Goal: Task Accomplishment & Management: Complete application form

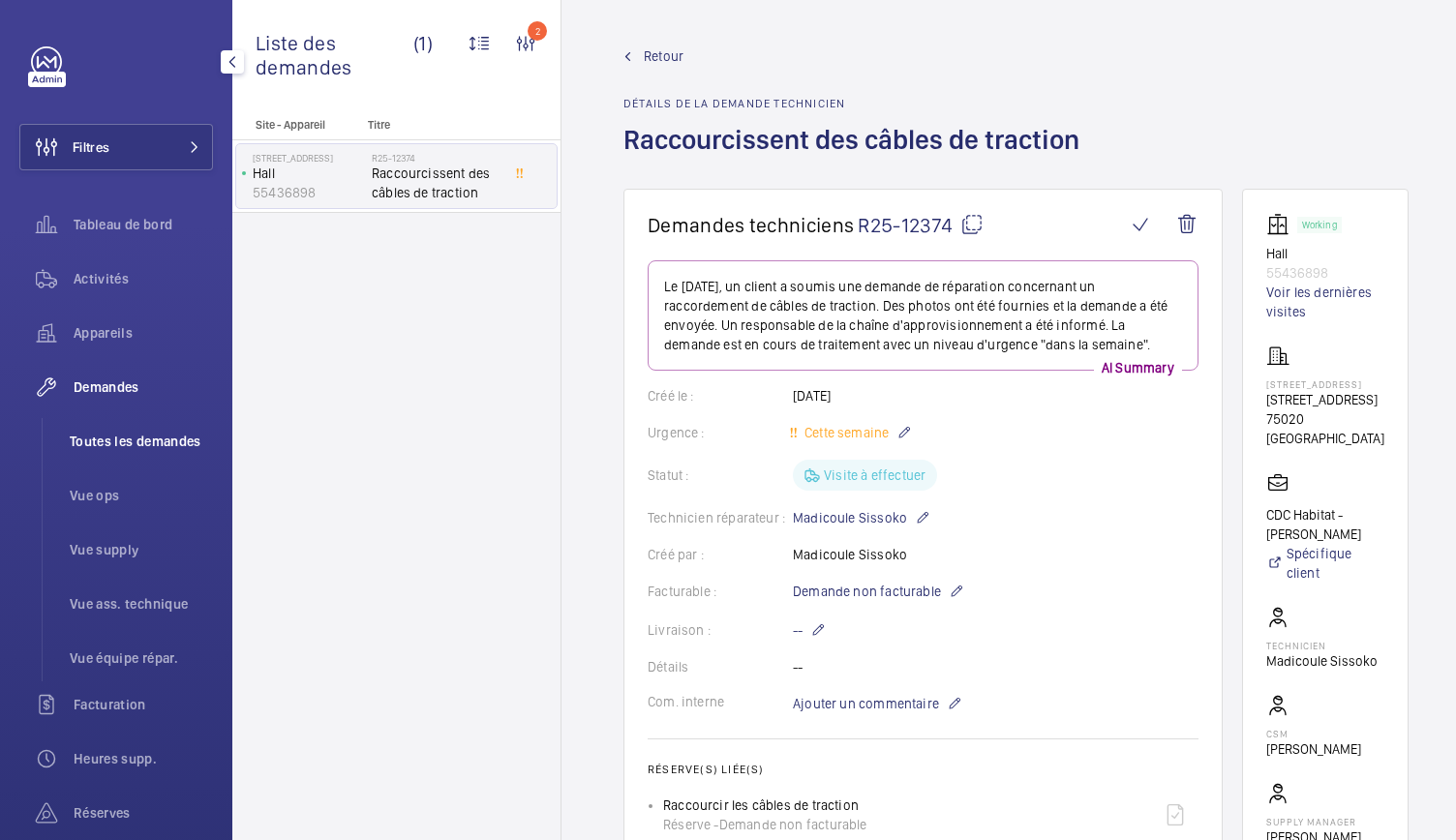
click at [139, 427] on li "Toutes les demandes" at bounding box center [133, 442] width 158 height 47
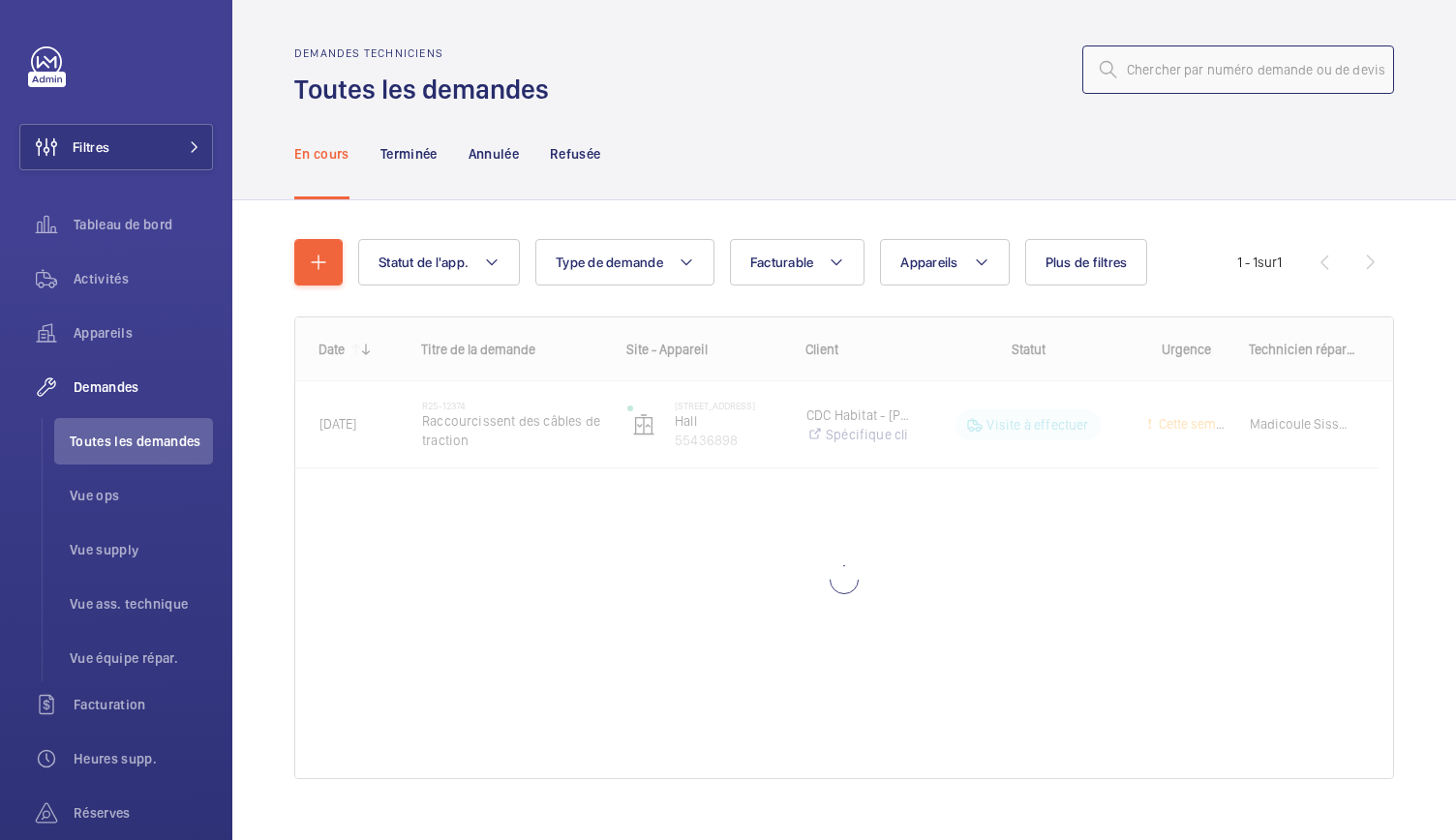
click at [1210, 68] on input "text" at bounding box center [1238, 70] width 312 height 49
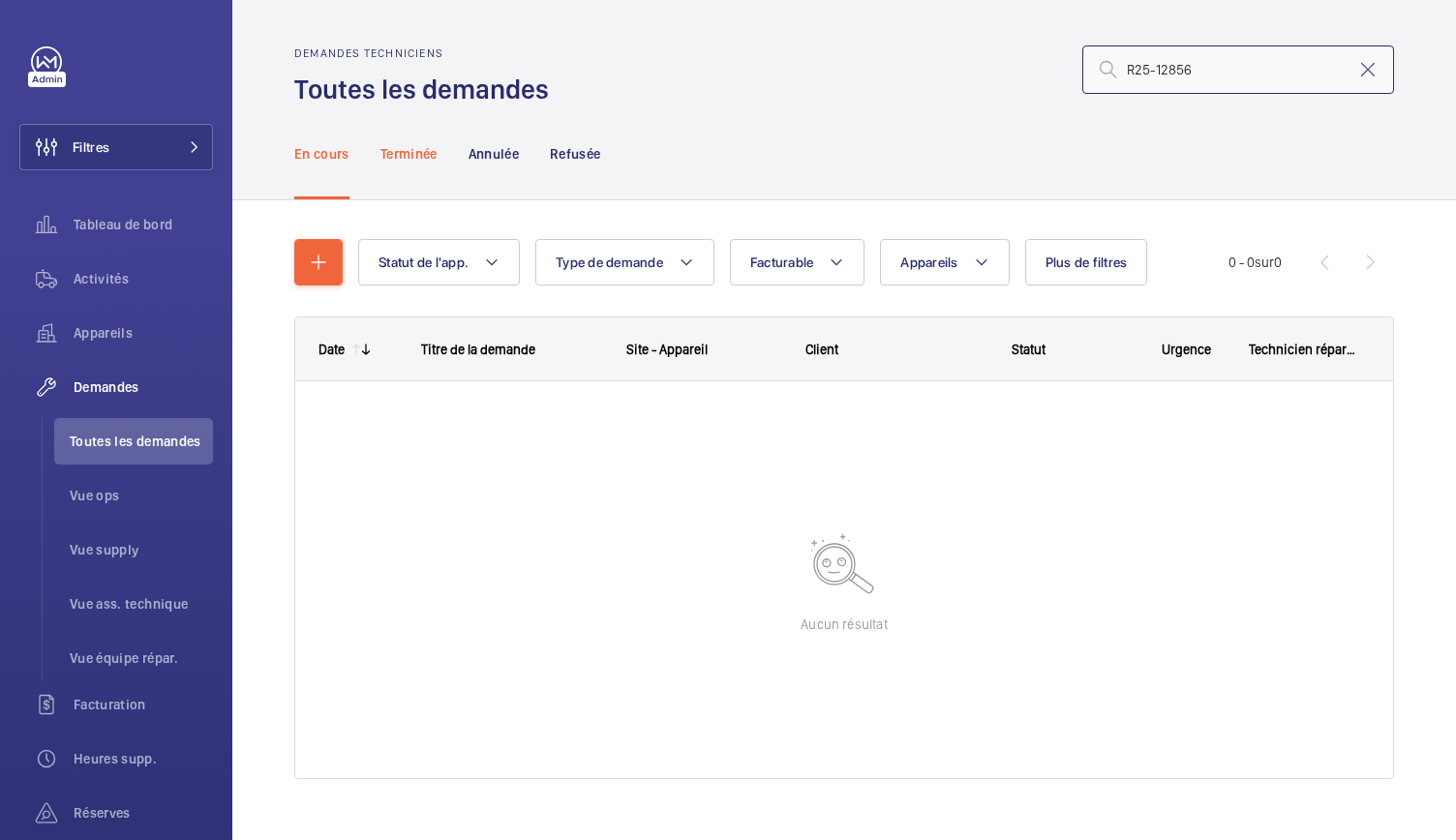
type input "R25-12856"
click at [403, 155] on p "Terminée" at bounding box center [409, 155] width 57 height 20
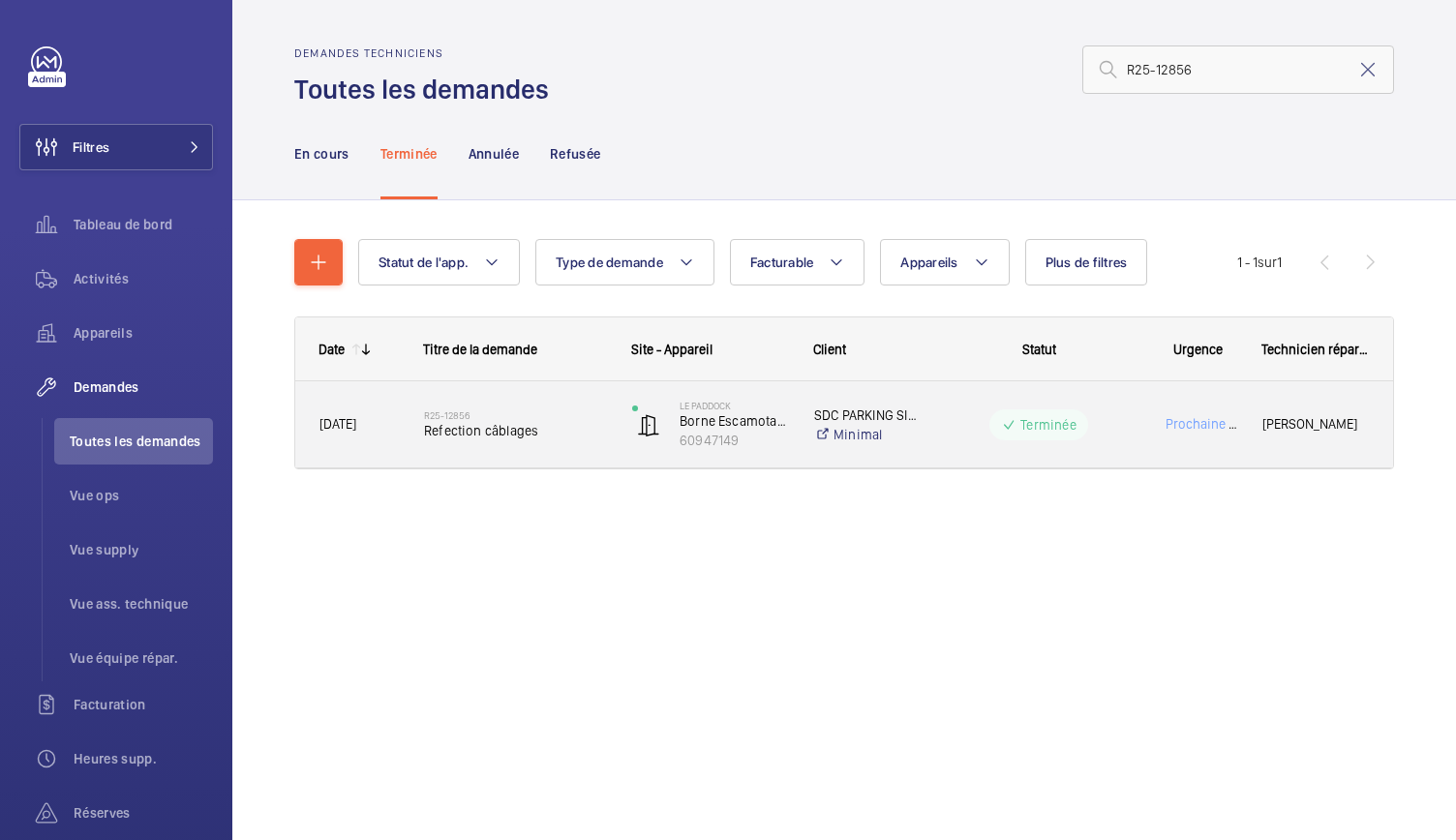
click at [482, 440] on div "R25-12856 Refection câblages" at bounding box center [515, 424] width 183 height 56
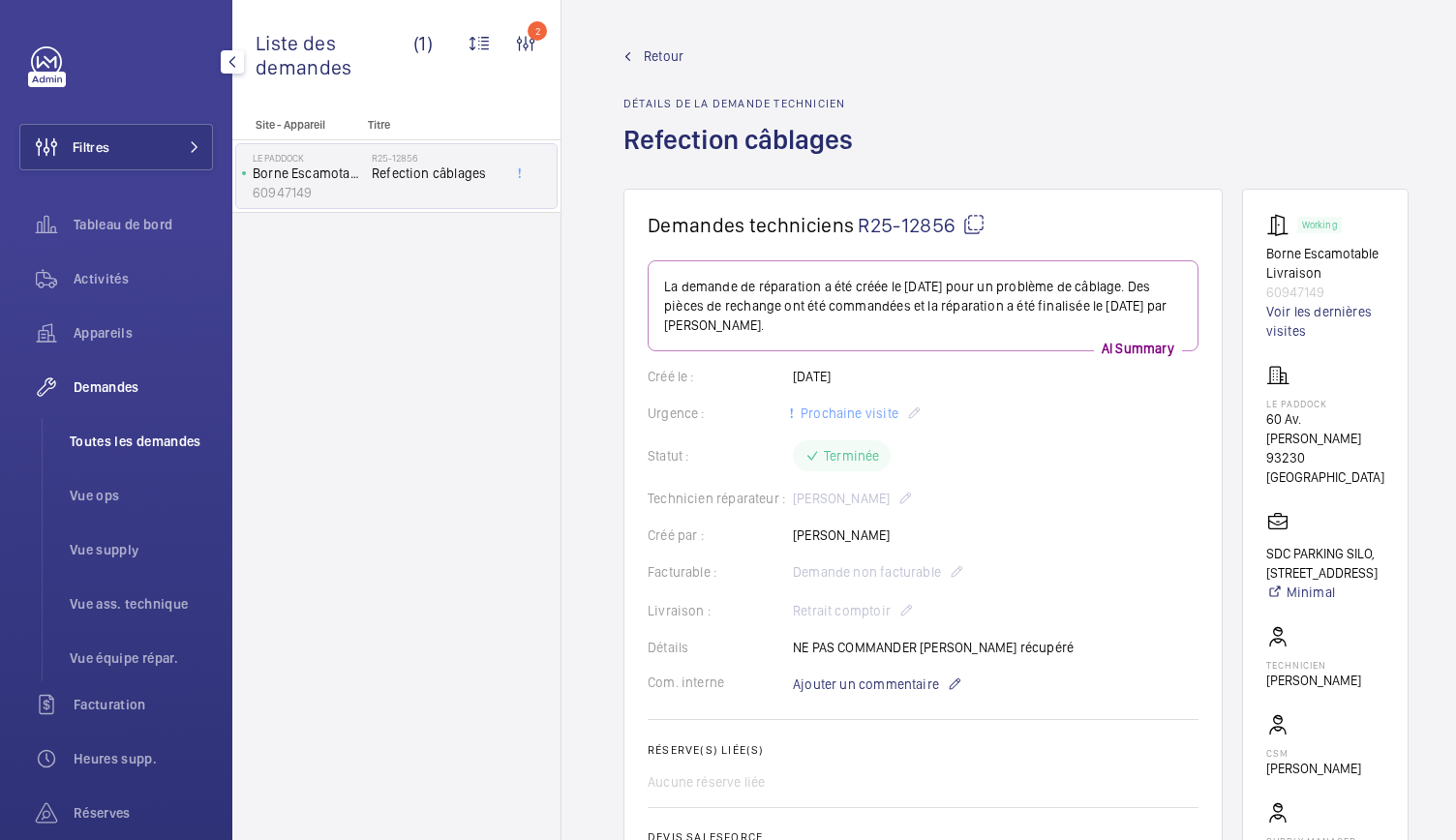
click at [133, 436] on span "Toutes les demandes" at bounding box center [141, 442] width 144 height 20
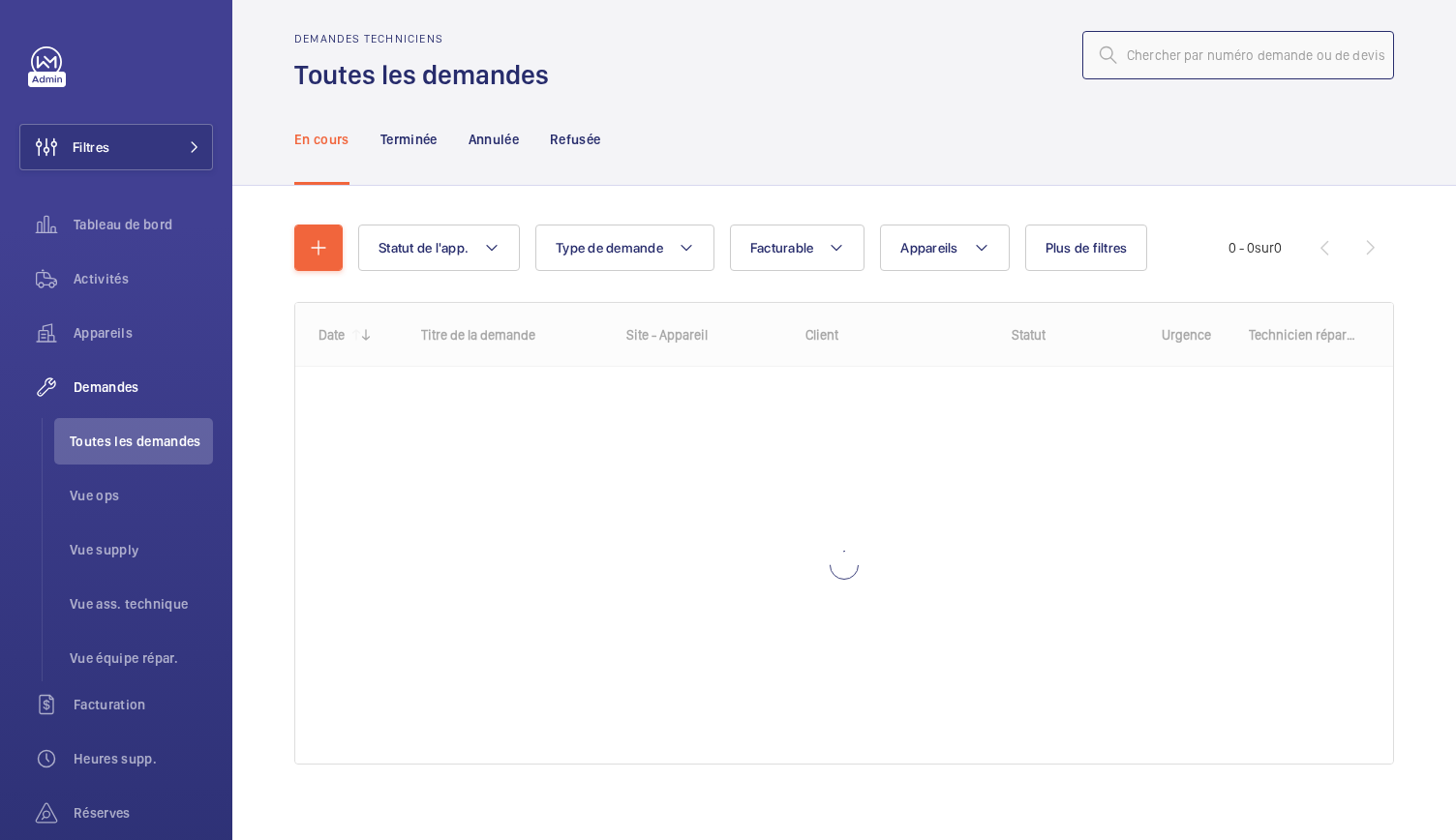
click at [1166, 58] on input "text" at bounding box center [1238, 56] width 312 height 49
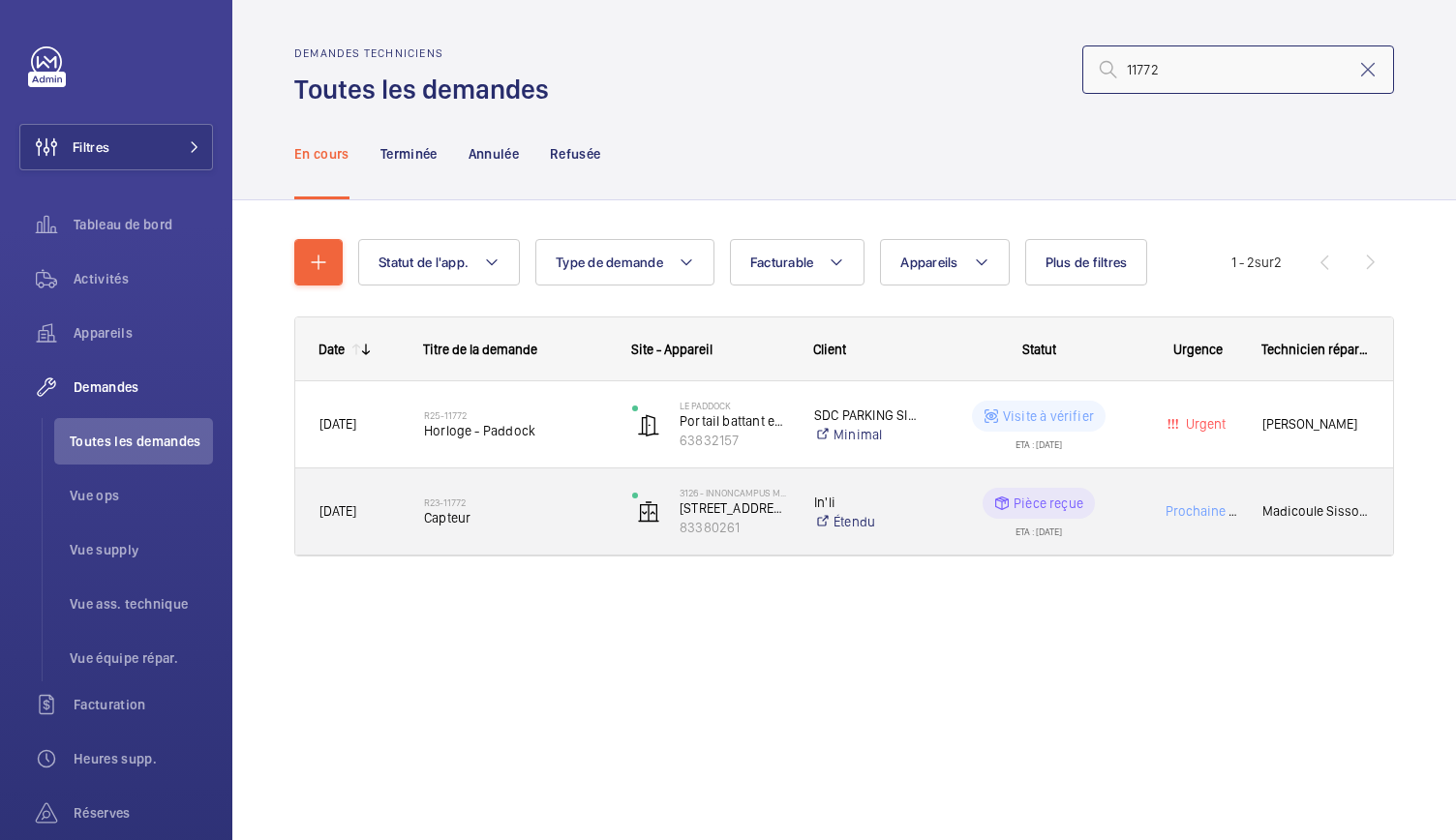
type input "11772"
click at [512, 530] on div "R23-11772 Capteur" at bounding box center [515, 511] width 183 height 56
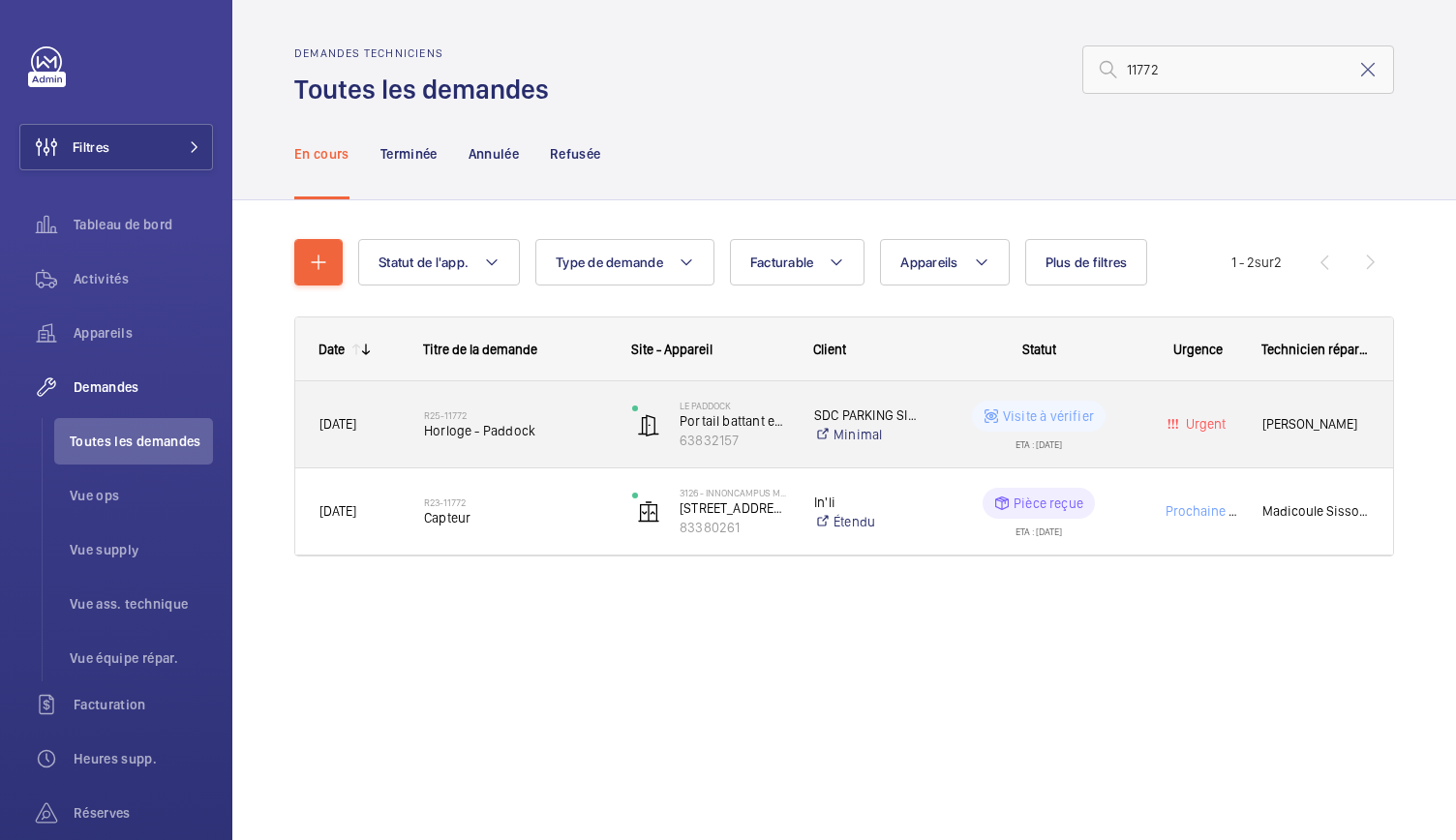
click at [517, 434] on span "Horloge - Paddock" at bounding box center [515, 431] width 183 height 20
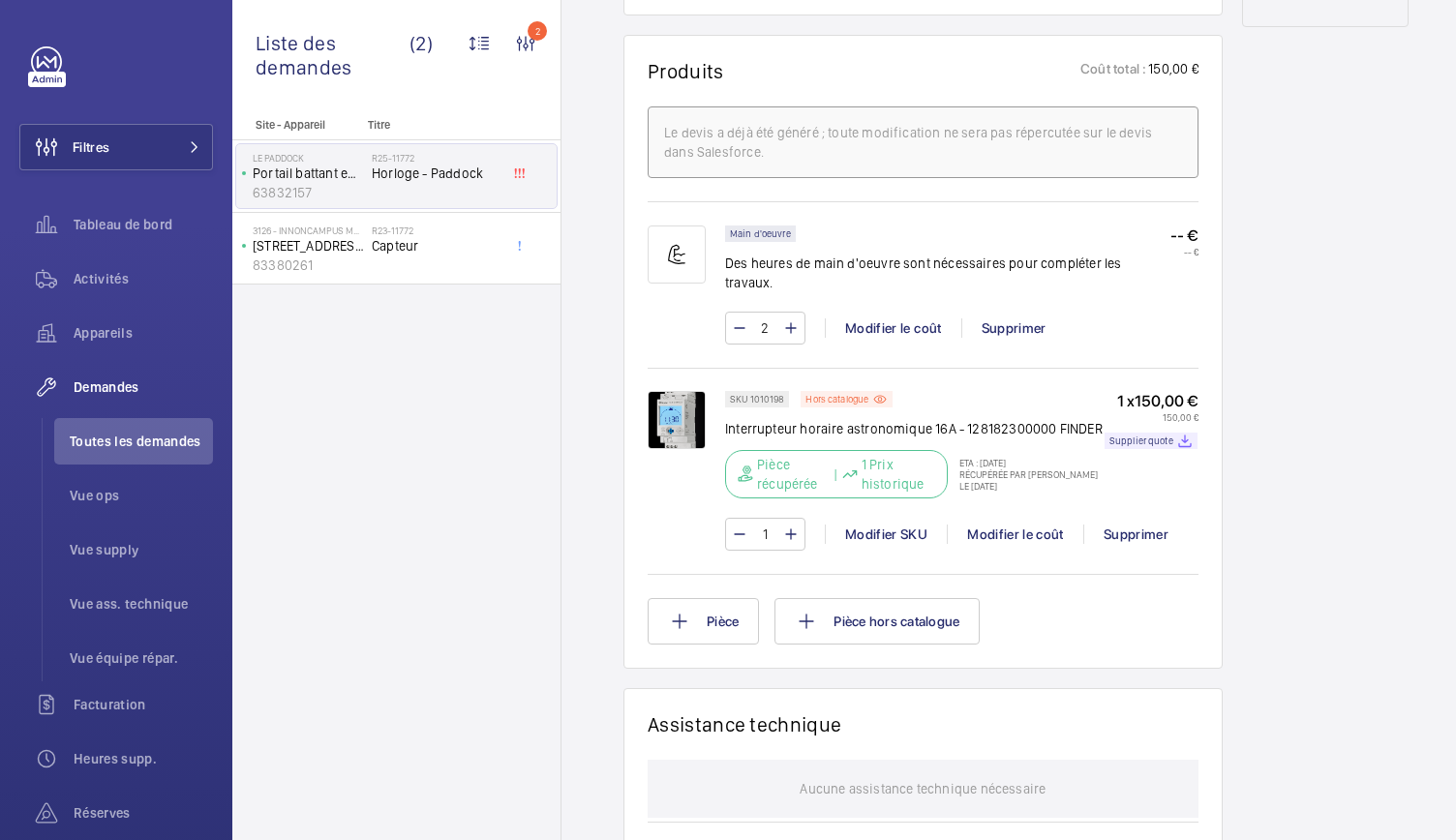
scroll to position [1145, 0]
click at [838, 403] on div "Hors catalogue" at bounding box center [847, 398] width 92 height 17
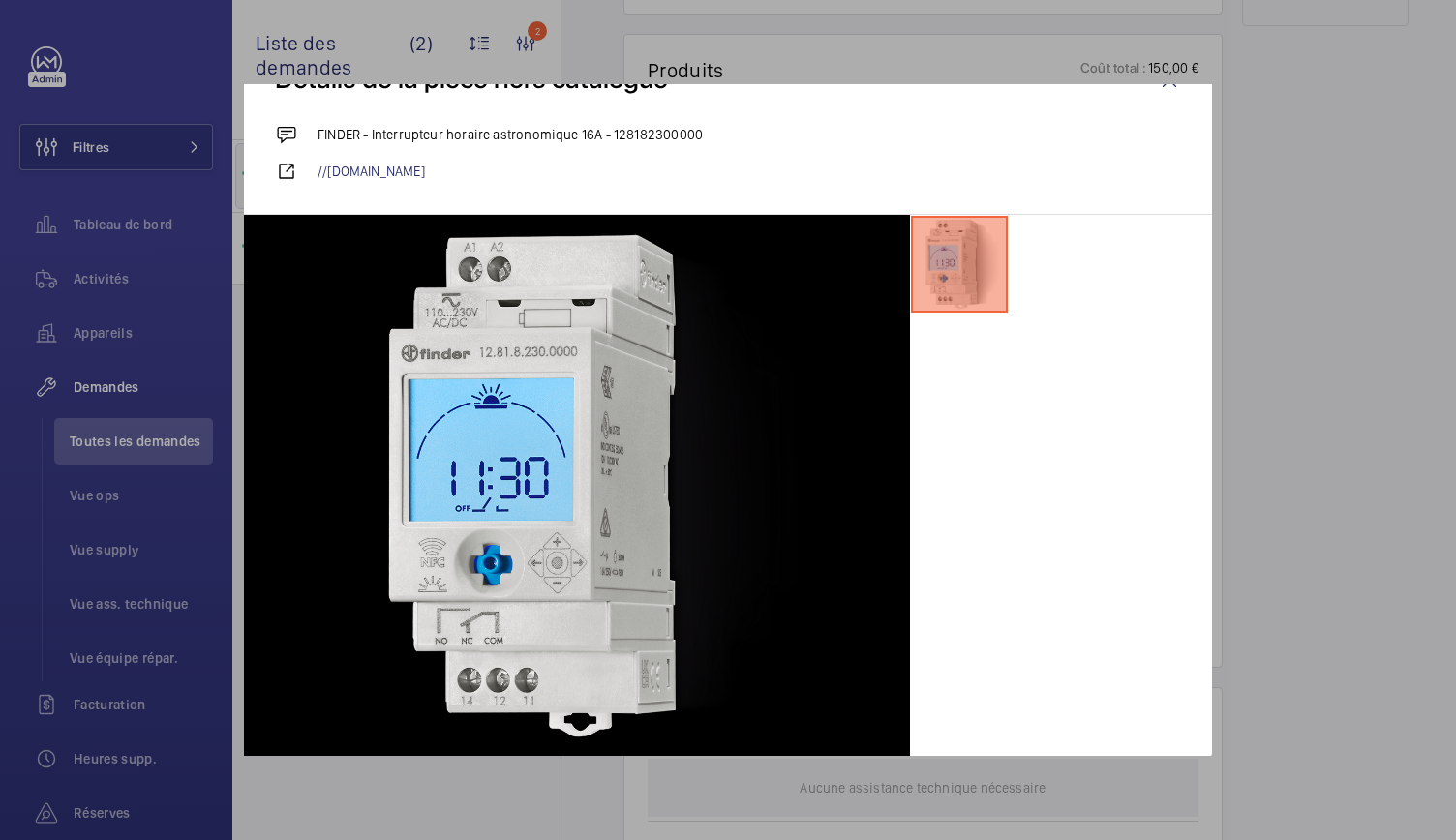
scroll to position [0, 0]
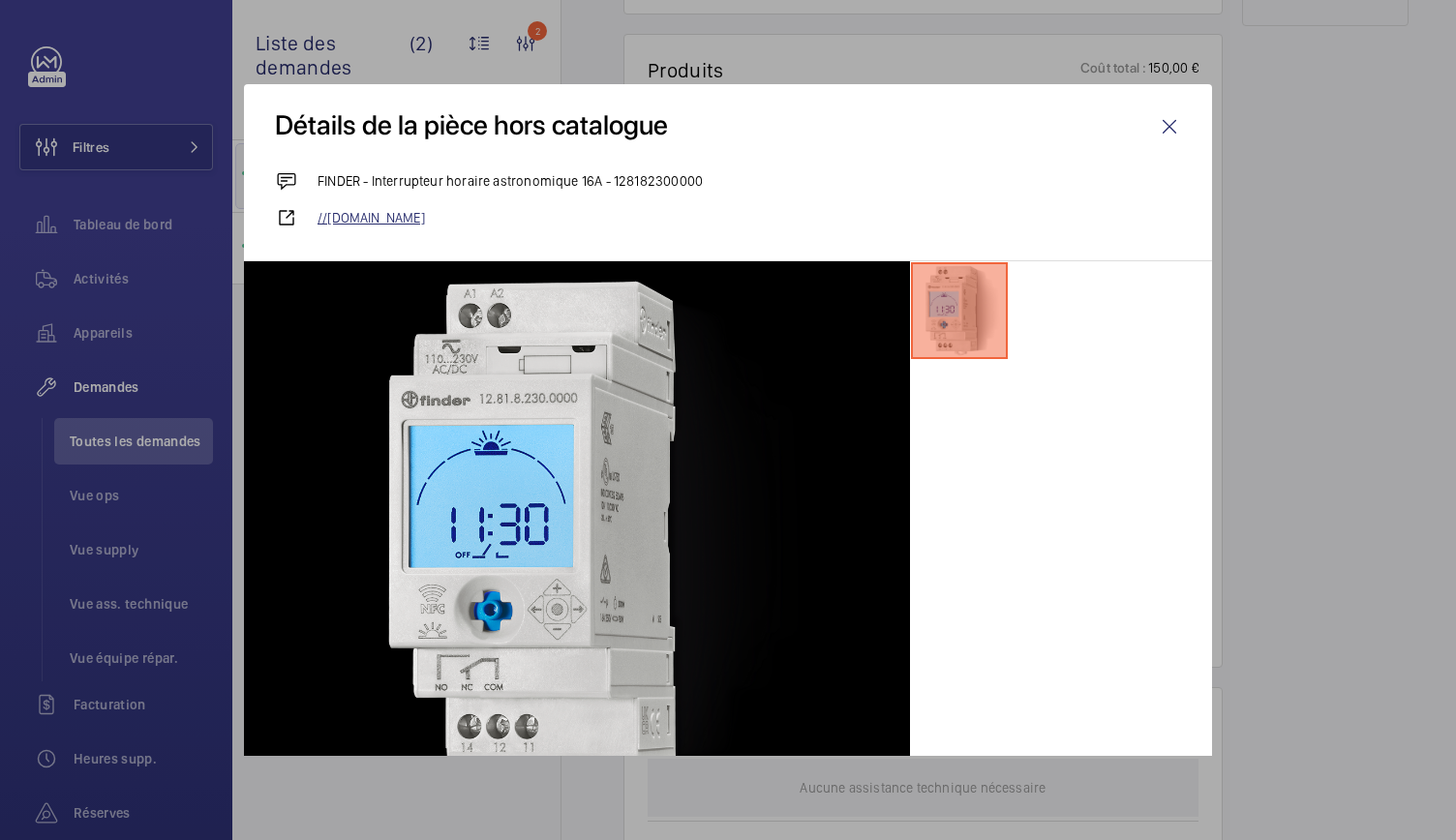
click at [340, 214] on link "//findernet.com" at bounding box center [749, 218] width 863 height 20
click at [1171, 129] on wm-front-icon-button at bounding box center [1169, 127] width 47 height 47
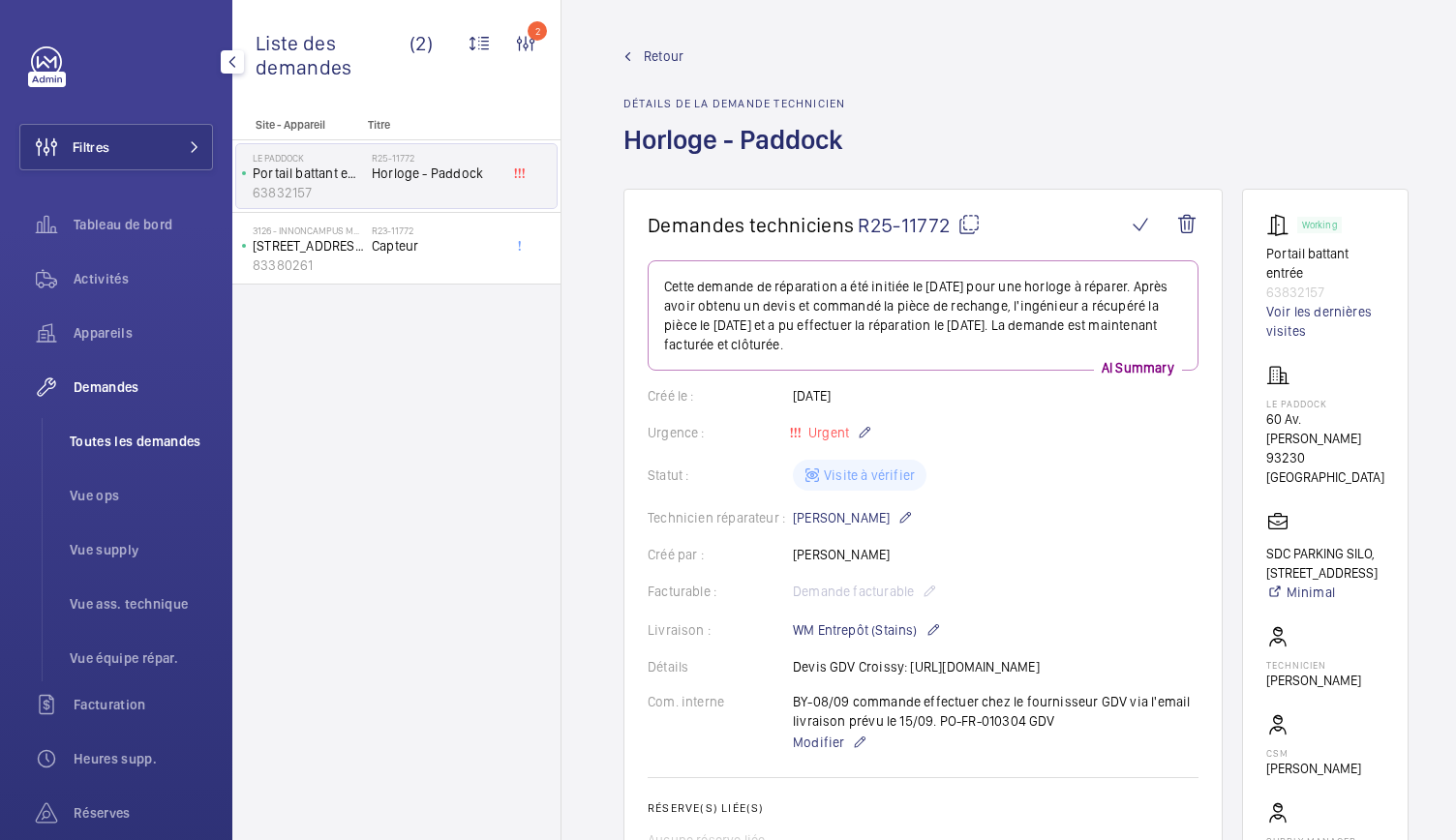
click at [133, 446] on span "Toutes les demandes" at bounding box center [141, 442] width 144 height 20
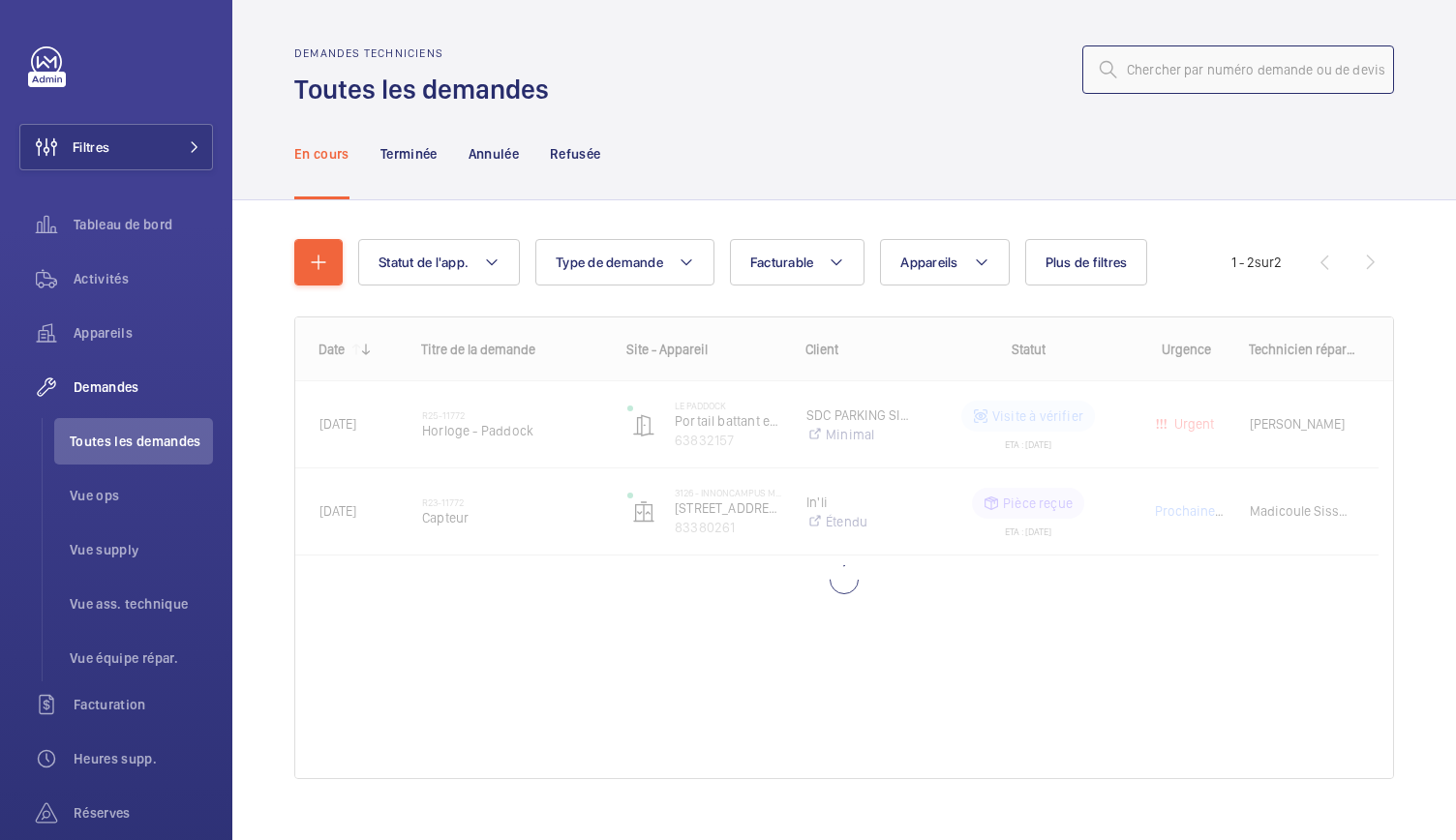
click at [1121, 70] on input "text" at bounding box center [1238, 70] width 312 height 49
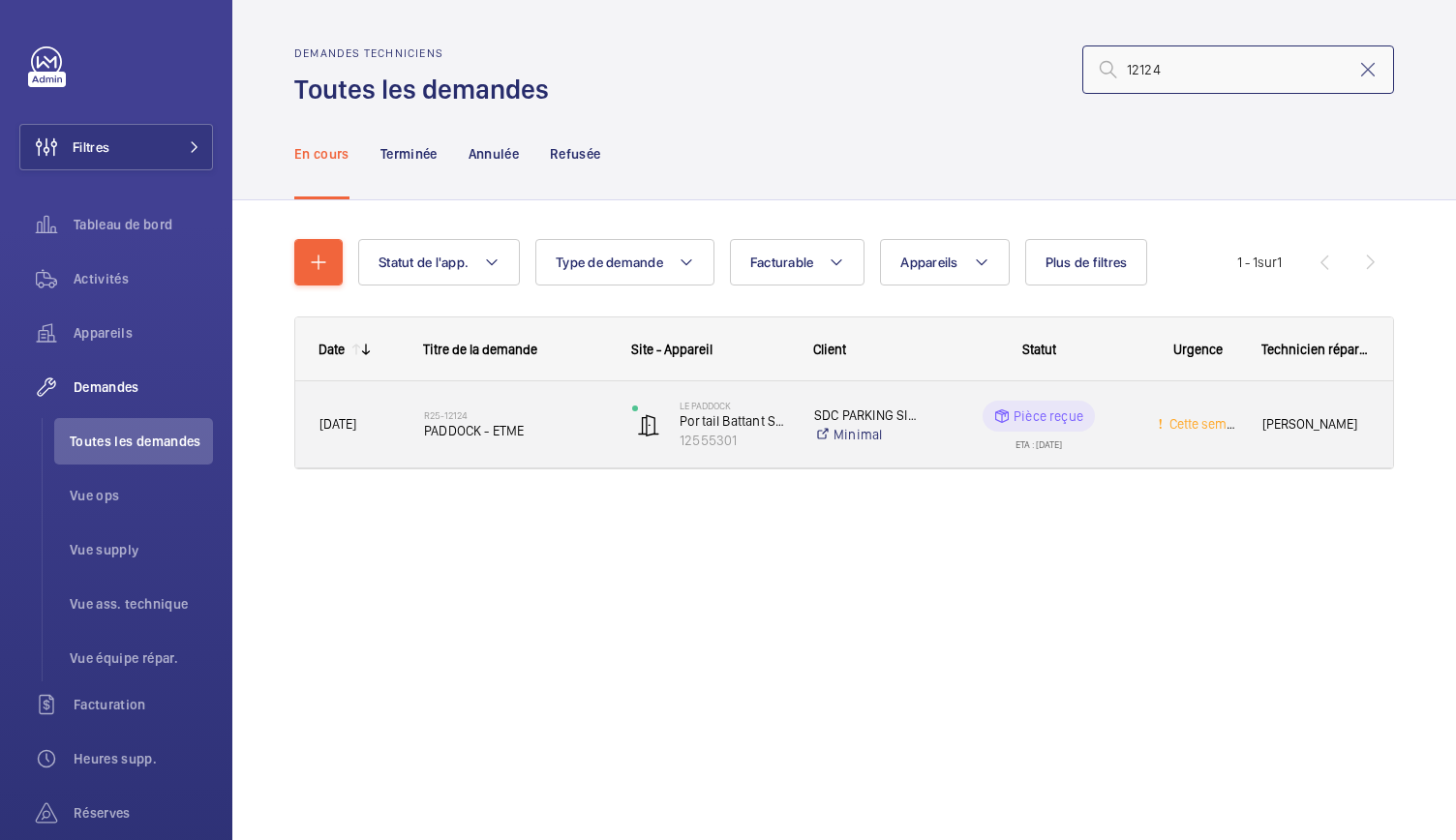
type input "12124"
click at [480, 436] on span "PADDOCK - ETME" at bounding box center [515, 431] width 183 height 20
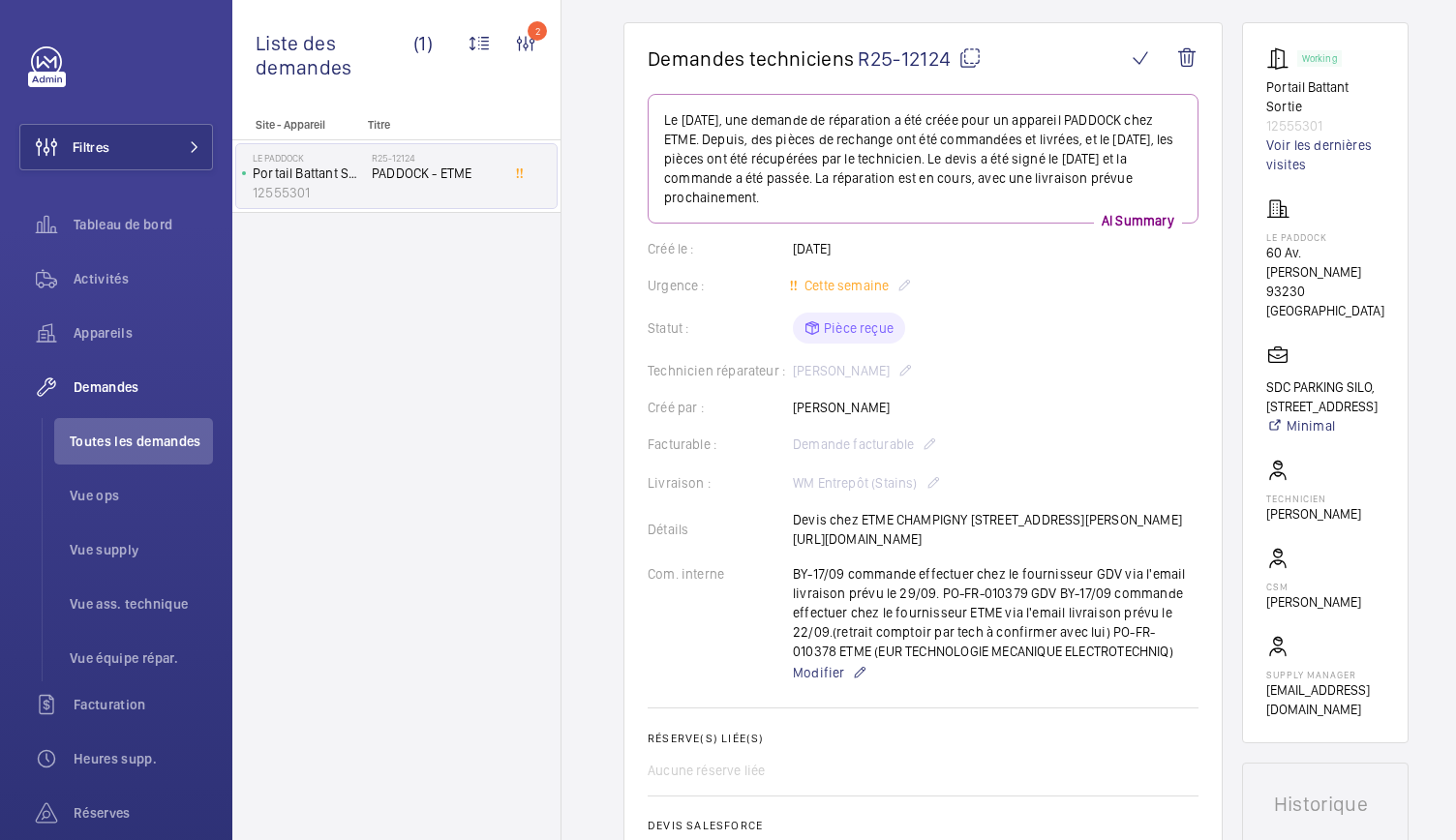
scroll to position [167, 0]
drag, startPoint x: 892, startPoint y: 580, endPoint x: 794, endPoint y: 562, distance: 99.6
click at [794, 548] on div "Détails Devis chez ETME CHAMPIGNY 97 Rue Alexandre Fourny, 94500 Champigny-sur-…" at bounding box center [922, 529] width 551 height 39
copy p "https://drive.google.com/file/d/1tRz1HyrOSk9mXGTb03rzC7oO2LSNtQGD/view?usp=driv…"
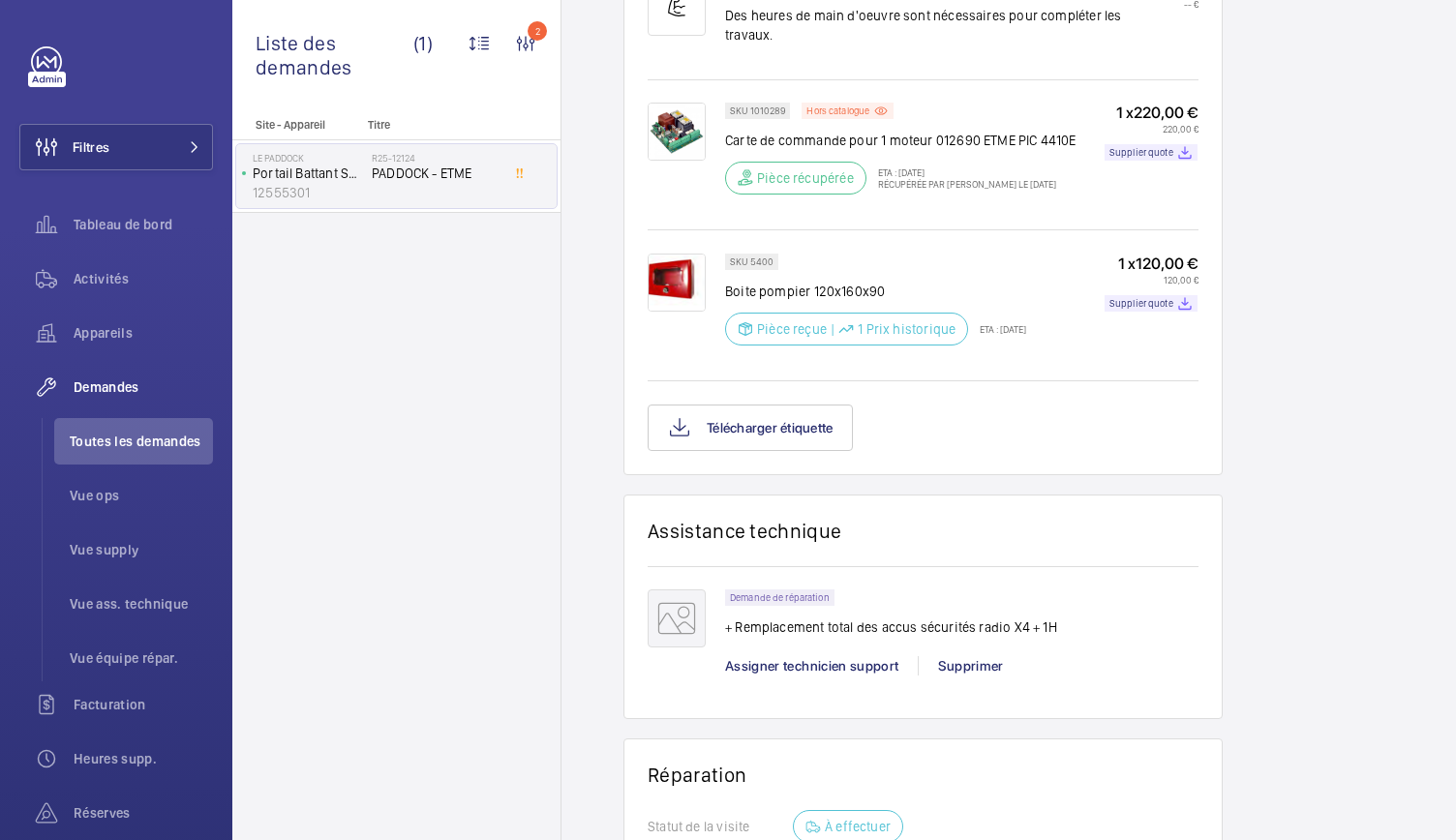
scroll to position [1395, 0]
click at [664, 315] on img at bounding box center [676, 285] width 58 height 58
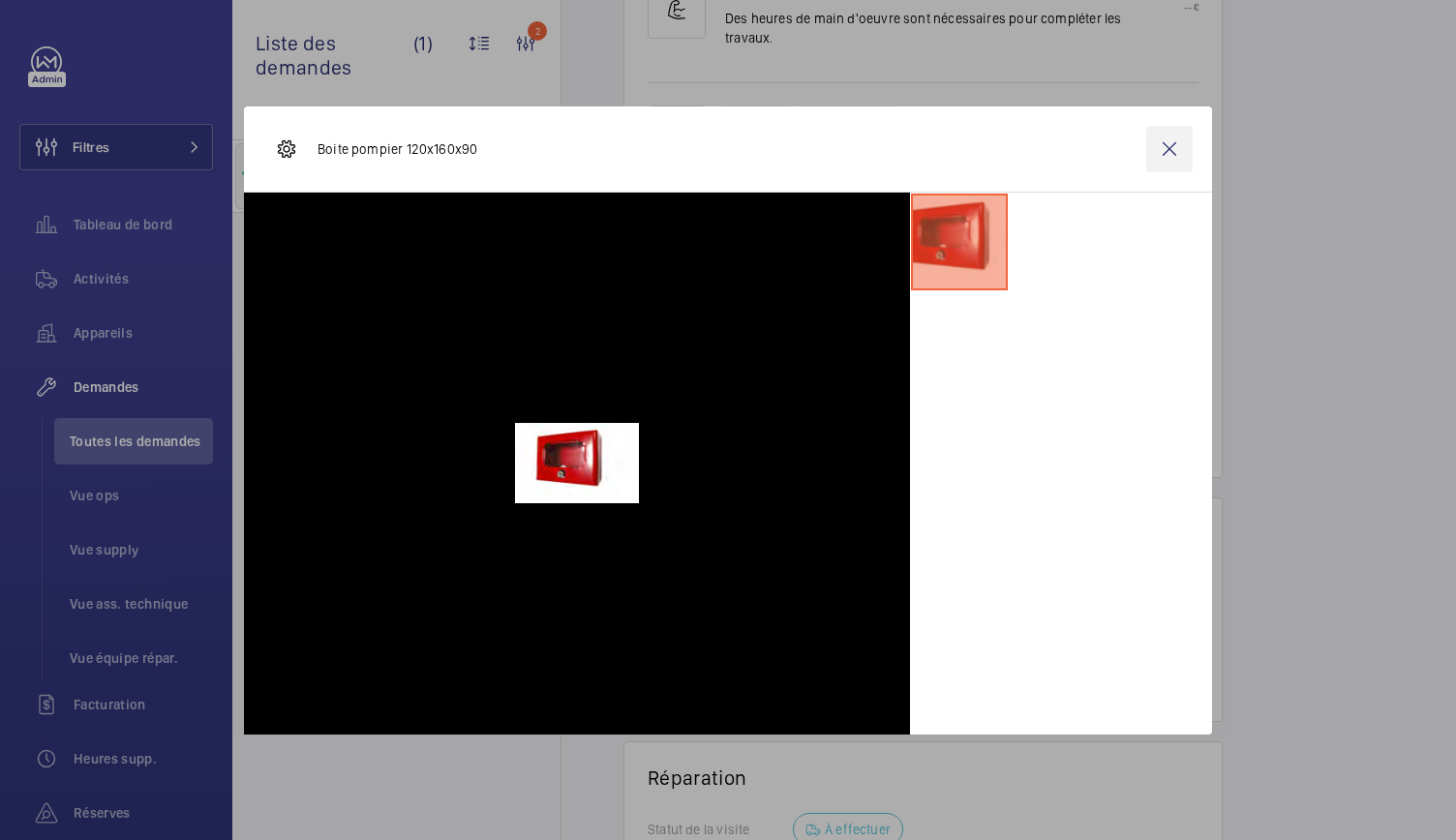
click at [1175, 151] on wm-front-icon-button at bounding box center [1169, 150] width 47 height 47
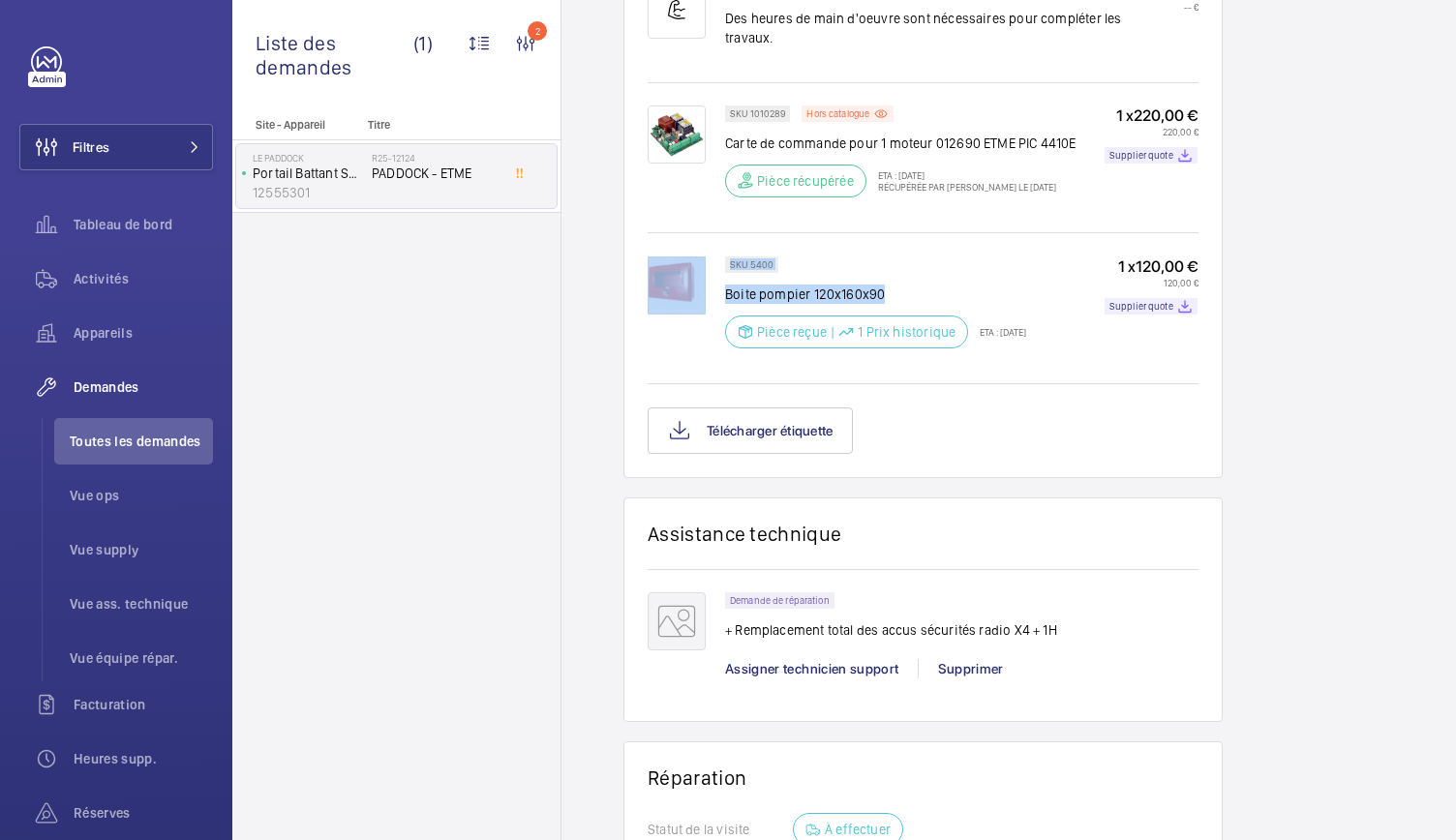
drag, startPoint x: 650, startPoint y: 269, endPoint x: 931, endPoint y: 320, distance: 285.6
click at [931, 320] on div "SKU 5400 Boite pompier 120x160x90 Pièce reçue | 1 Prix historique ETA : 29 sept…" at bounding box center [922, 306] width 551 height 147
click at [931, 304] on p "Boite pompier 120x160x90" at bounding box center [876, 294] width 301 height 20
drag, startPoint x: 771, startPoint y: 293, endPoint x: 746, endPoint y: 298, distance: 25.5
click at [746, 268] on p "SKU 5400" at bounding box center [751, 264] width 44 height 7
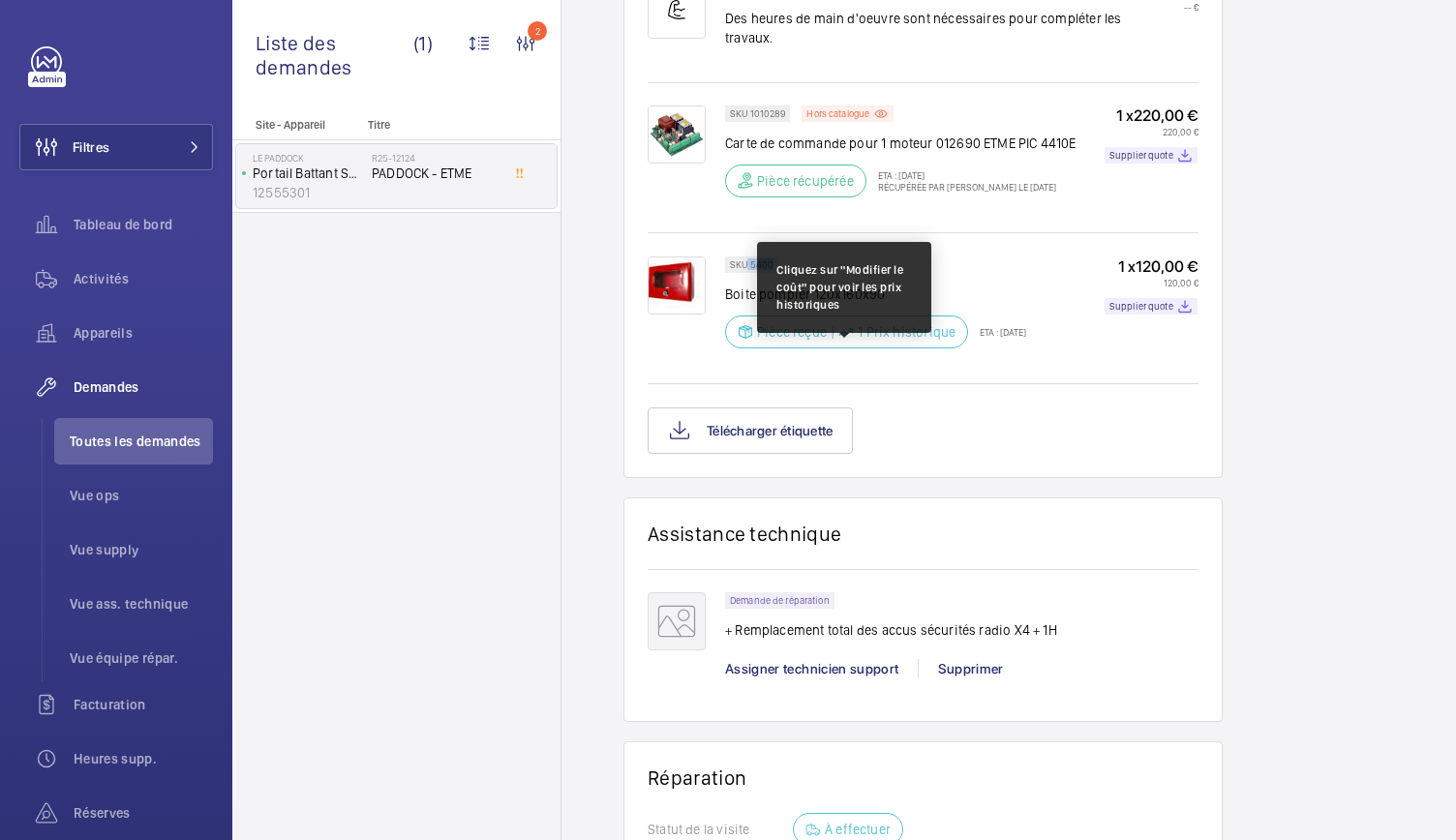
copy p "5400"
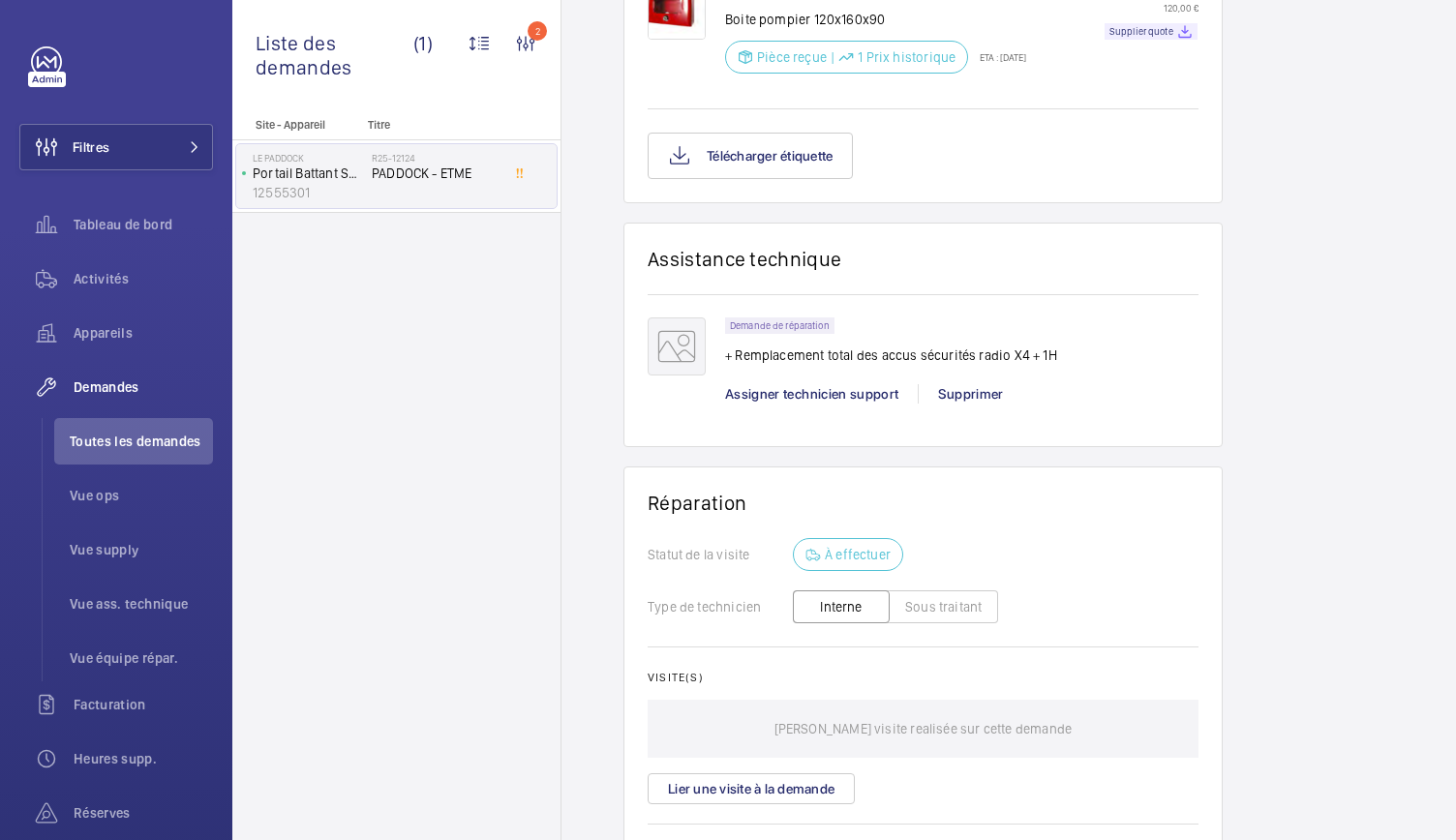
scroll to position [1686, 0]
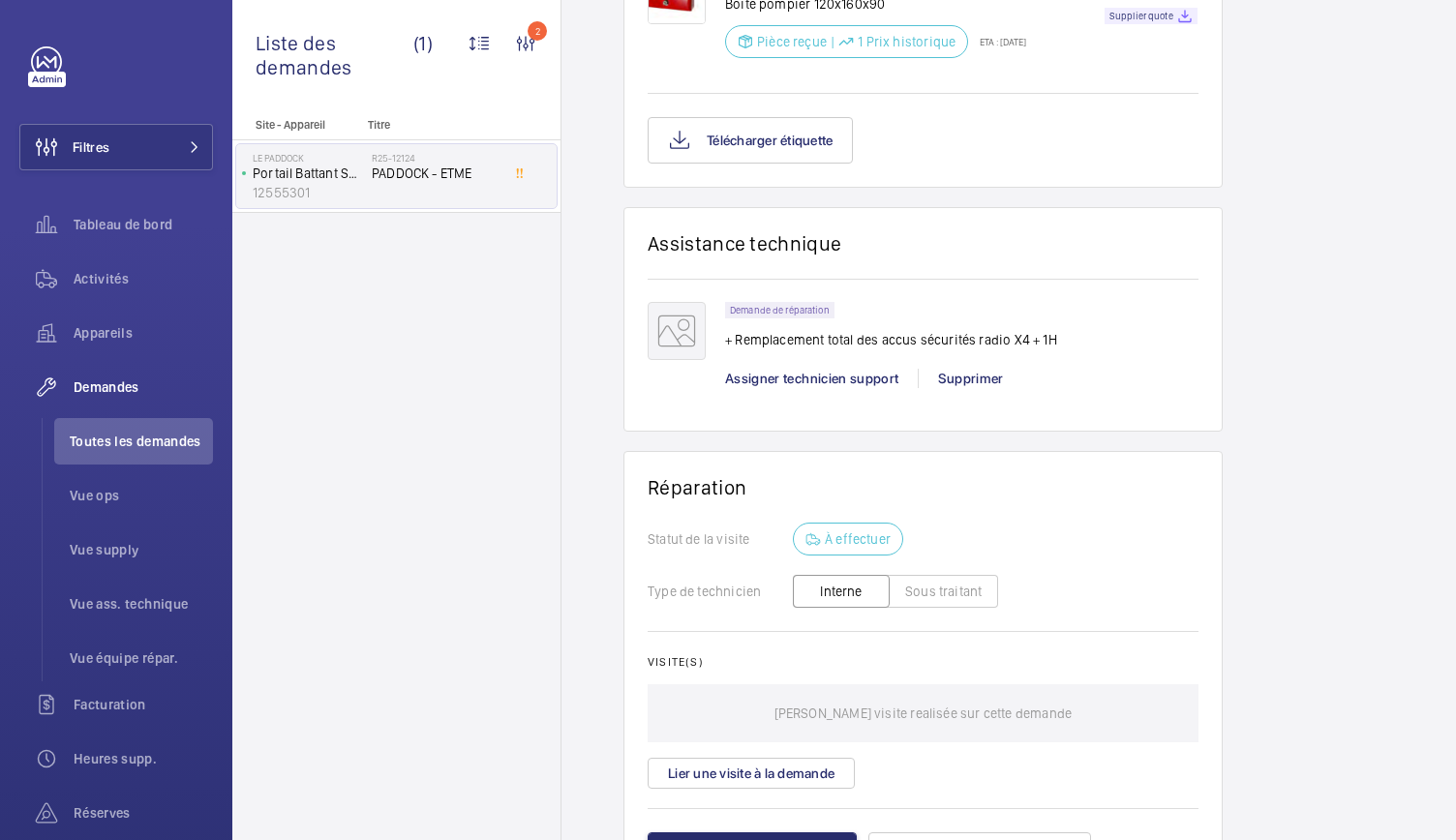
click at [550, 426] on div "Site - Appareil Titre Le Paddock Portail Battant Sortie 12555301 R25-12124 PADD…" at bounding box center [397, 479] width 329 height 723
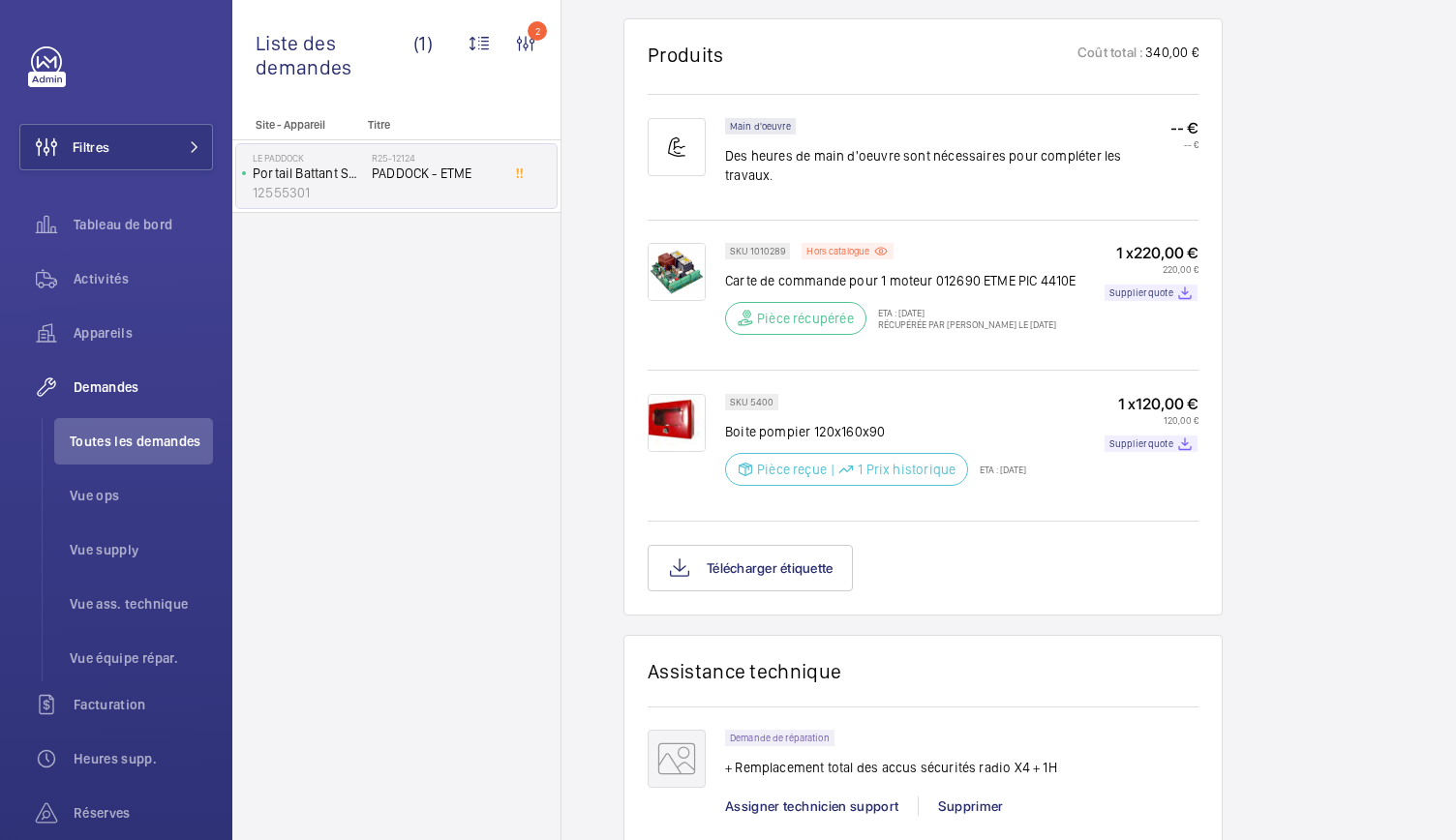
scroll to position [1253, 0]
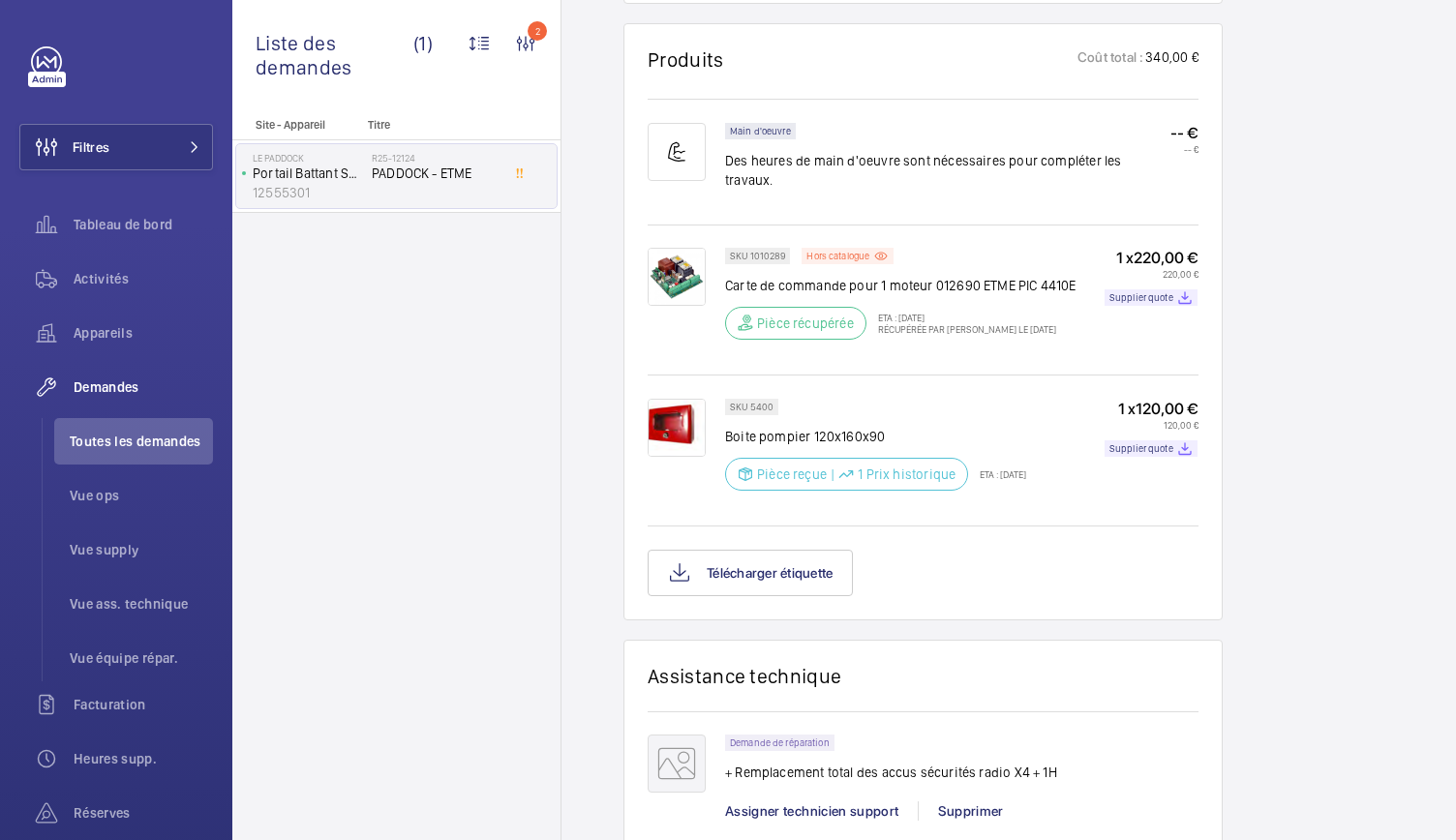
click at [680, 457] on img at bounding box center [676, 427] width 58 height 58
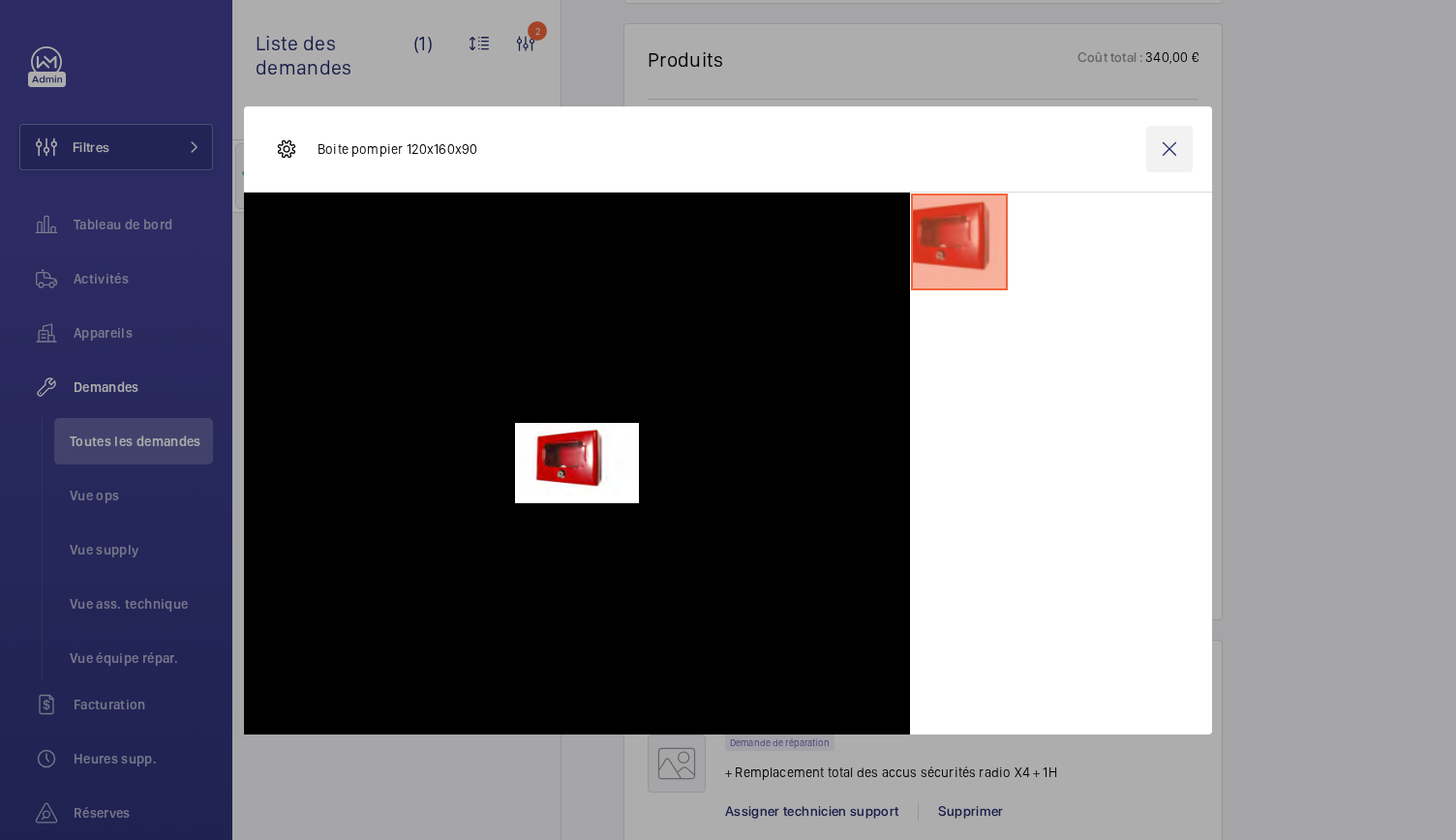
click at [1171, 141] on wm-front-icon-button at bounding box center [1169, 150] width 47 height 47
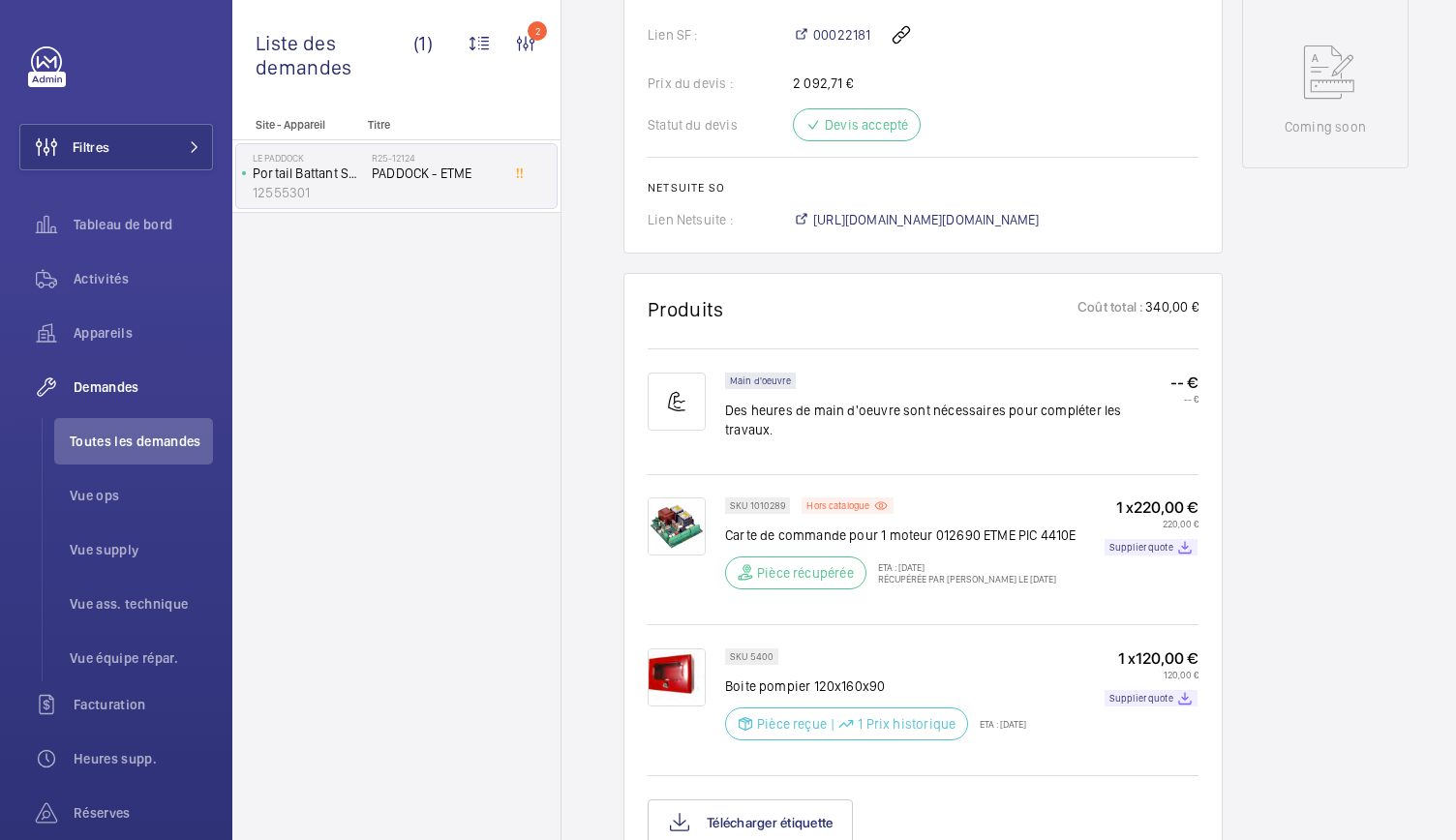
scroll to position [830, 0]
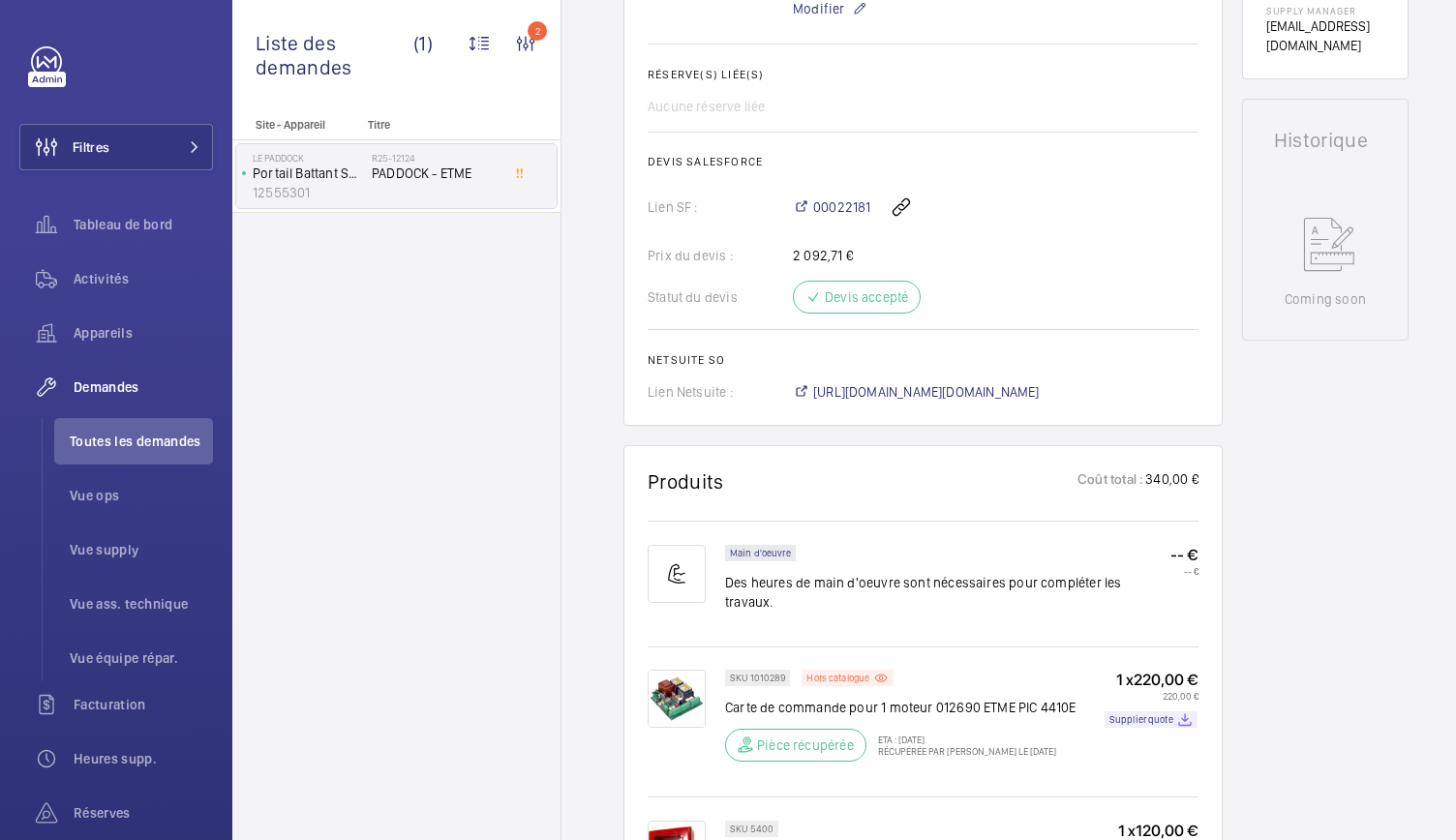
click at [114, 458] on li "Toutes les demandes" at bounding box center [133, 442] width 158 height 47
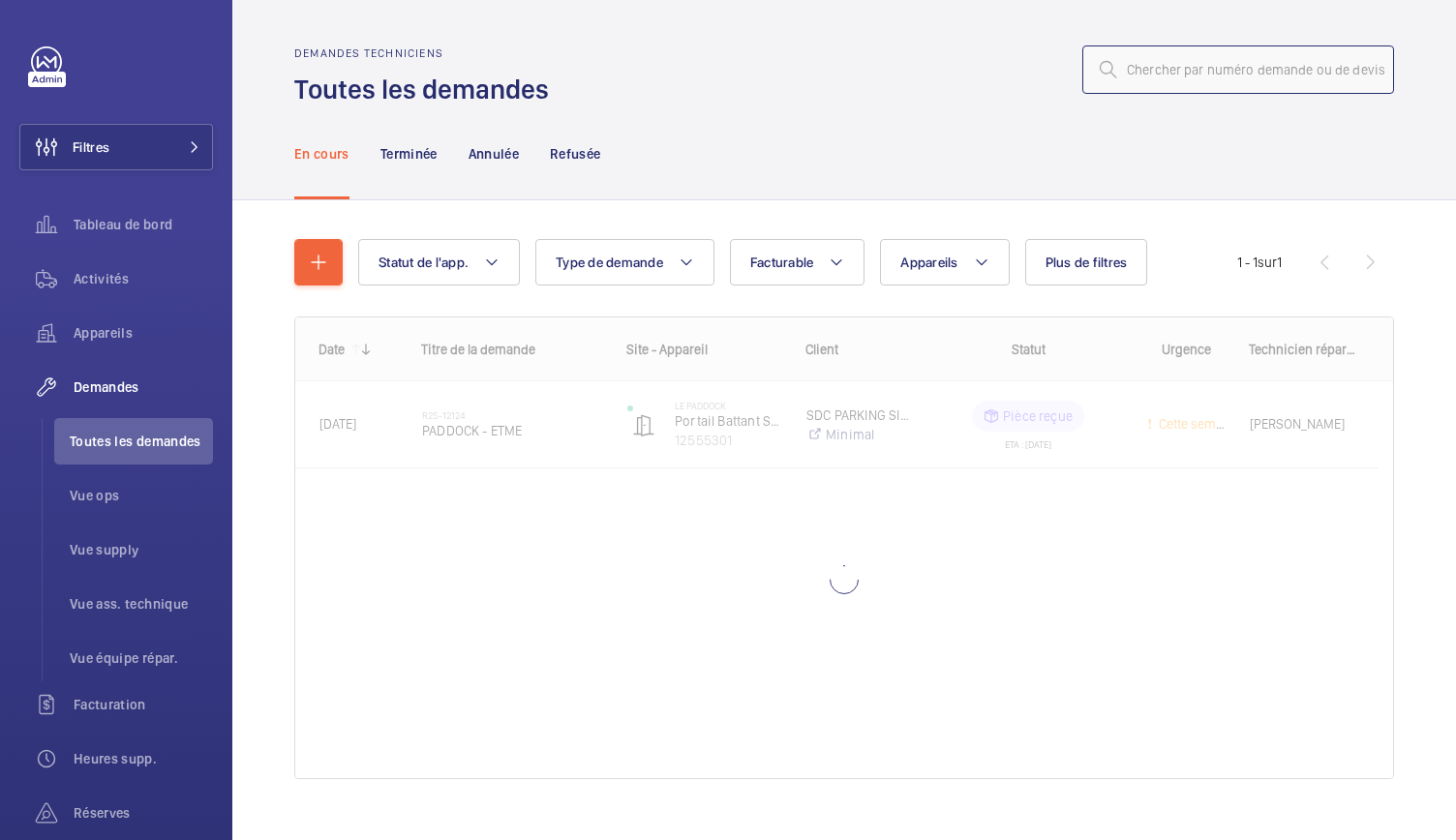
click at [1139, 64] on input "text" at bounding box center [1238, 70] width 312 height 49
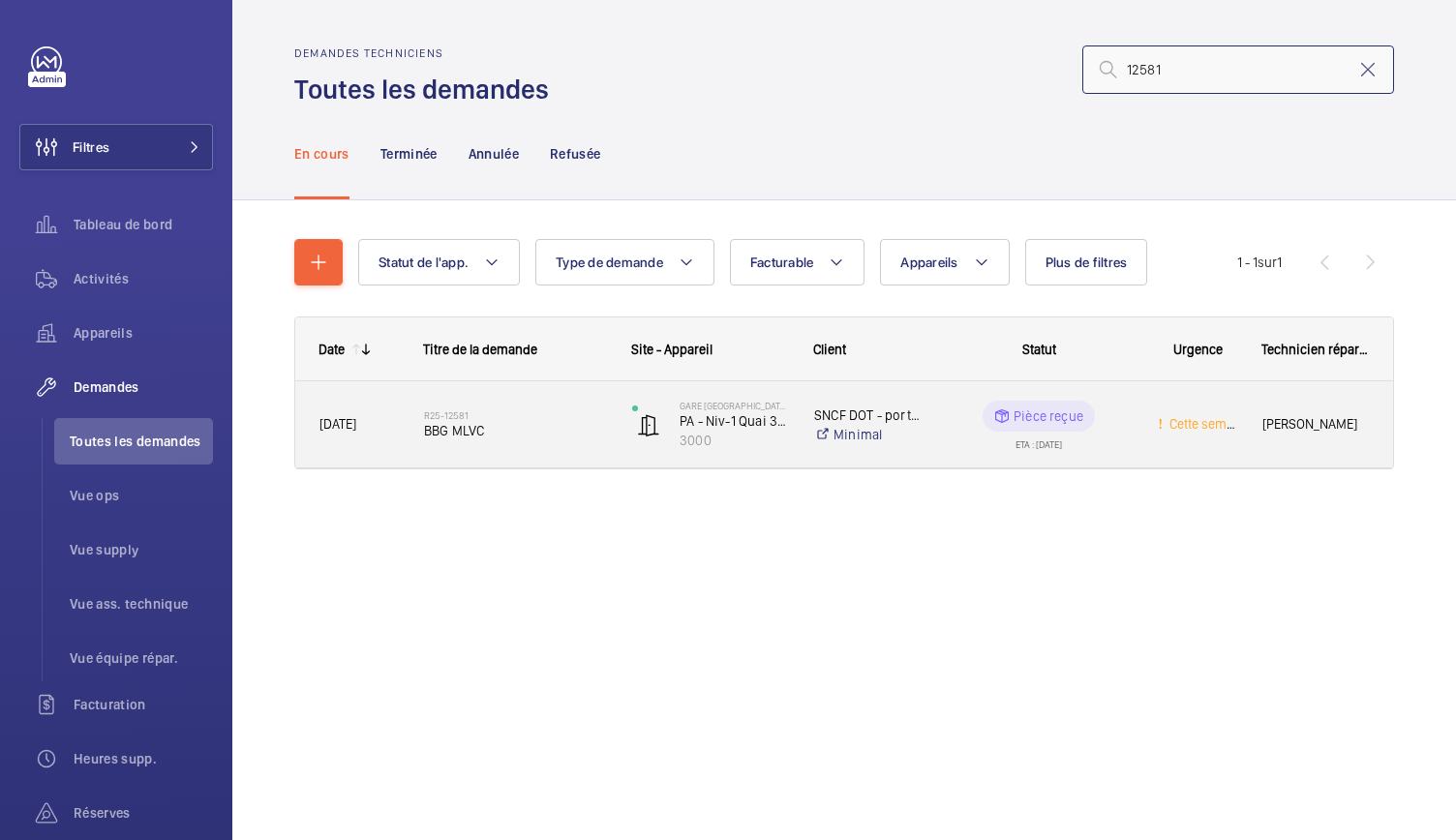
type input "12581"
click at [473, 439] on div "R25-12581 BBG MLVC" at bounding box center [515, 424] width 183 height 56
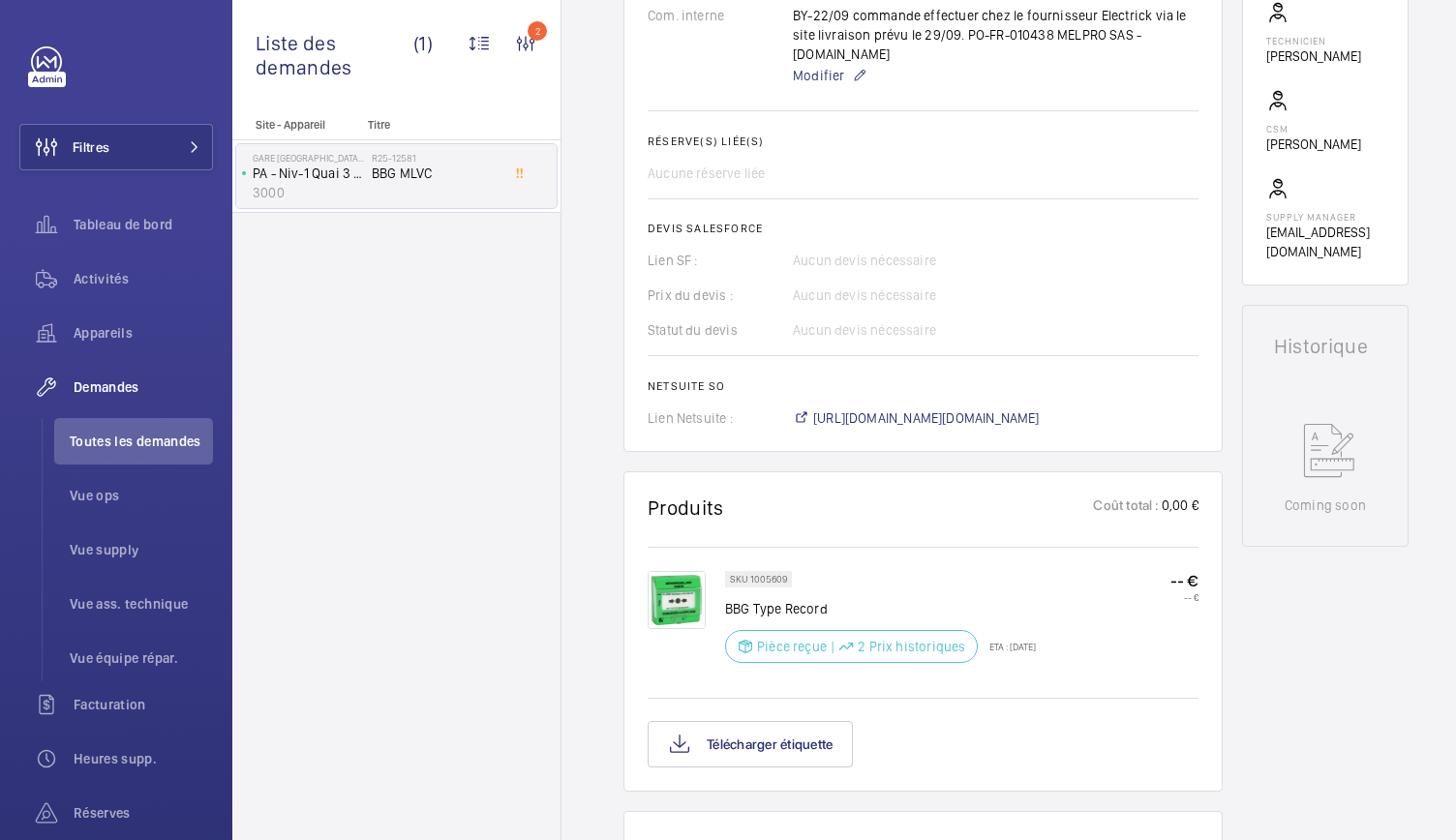
scroll to position [741, 0]
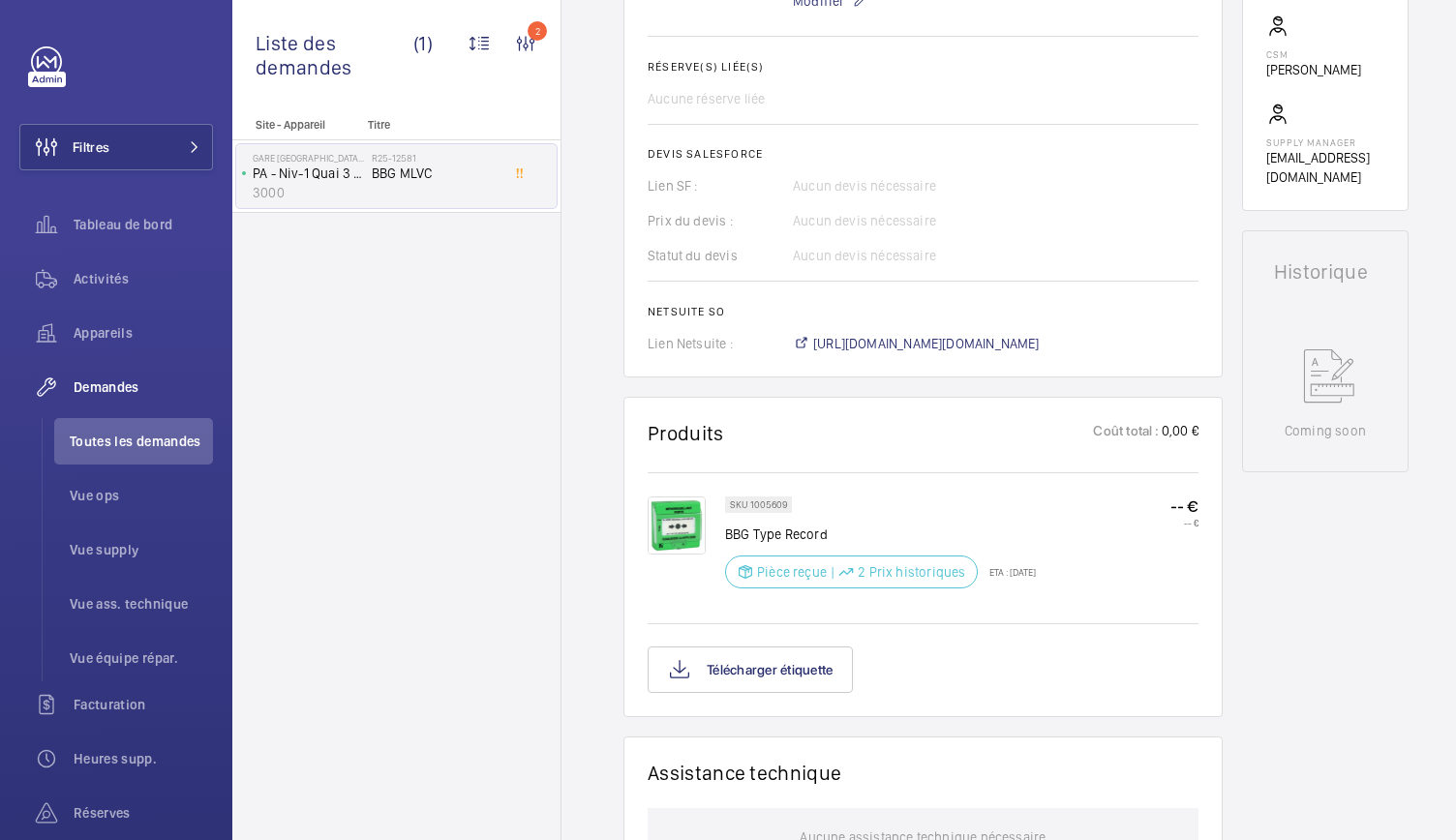
click at [687, 518] on img at bounding box center [676, 525] width 58 height 58
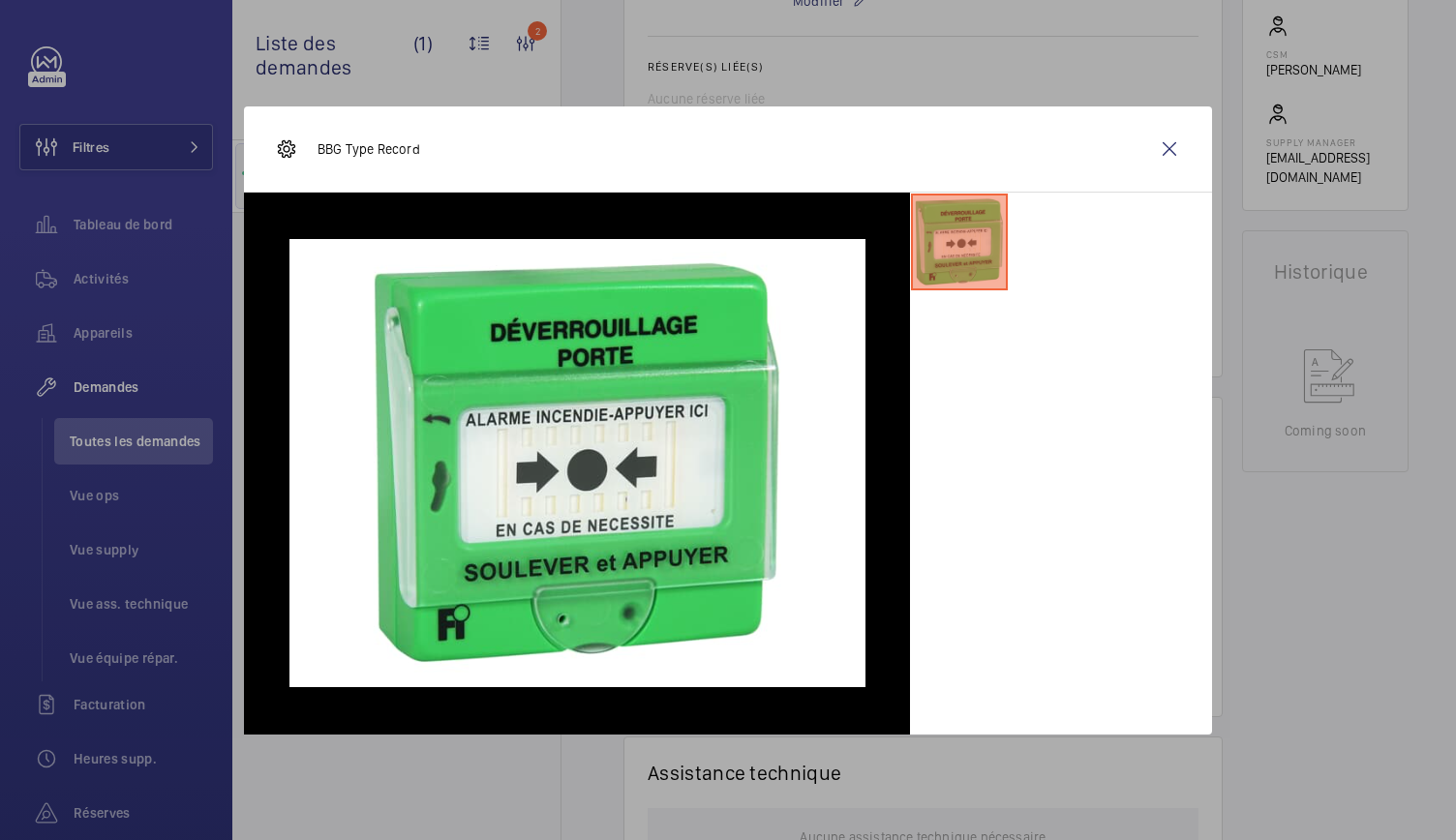
click at [1047, 67] on div at bounding box center [728, 420] width 1456 height 840
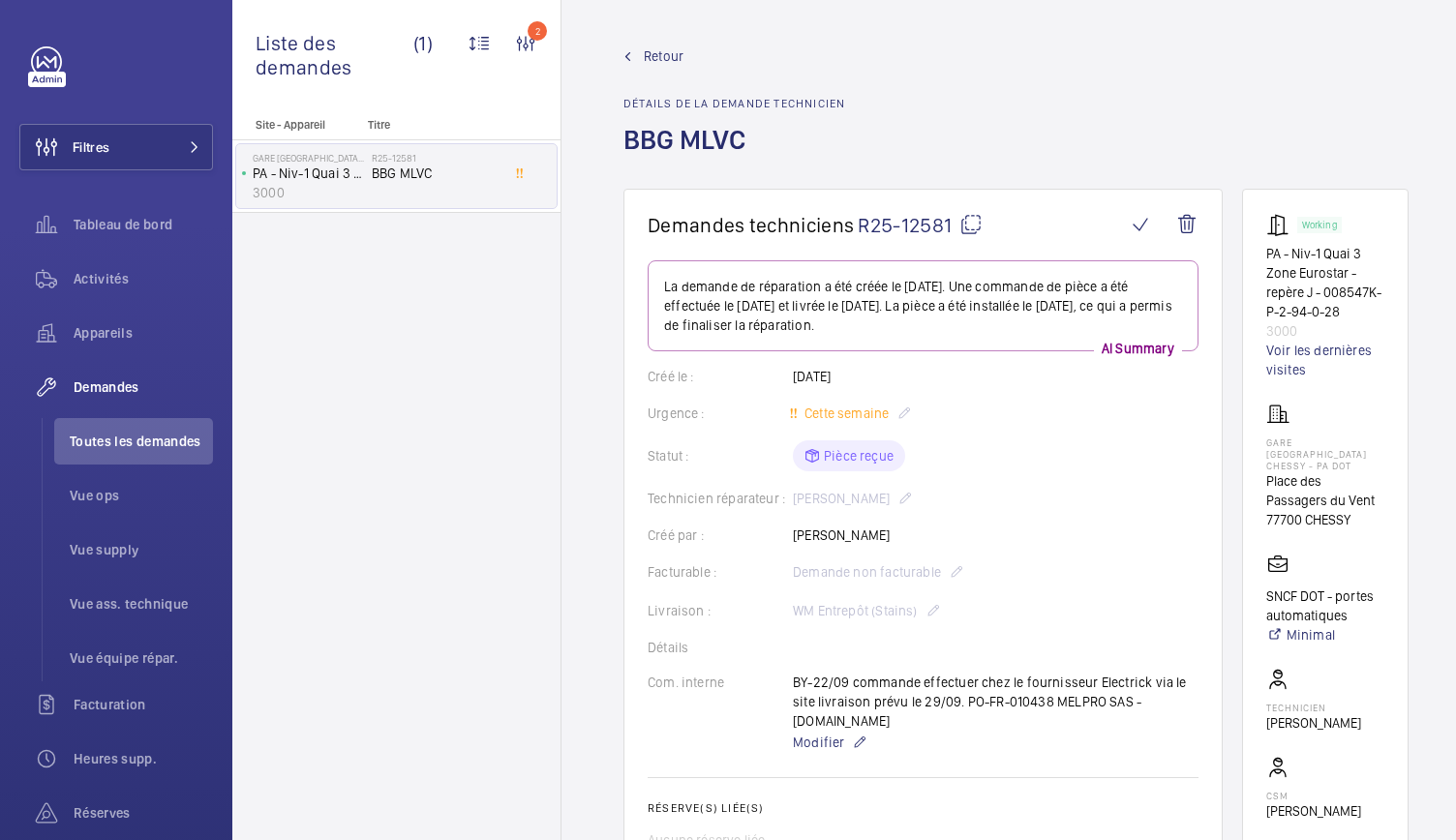
scroll to position [230, 0]
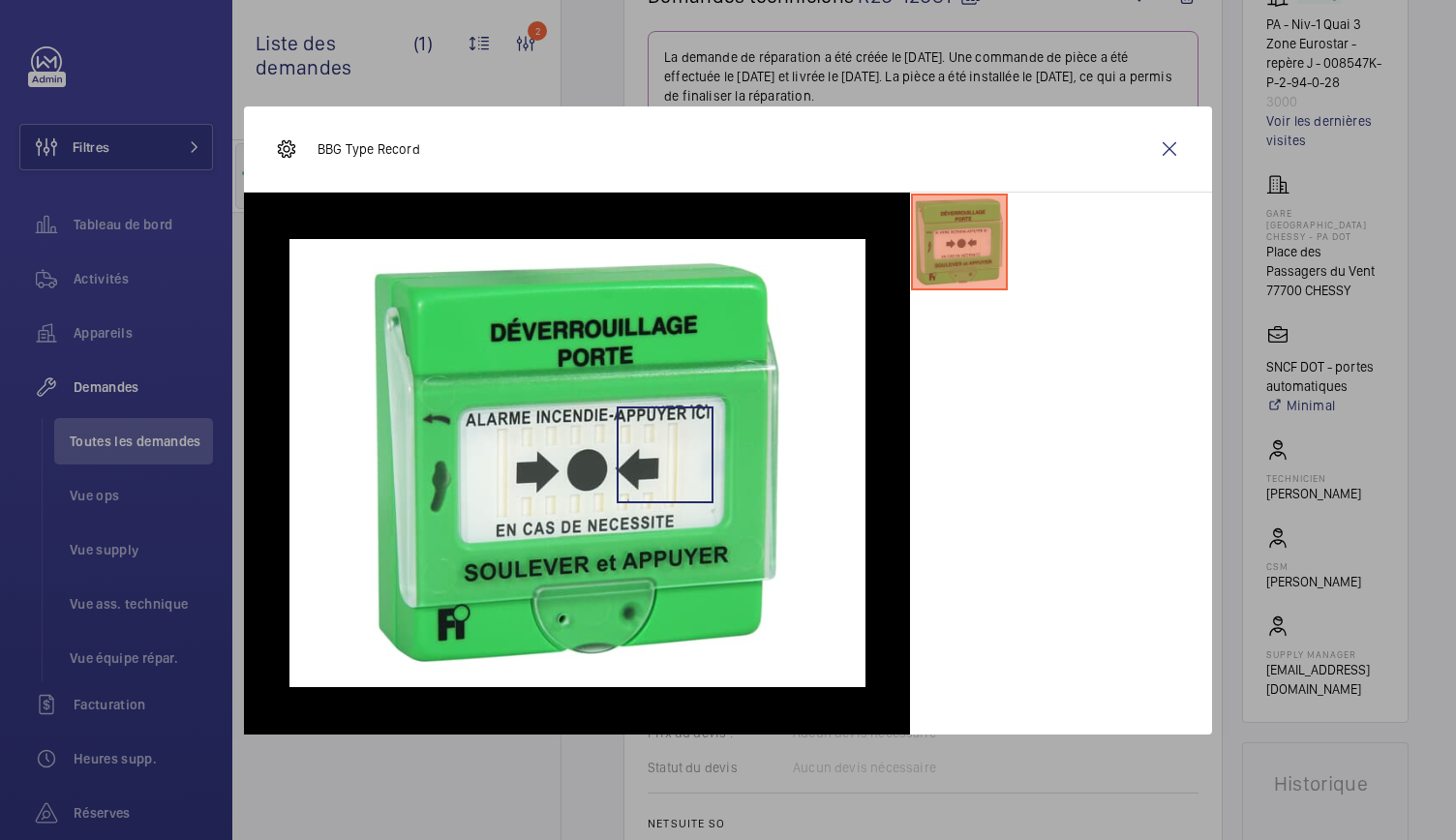
scroll to position [811, 0]
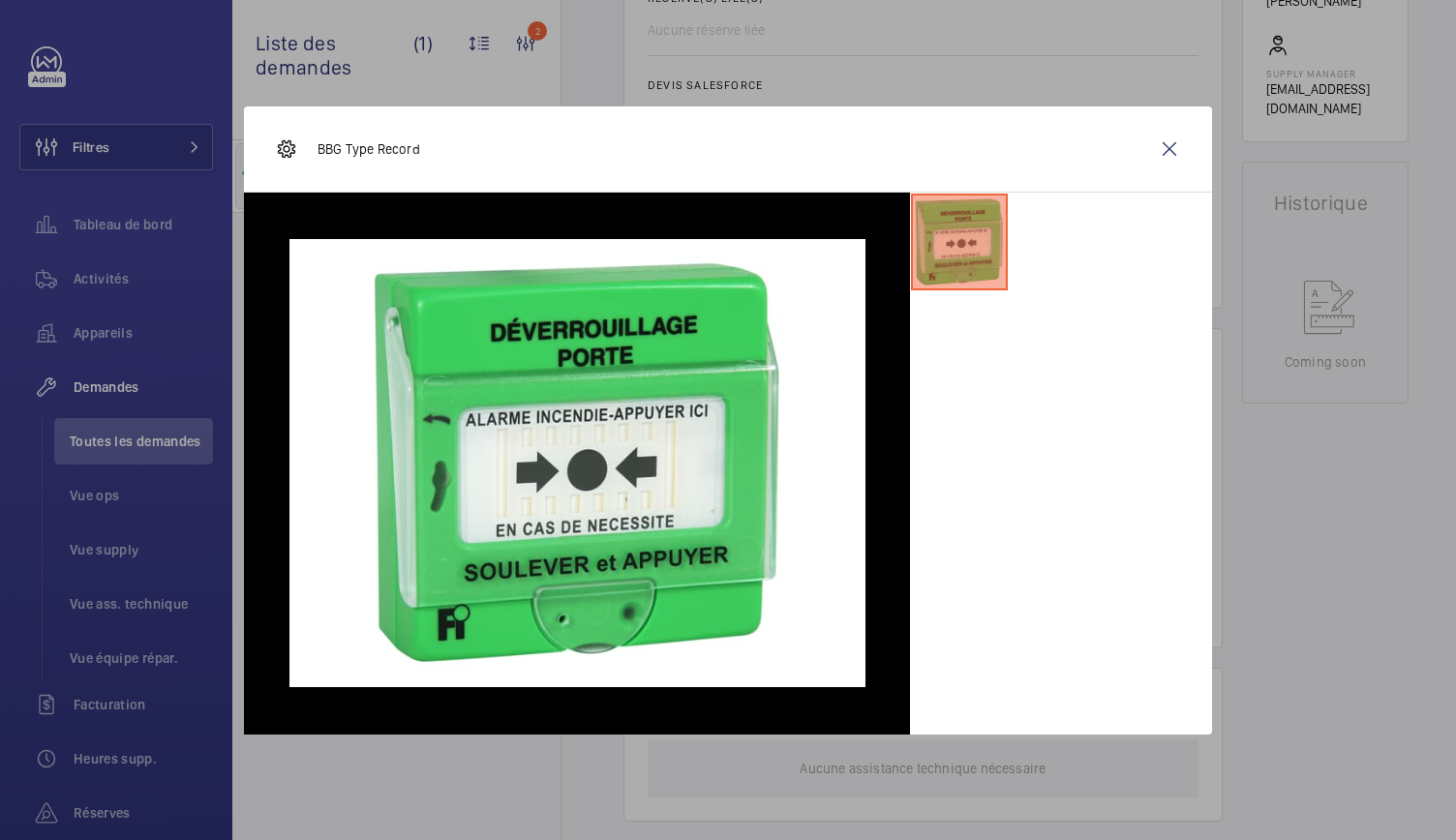
click at [1168, 153] on wm-front-icon-button at bounding box center [1169, 150] width 47 height 47
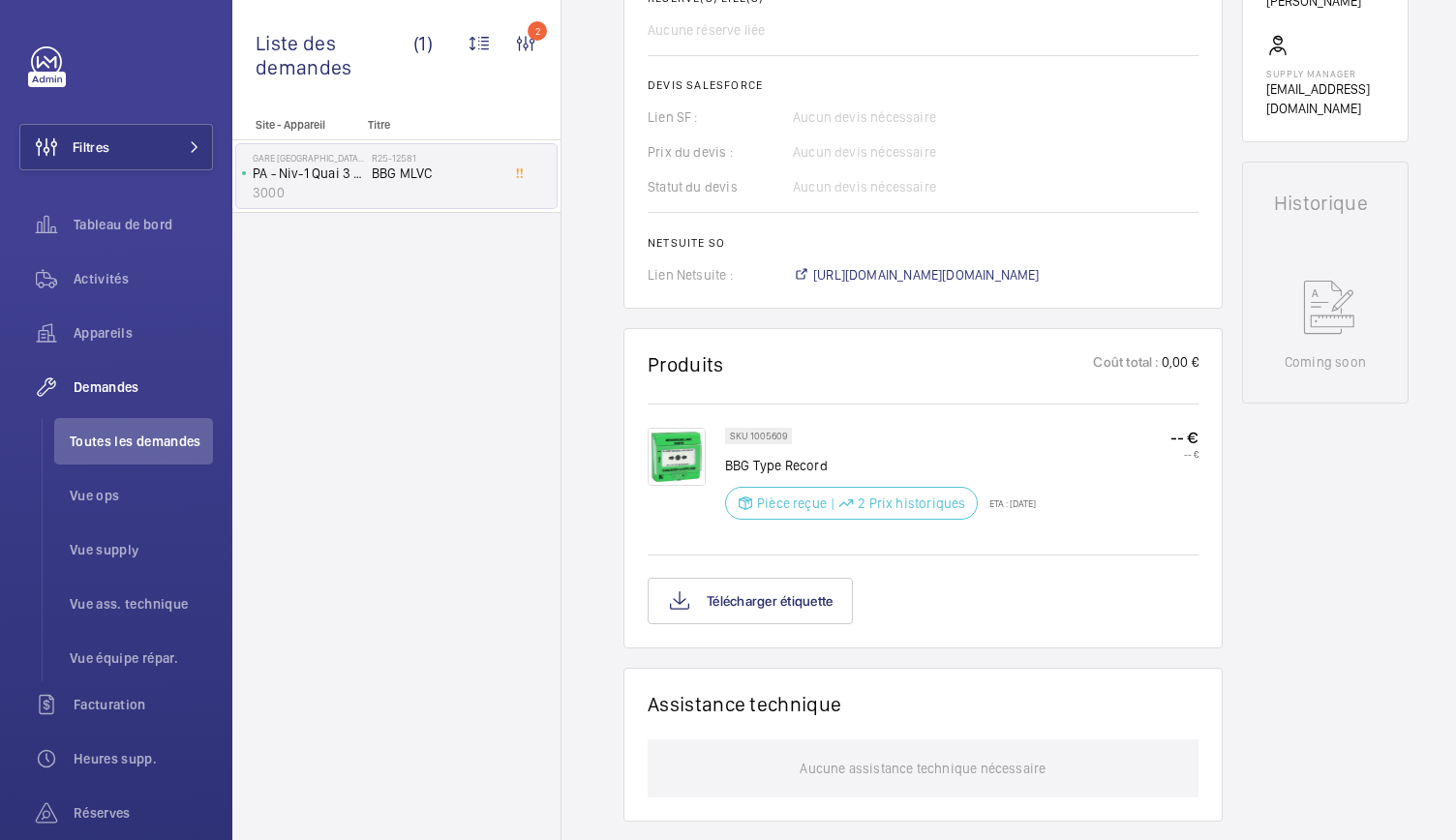
scroll to position [104, 0]
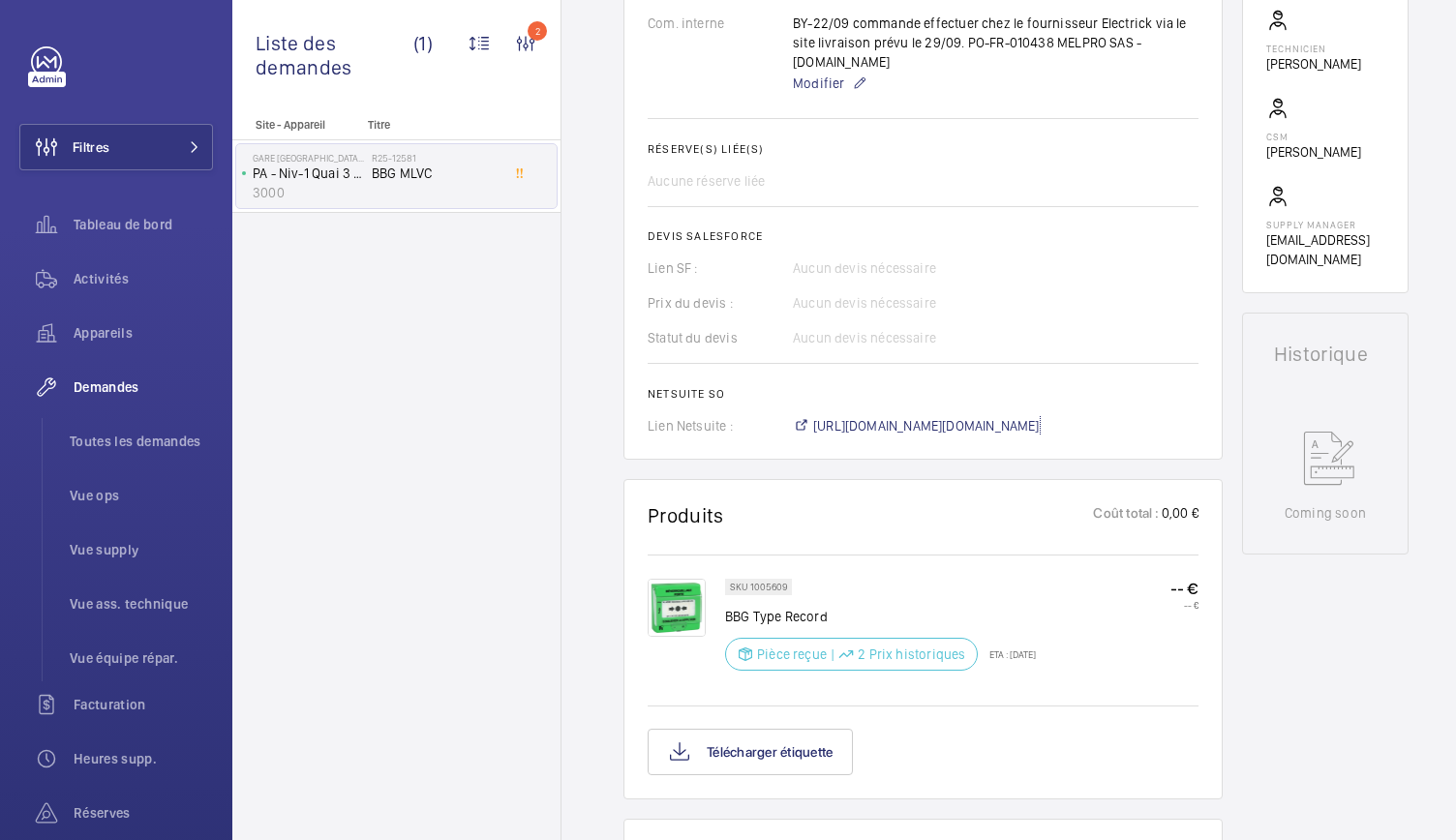
scroll to position [0, 0]
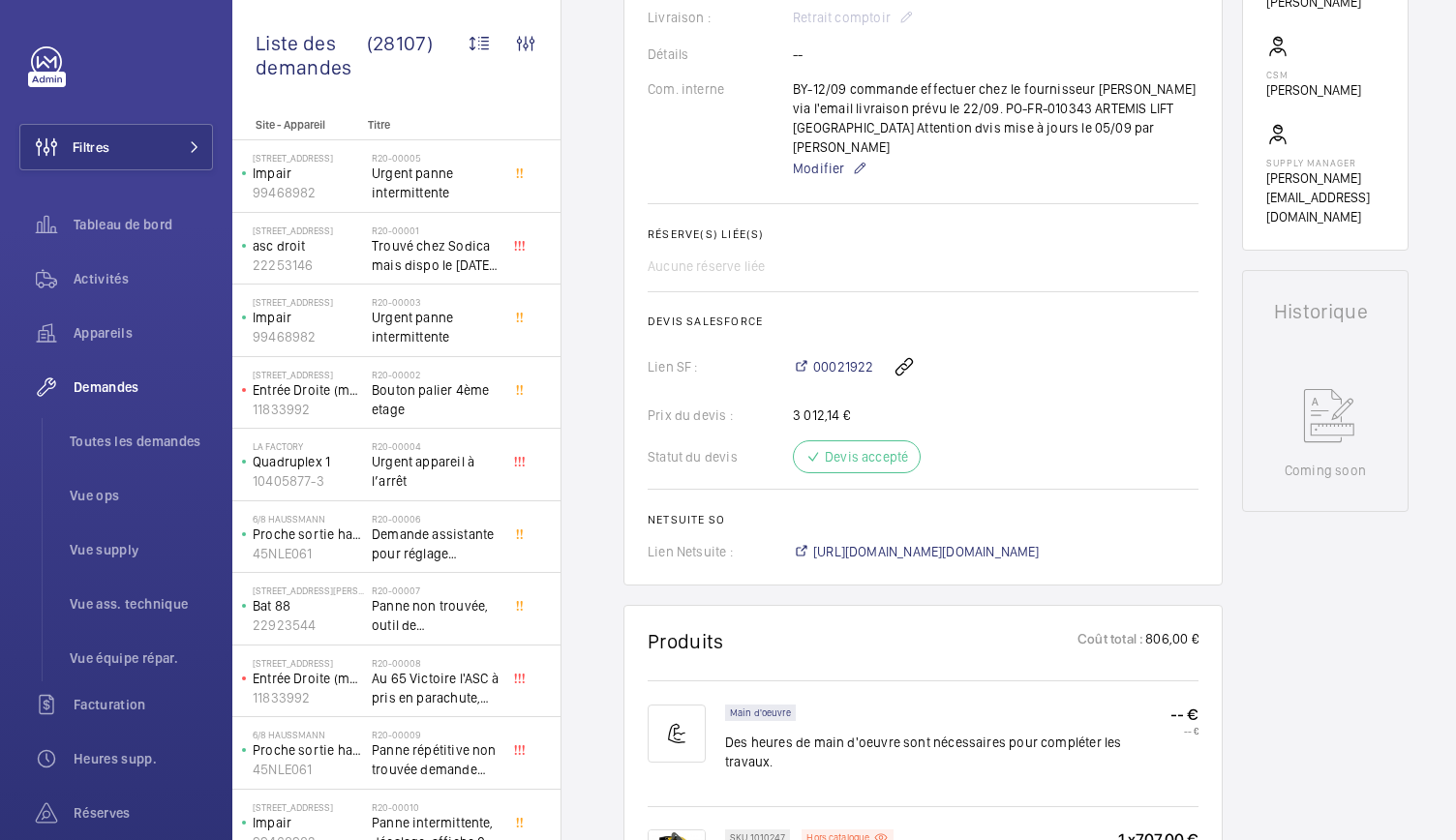
scroll to position [670, 0]
click at [960, 540] on span "https://6461500.app.netsuite.com/app/accounting/transactions/salesord.nl?id=300…" at bounding box center [927, 550] width 227 height 20
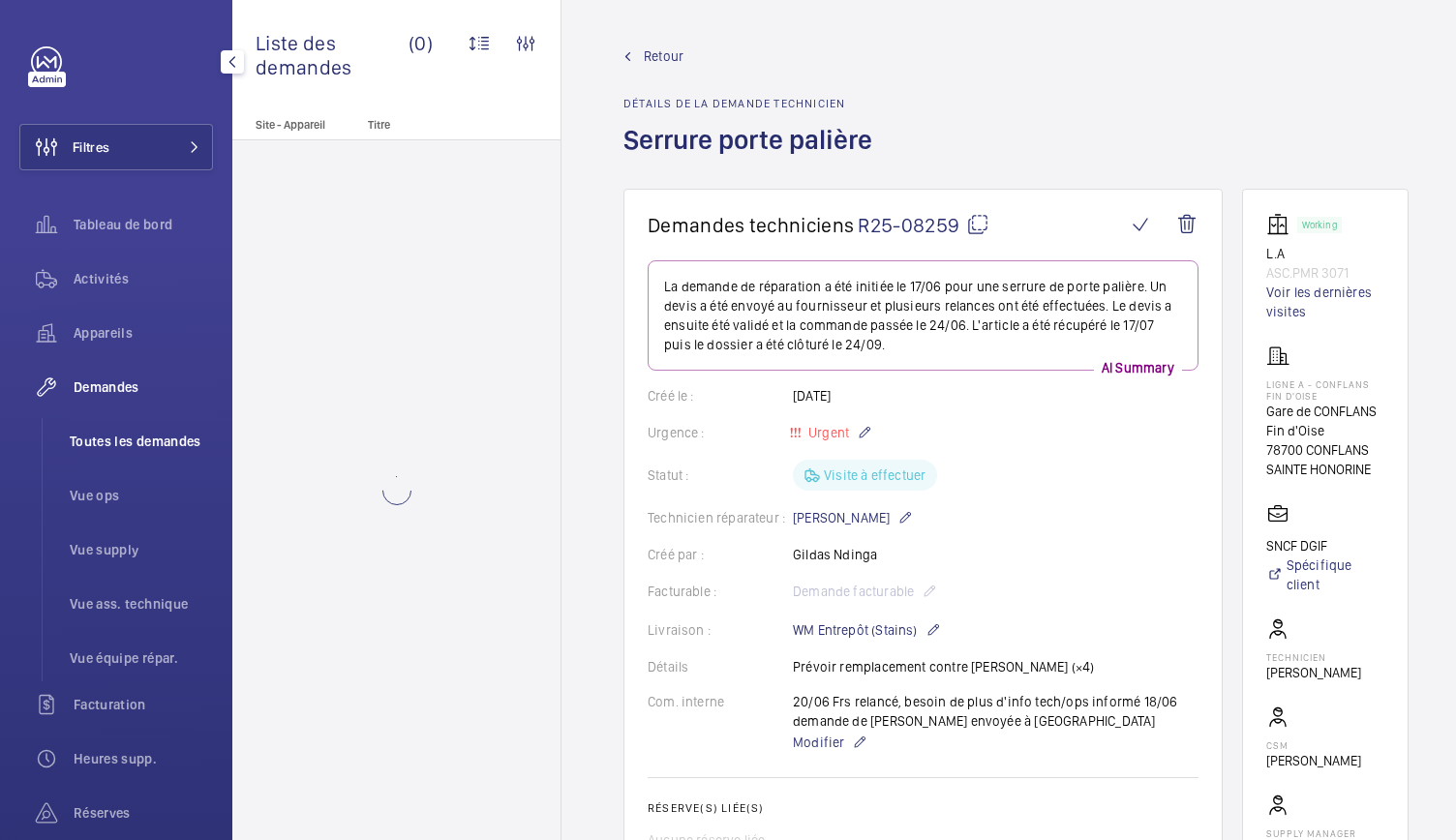
click at [124, 439] on span "Toutes les demandes" at bounding box center [141, 442] width 144 height 20
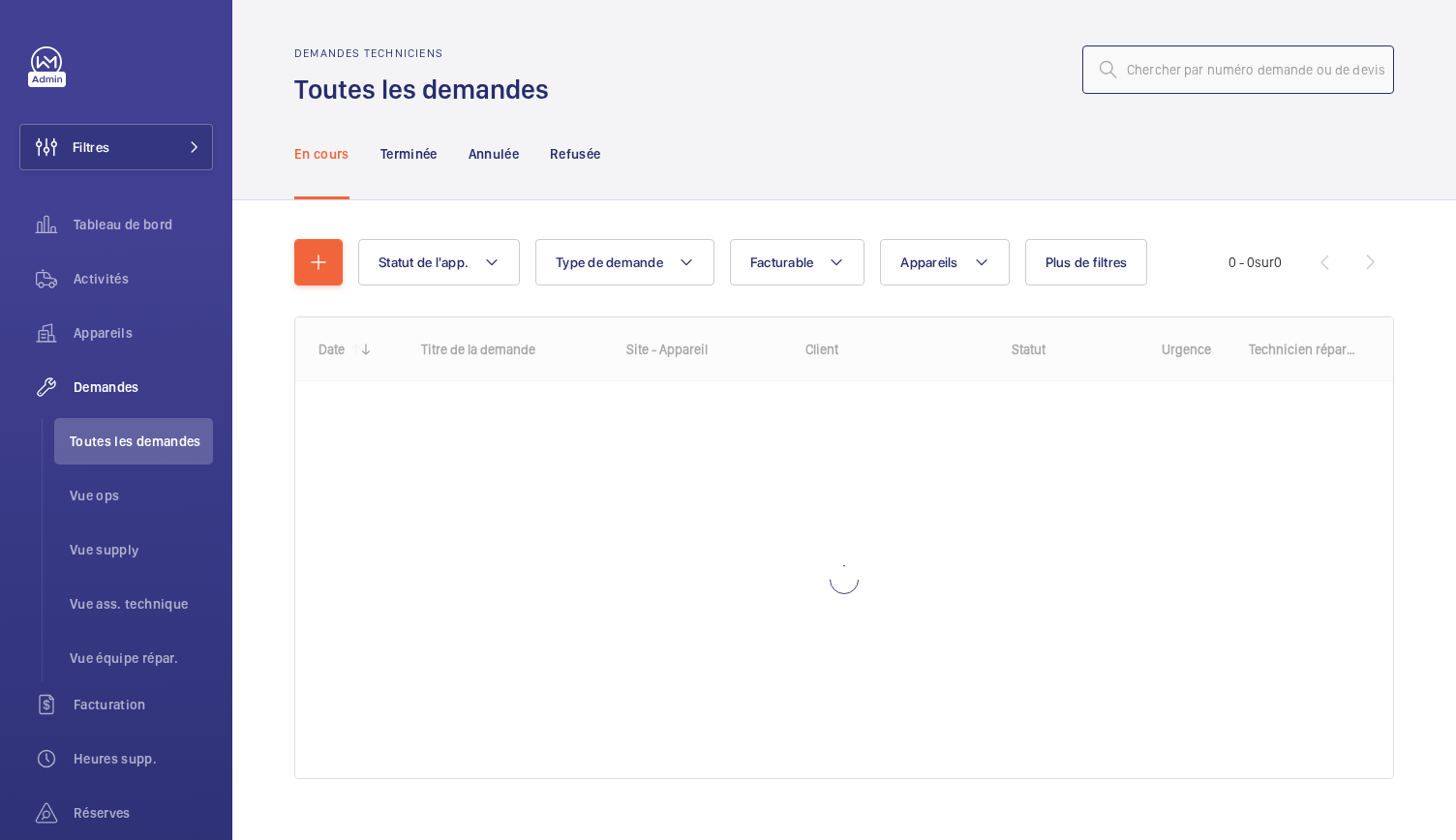
click at [1158, 74] on input "text" at bounding box center [1238, 70] width 312 height 49
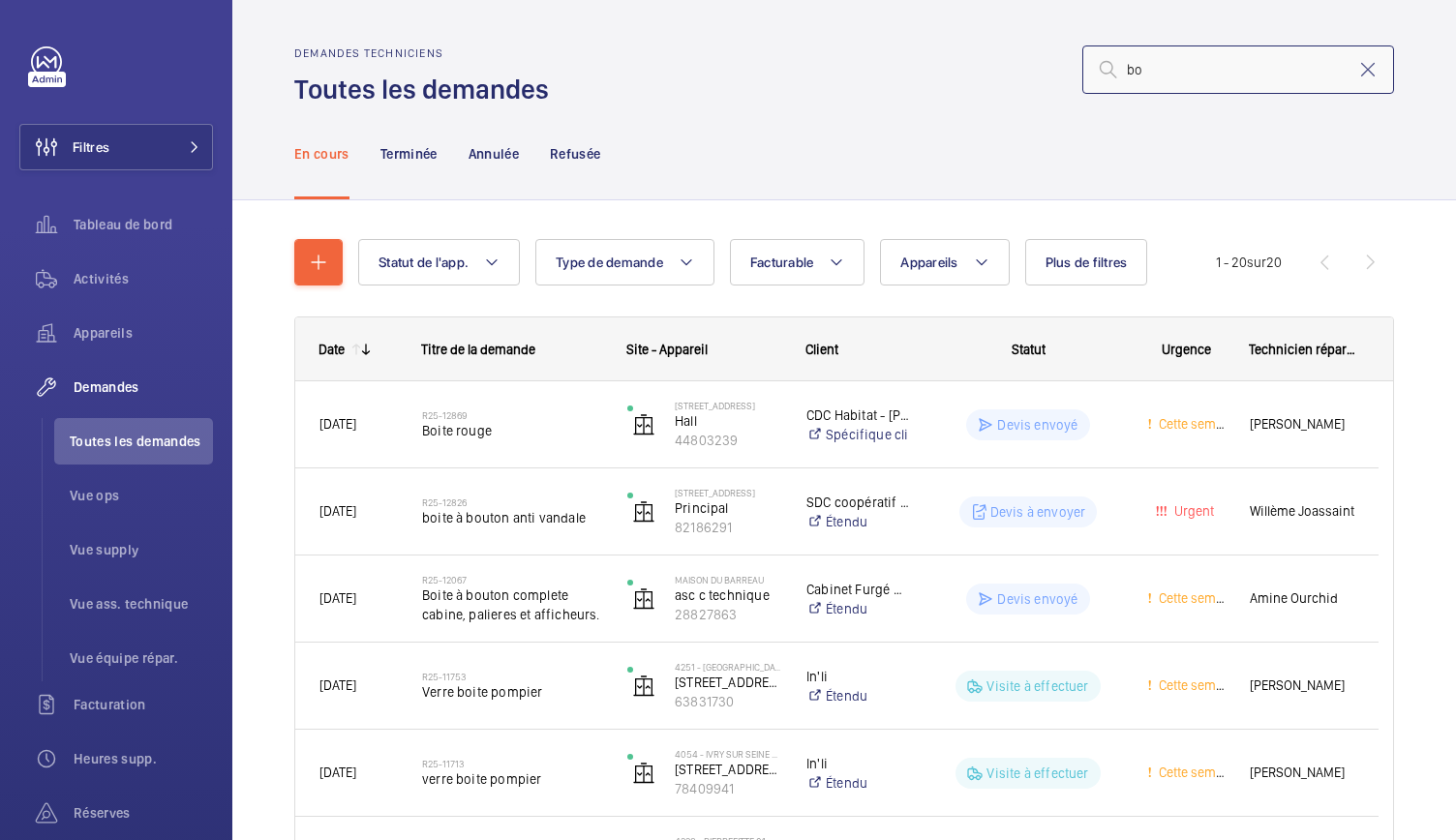
type input "b"
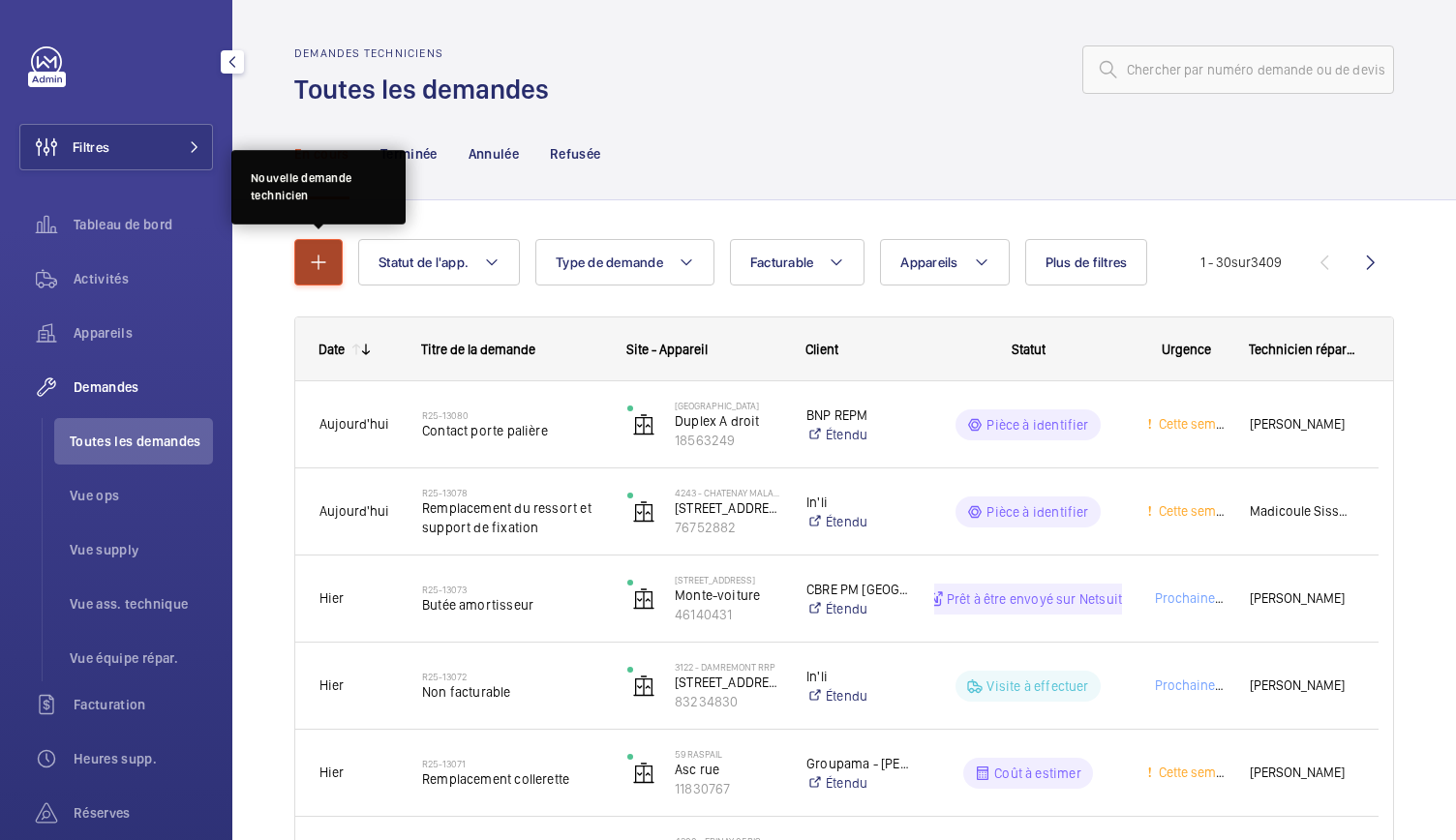
click at [322, 253] on mat-icon "button" at bounding box center [319, 262] width 23 height 23
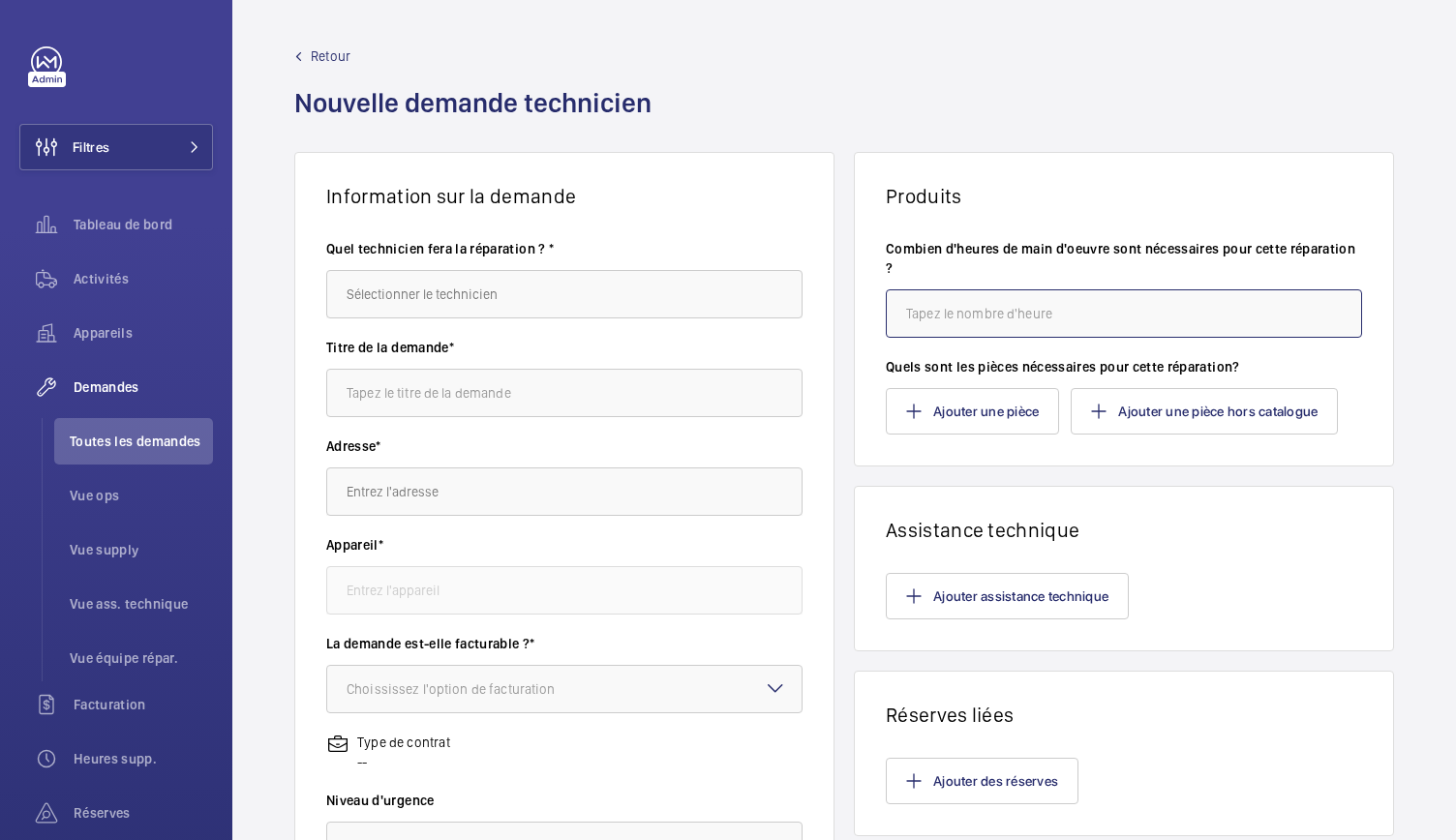
click at [1011, 315] on input "number" at bounding box center [1124, 314] width 476 height 49
click at [957, 419] on button "Ajouter une pièce" at bounding box center [972, 412] width 173 height 47
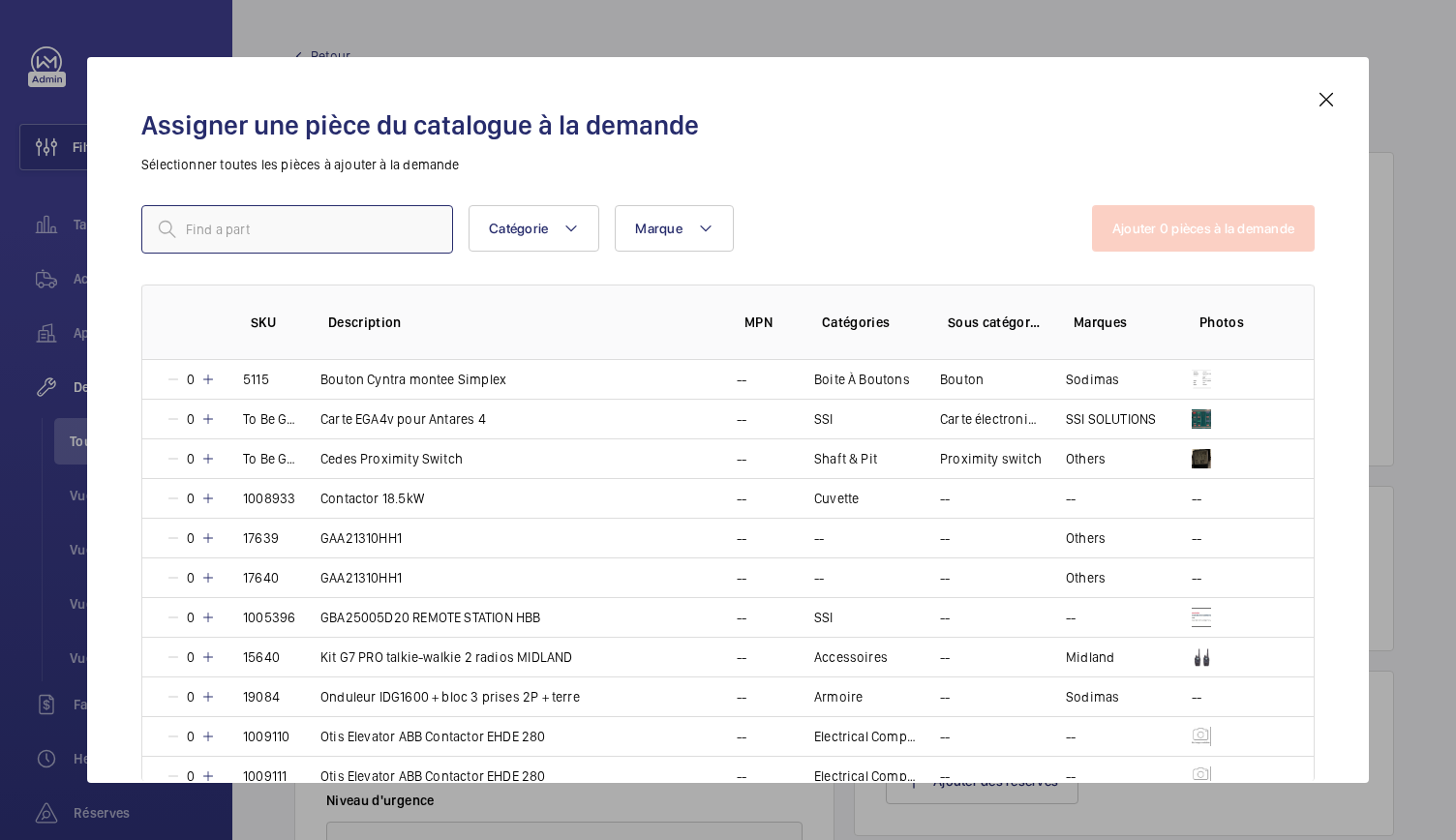
click at [407, 240] on input "text" at bounding box center [297, 230] width 312 height 49
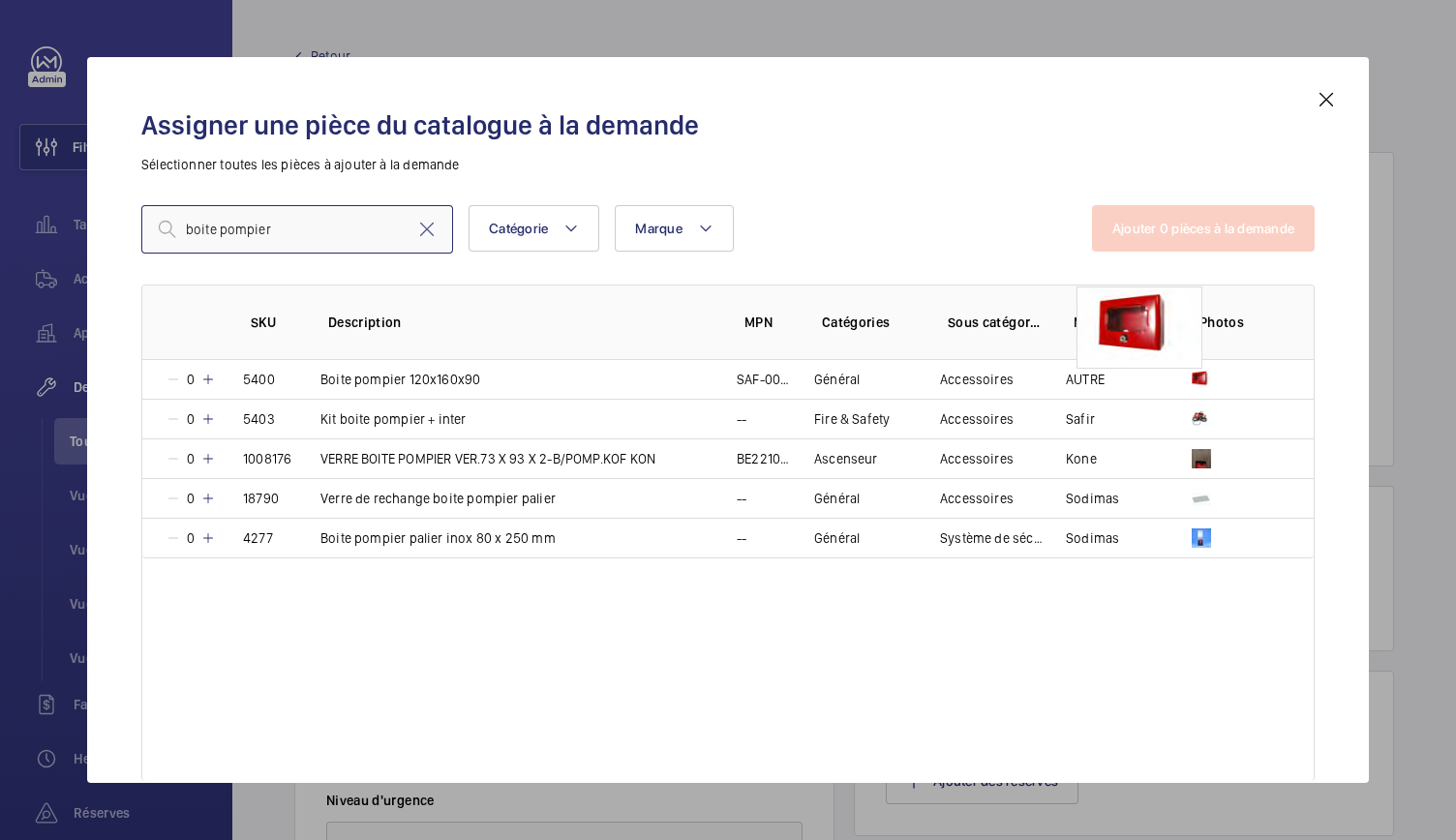
type input "boite pompier"
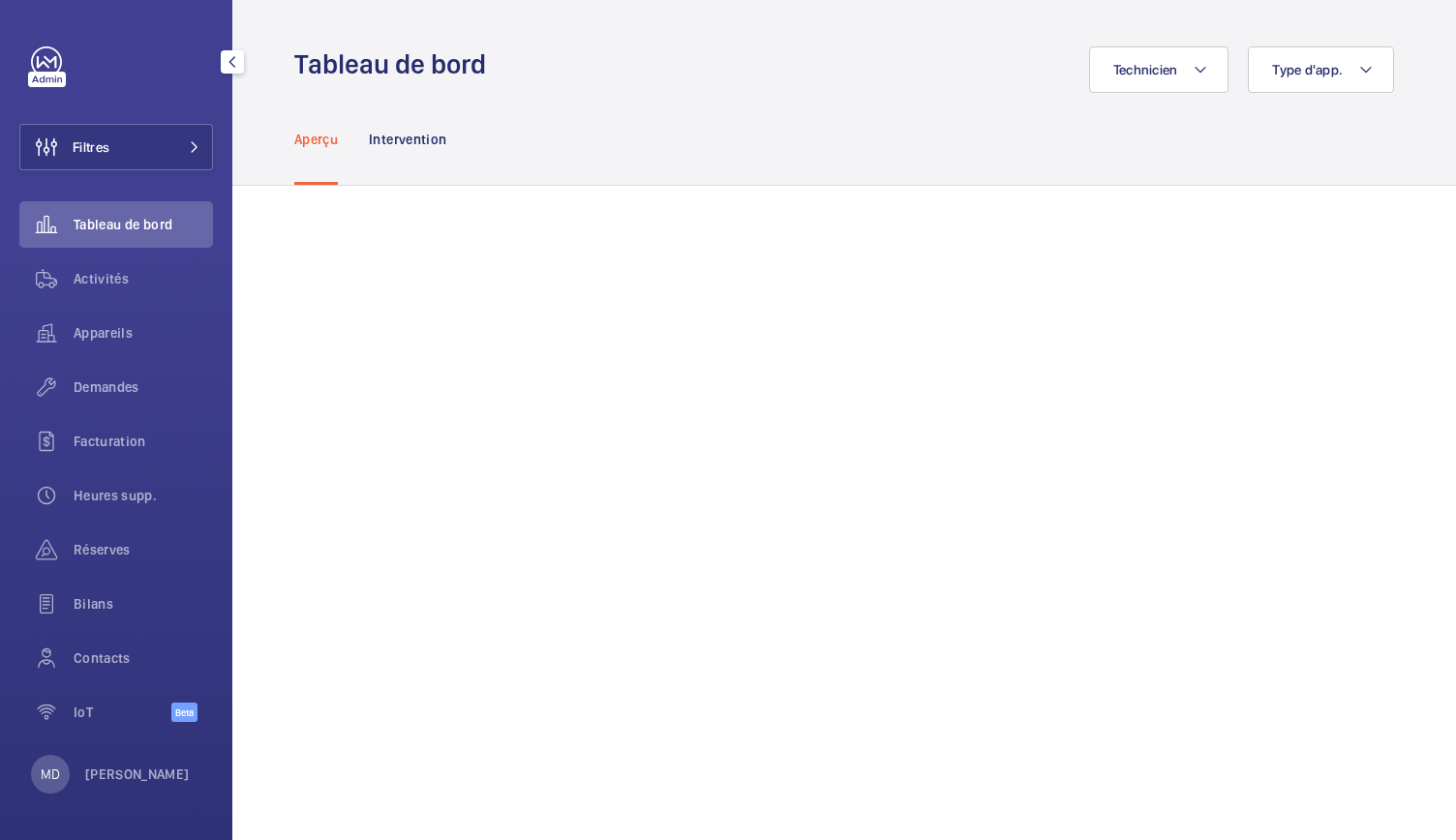
click at [101, 437] on span "Facturation" at bounding box center [143, 442] width 140 height 20
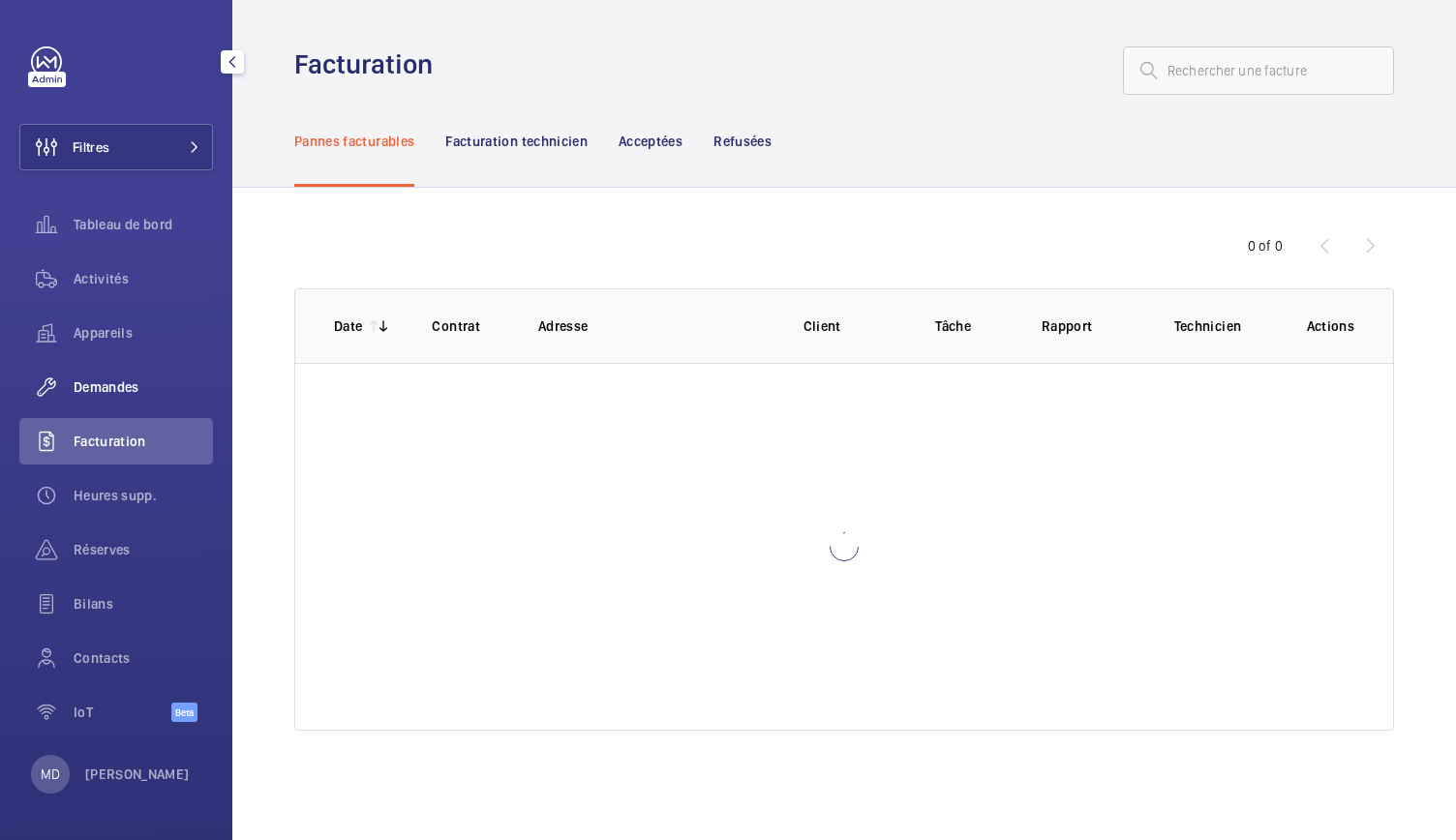
click at [95, 384] on span "Demandes" at bounding box center [143, 387] width 140 height 20
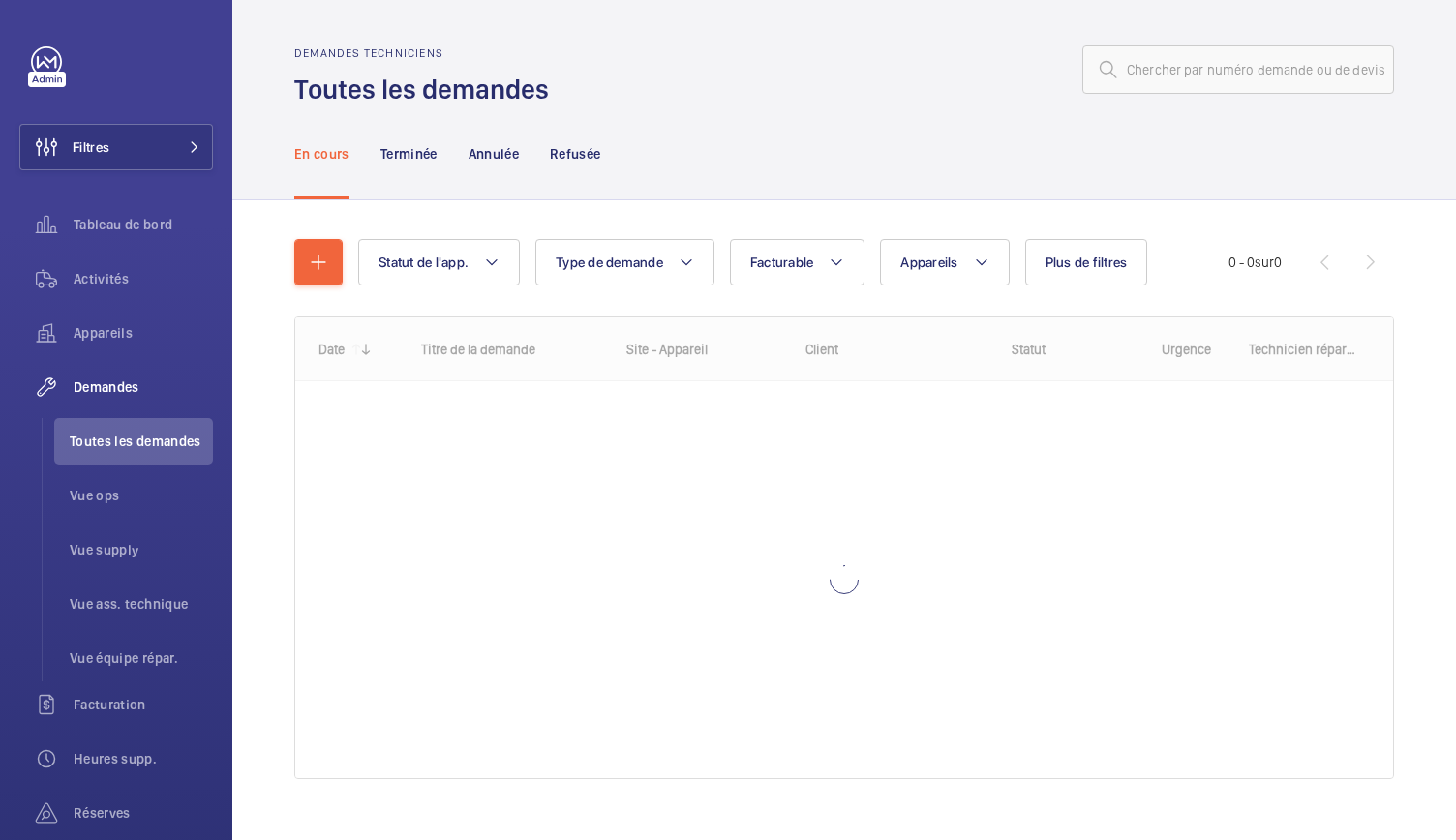
click at [1156, 45] on wm-front-admin-header "Demandes techniciens Toutes les demandes" at bounding box center [844, 54] width 1223 height 108
click at [1151, 61] on input "text" at bounding box center [1238, 70] width 312 height 49
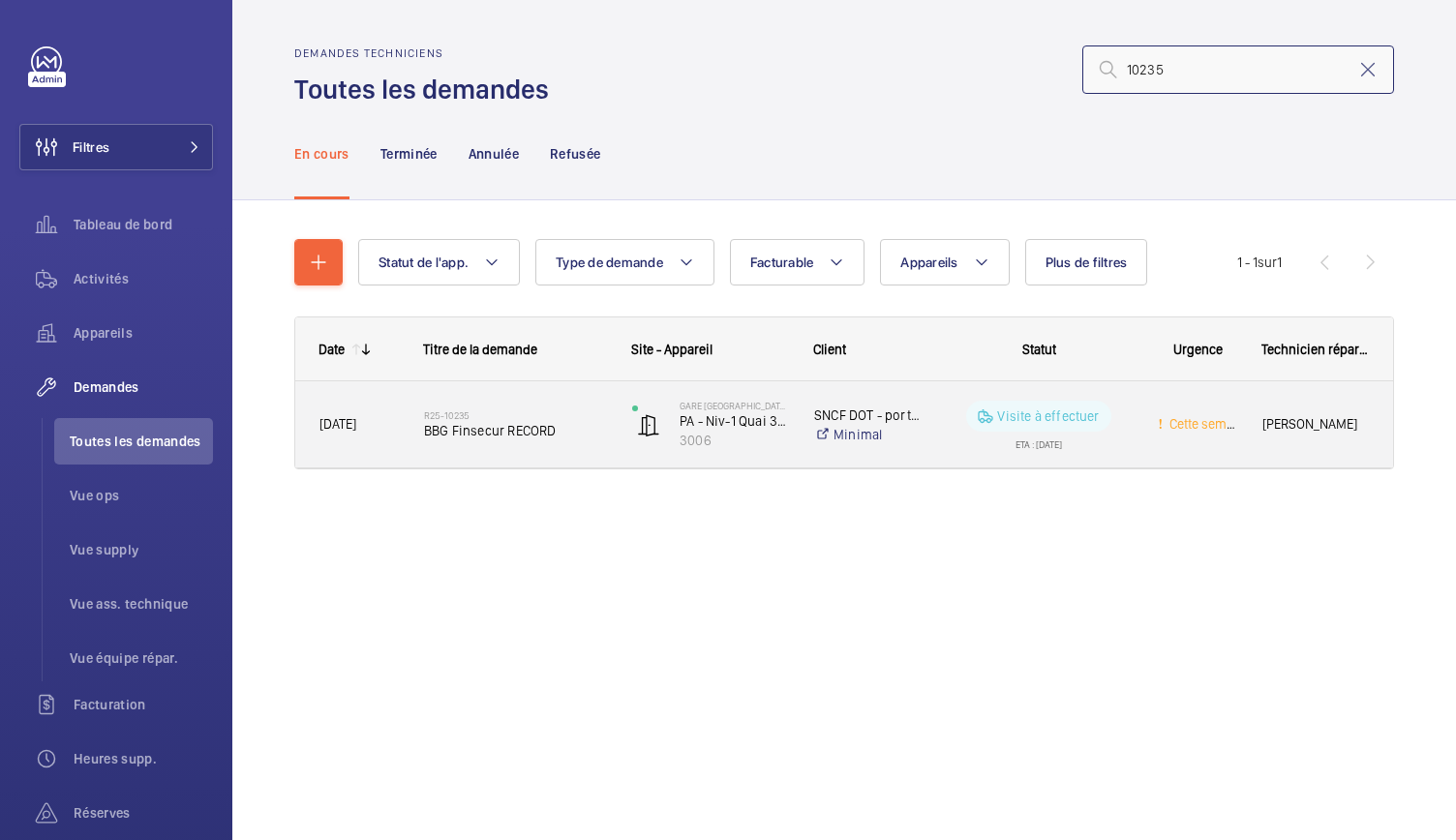
type input "10235"
click at [502, 436] on span "BBG Finsecur RECORD" at bounding box center [515, 431] width 183 height 20
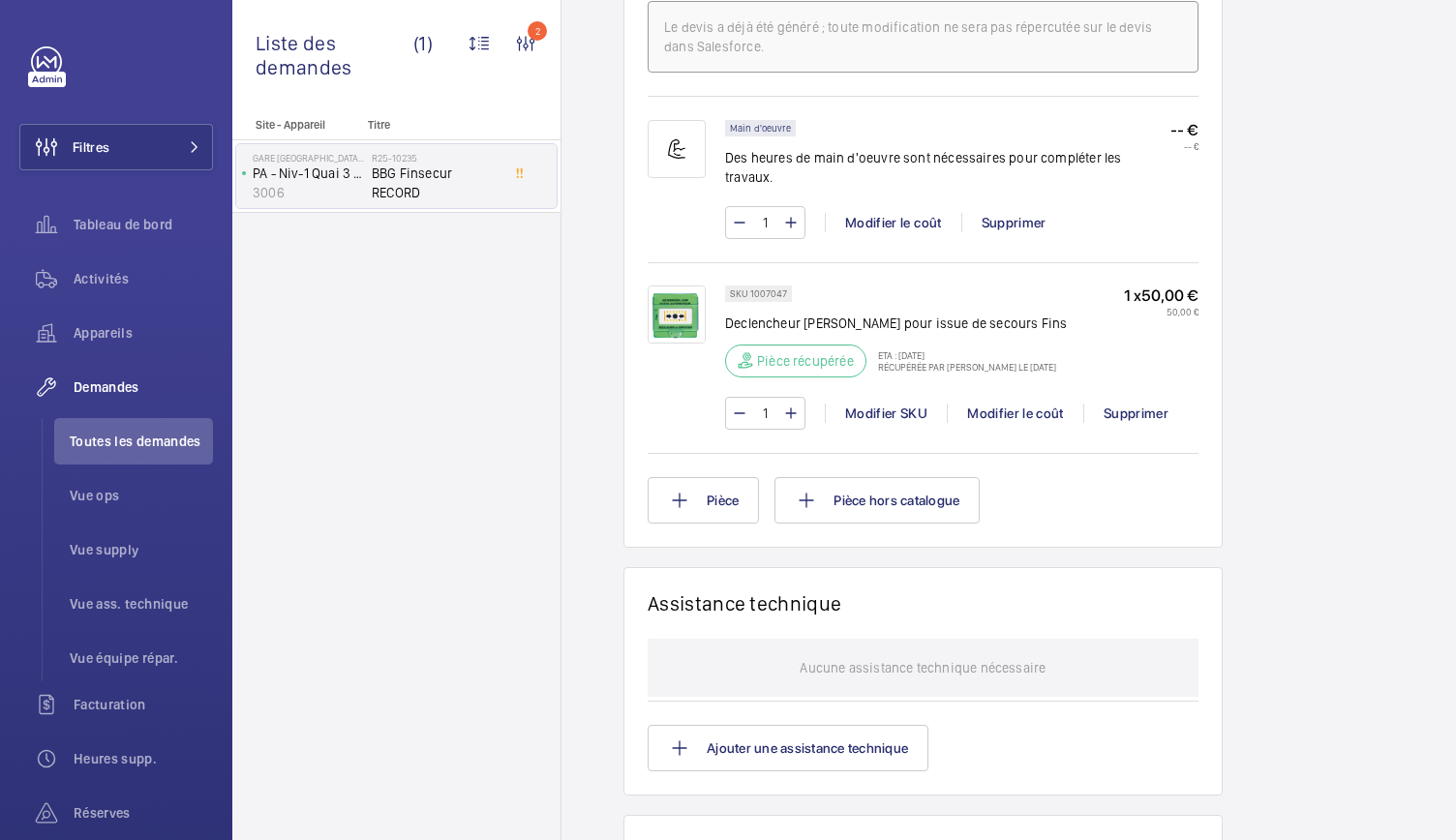
scroll to position [1341, 0]
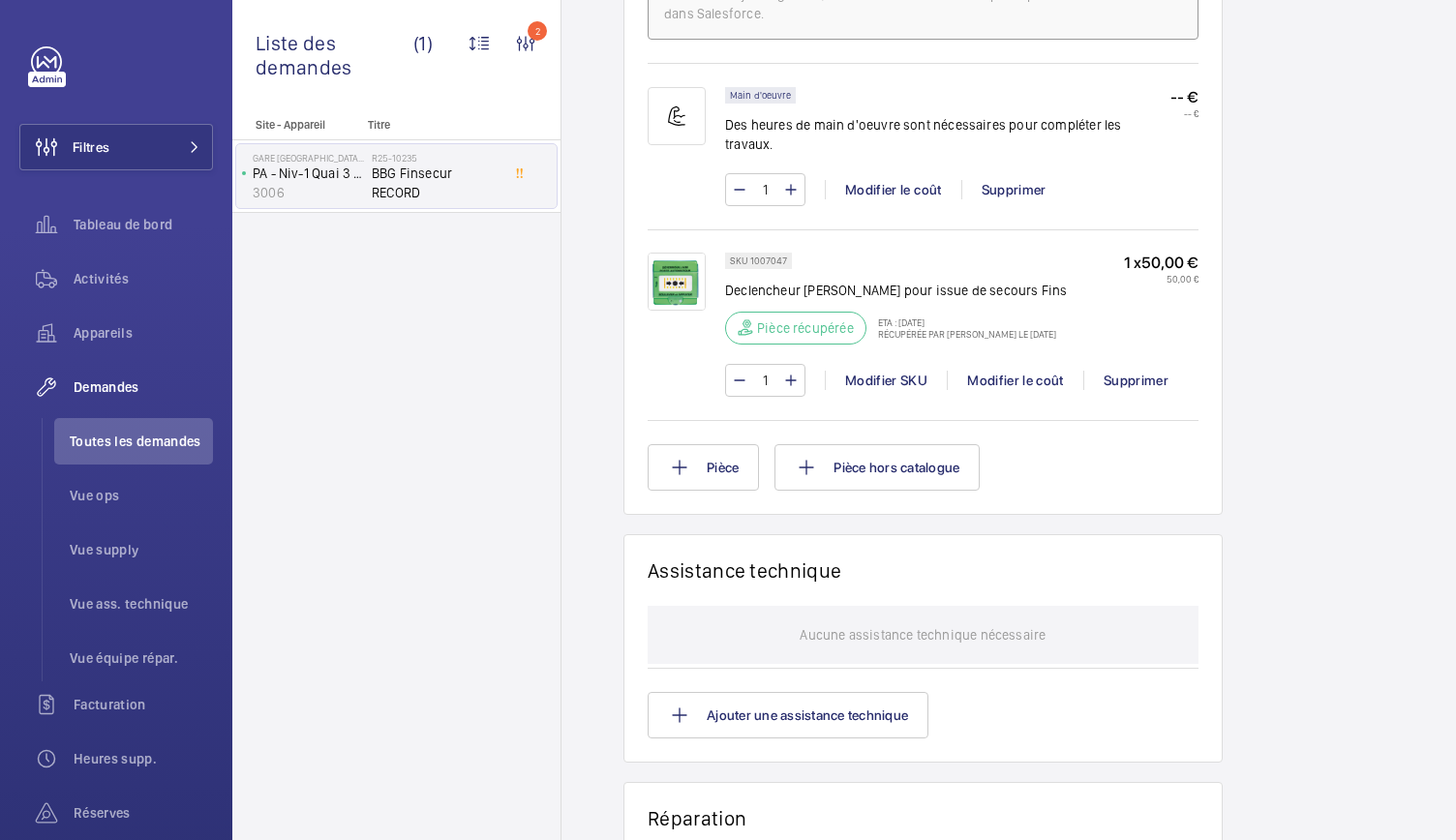
click at [675, 291] on img at bounding box center [676, 281] width 58 height 58
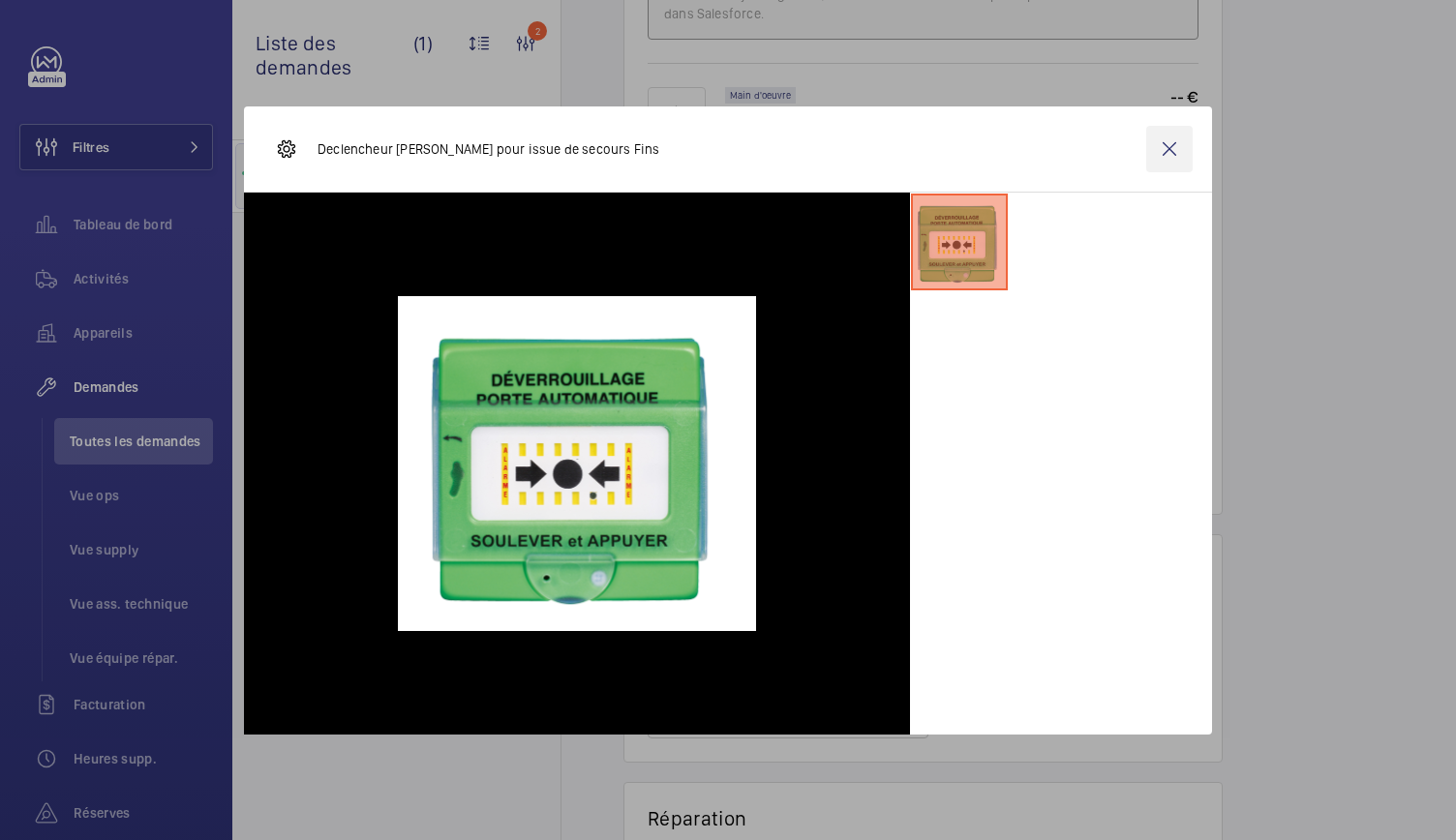
click at [1169, 153] on wm-front-icon-button at bounding box center [1169, 150] width 47 height 47
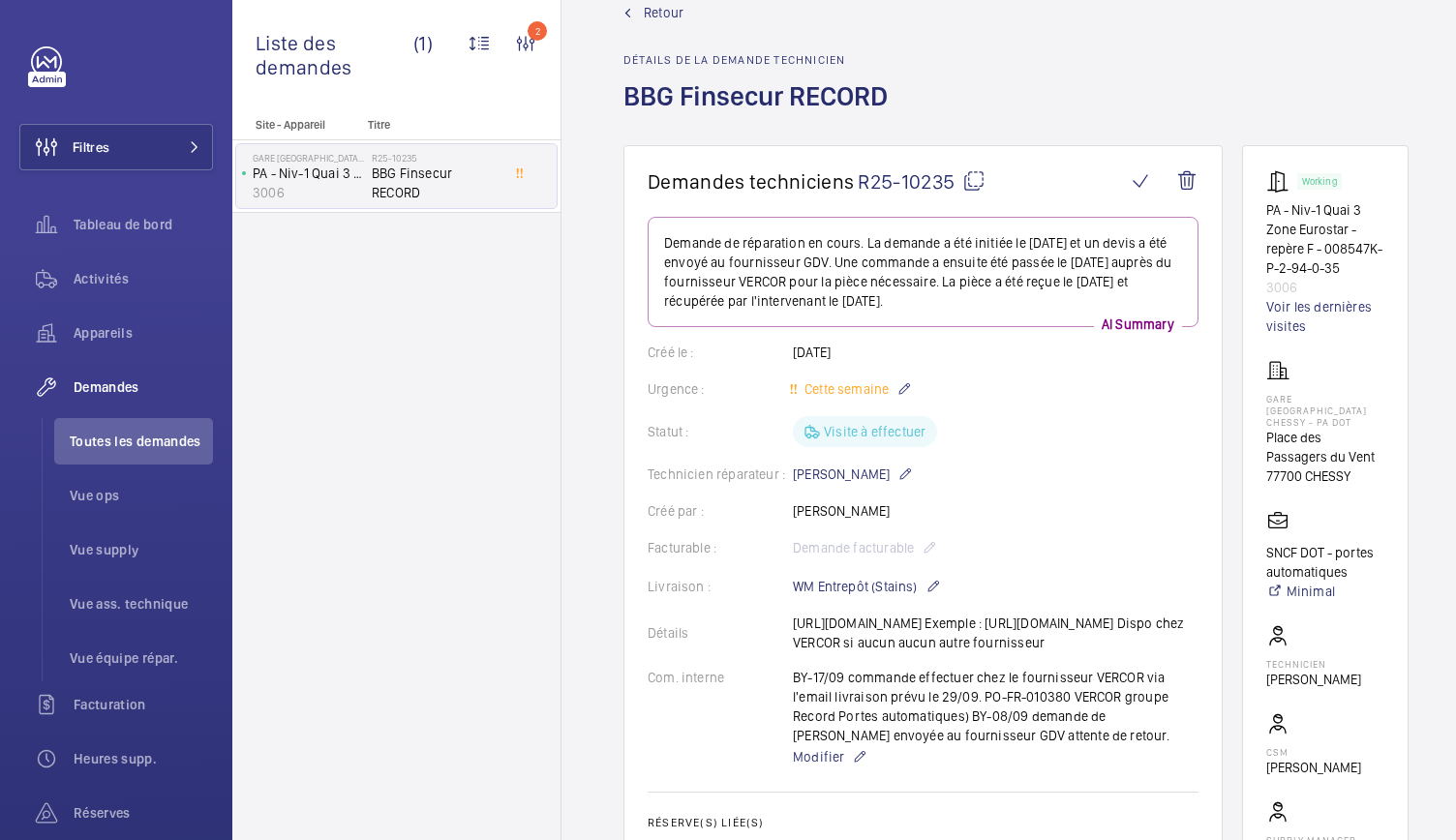
scroll to position [0, 0]
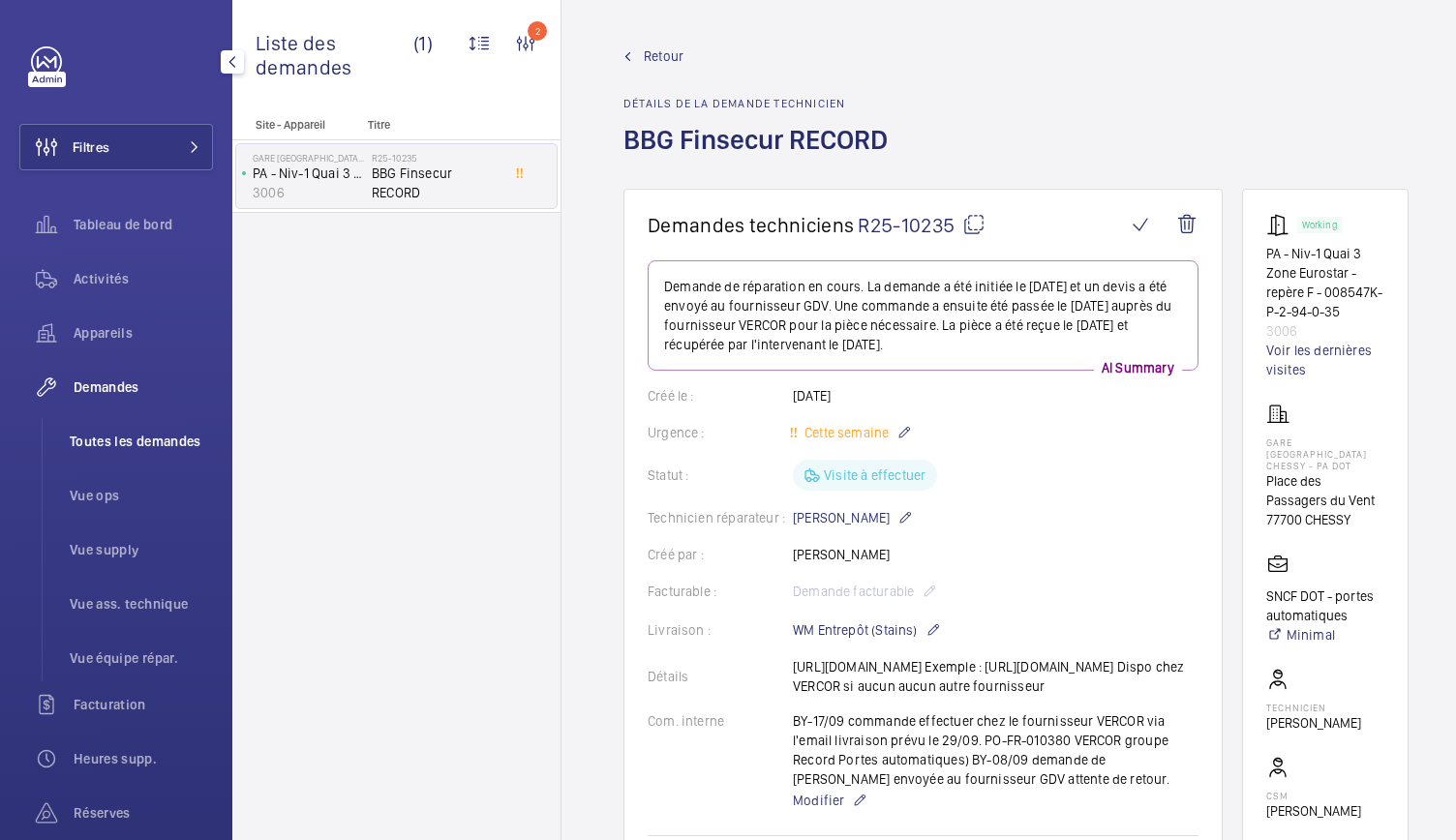
click at [138, 440] on span "Toutes les demandes" at bounding box center [141, 442] width 144 height 20
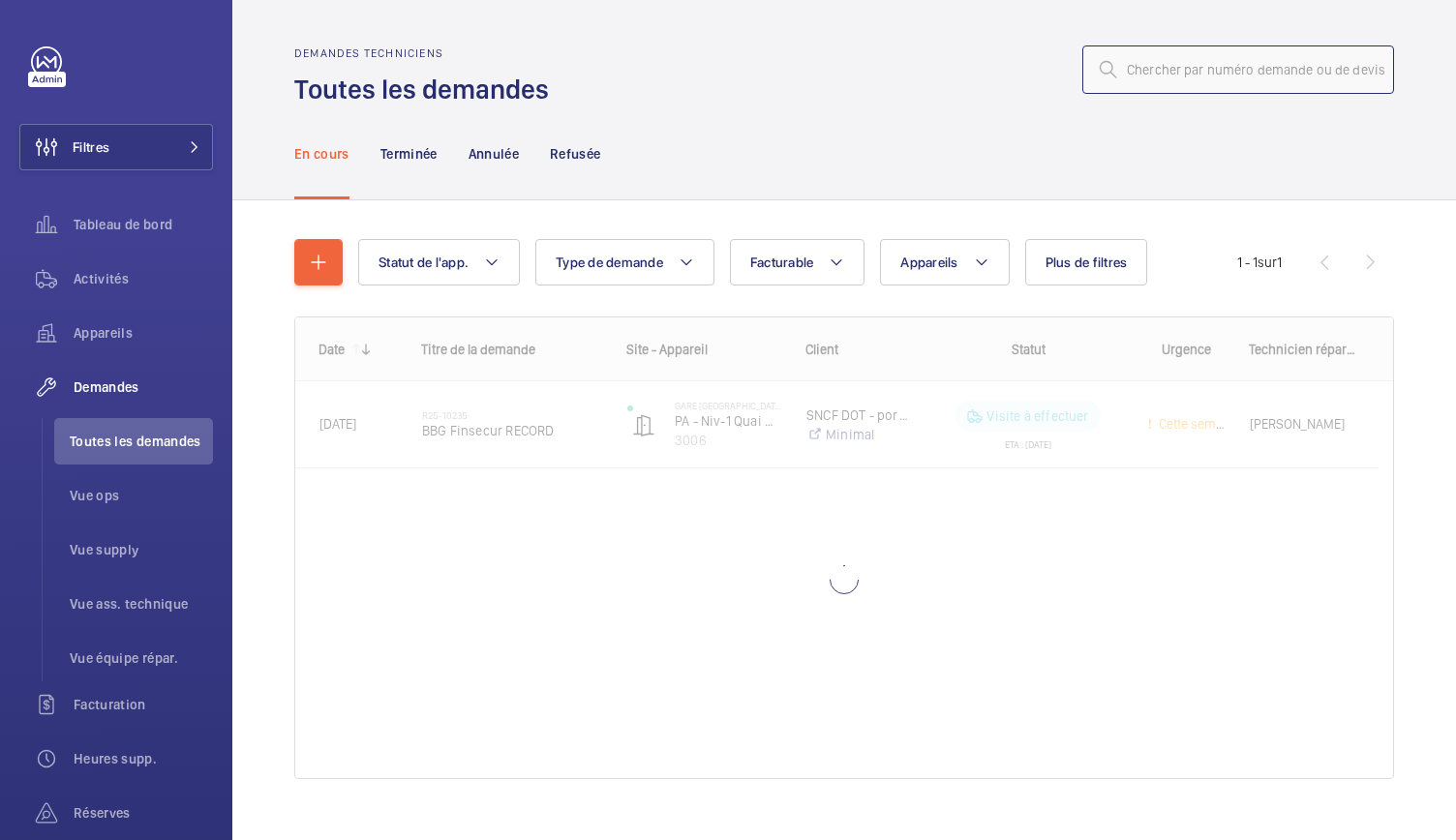
click at [1119, 77] on input "text" at bounding box center [1238, 70] width 312 height 49
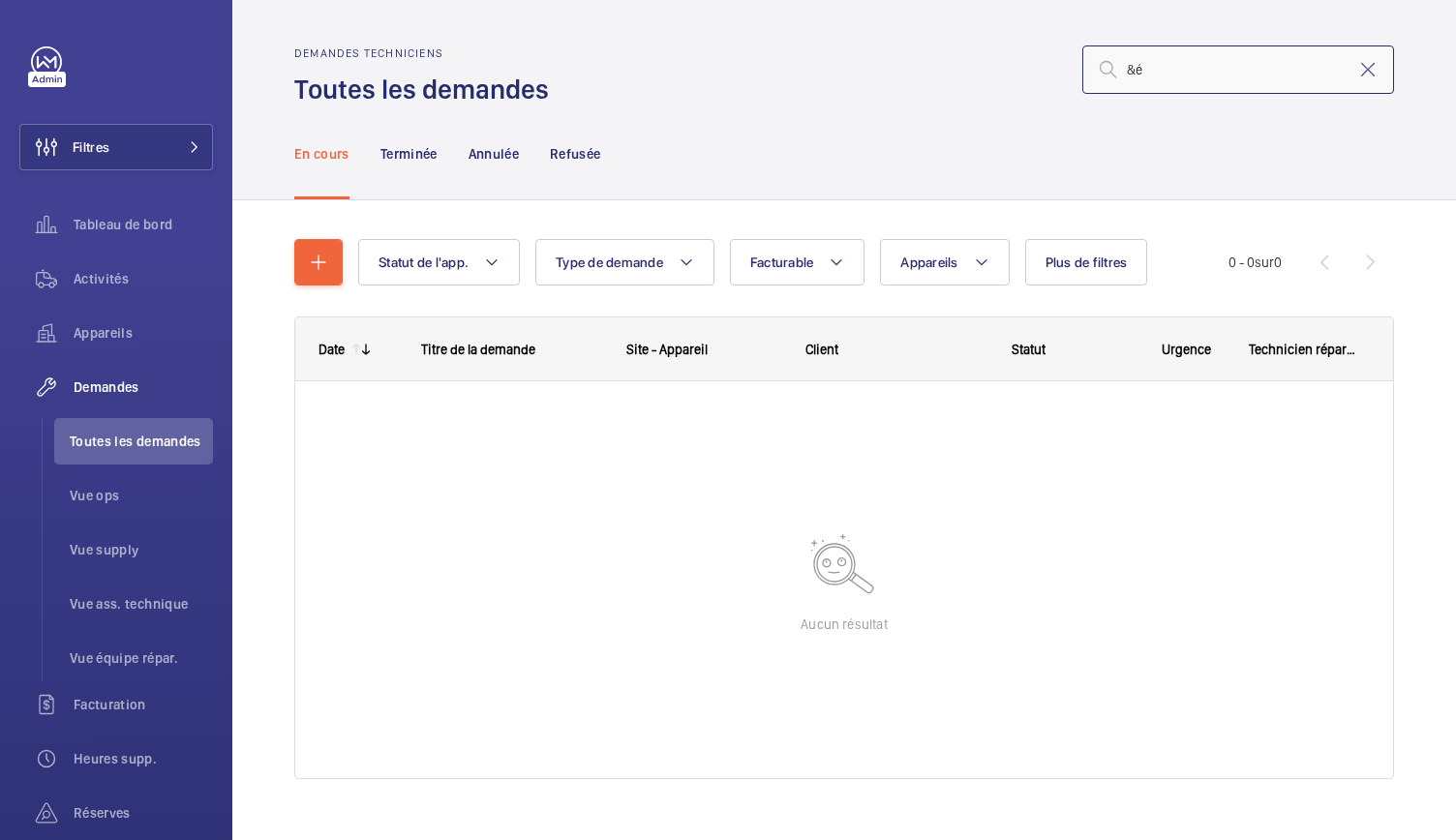
type input "&"
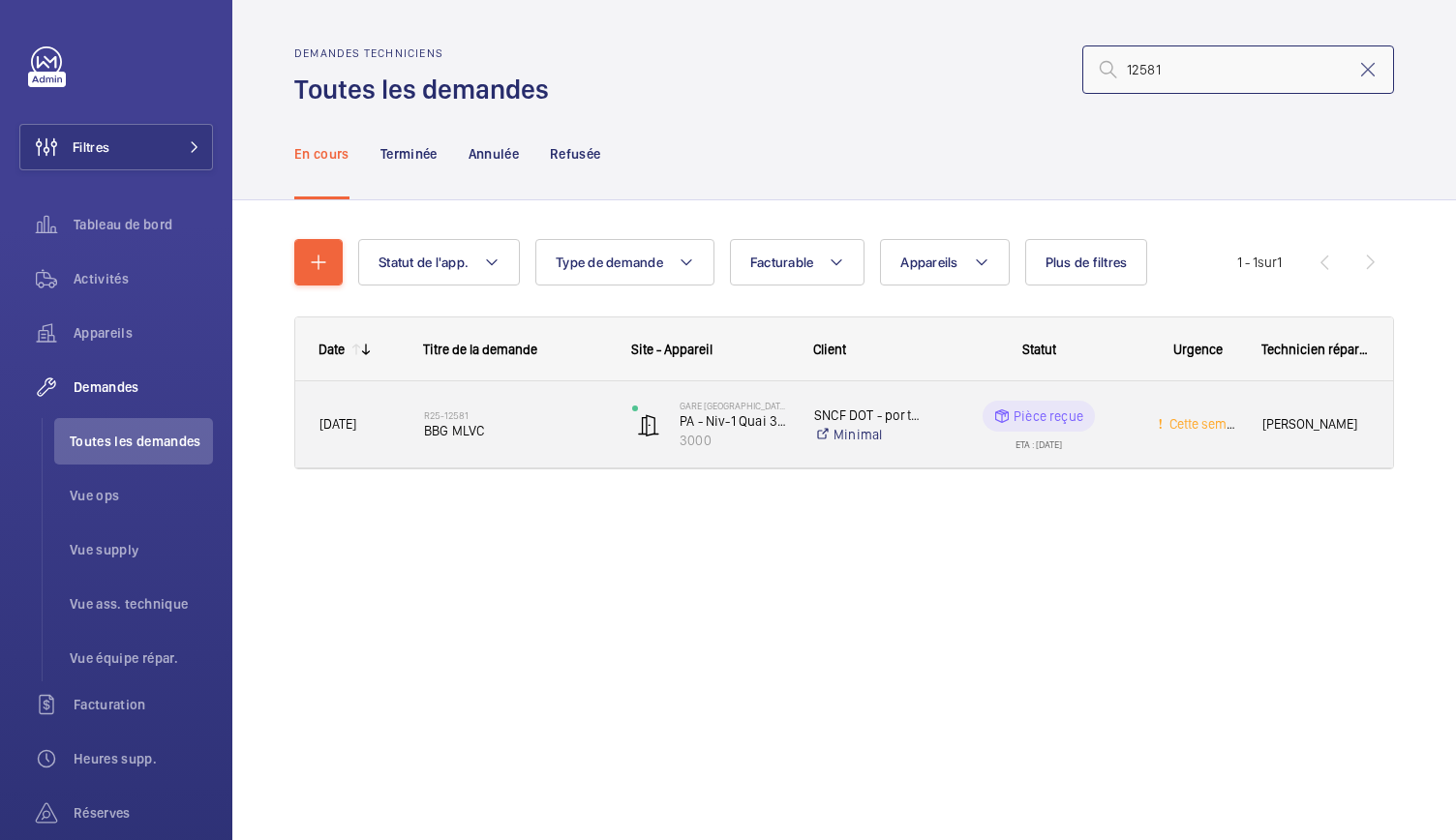
type input "12581"
click at [446, 425] on span "BBG MLVC" at bounding box center [515, 431] width 183 height 20
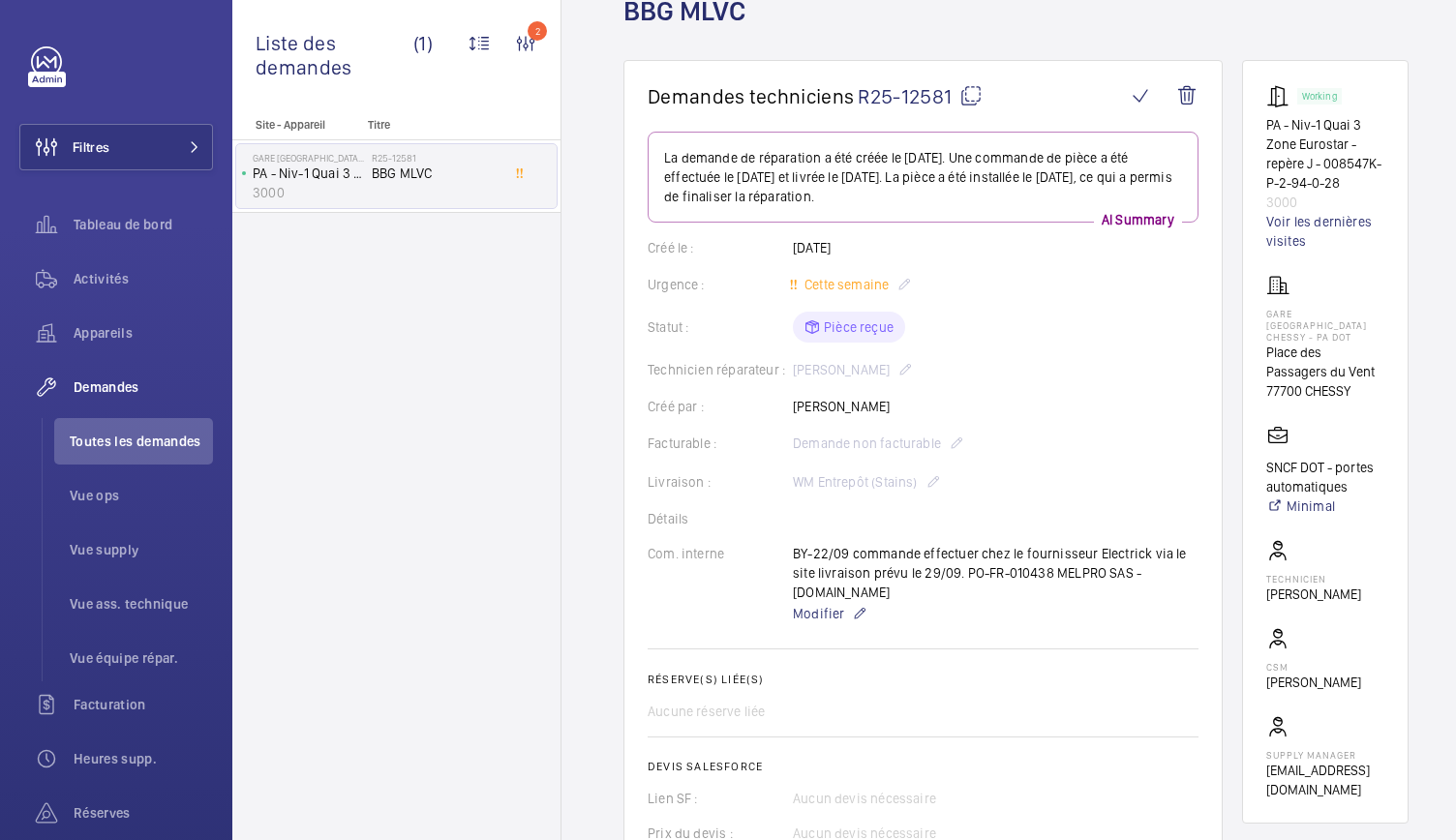
scroll to position [100, 0]
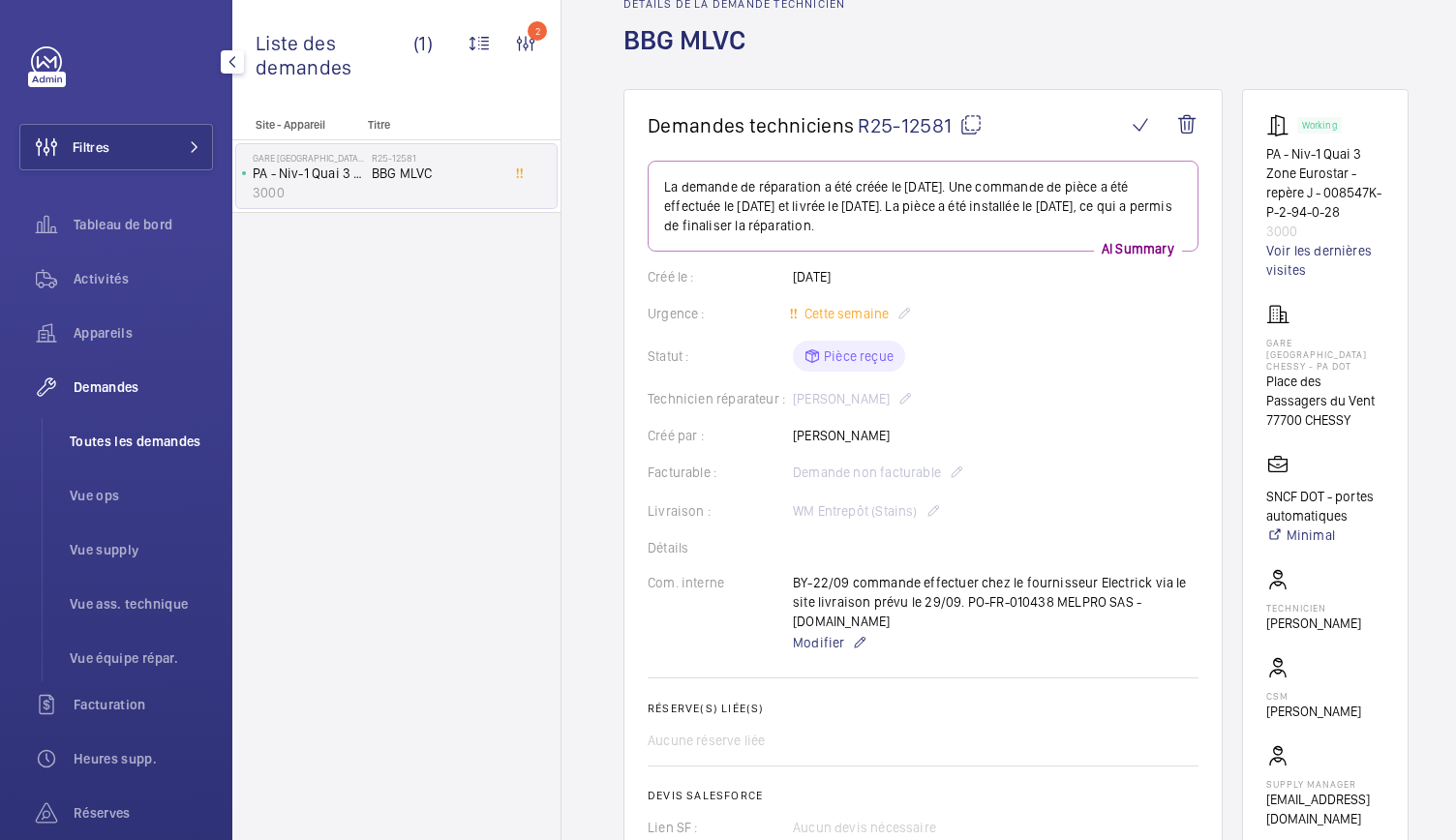
click at [103, 438] on span "Toutes les demandes" at bounding box center [141, 442] width 144 height 20
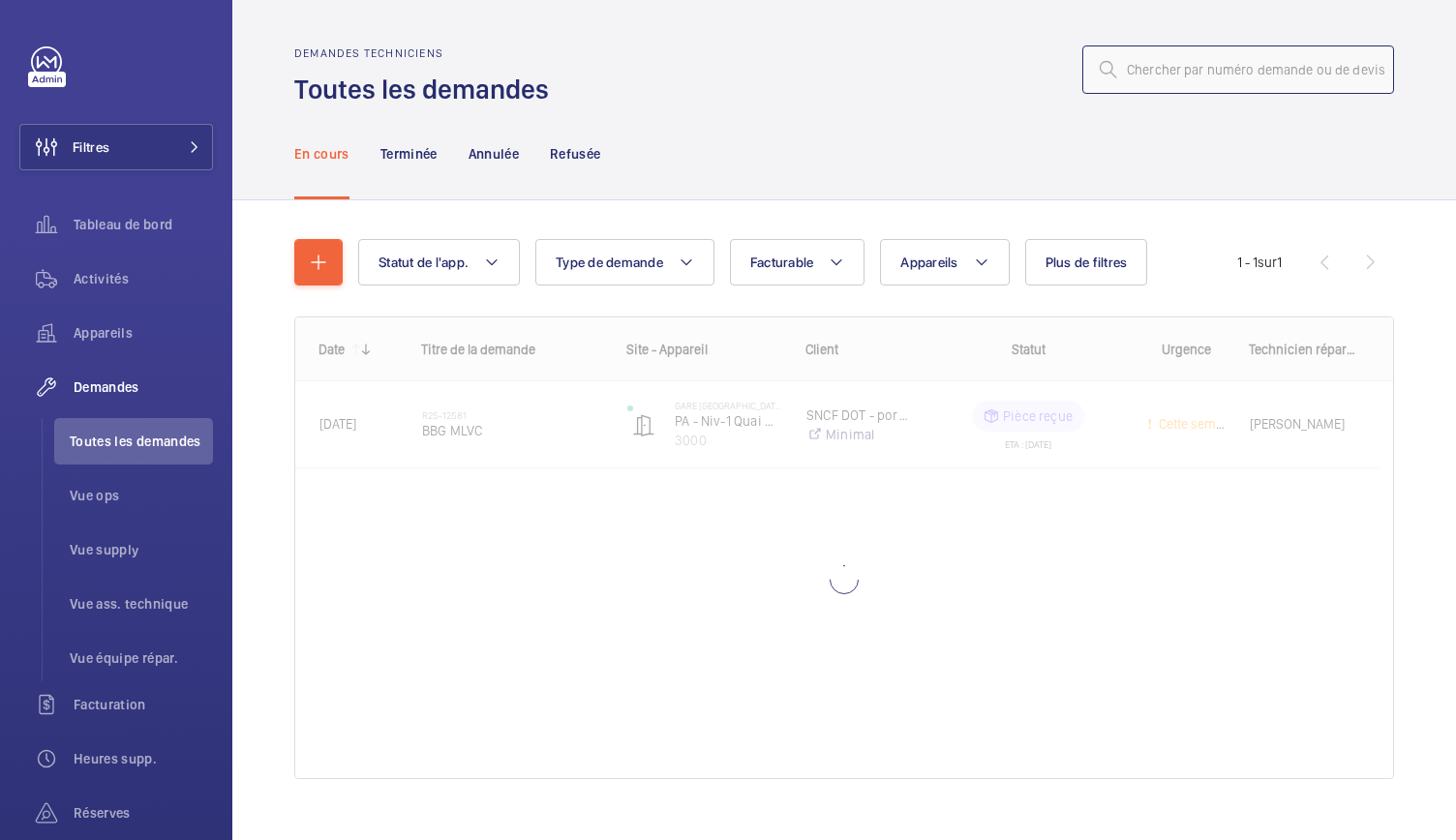
click at [1119, 70] on input "text" at bounding box center [1238, 70] width 312 height 49
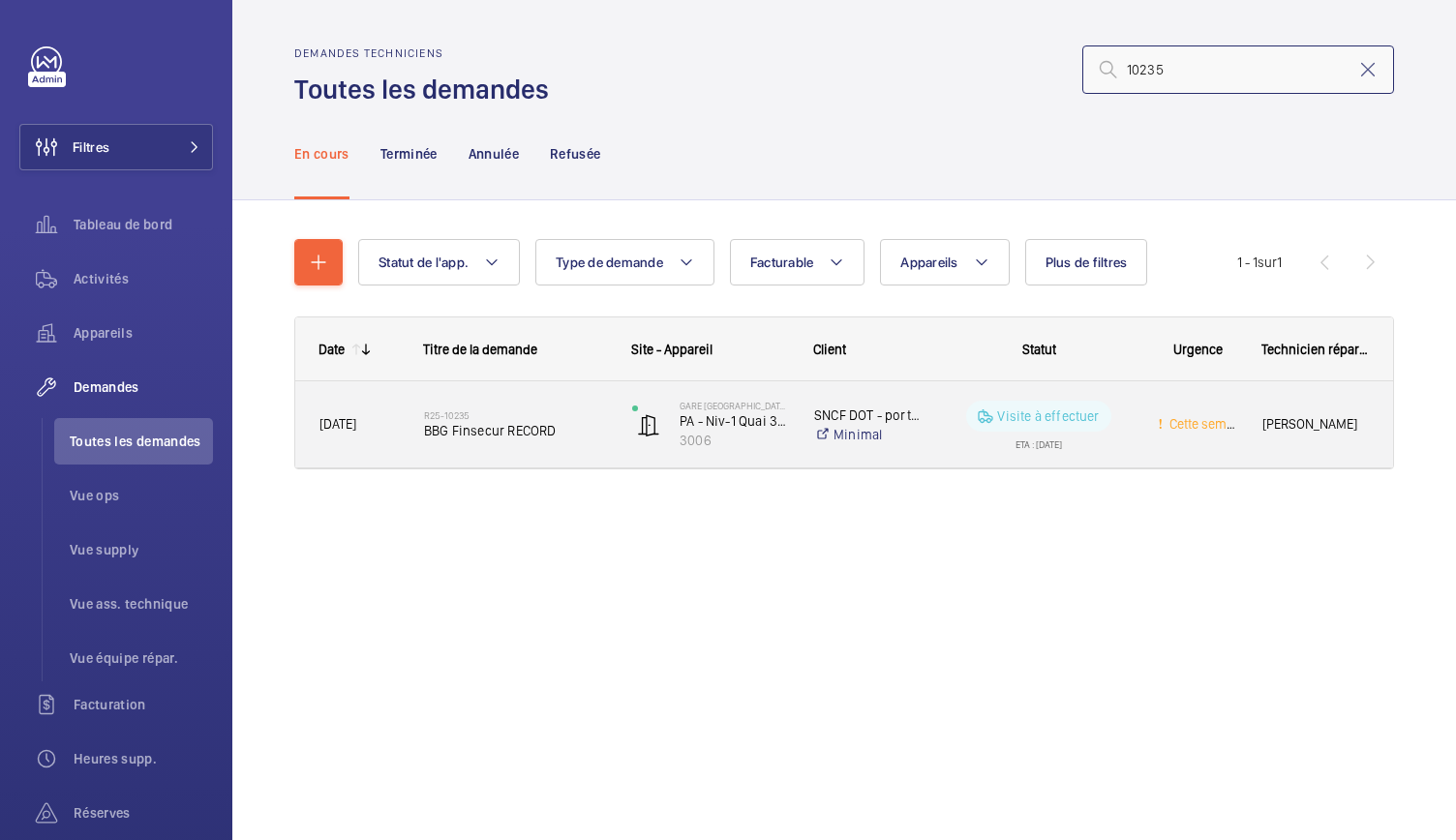
type input "10235"
click at [513, 433] on span "BBG Finsecur RECORD" at bounding box center [515, 431] width 183 height 20
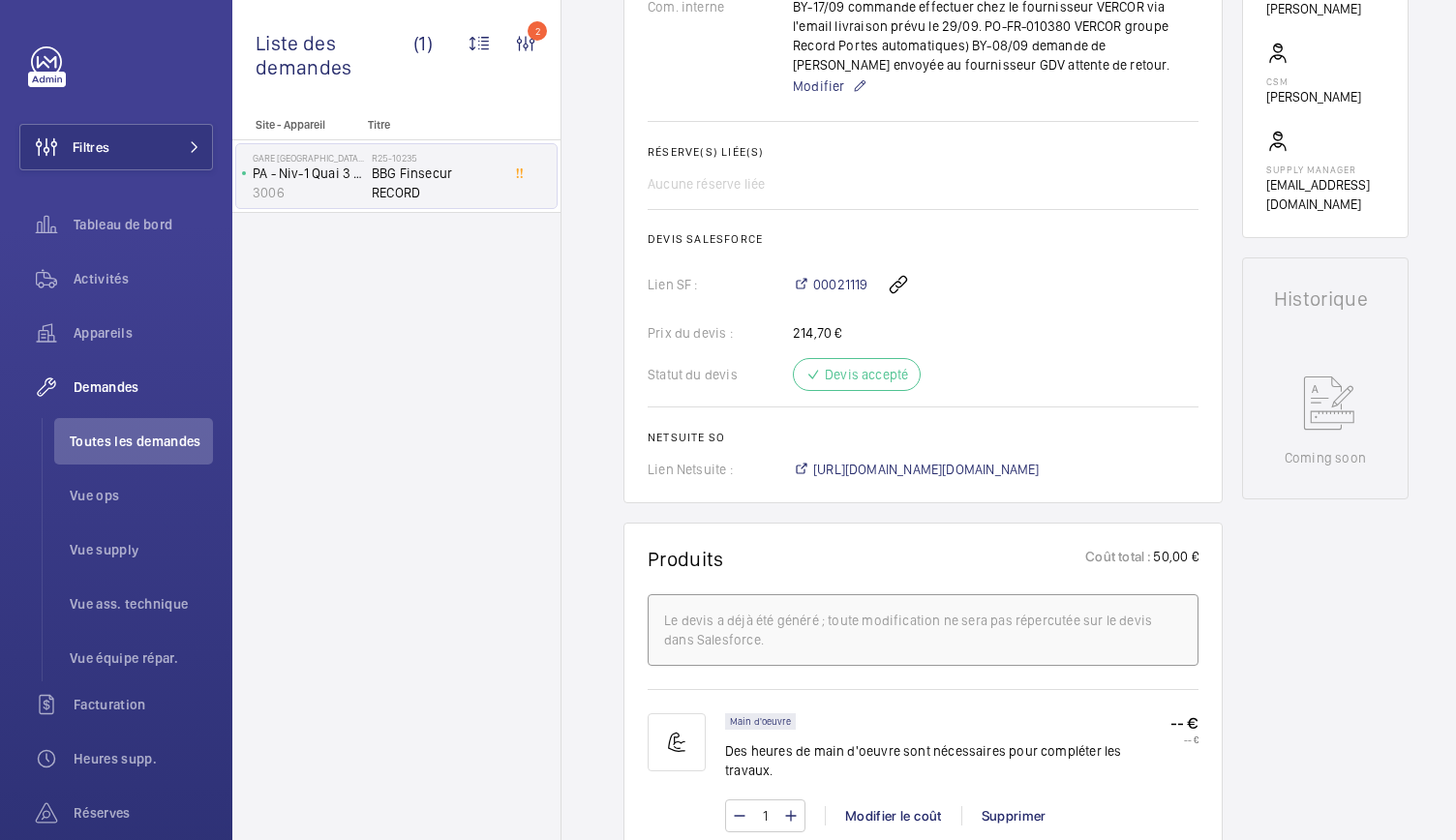
scroll to position [1198, 0]
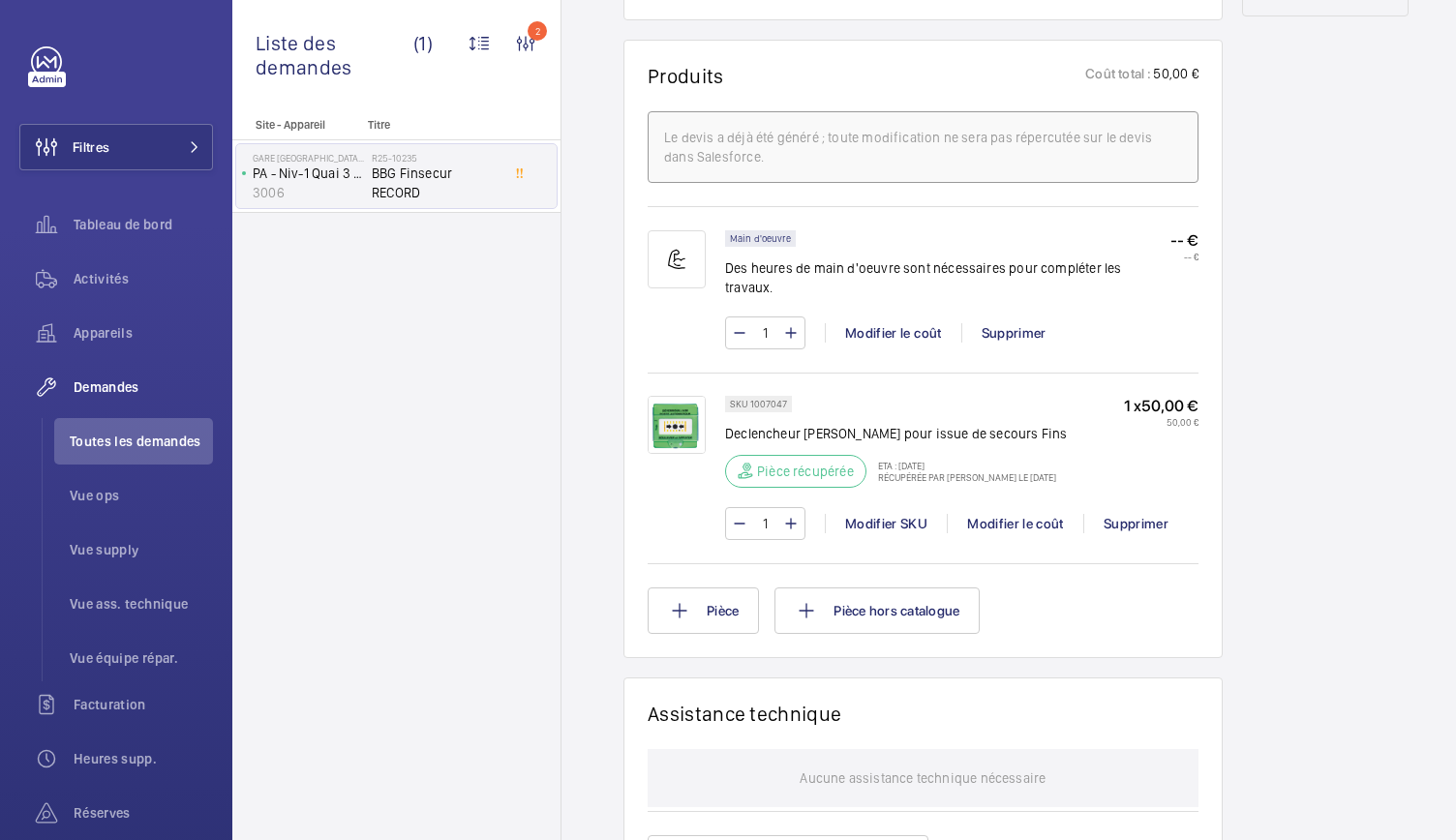
click at [672, 427] on img at bounding box center [676, 424] width 58 height 58
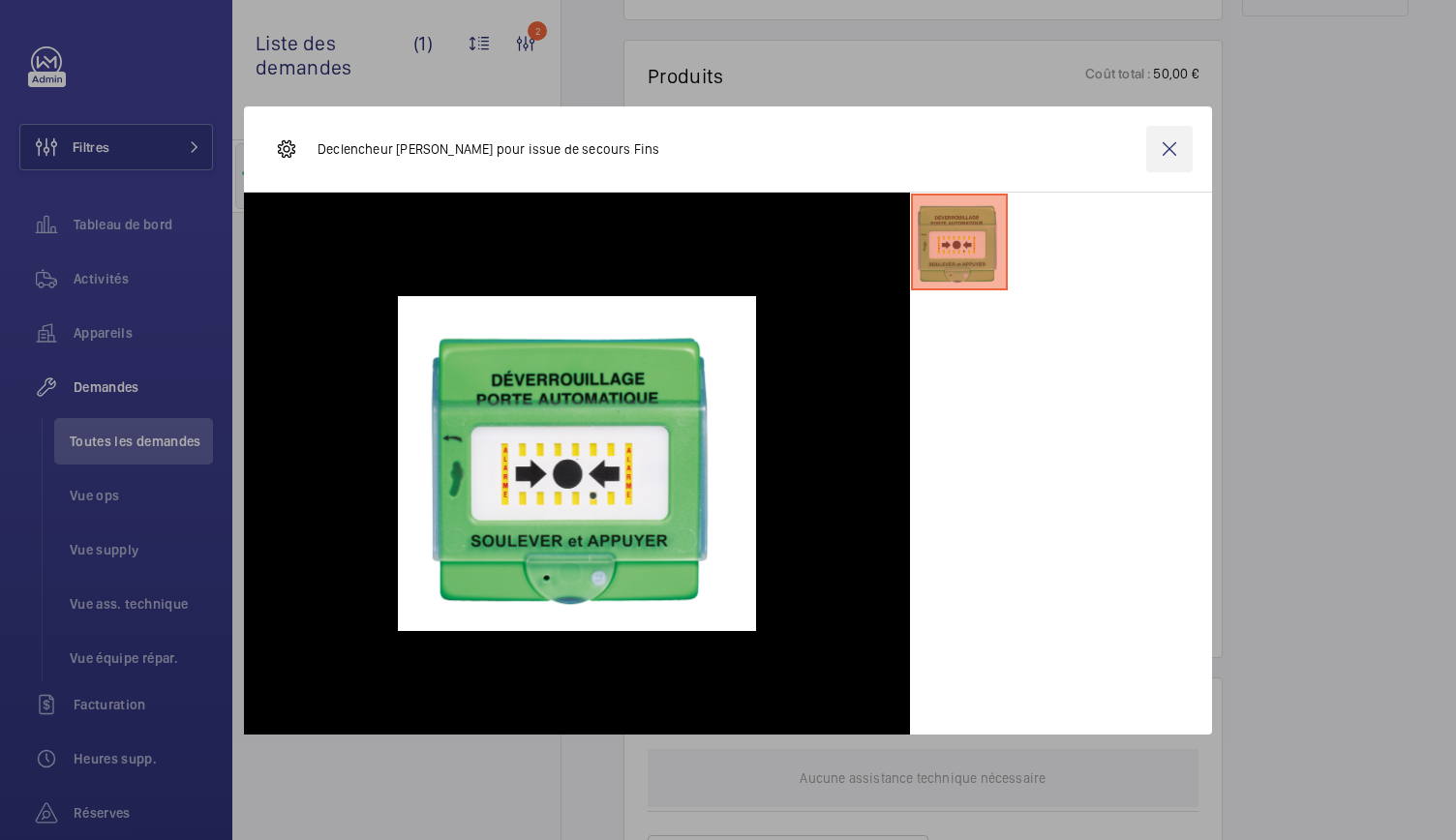
click at [1158, 157] on wm-front-icon-button at bounding box center [1169, 150] width 47 height 47
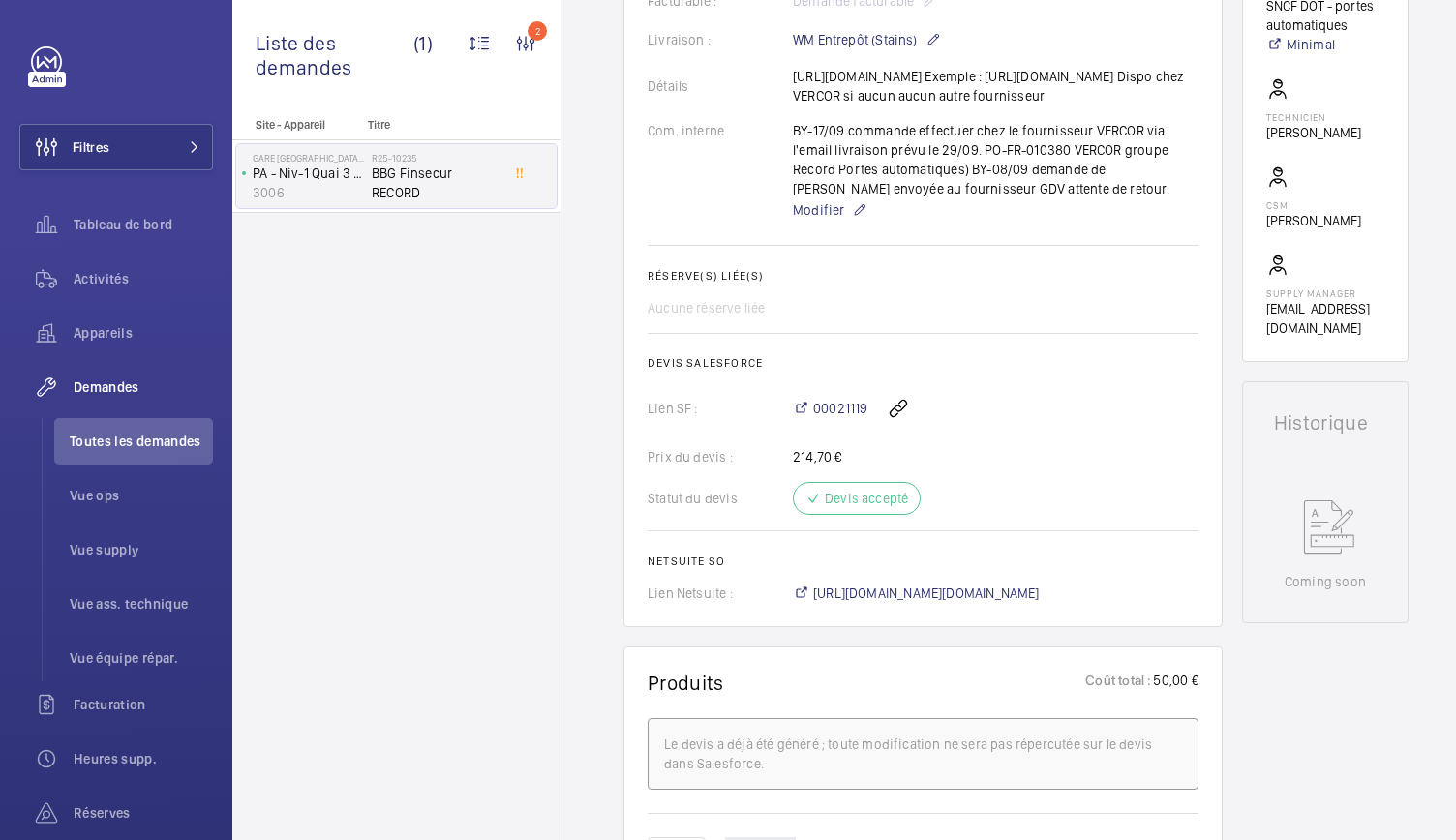
scroll to position [534, 0]
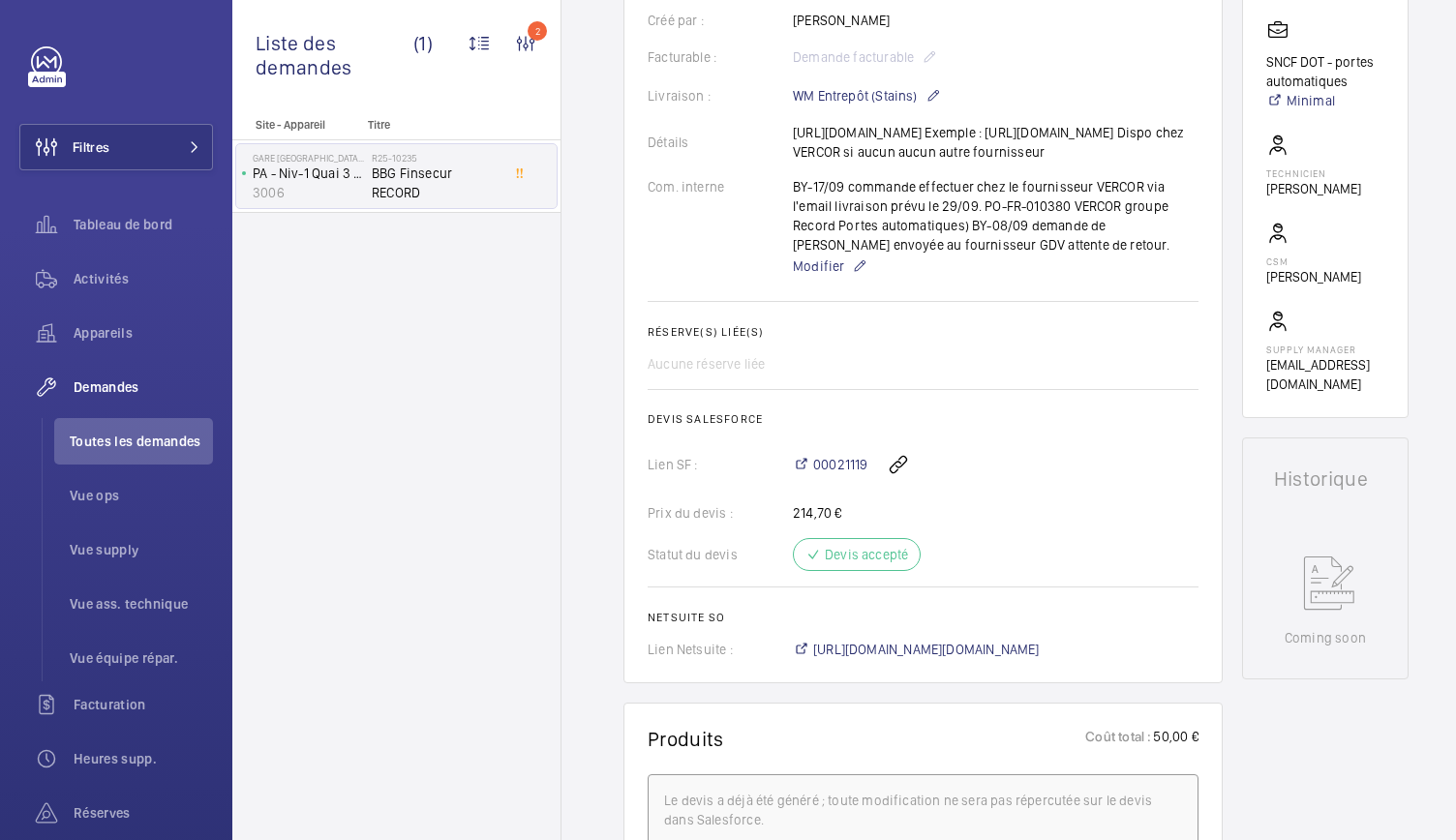
drag, startPoint x: 986, startPoint y: 171, endPoint x: 770, endPoint y: 147, distance: 217.3
click at [770, 147] on div "Détails https://www.finsecur.com/produit/nemo-is-nemo-dbc/ Exemple : https://ww…" at bounding box center [922, 143] width 551 height 39
copy div "Détails https://www.finsecur.com/produit/nemo-is-nemo-dbc/ Exemple : https://ww…"
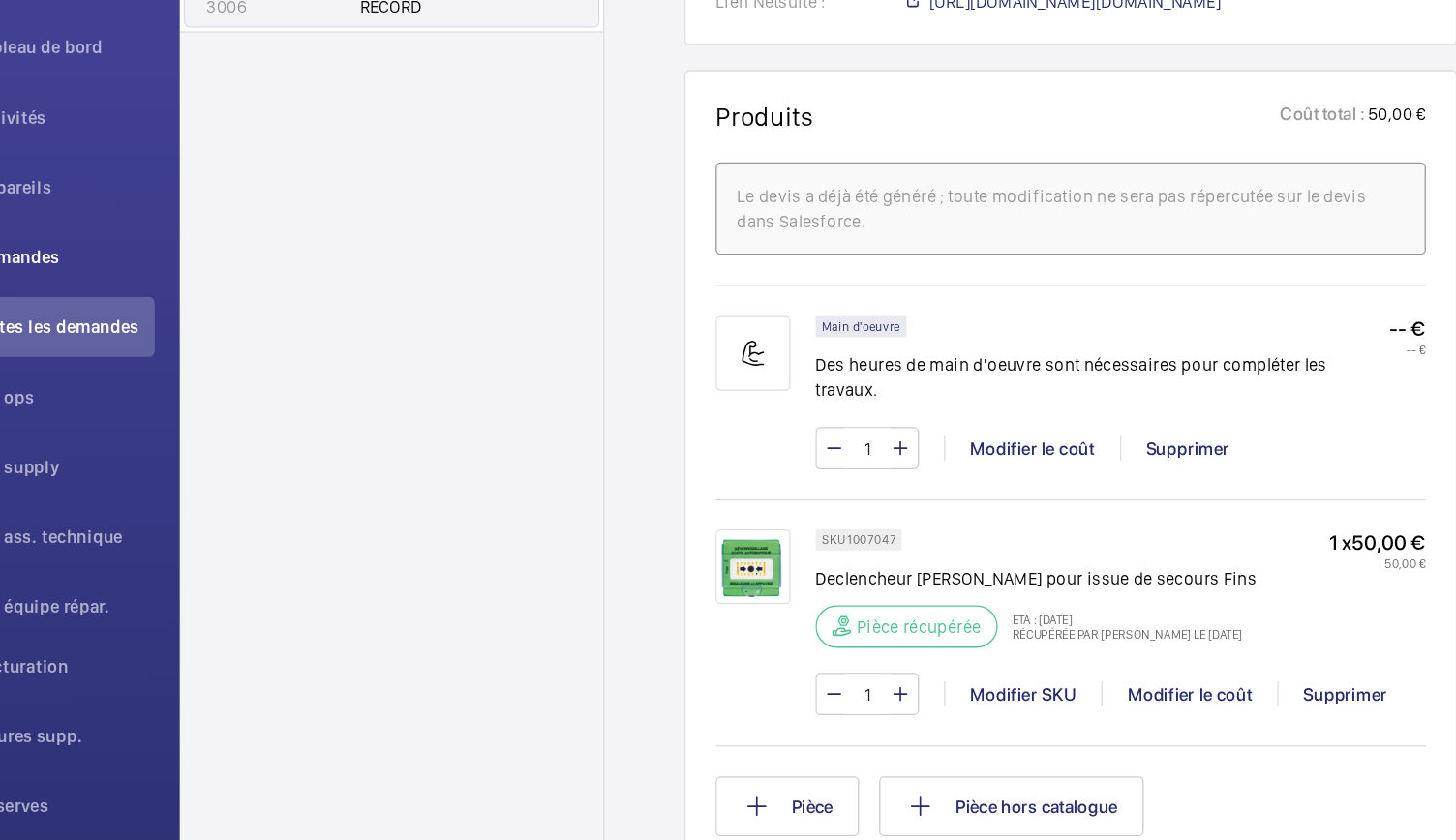
scroll to position [0, 0]
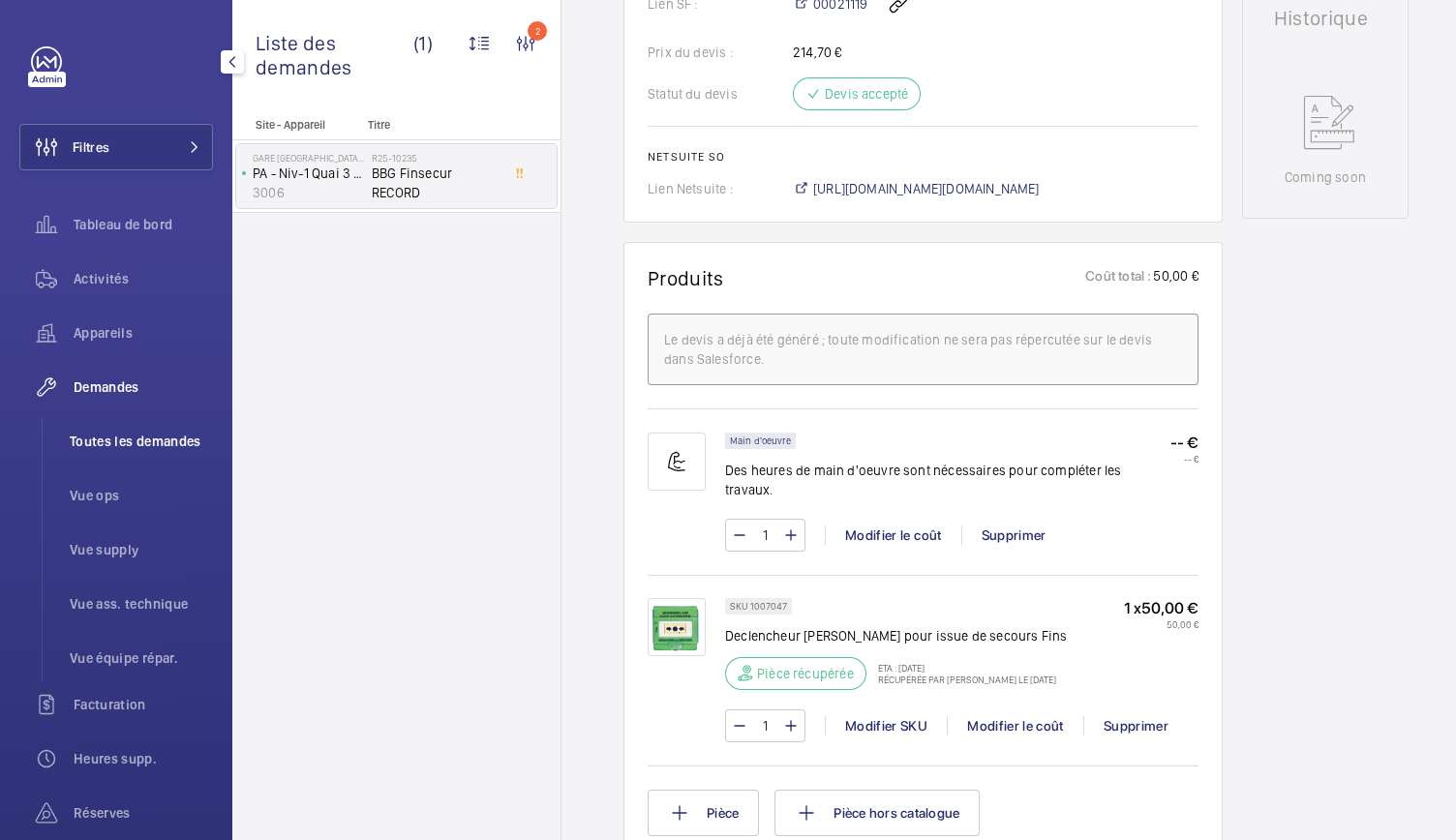
click at [141, 446] on span "Toutes les demandes" at bounding box center [141, 442] width 144 height 20
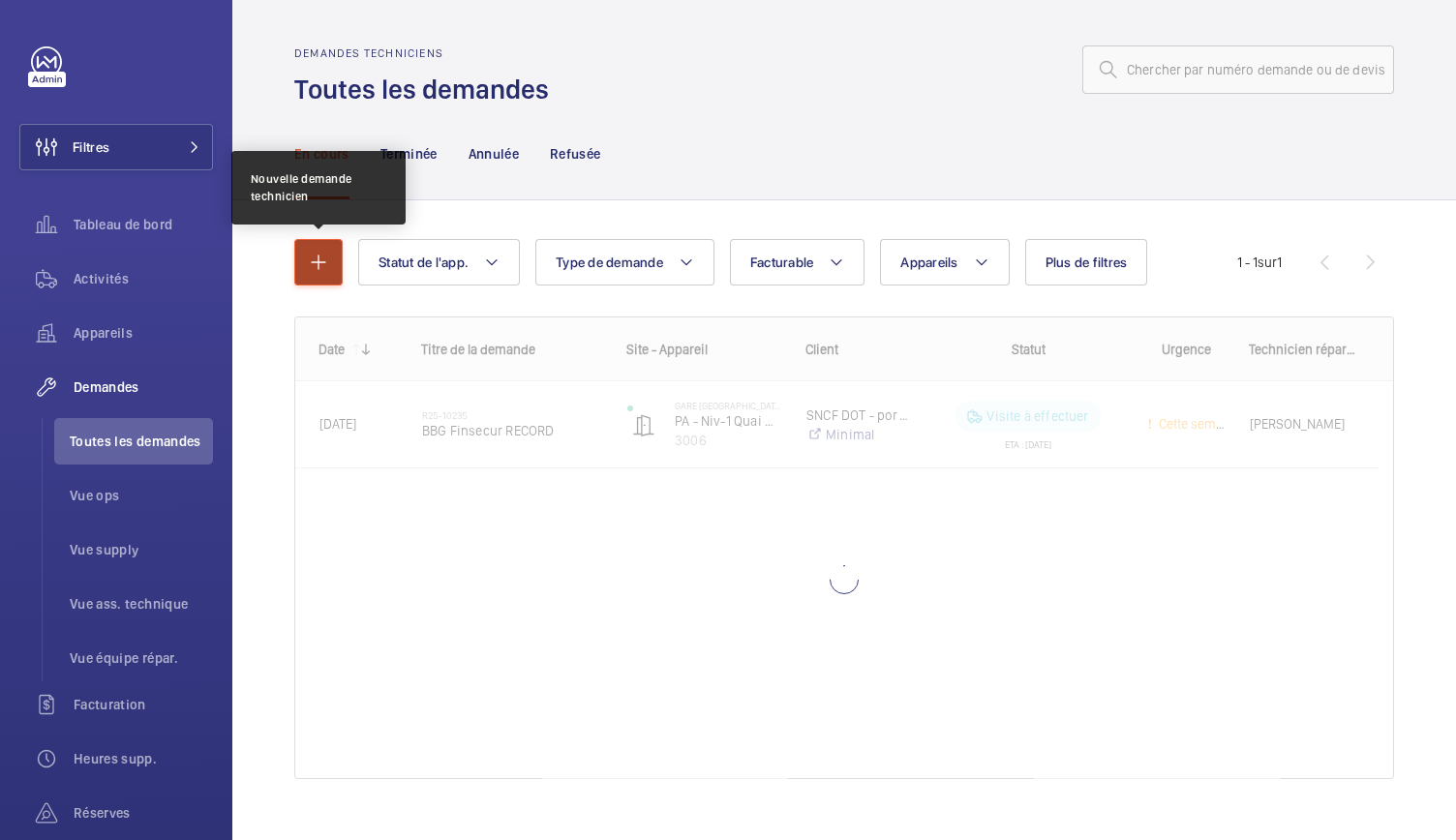
click at [313, 274] on button "button" at bounding box center [319, 263] width 49 height 47
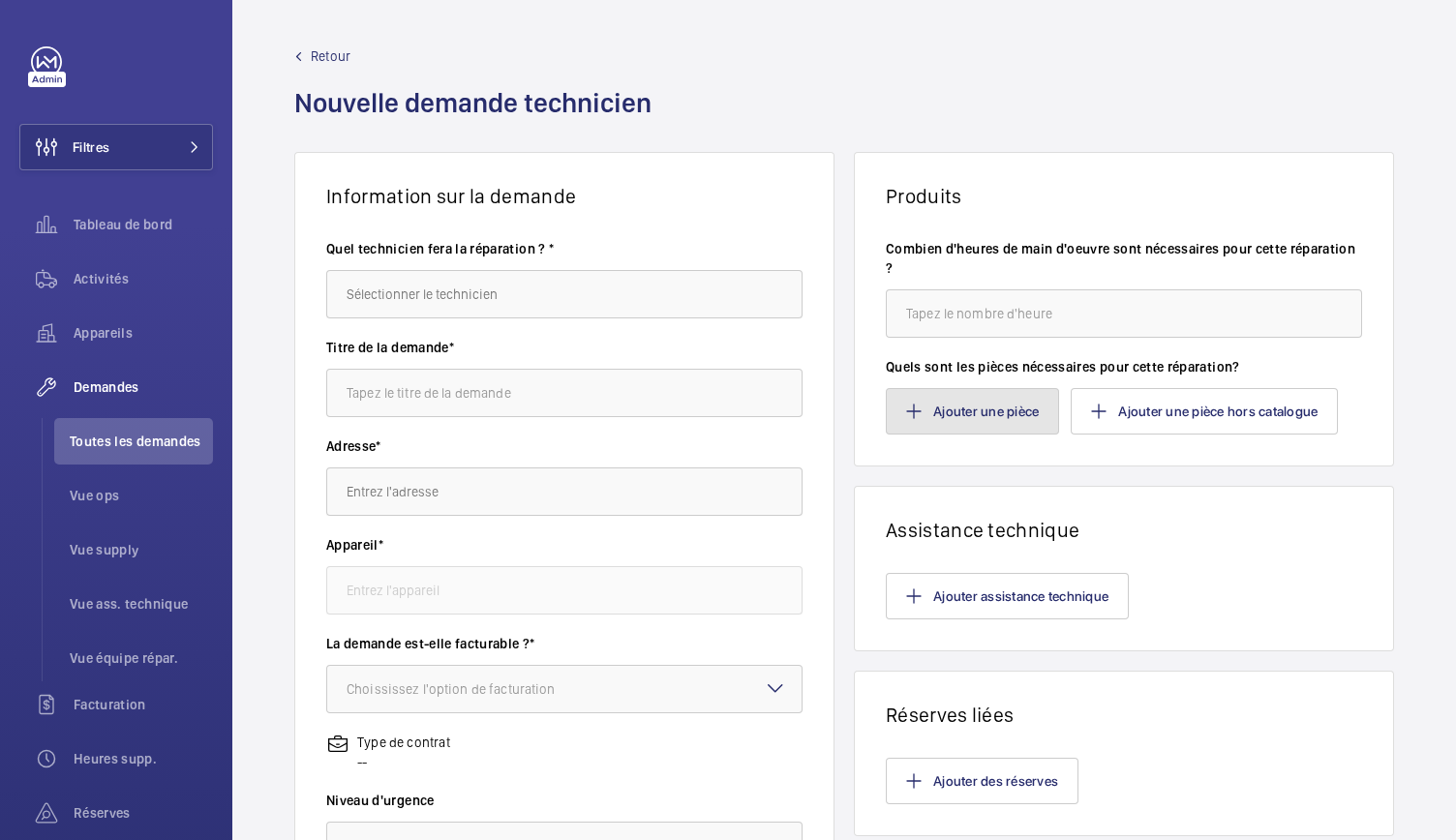
click at [936, 408] on button "Ajouter une pièce" at bounding box center [972, 412] width 173 height 47
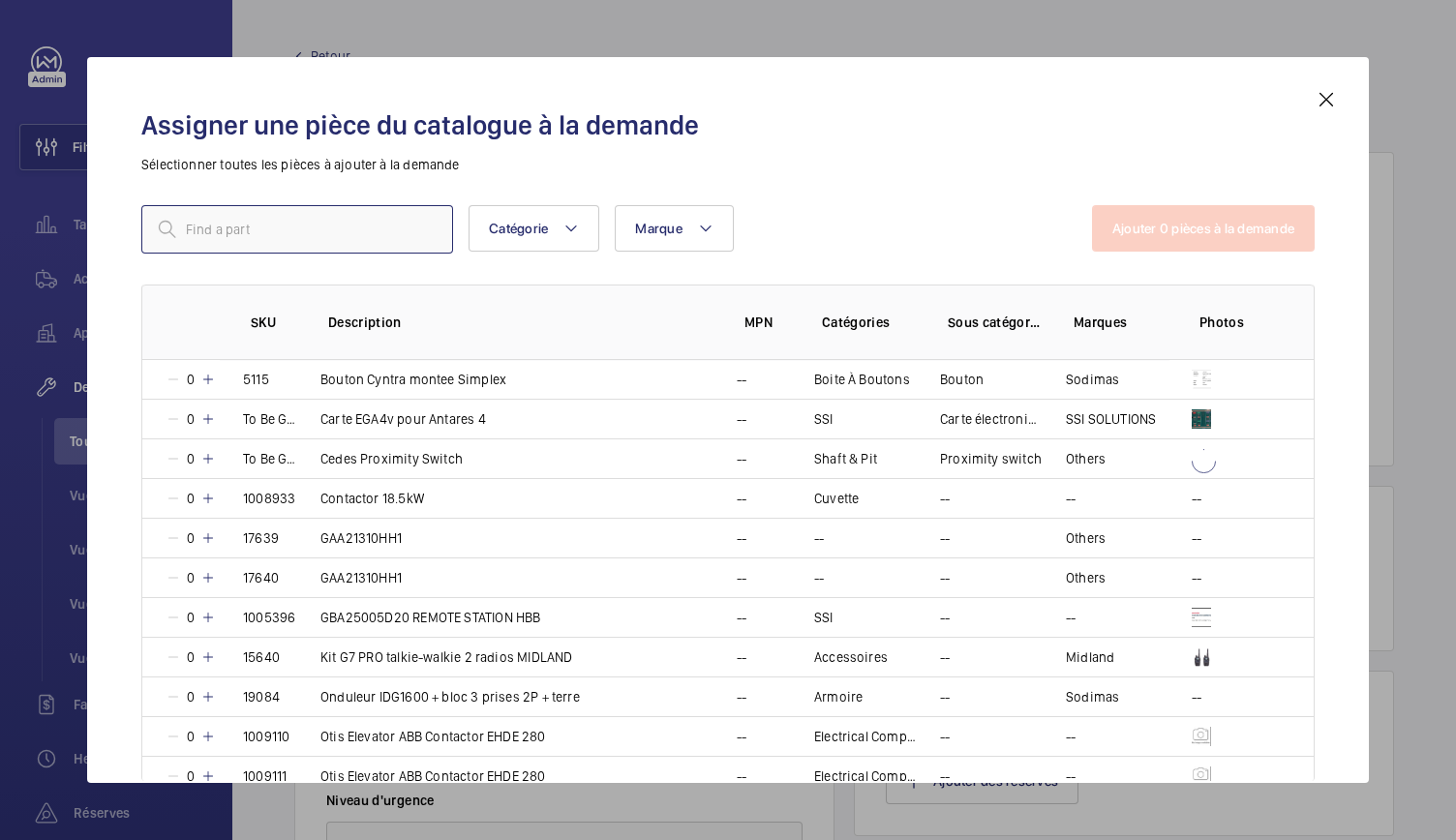
click at [387, 230] on input "text" at bounding box center [297, 230] width 312 height 49
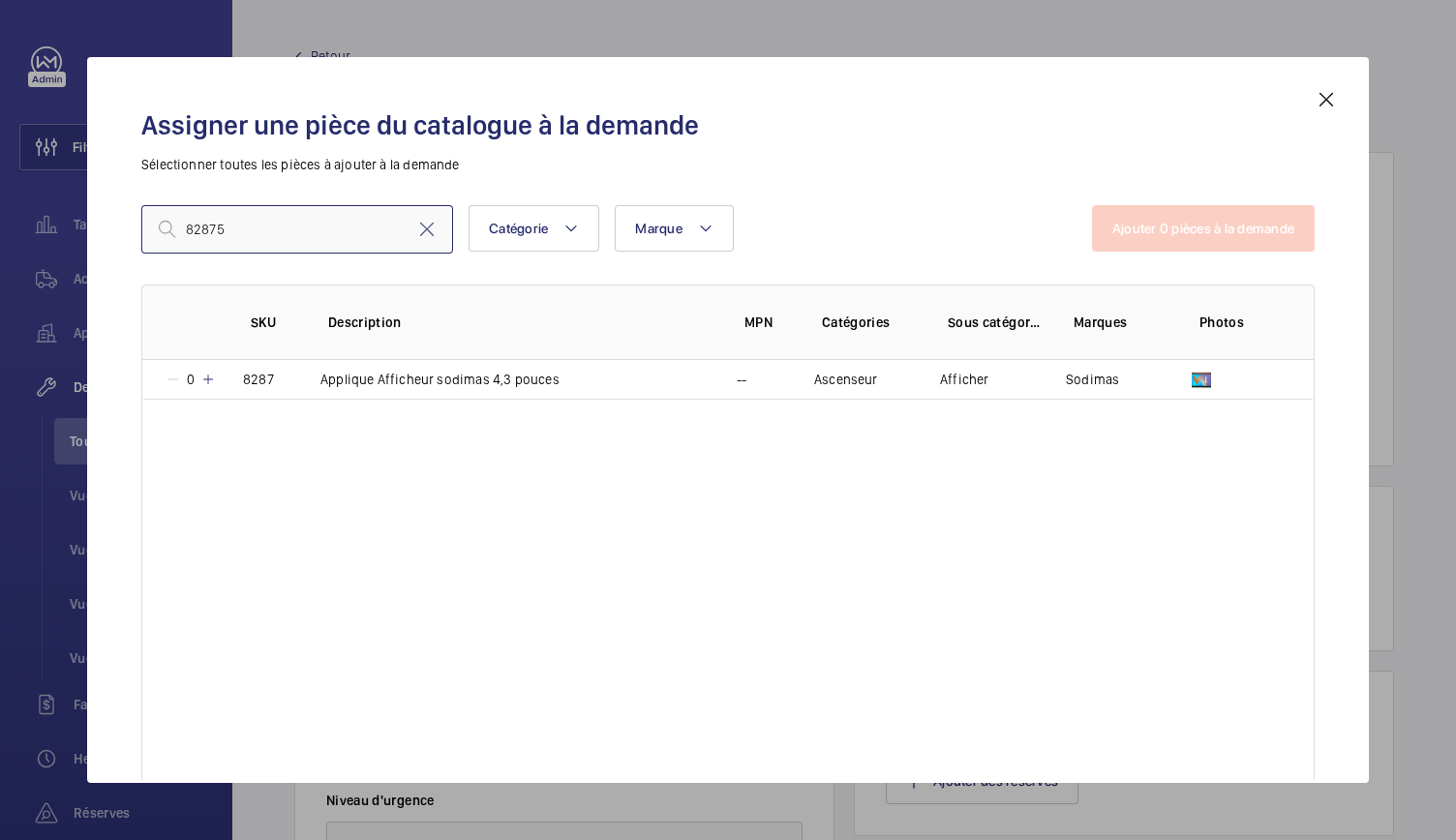
type input "82875"
click at [426, 231] on mat-icon at bounding box center [427, 230] width 23 height 23
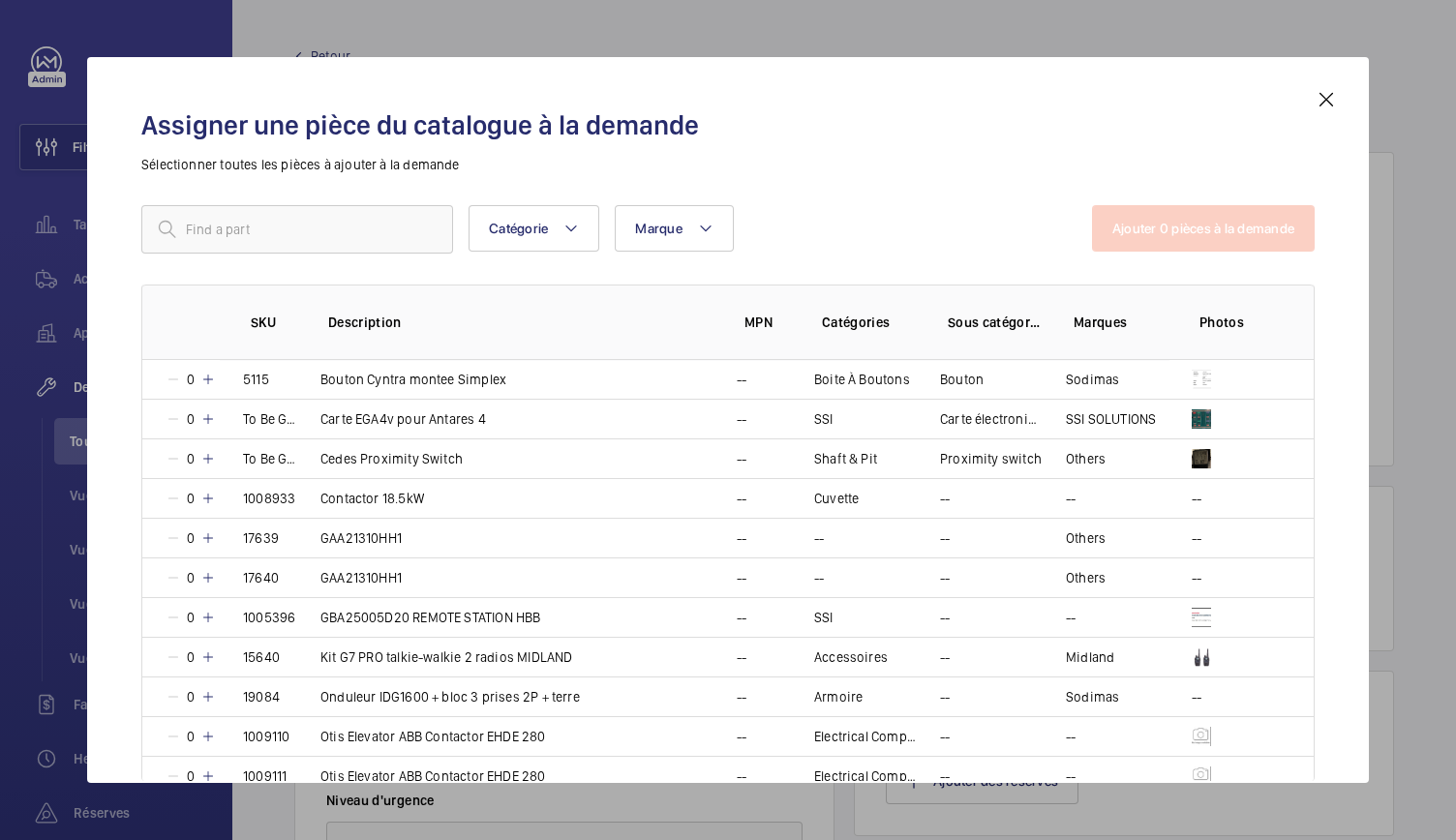
click at [1338, 104] on div "Assigner une pièce du catalogue à la demande Sélectionner toutes les pièces à a…" at bounding box center [728, 420] width 1282 height 727
click at [1314, 103] on mat-icon at bounding box center [1326, 100] width 23 height 23
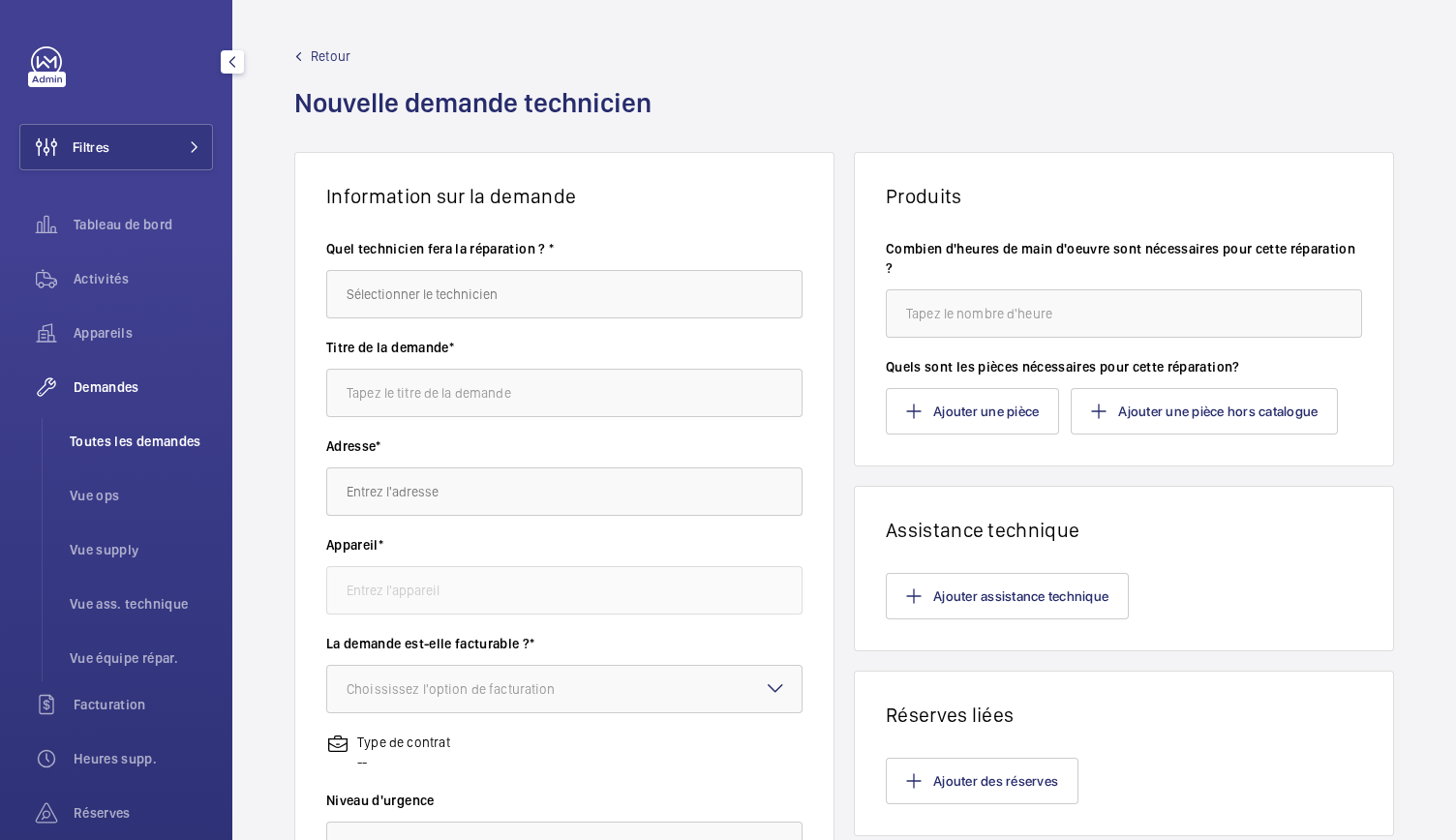
click at [108, 438] on span "Toutes les demandes" at bounding box center [141, 442] width 144 height 20
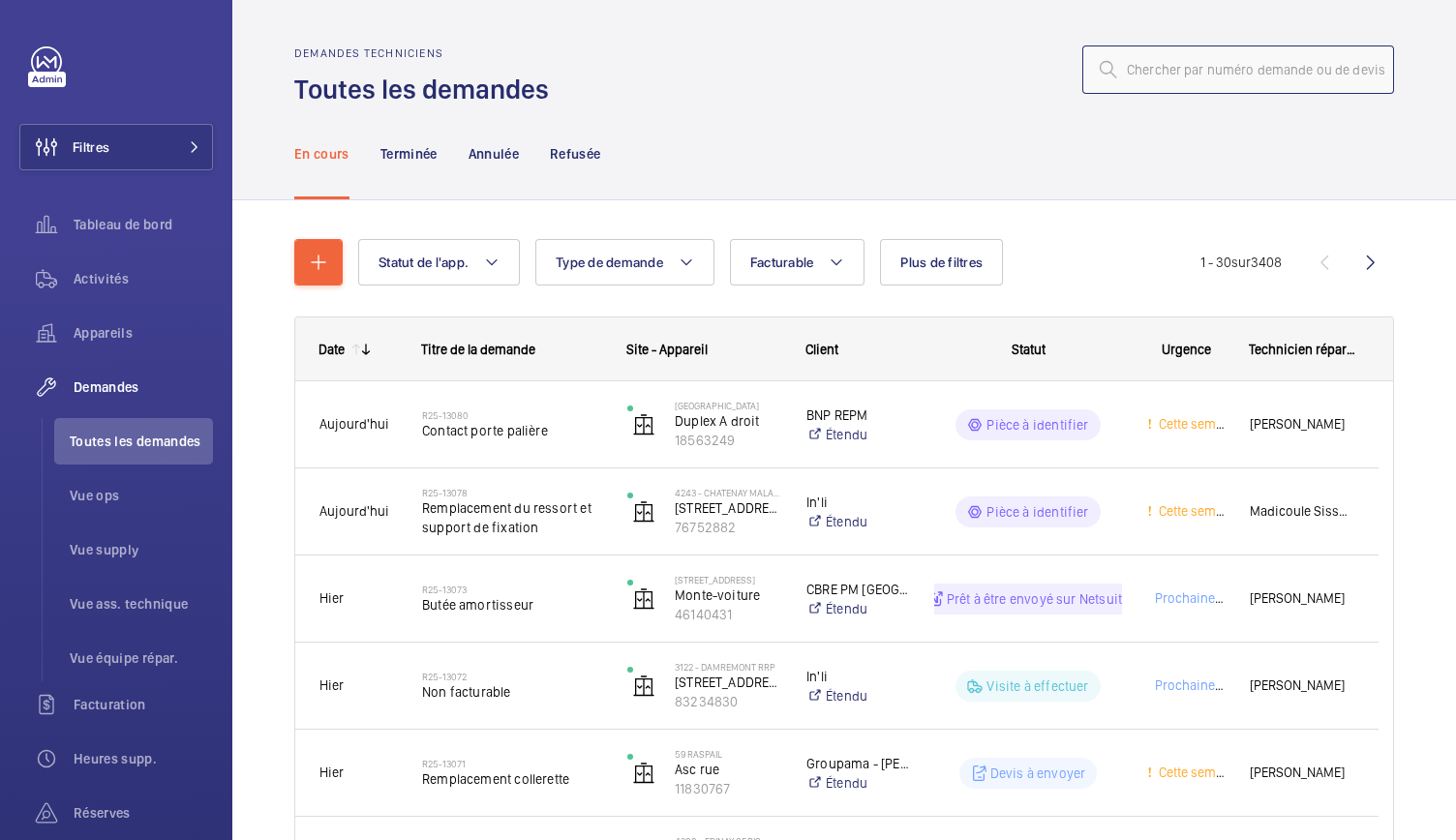
click at [1129, 60] on input "text" at bounding box center [1238, 70] width 312 height 49
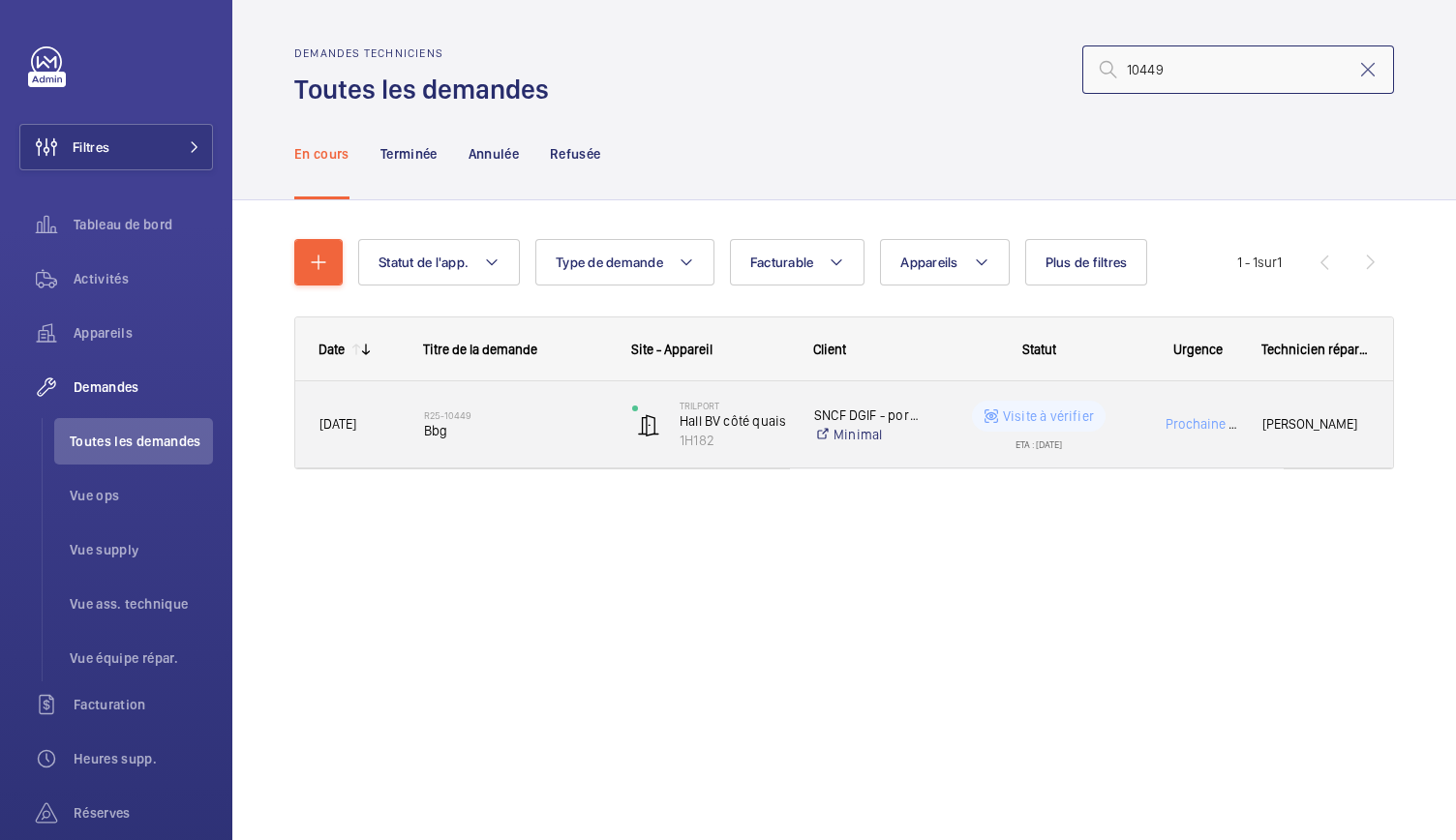
type input "10449"
click at [529, 439] on div "R25-10449 Bbg" at bounding box center [515, 424] width 183 height 56
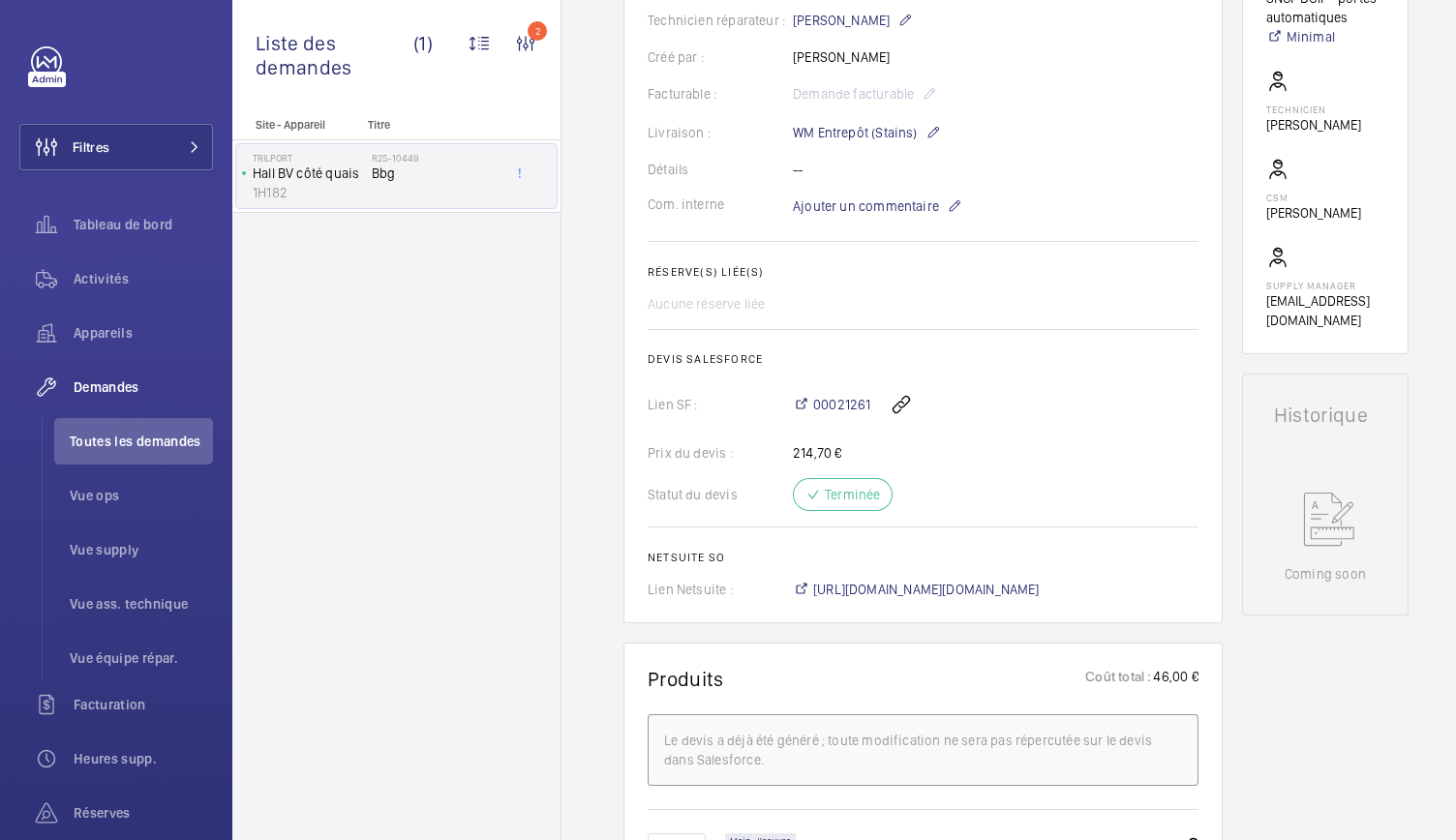
scroll to position [511, 0]
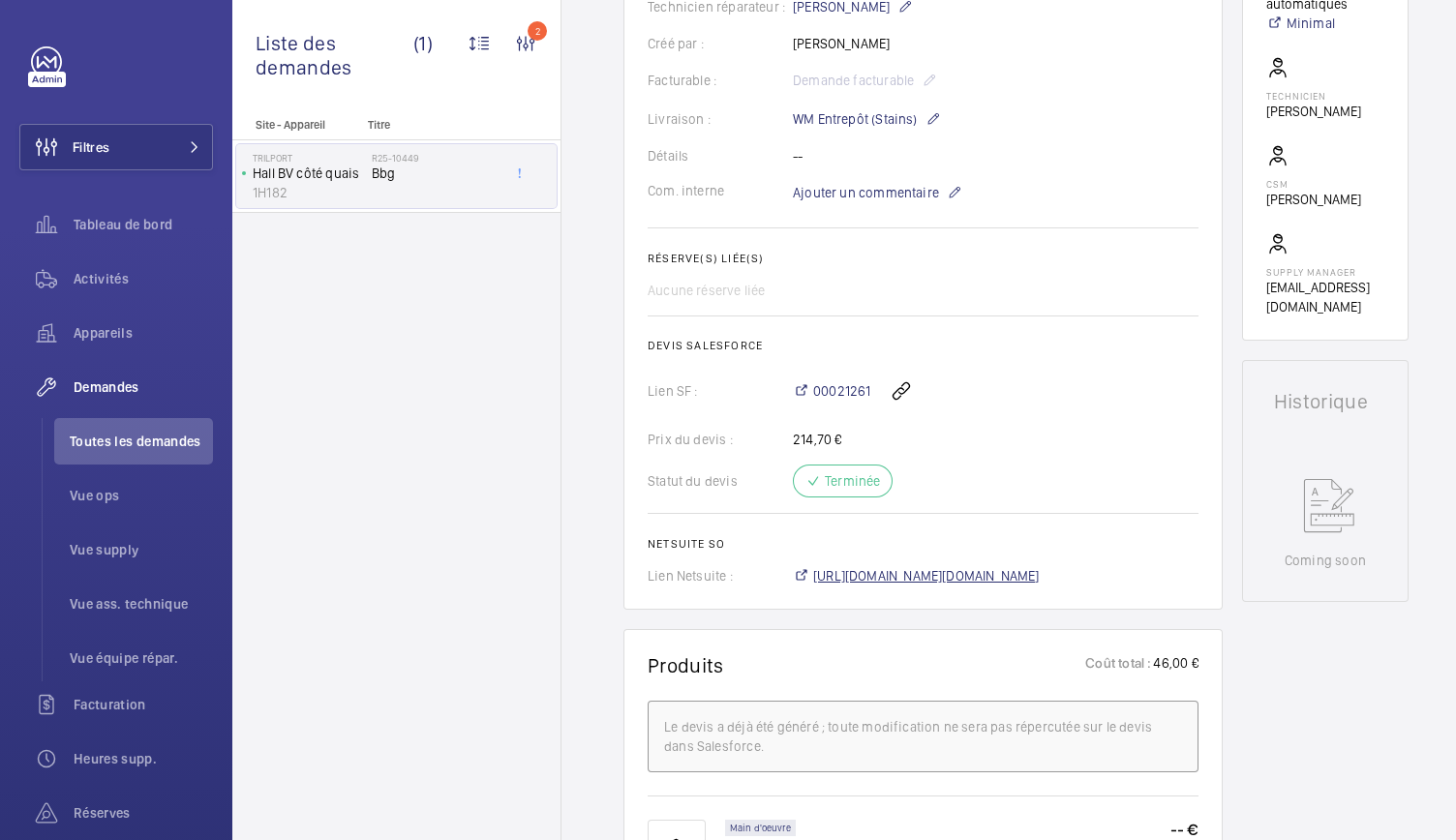
click at [837, 566] on span "https://6461500.app.netsuite.com/app/accounting/transactions/salesord.nl?id=288…" at bounding box center [927, 576] width 227 height 20
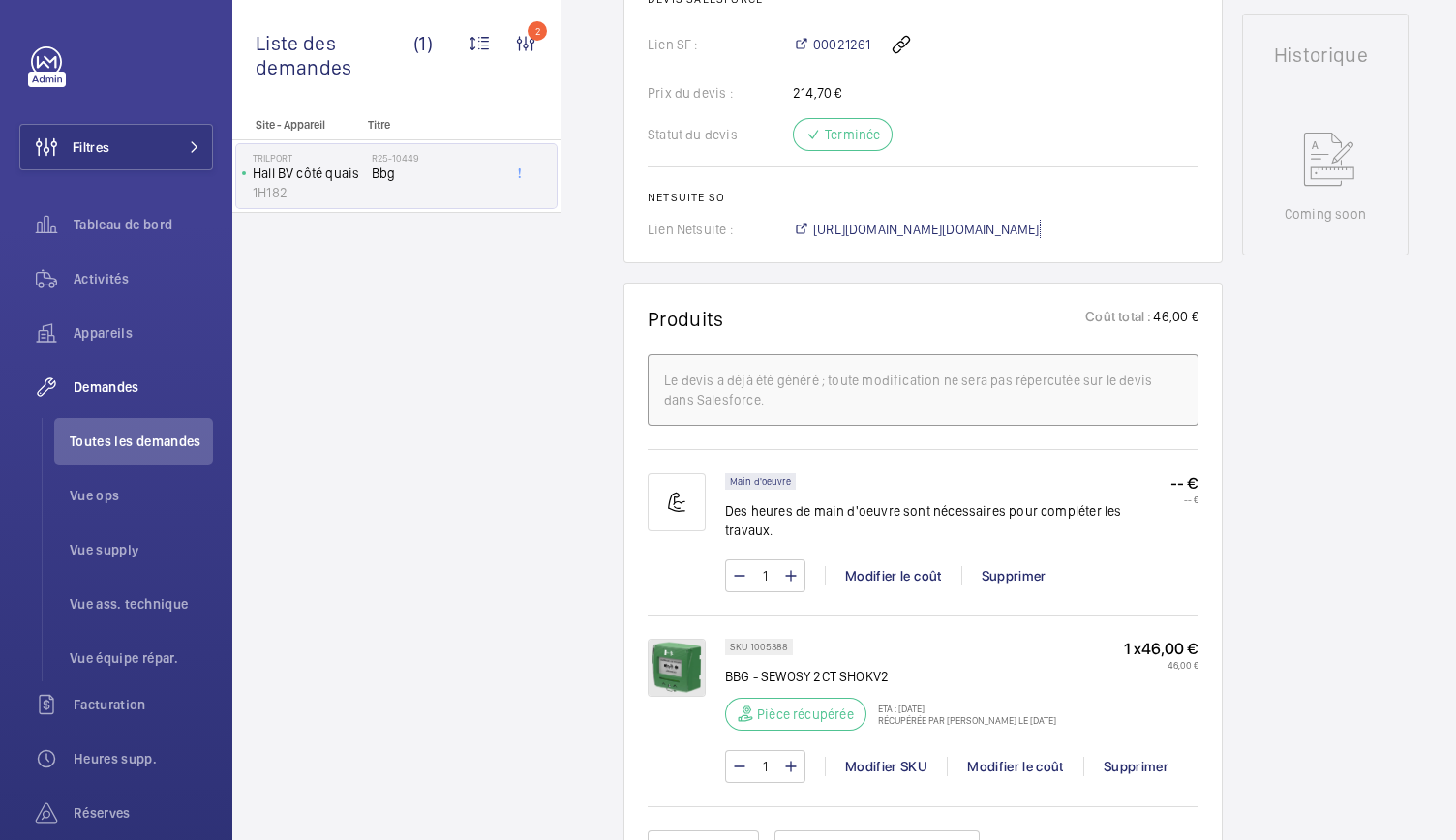
scroll to position [976, 0]
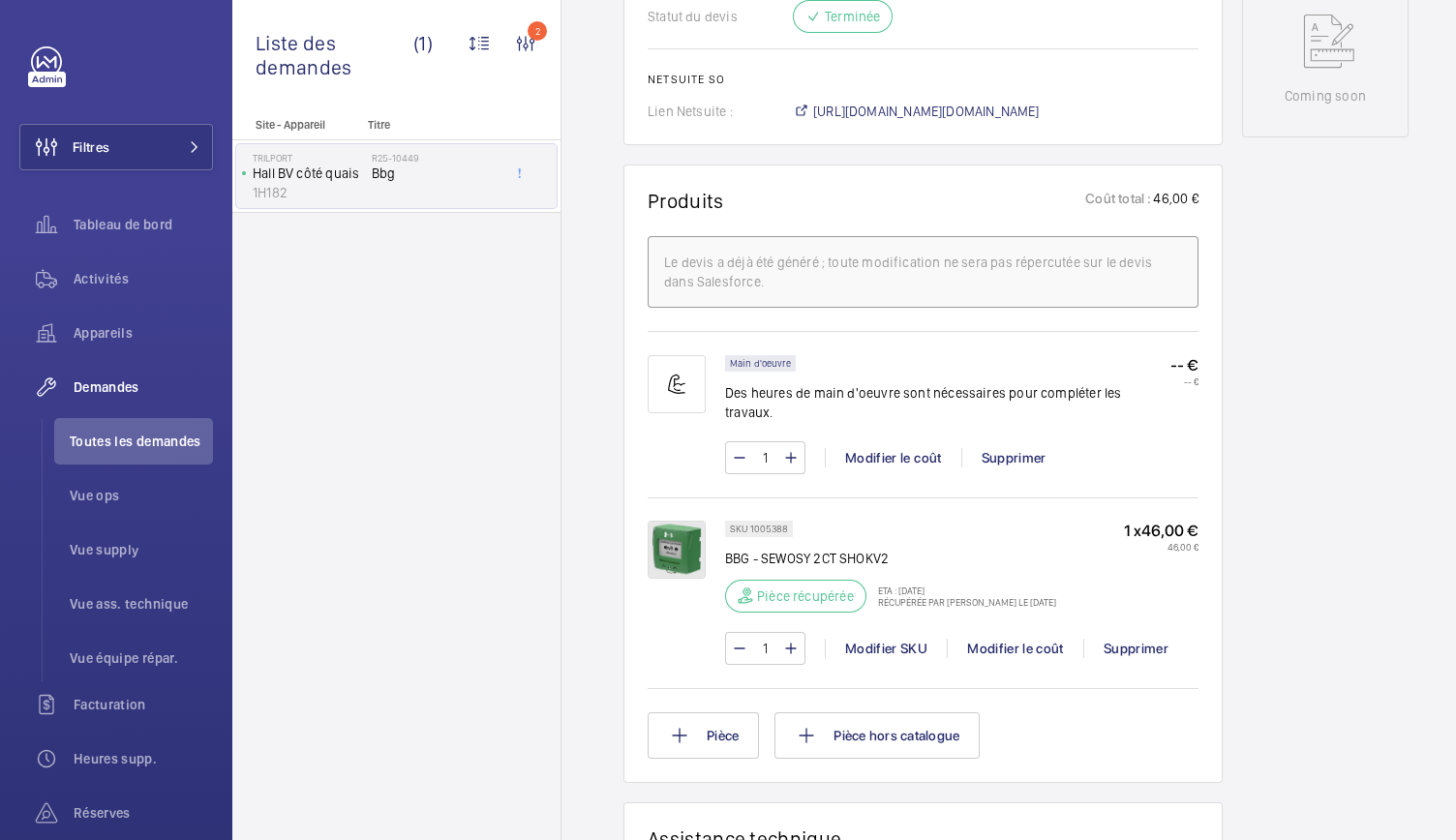
click at [681, 539] on img at bounding box center [676, 550] width 58 height 58
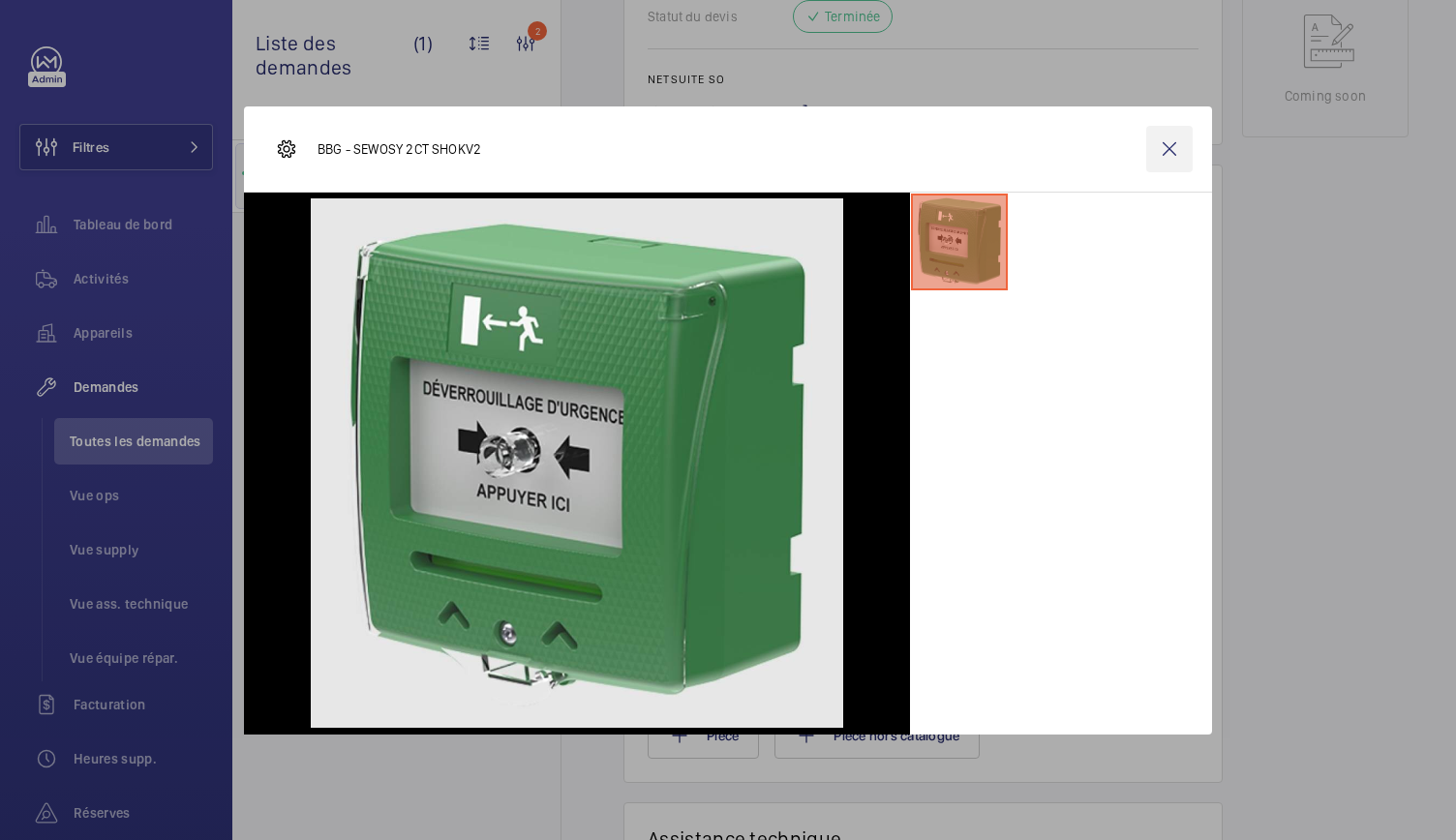
click at [1169, 158] on wm-front-icon-button at bounding box center [1169, 150] width 47 height 47
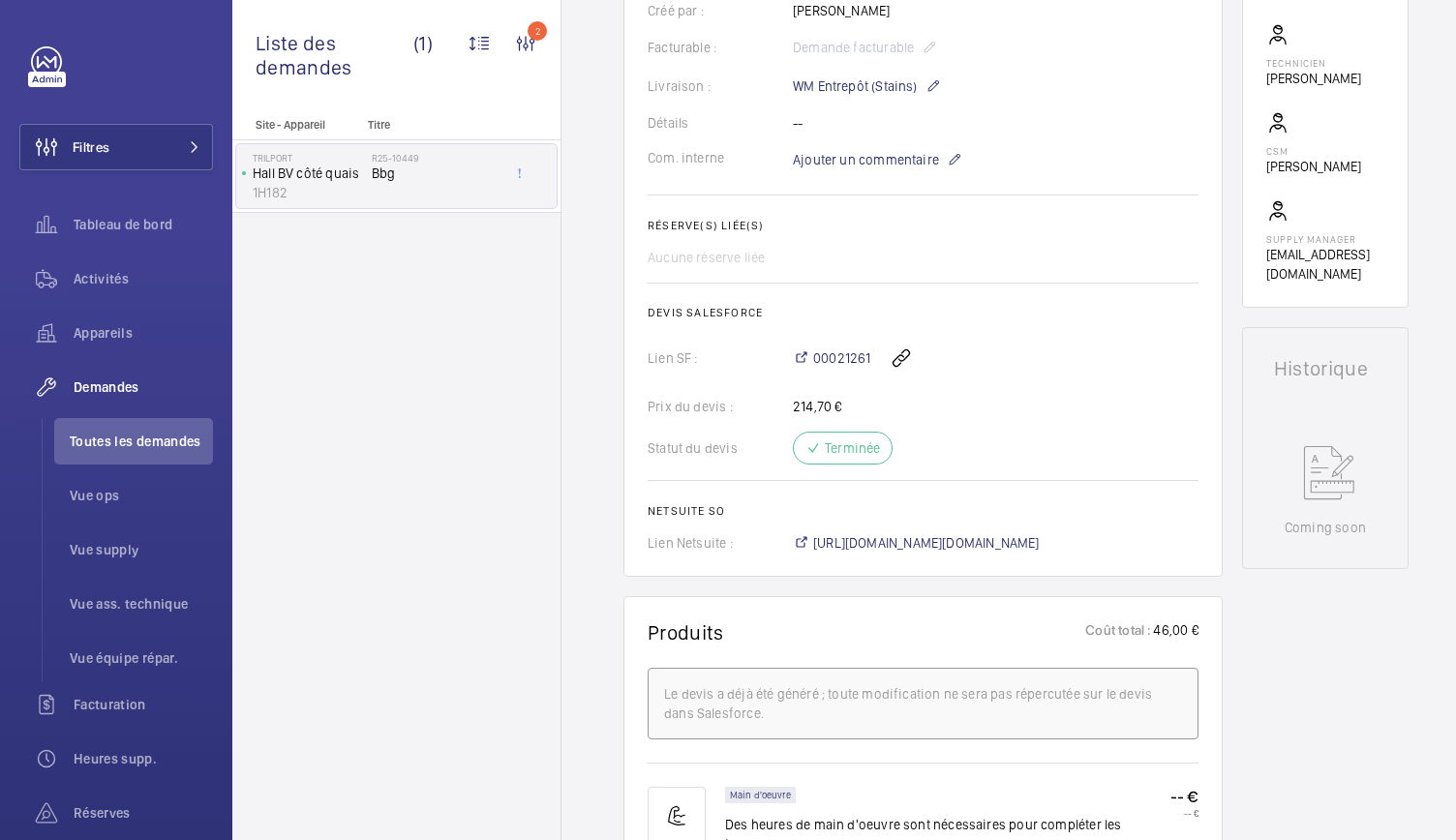
scroll to position [0, 0]
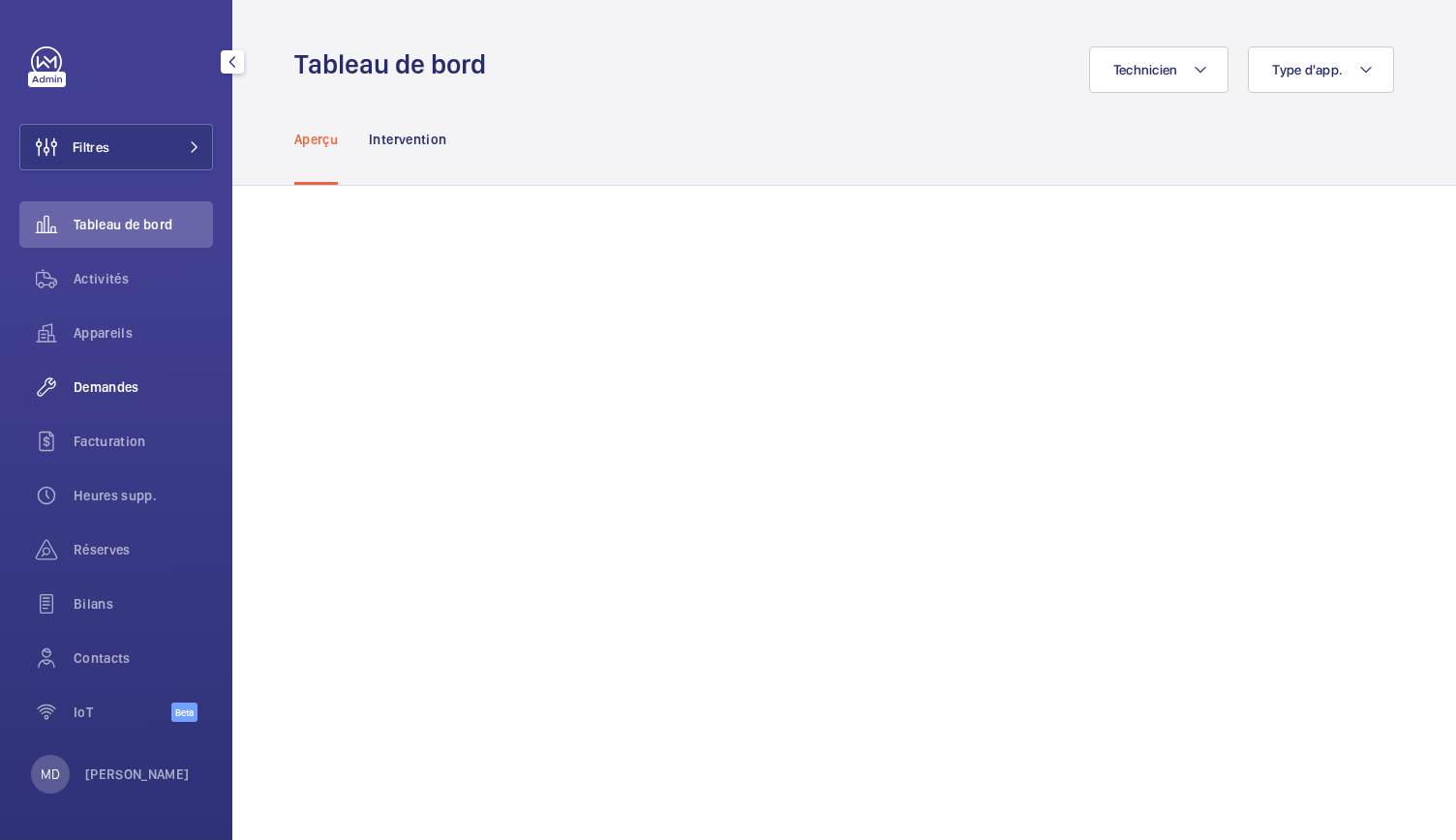
click at [98, 398] on div "Demandes" at bounding box center [116, 387] width 194 height 47
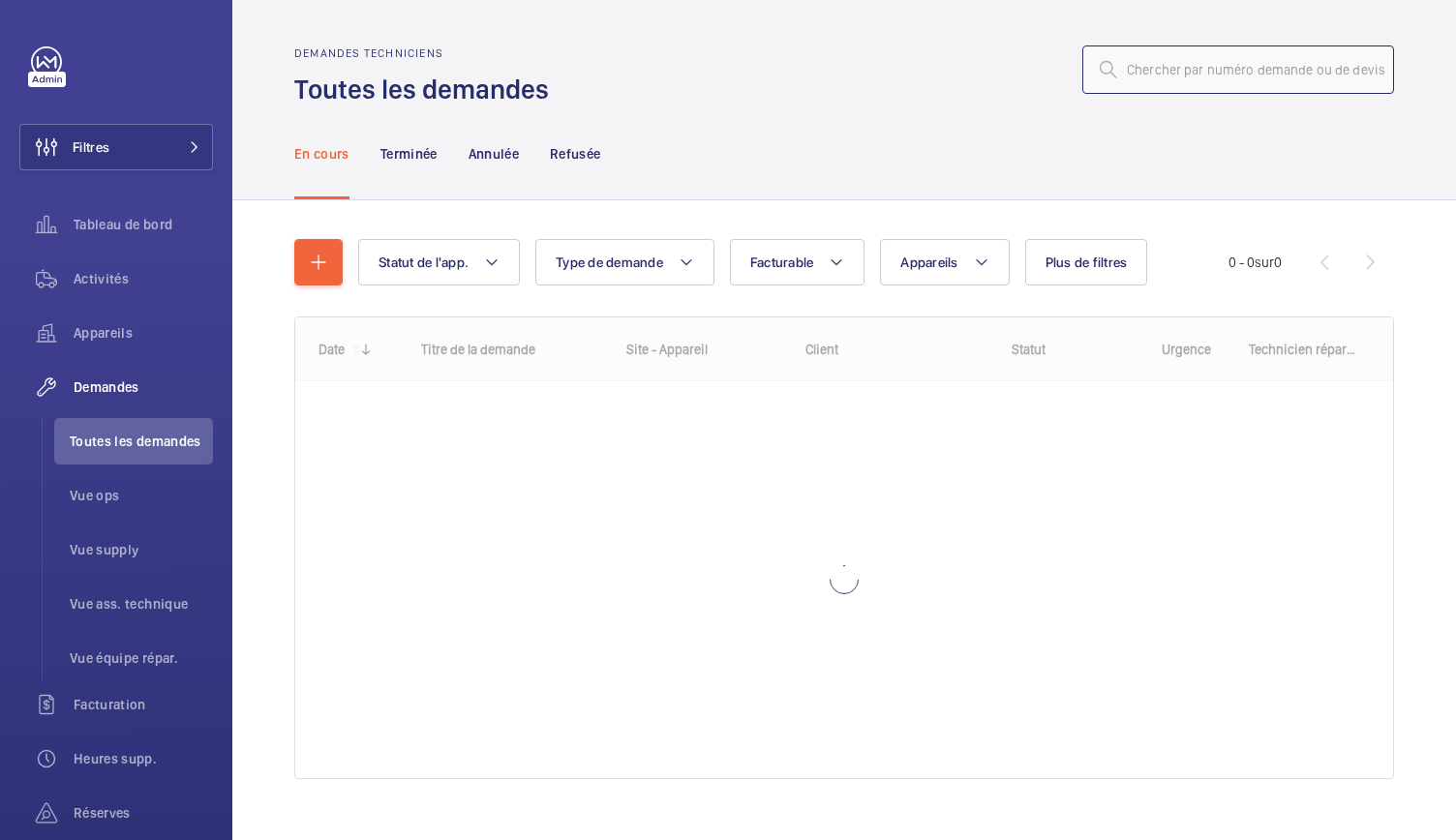
click at [1130, 69] on input "text" at bounding box center [1238, 70] width 312 height 49
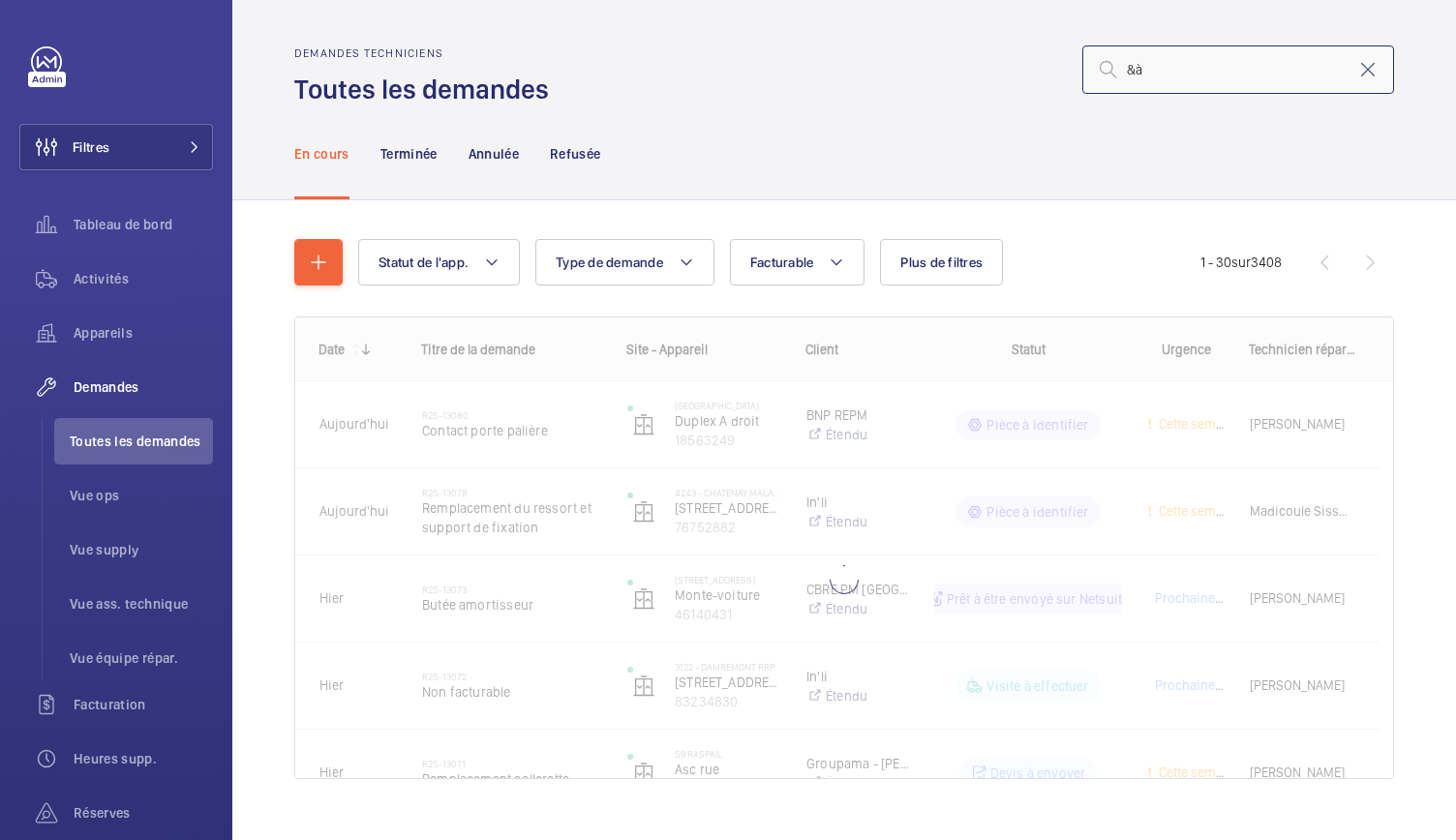
type input "&"
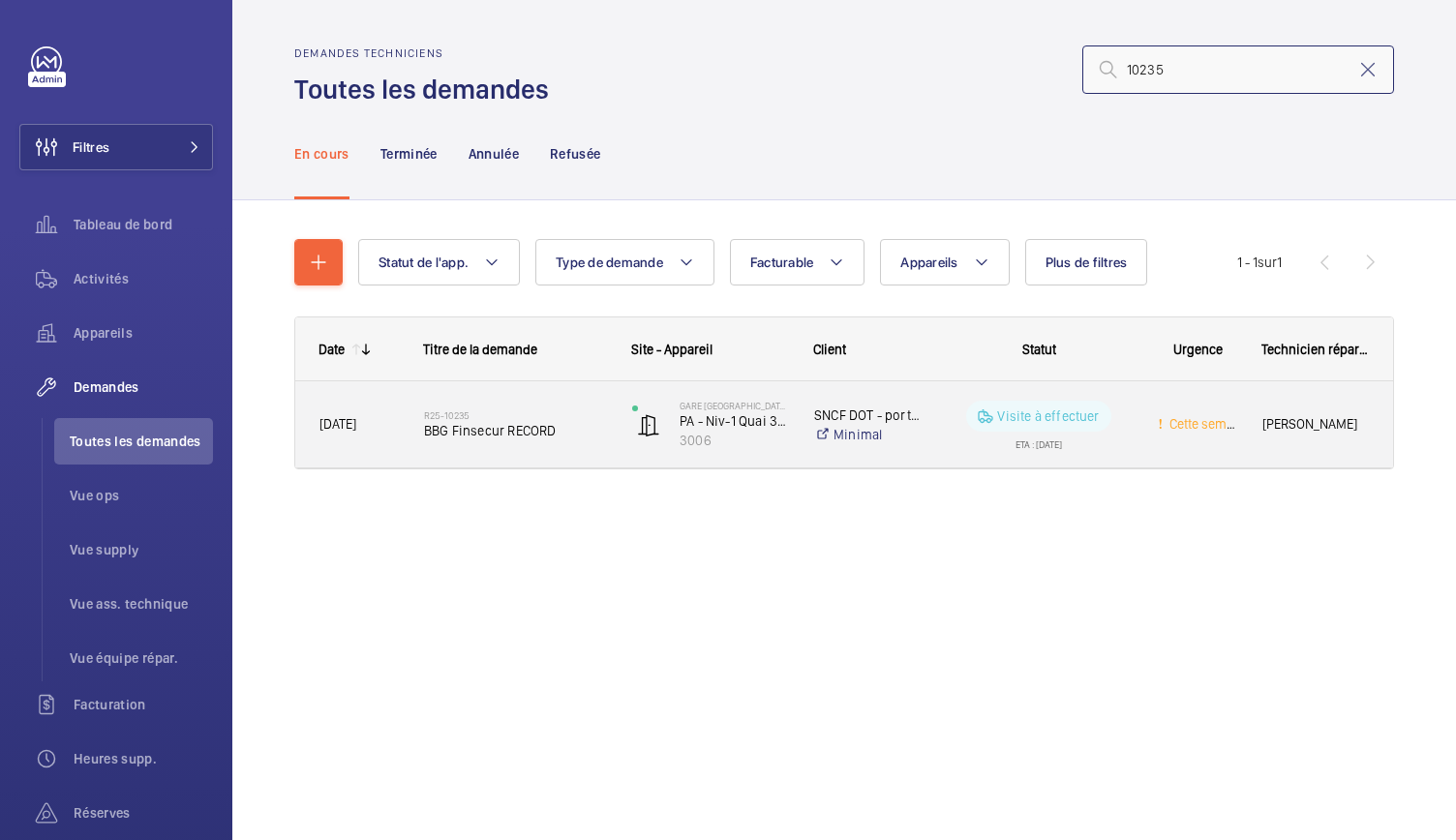
type input "10235"
click at [496, 433] on span "BBG Finsecur RECORD" at bounding box center [515, 431] width 183 height 20
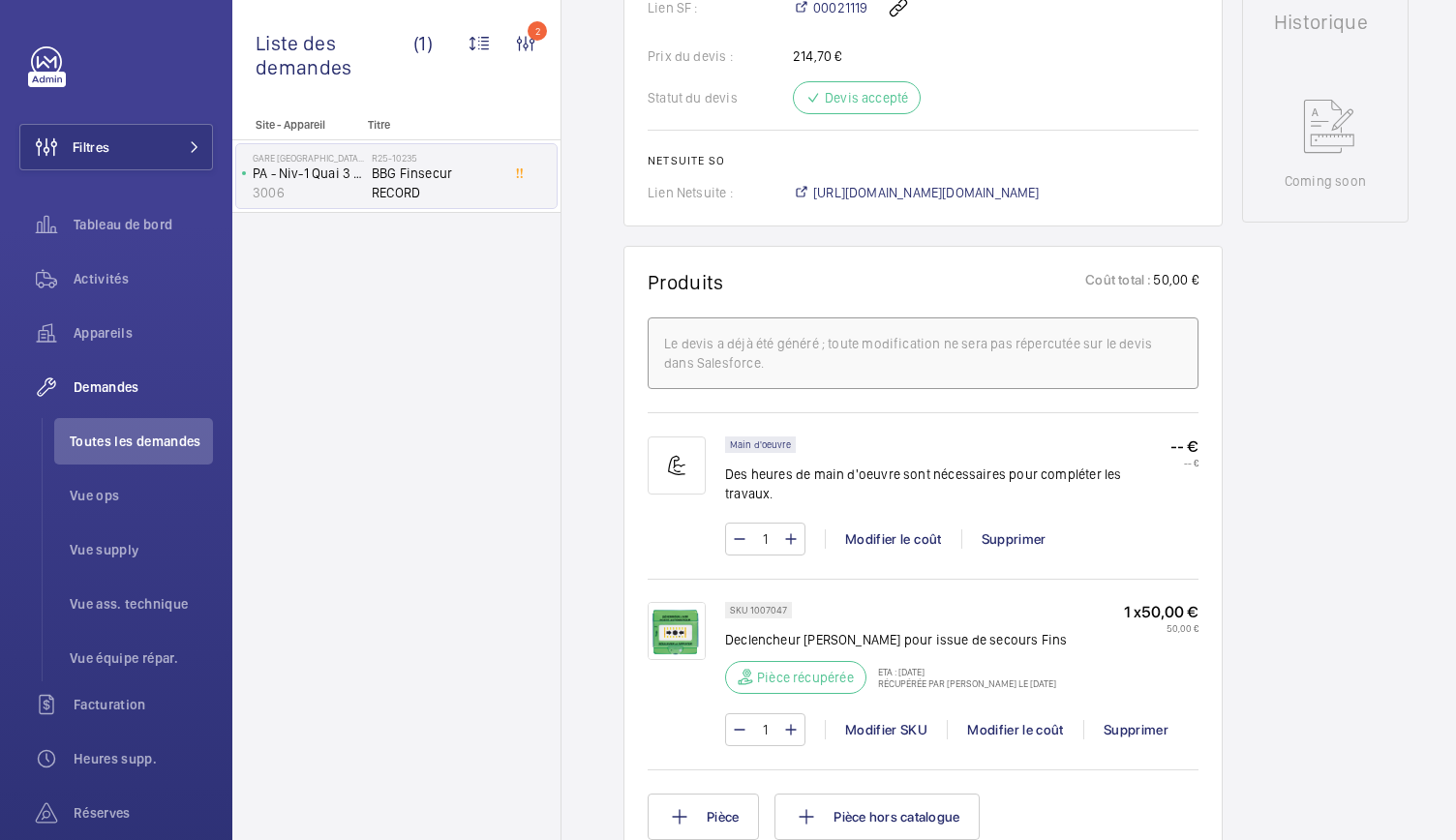
scroll to position [991, 0]
click at [934, 203] on span "[URL][DOMAIN_NAME][DOMAIN_NAME]" at bounding box center [927, 194] width 227 height 20
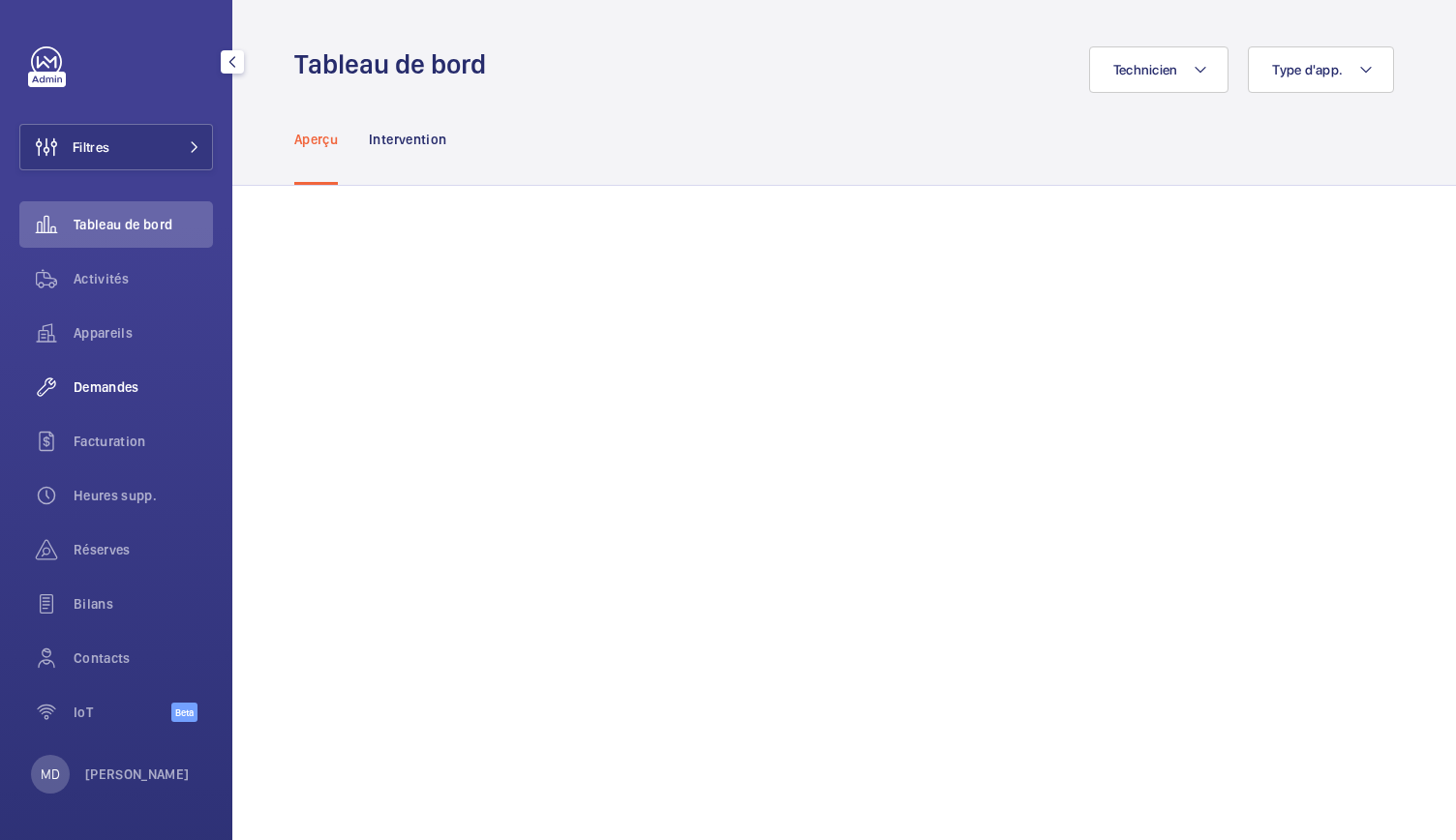
click at [132, 384] on span "Demandes" at bounding box center [143, 387] width 140 height 20
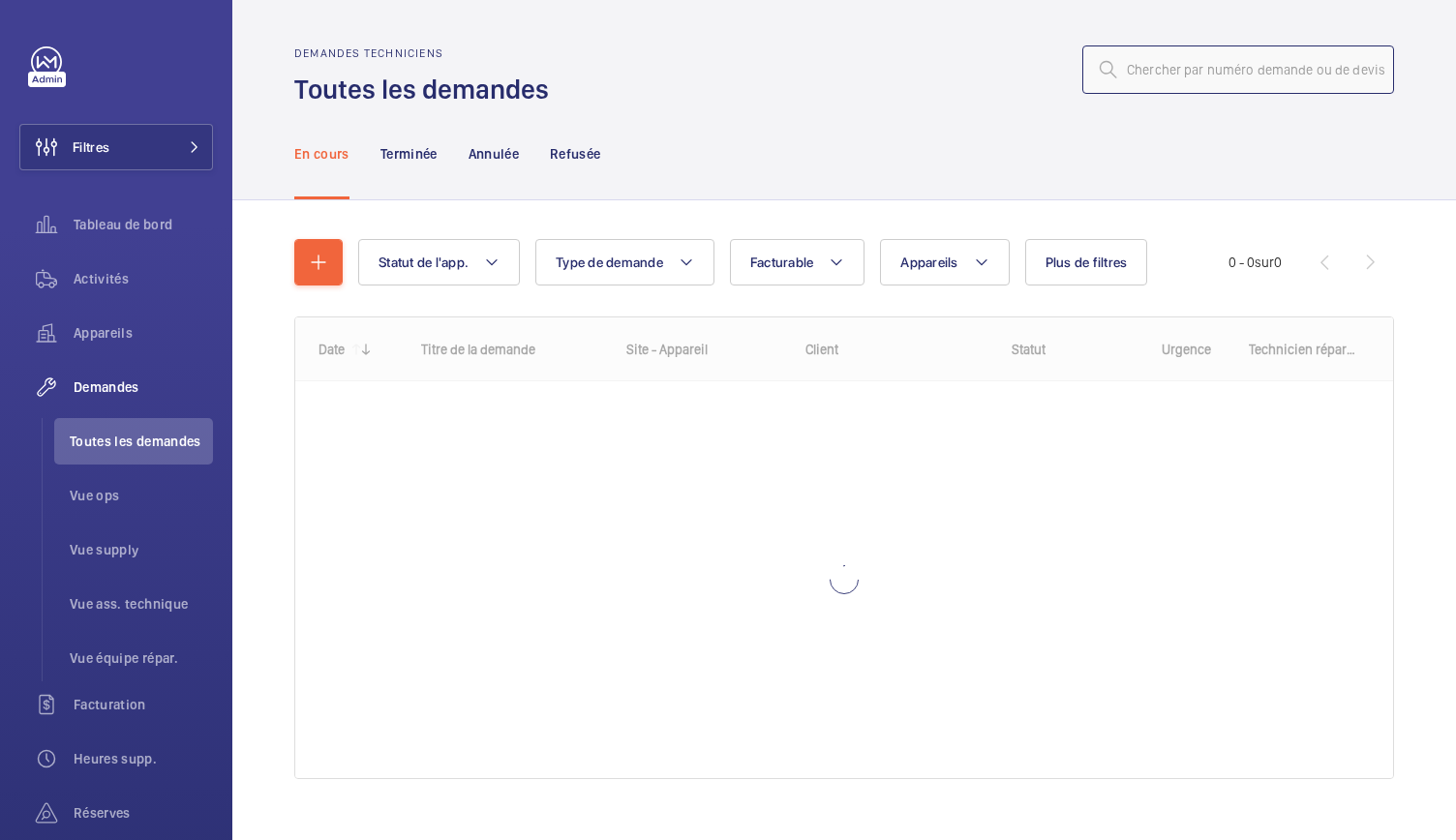
click at [1176, 78] on input "text" at bounding box center [1238, 70] width 312 height 49
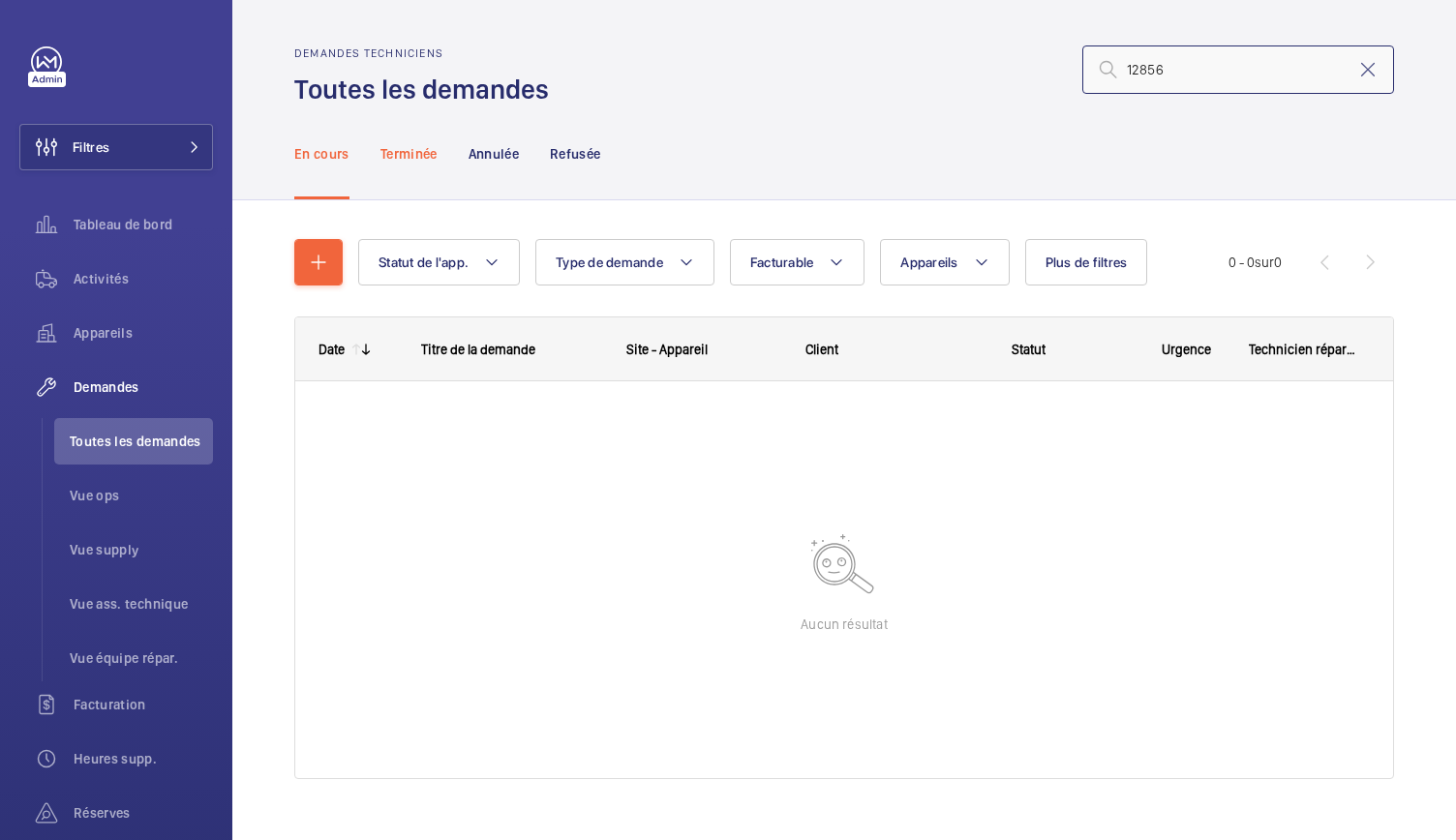
type input "12856"
click at [397, 130] on div "Terminée" at bounding box center [409, 154] width 57 height 92
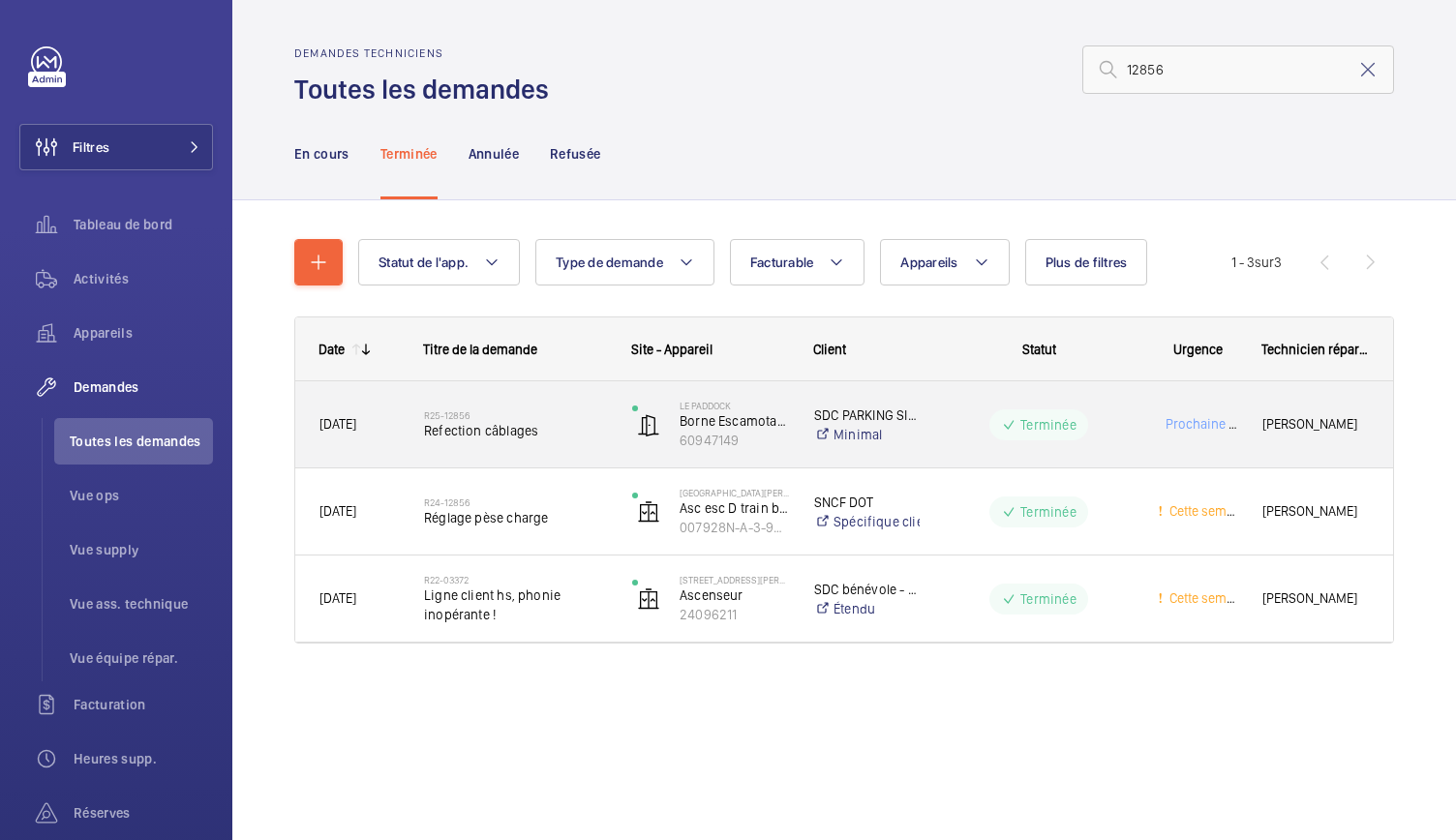
click at [516, 439] on div "R25-12856 Refection câblages" at bounding box center [515, 424] width 183 height 56
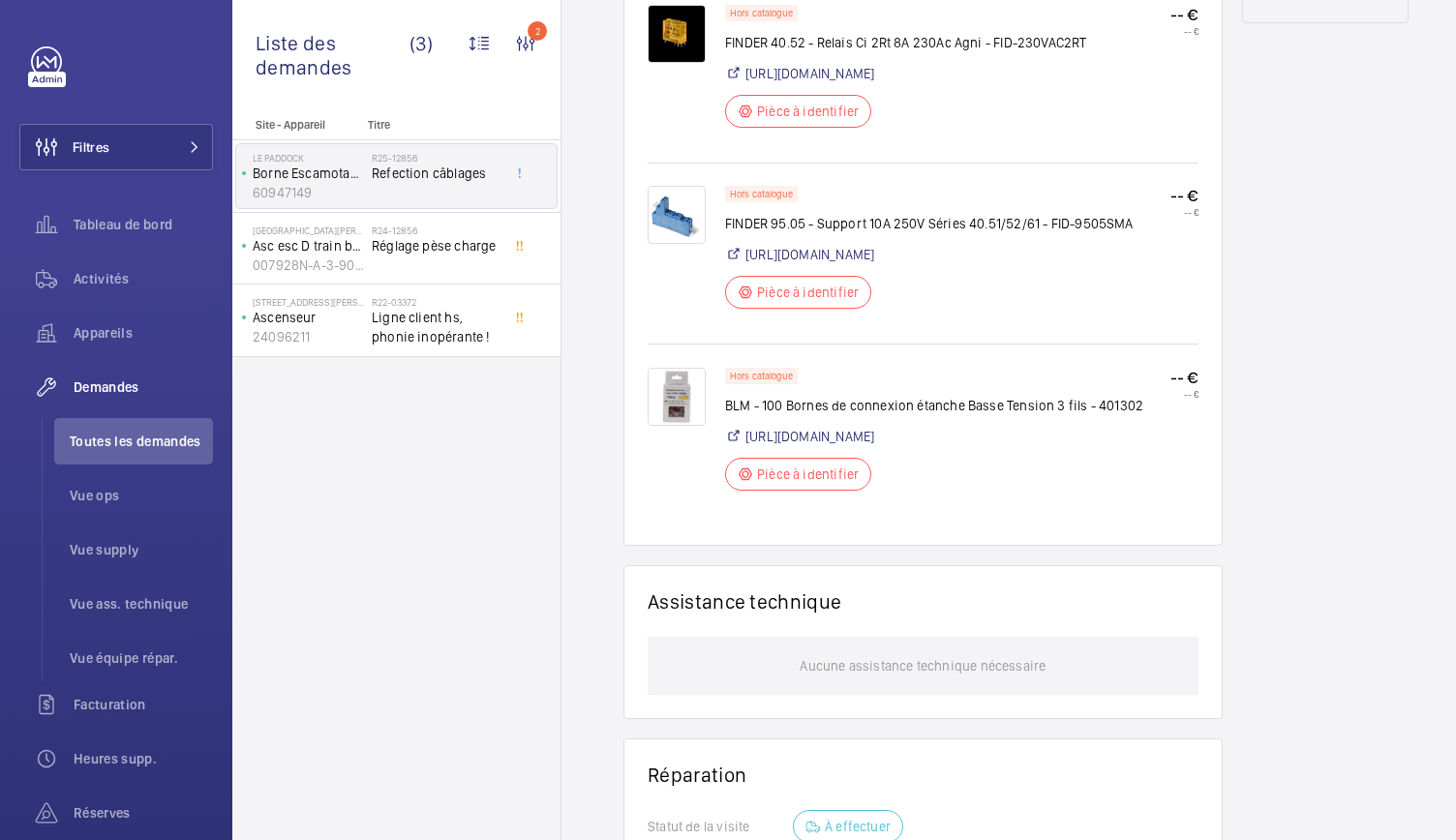
scroll to position [1151, 0]
click at [860, 443] on link "[URL][DOMAIN_NAME]" at bounding box center [810, 434] width 129 height 20
click at [678, 416] on img at bounding box center [676, 393] width 58 height 58
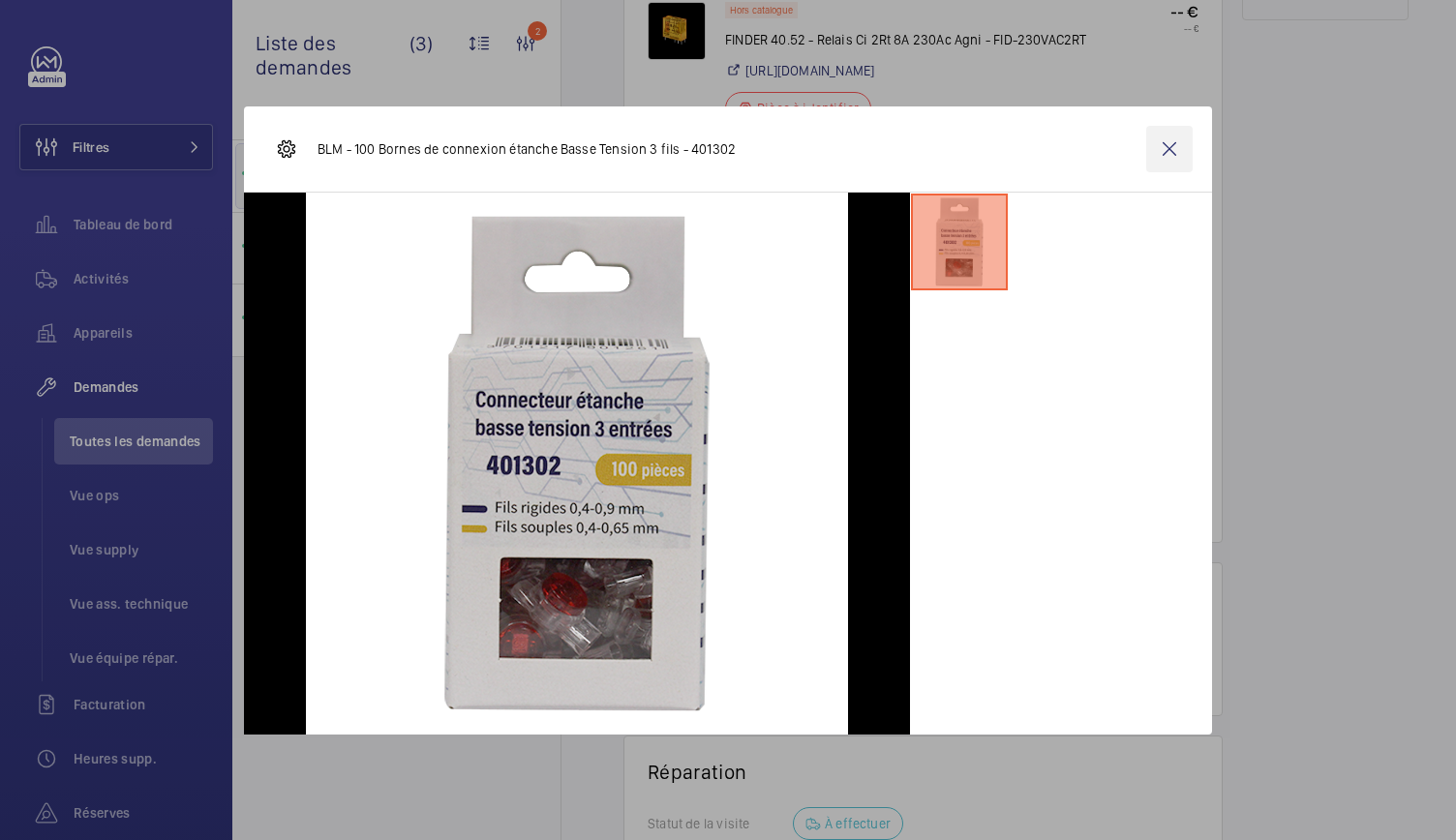
click at [1173, 152] on wm-front-icon-button at bounding box center [1169, 150] width 47 height 47
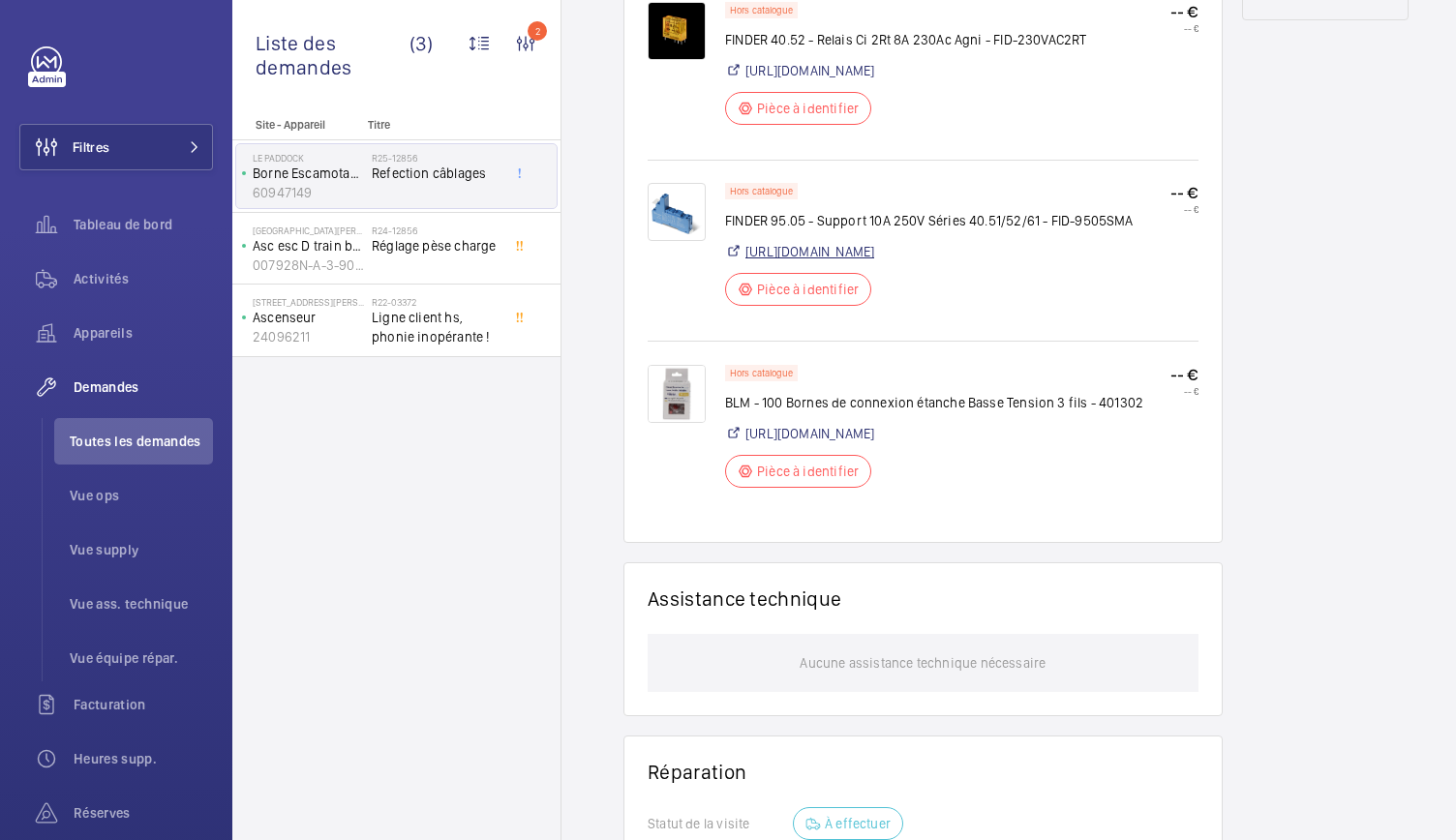
click at [832, 261] on link "[URL][DOMAIN_NAME]" at bounding box center [810, 252] width 129 height 20
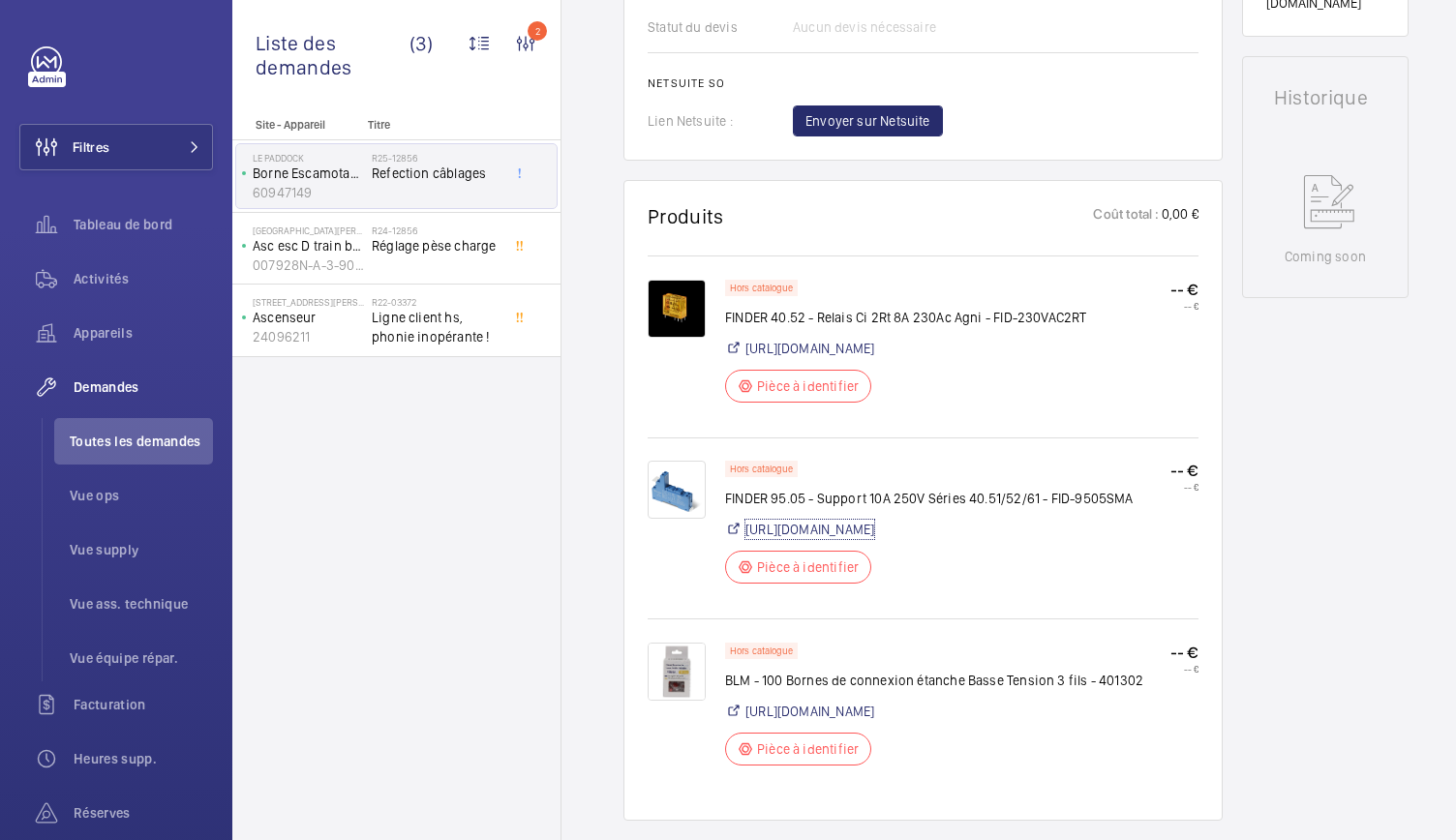
scroll to position [866, 0]
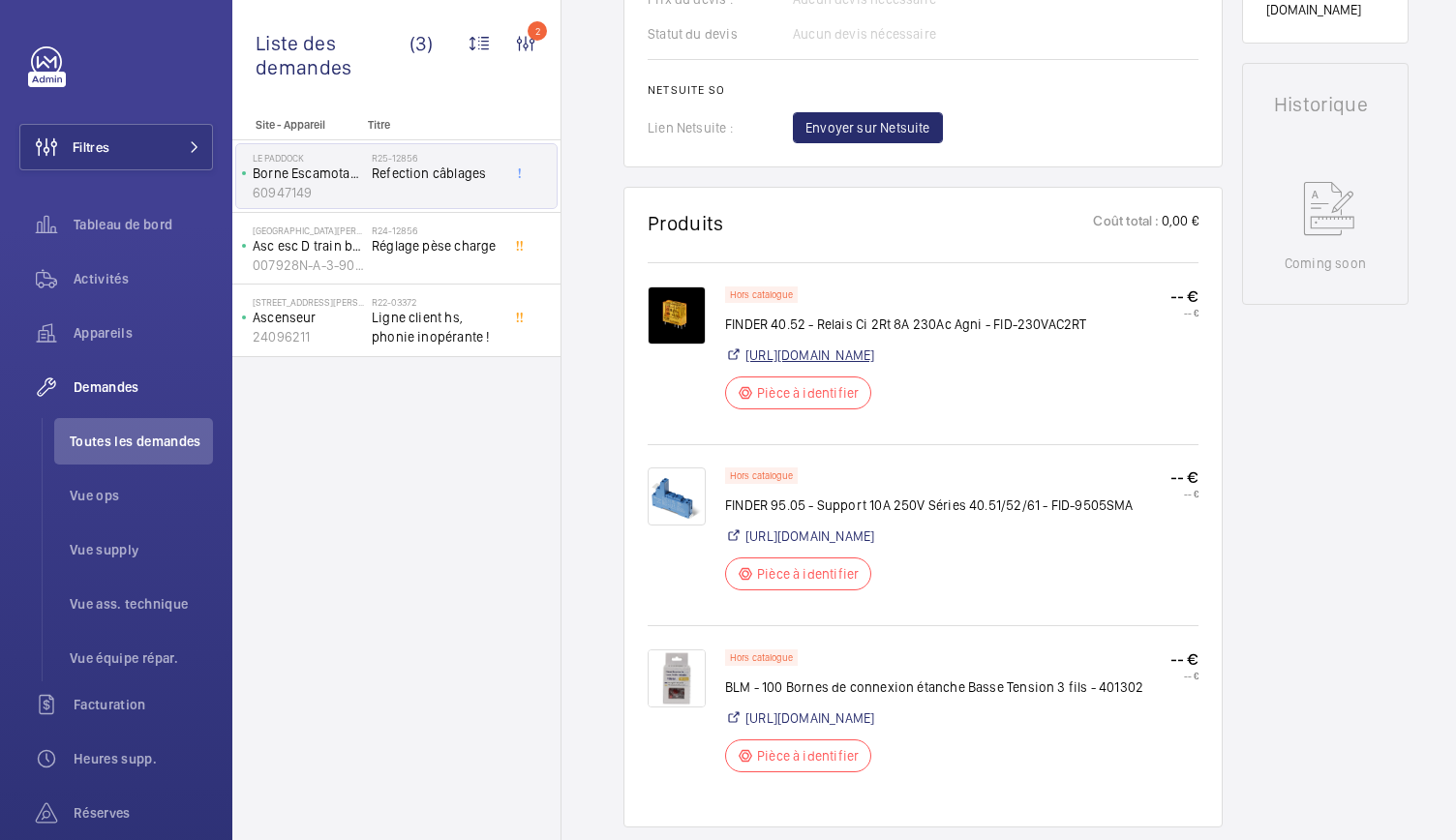
click at [865, 355] on link "[URL][DOMAIN_NAME]" at bounding box center [810, 355] width 129 height 20
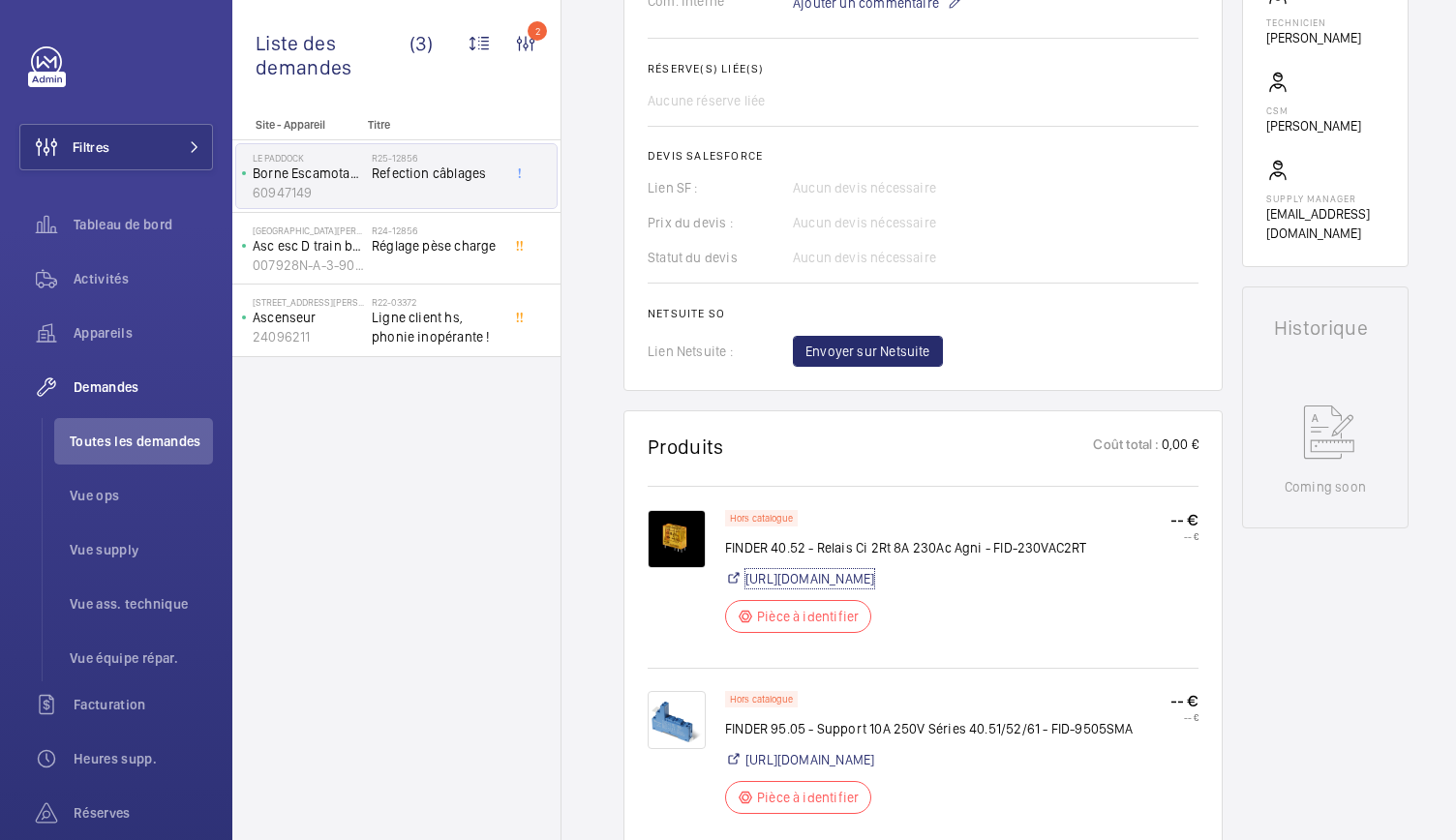
scroll to position [643, 0]
click at [672, 529] on img at bounding box center [676, 538] width 58 height 58
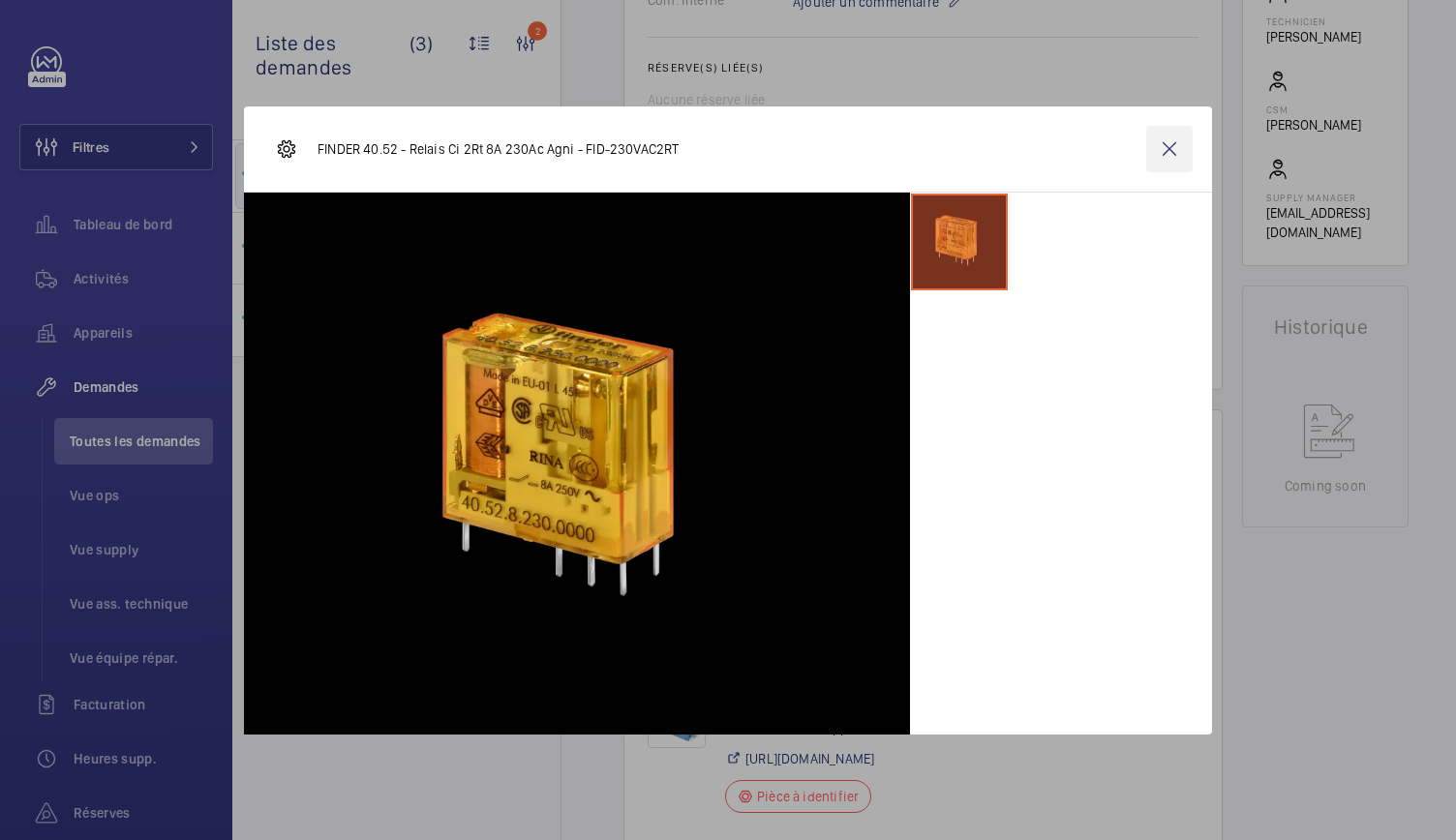
click at [1168, 159] on wm-front-icon-button at bounding box center [1169, 150] width 47 height 47
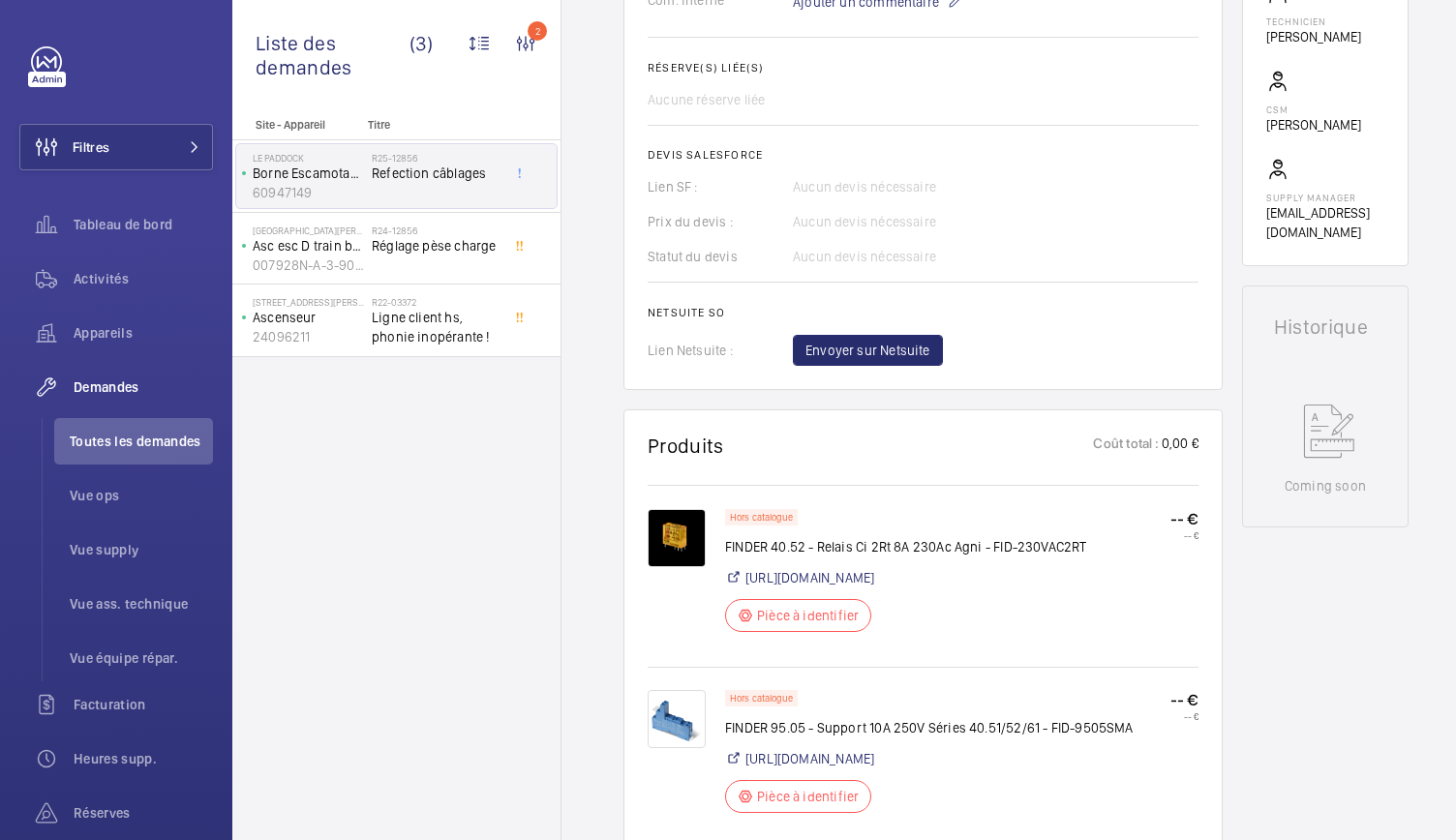
scroll to position [0, 0]
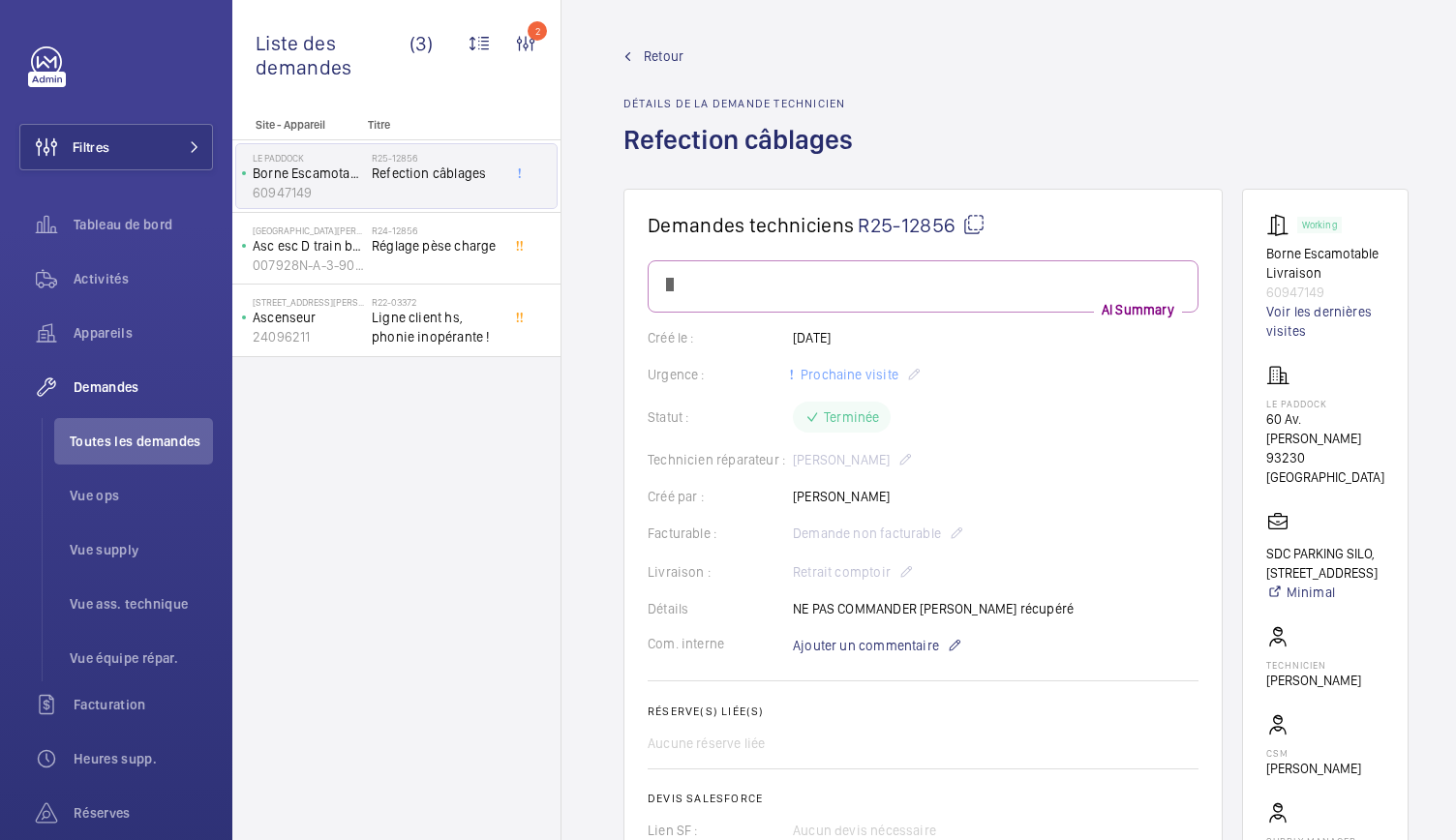
drag, startPoint x: 853, startPoint y: 139, endPoint x: 626, endPoint y: 148, distance: 227.2
click at [626, 148] on h1 "Refection câblages" at bounding box center [744, 155] width 242 height 66
copy h1 "Refection câblages"
drag, startPoint x: 1255, startPoint y: 419, endPoint x: 1335, endPoint y: 432, distance: 81.0
click at [1335, 432] on wm-front-card "Working Borne Escamotable Livraison 60947149 Voir les dernières visites [PERSON…" at bounding box center [1325, 550] width 166 height 722
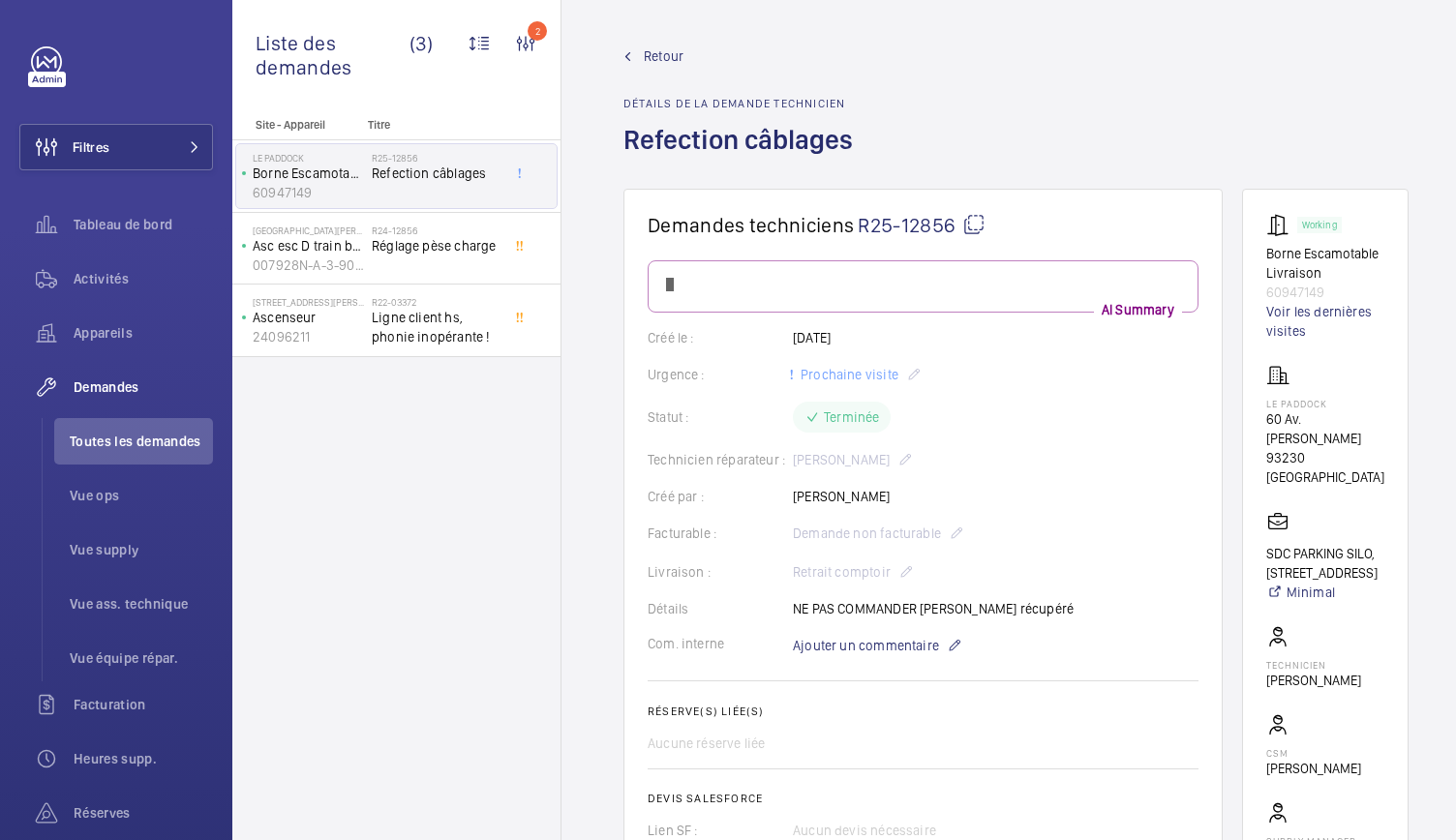
copy p "60 Av. [PERSON_NAME]"
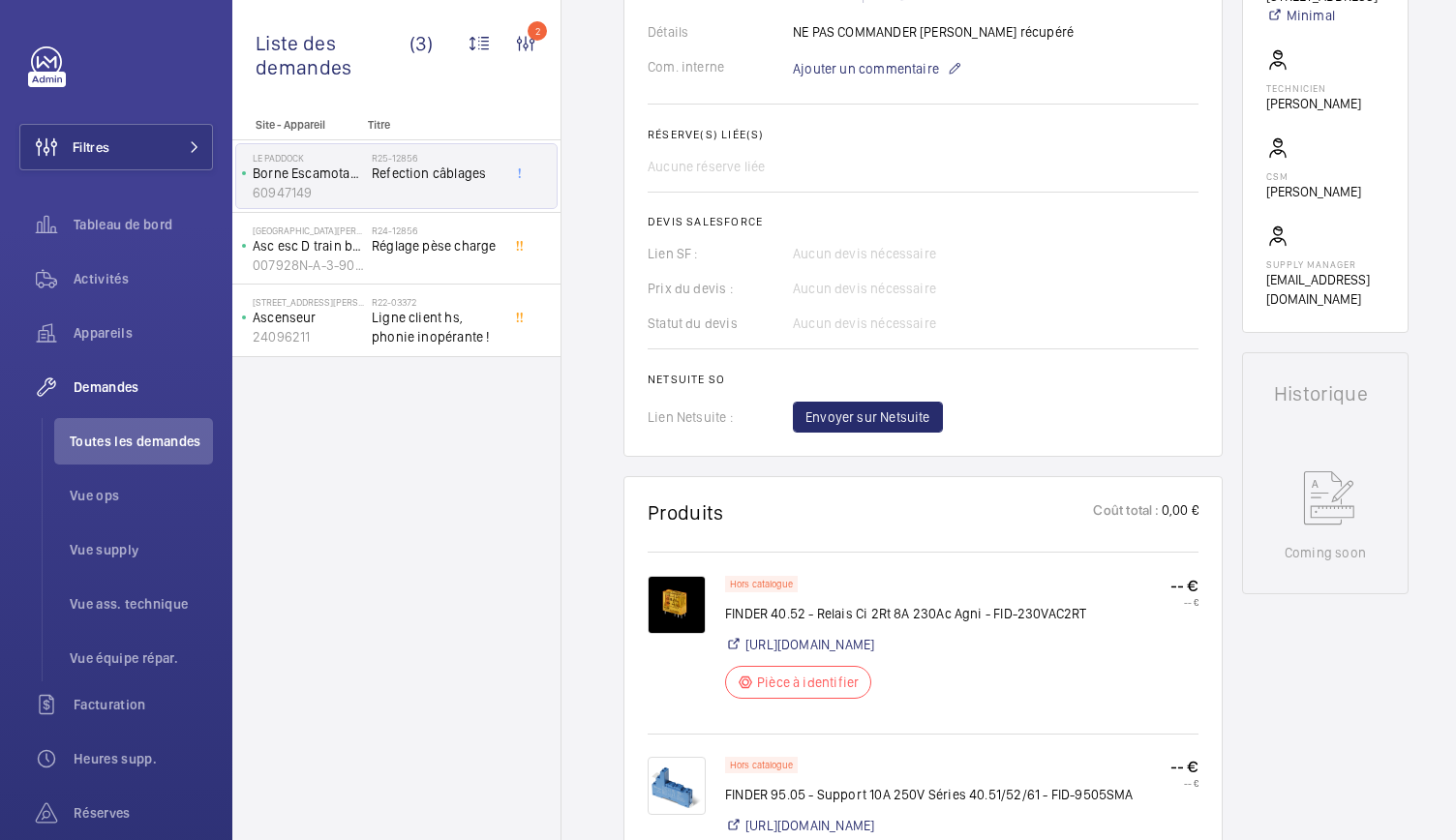
scroll to position [578, 0]
click at [692, 614] on img at bounding box center [676, 603] width 58 height 58
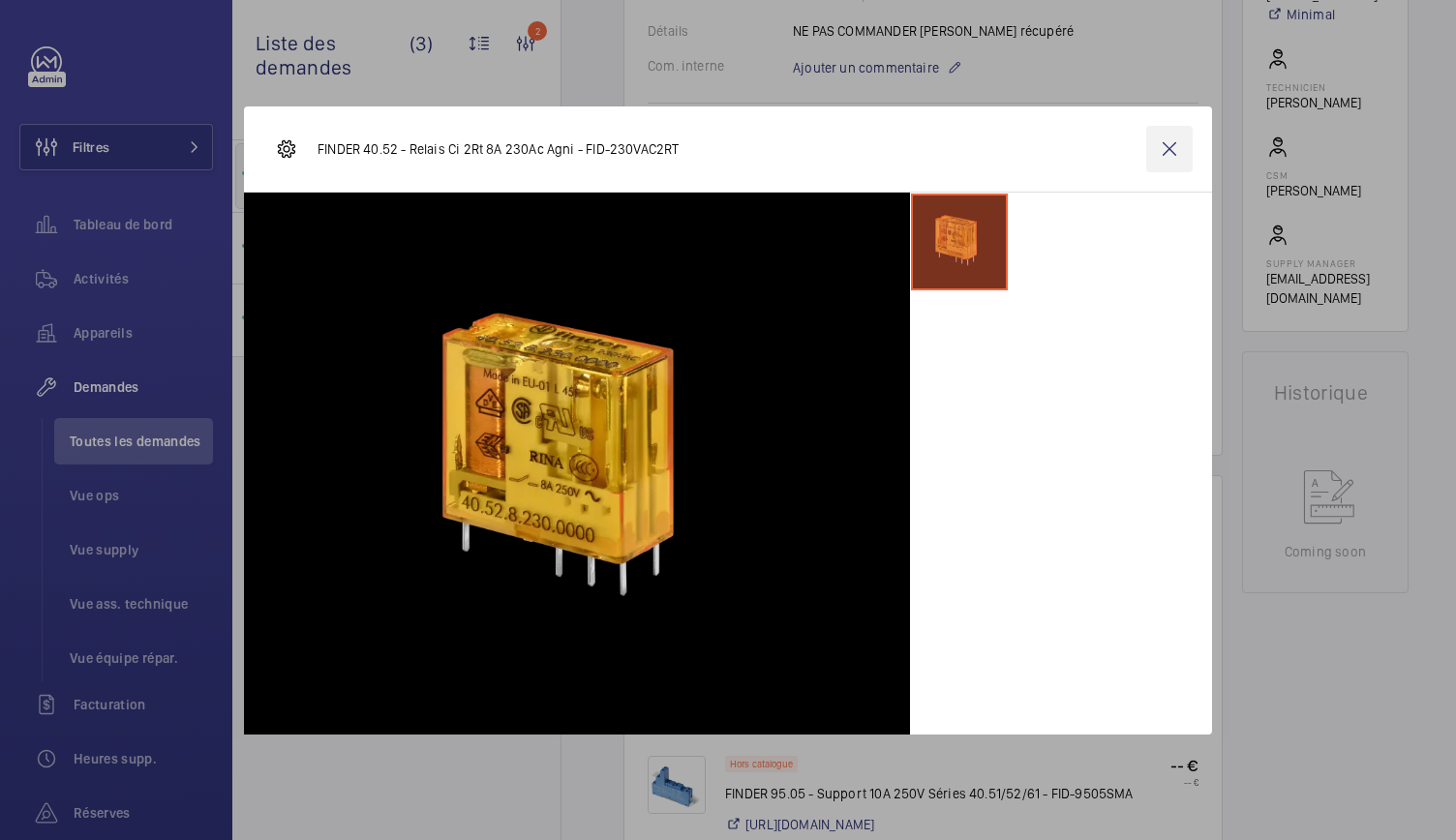
click at [1161, 146] on wm-front-icon-button at bounding box center [1169, 150] width 47 height 47
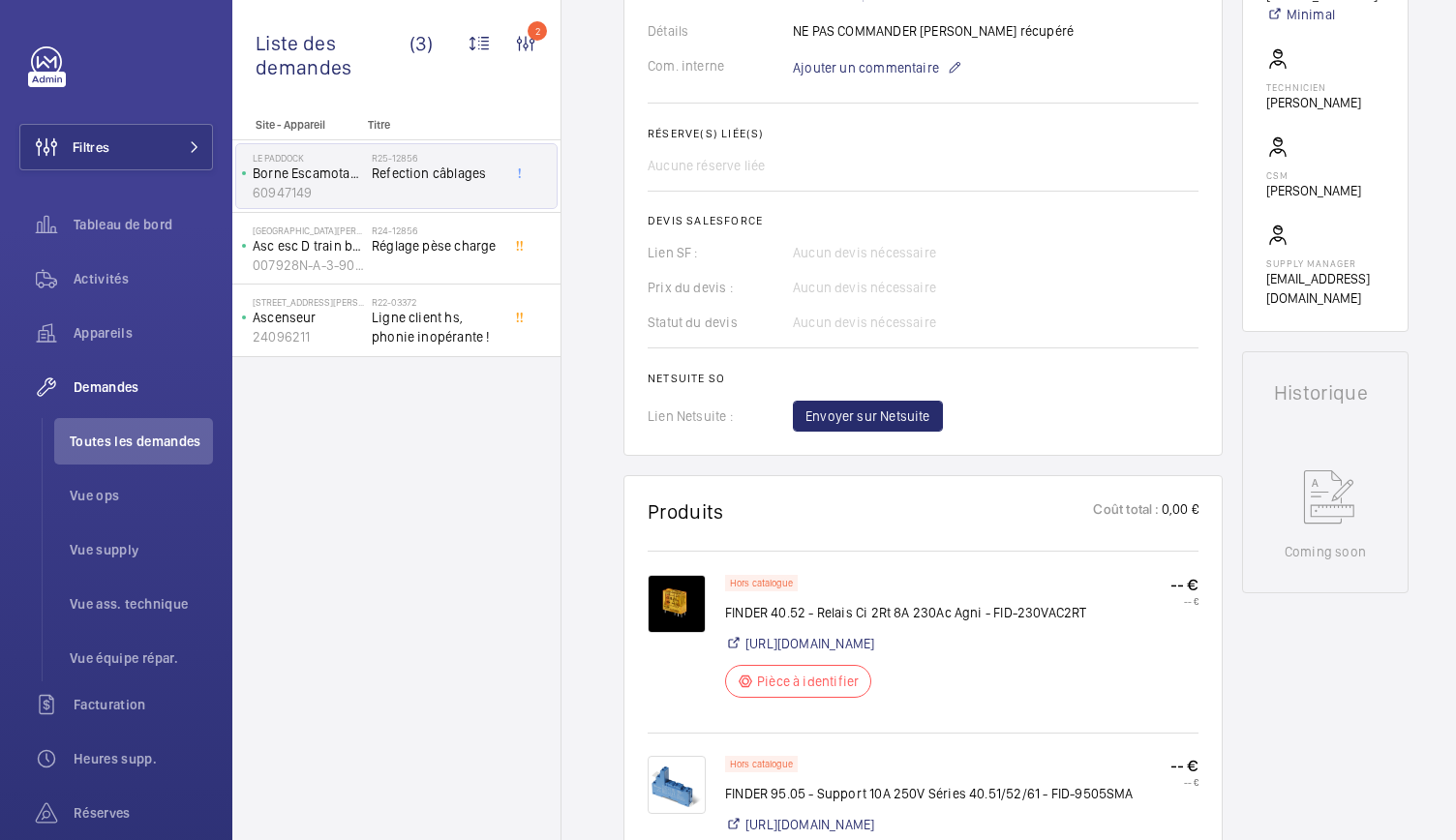
drag, startPoint x: 721, startPoint y: 612, endPoint x: 1073, endPoint y: 629, distance: 352.4
click at [1073, 629] on div "Hors catalogue FINDER 40.52 - Relais Ci 2Rt 8A 230Ac Agni - FID-230VAC2RT [URL]…" at bounding box center [922, 651] width 551 height 154
click at [1087, 606] on p "FINDER 40.52 - Relais Ci 2Rt 8A 230Ac Agni - FID-230VAC2RT" at bounding box center [906, 613] width 362 height 20
drag, startPoint x: 1094, startPoint y: 606, endPoint x: 743, endPoint y: 607, distance: 351.0
click at [743, 607] on p "FINDER 40.52 - Relais Ci 2Rt 8A 230Ac Agni - FID-230VAC2RT" at bounding box center [906, 613] width 362 height 20
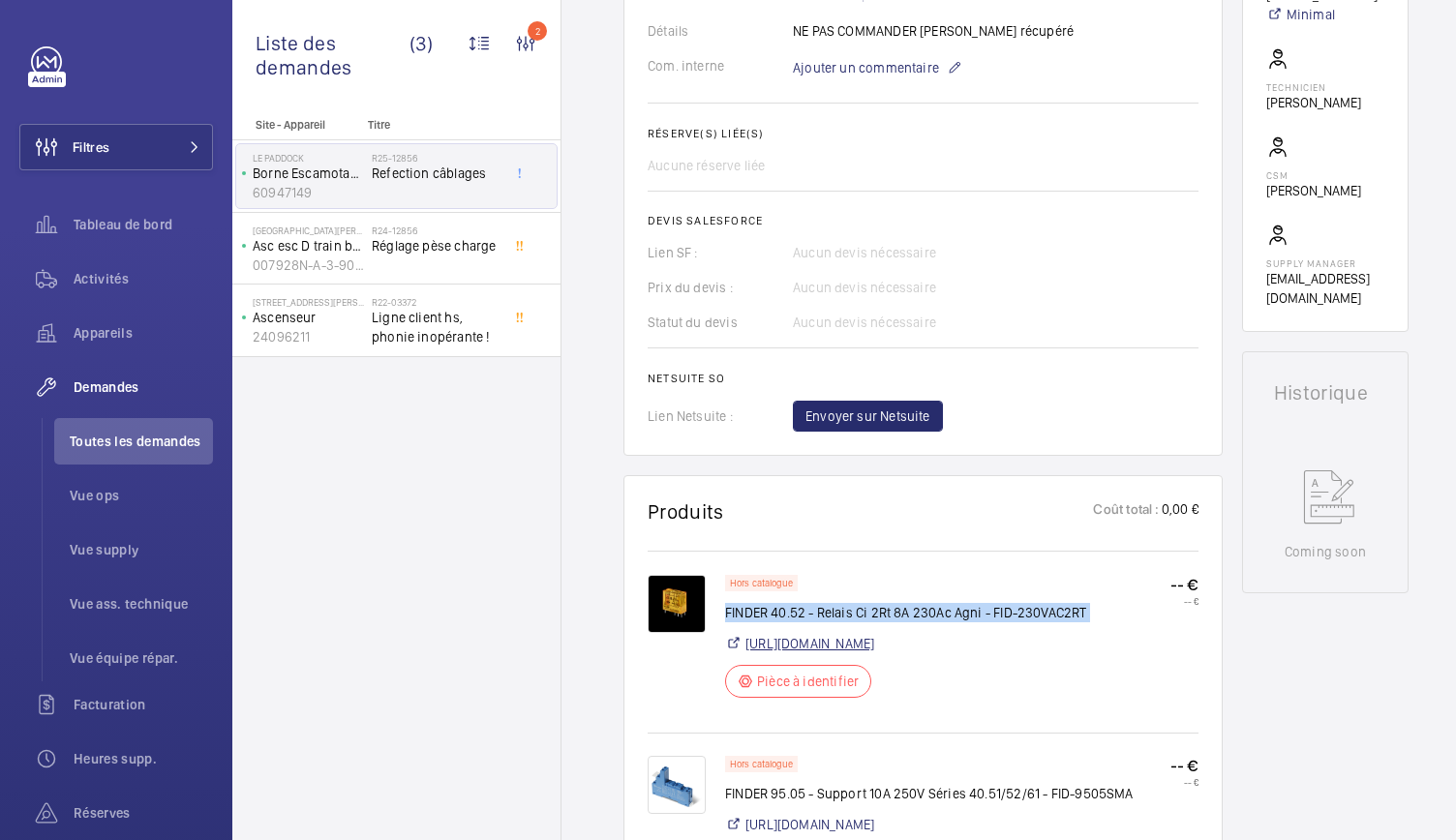
drag, startPoint x: 1151, startPoint y: 641, endPoint x: 1100, endPoint y: 638, distance: 51.1
click at [1100, 638] on div "Hors catalogue FINDER 40.52 - Relais Ci 2Rt 8A 230Ac Agni - FID-230VAC2RT https…" at bounding box center [962, 642] width 473 height 135
click at [758, 647] on link "[URL][DOMAIN_NAME]" at bounding box center [810, 643] width 129 height 20
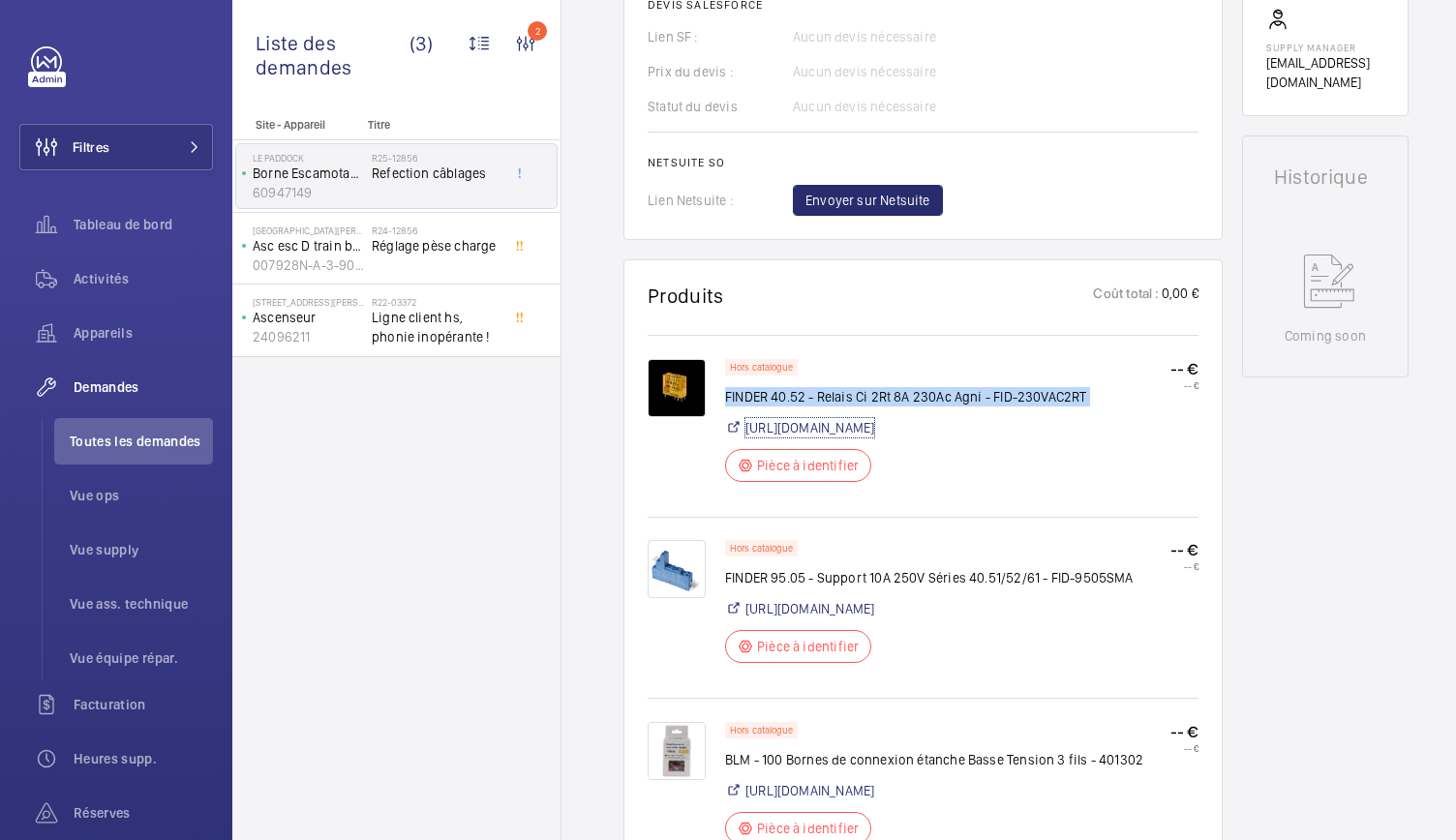
scroll to position [840, 0]
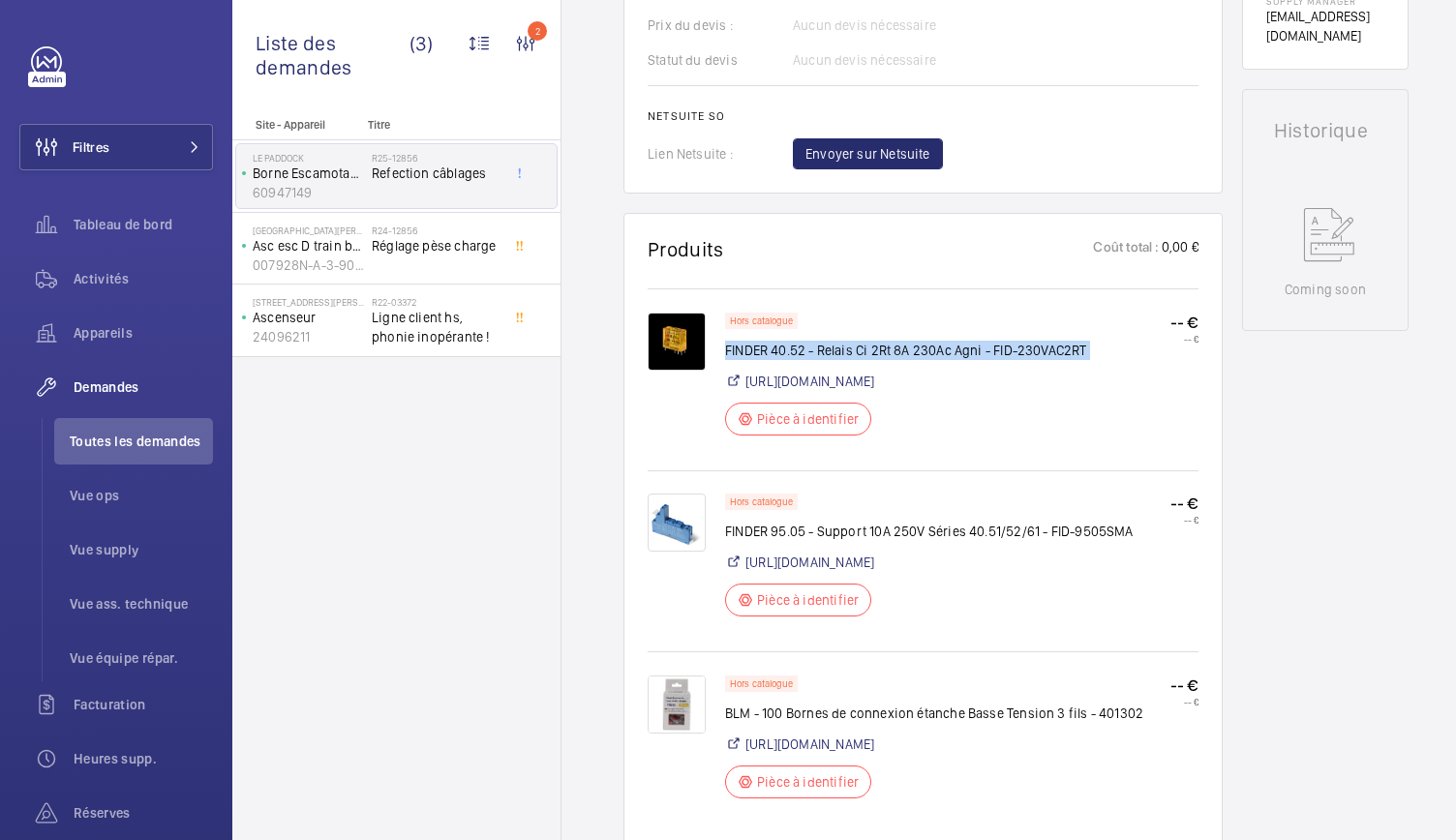
click at [661, 517] on img at bounding box center [676, 522] width 58 height 58
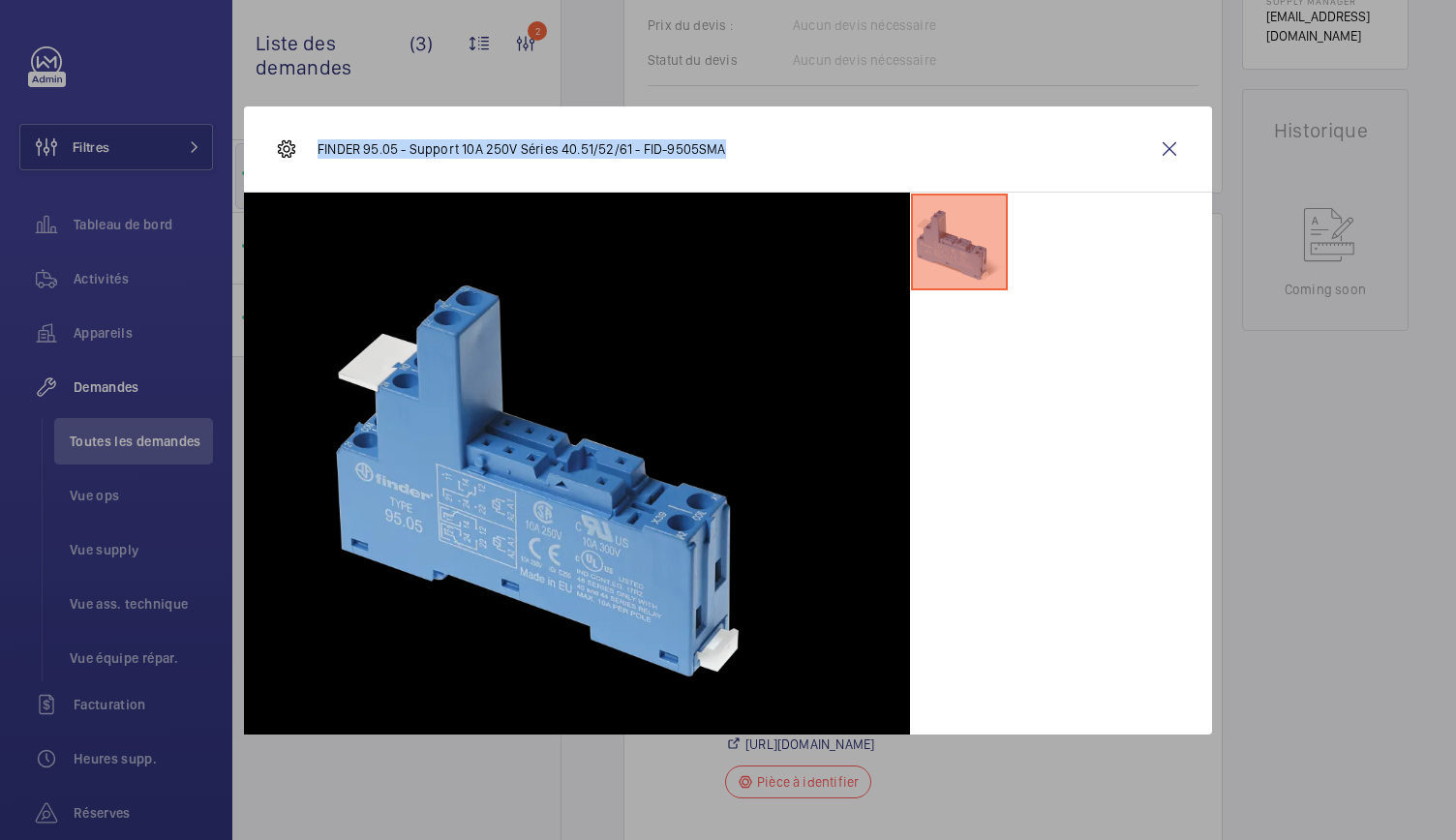
drag, startPoint x: 736, startPoint y: 150, endPoint x: 309, endPoint y: 147, distance: 427.0
click at [309, 147] on div "FINDER 95.05 - Support 10A 250V Séries 40.51/52/61 - FID-9505SMA" at bounding box center [728, 150] width 968 height 86
copy p "FINDER 95.05 - Support 10A 250V Séries 40.51/52/61 - FID-9505SMA"
click at [1163, 143] on wm-front-icon-button at bounding box center [1169, 150] width 47 height 47
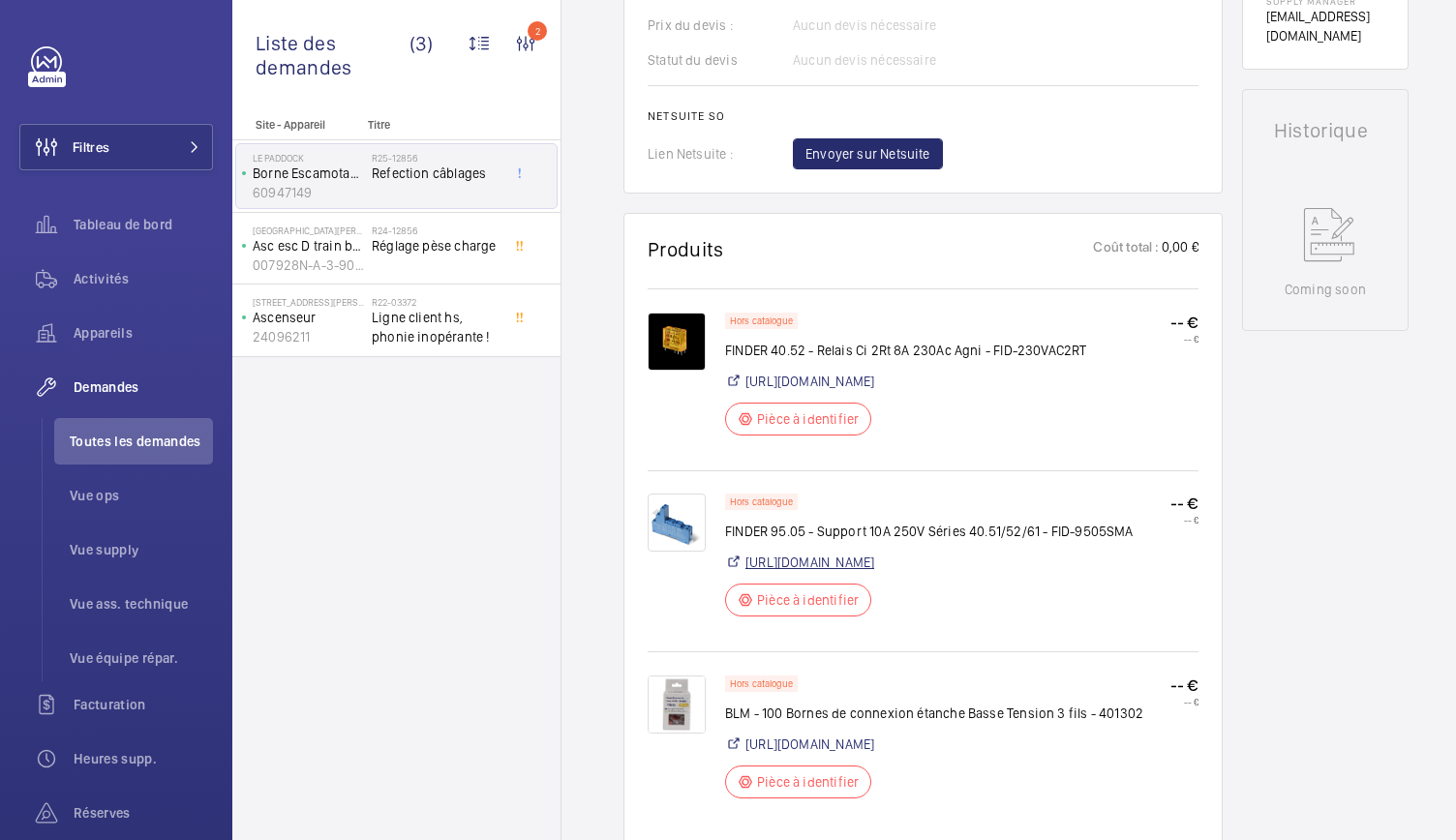
click at [860, 572] on link "[URL][DOMAIN_NAME]" at bounding box center [810, 562] width 129 height 20
click at [679, 727] on img at bounding box center [676, 704] width 58 height 58
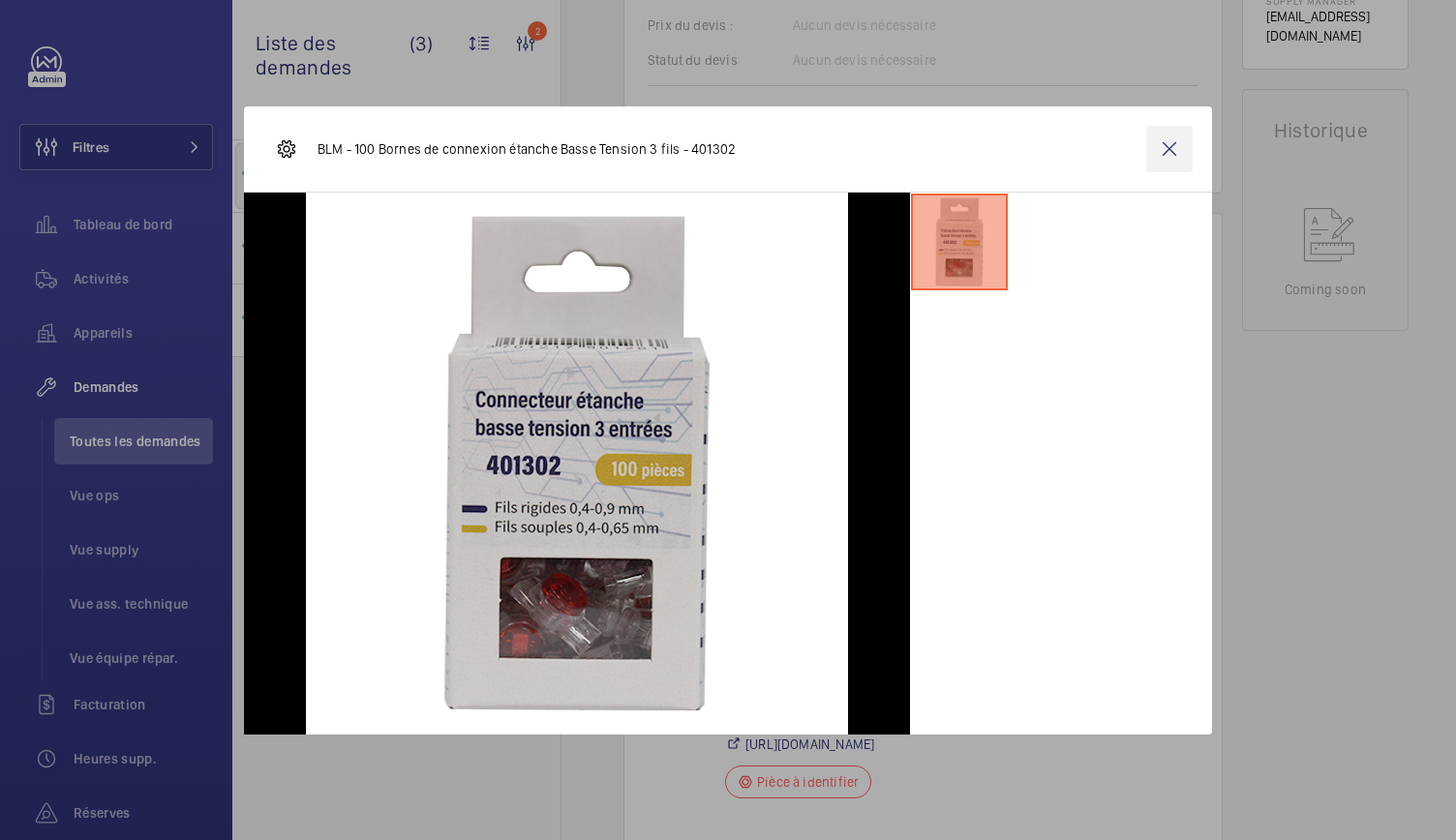
click at [1170, 147] on wm-front-icon-button at bounding box center [1169, 150] width 47 height 47
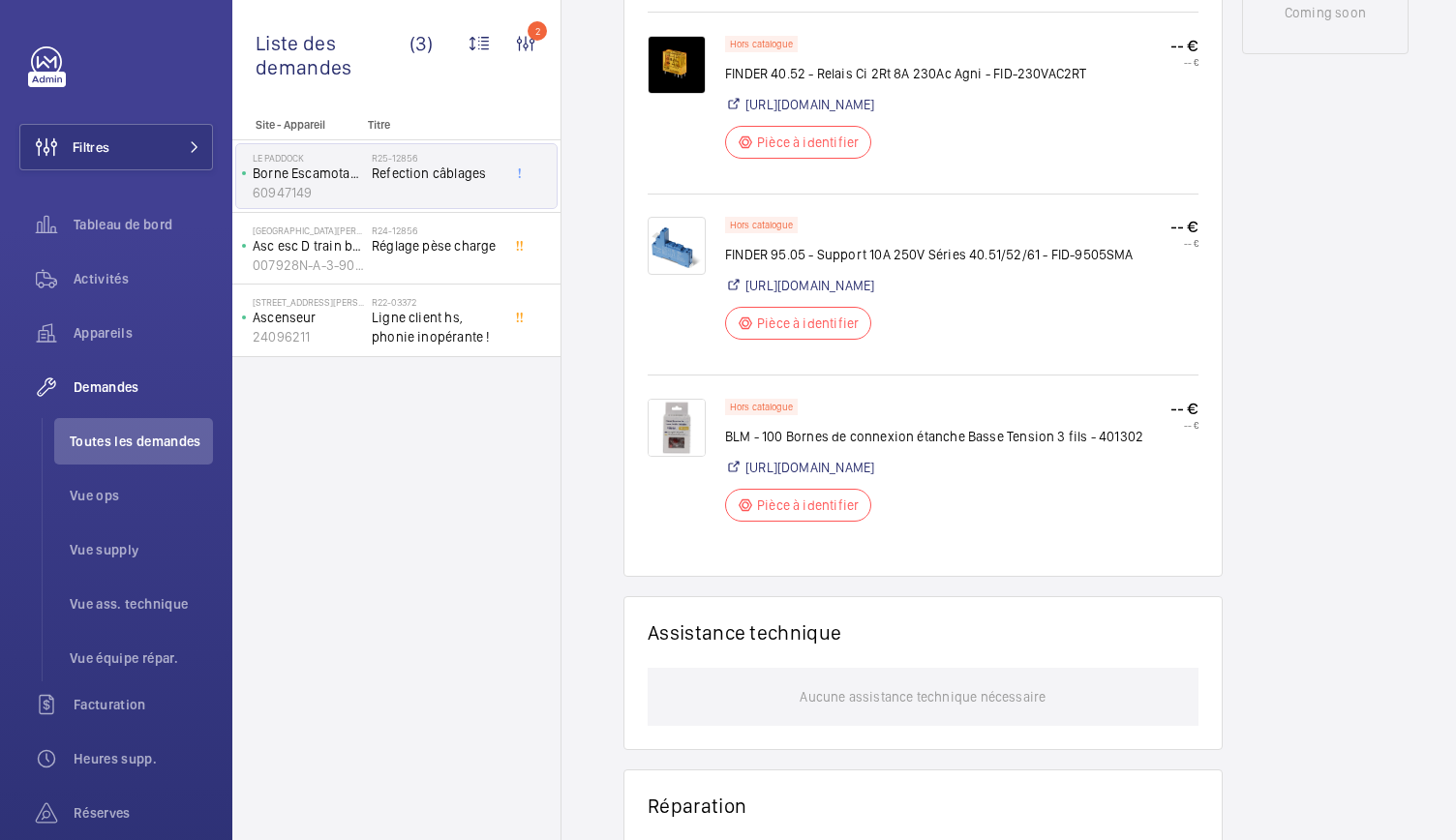
scroll to position [1111, 0]
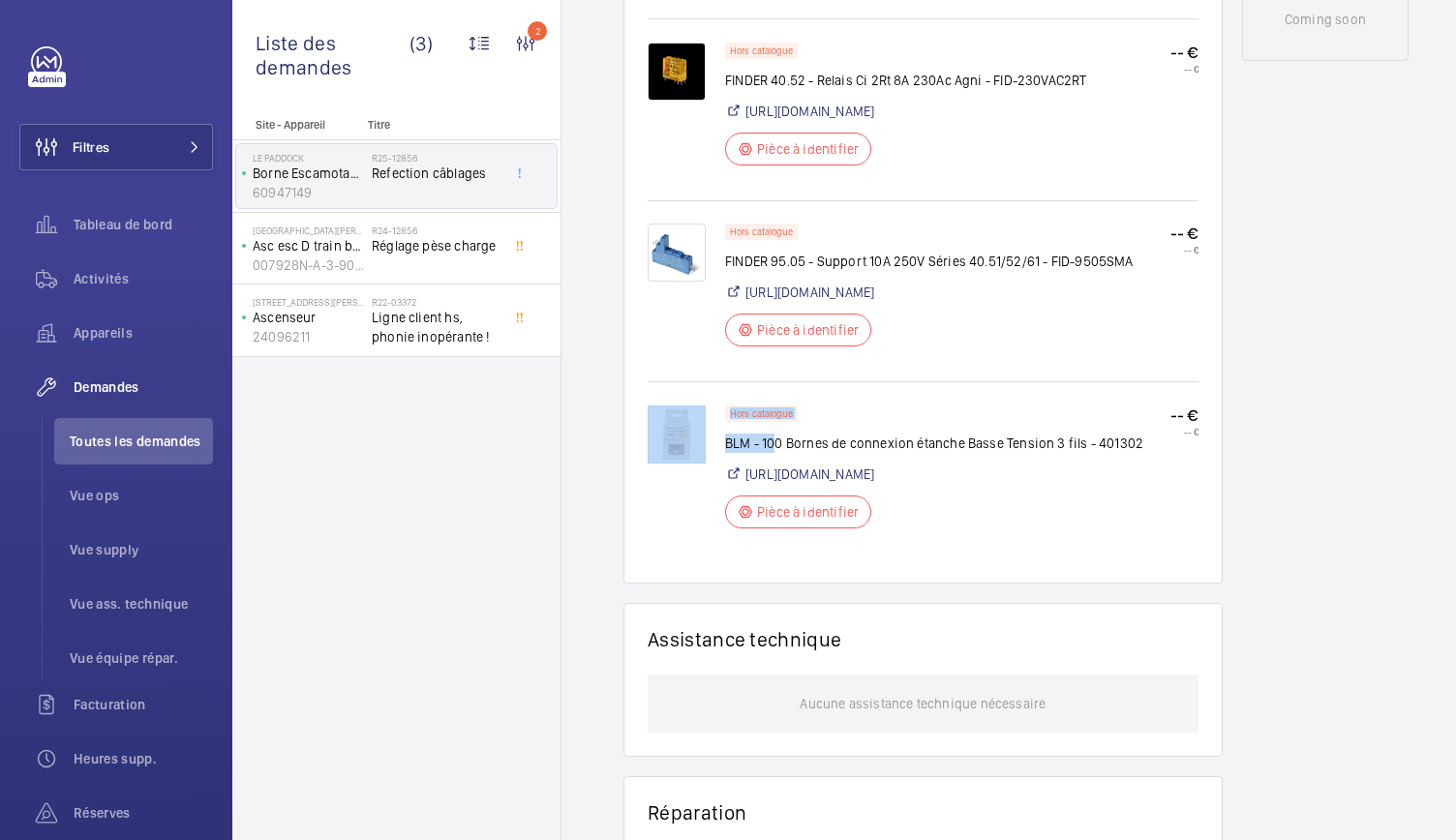
drag, startPoint x: 719, startPoint y: 455, endPoint x: 776, endPoint y: 460, distance: 57.2
click at [776, 460] on div "Hors catalogue BLM - 100 Bornes de connexion étanche Basse Tension 3 fils - 401…" at bounding box center [922, 482] width 551 height 154
click at [1138, 453] on p "BLM - 100 Bornes de connexion étanche Basse Tension 3 fils - 401302" at bounding box center [935, 444] width 419 height 20
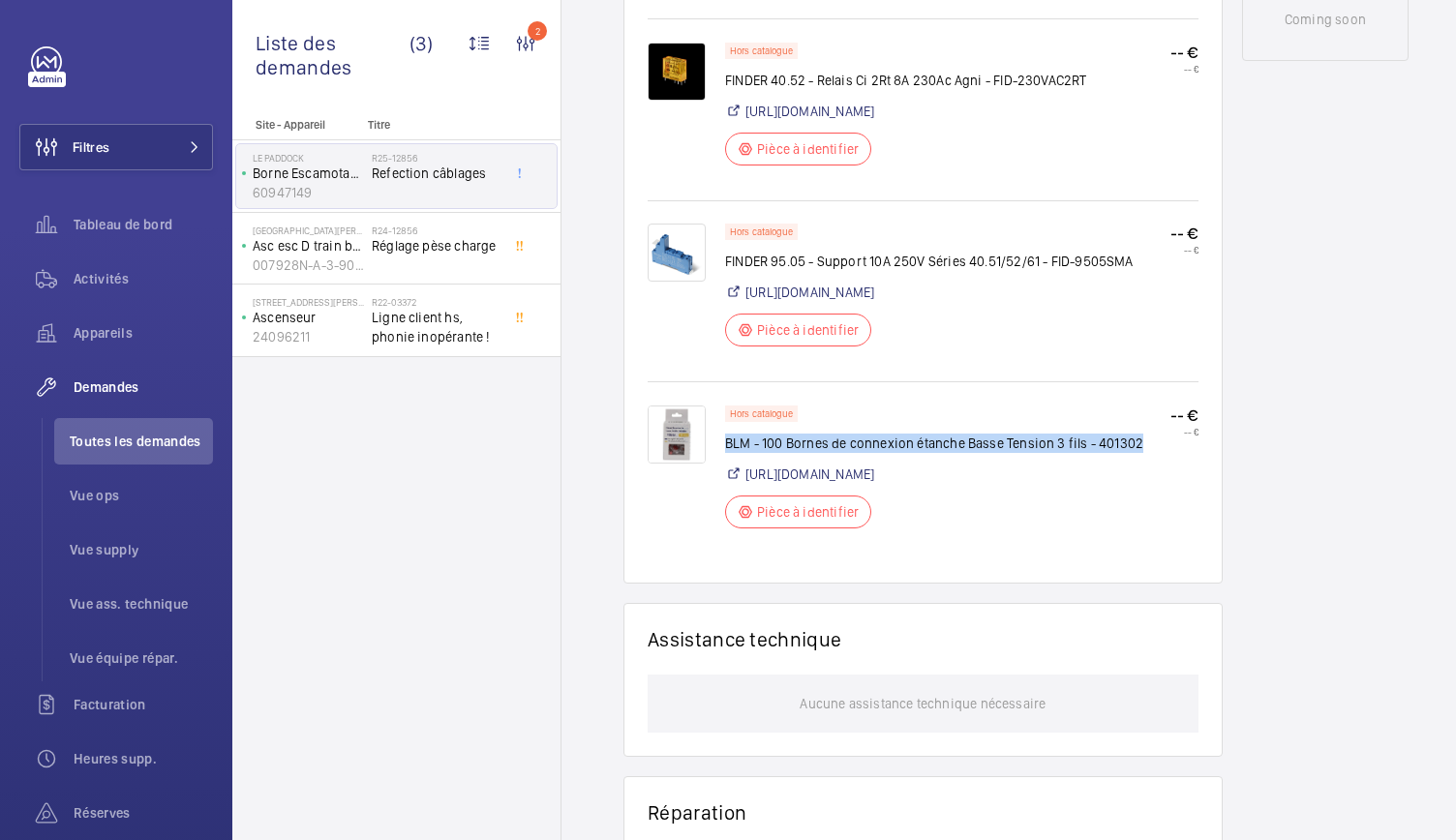
drag, startPoint x: 1138, startPoint y: 460, endPoint x: 726, endPoint y: 461, distance: 412.0
click at [726, 453] on p "BLM - 100 Bornes de connexion étanche Basse Tension 3 fils - 401302" at bounding box center [935, 444] width 419 height 20
copy p "BLM - 100 Bornes de connexion étanche Basse Tension 3 fils - 401302"
click at [876, 522] on div "Hors catalogue BLM - 100 Bornes de connexion étanche Basse Tension 3 fils - 401…" at bounding box center [935, 473] width 419 height 135
click at [814, 522] on div "Hors catalogue BLM - 100 Bornes de connexion étanche Basse Tension 3 fils - 401…" at bounding box center [935, 473] width 419 height 135
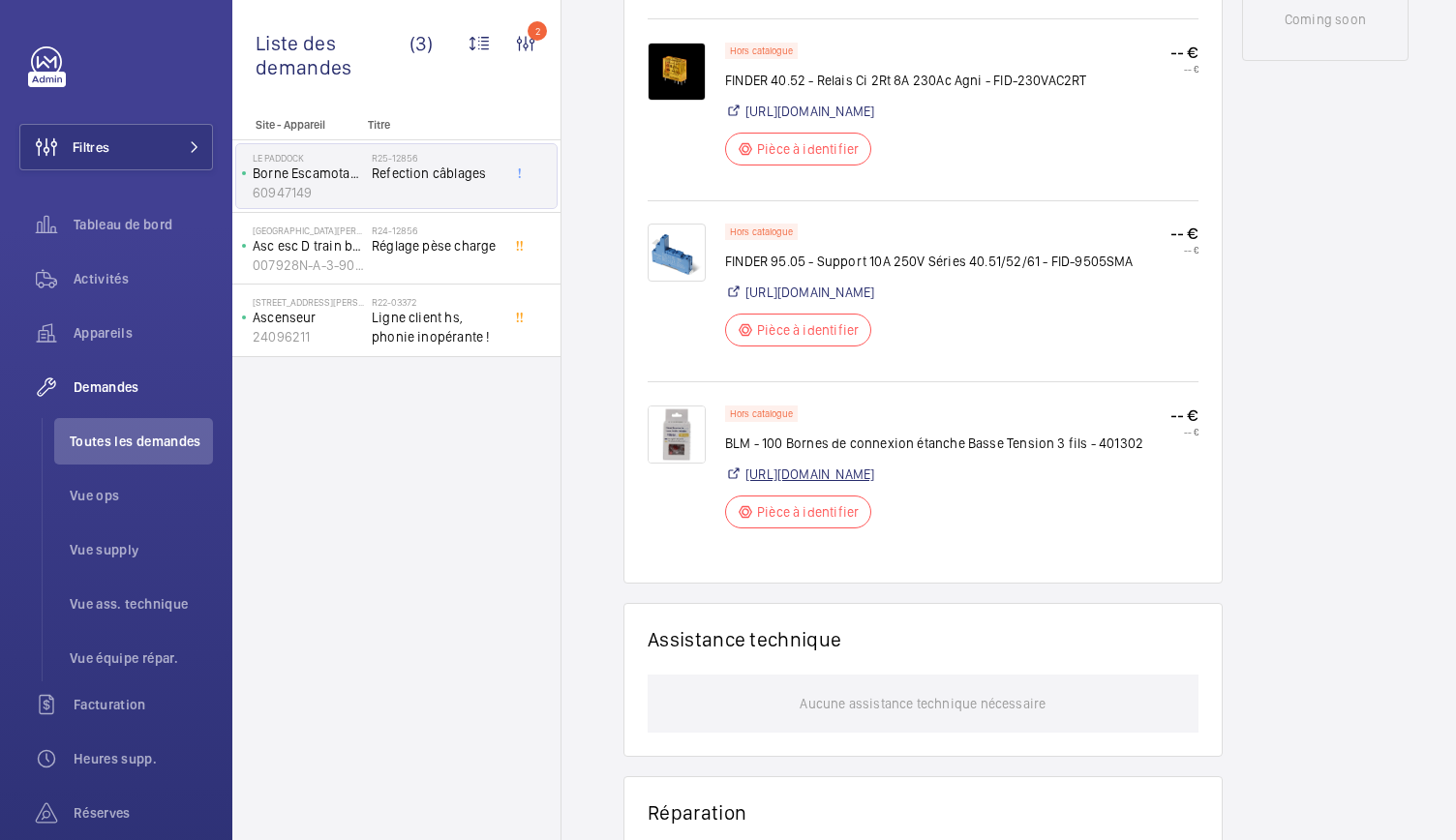
click at [811, 484] on link "https://gdv.fr/nos-solutions/27045-connecteur-etanche-bt-3e-se-vend-par-100" at bounding box center [810, 474] width 129 height 20
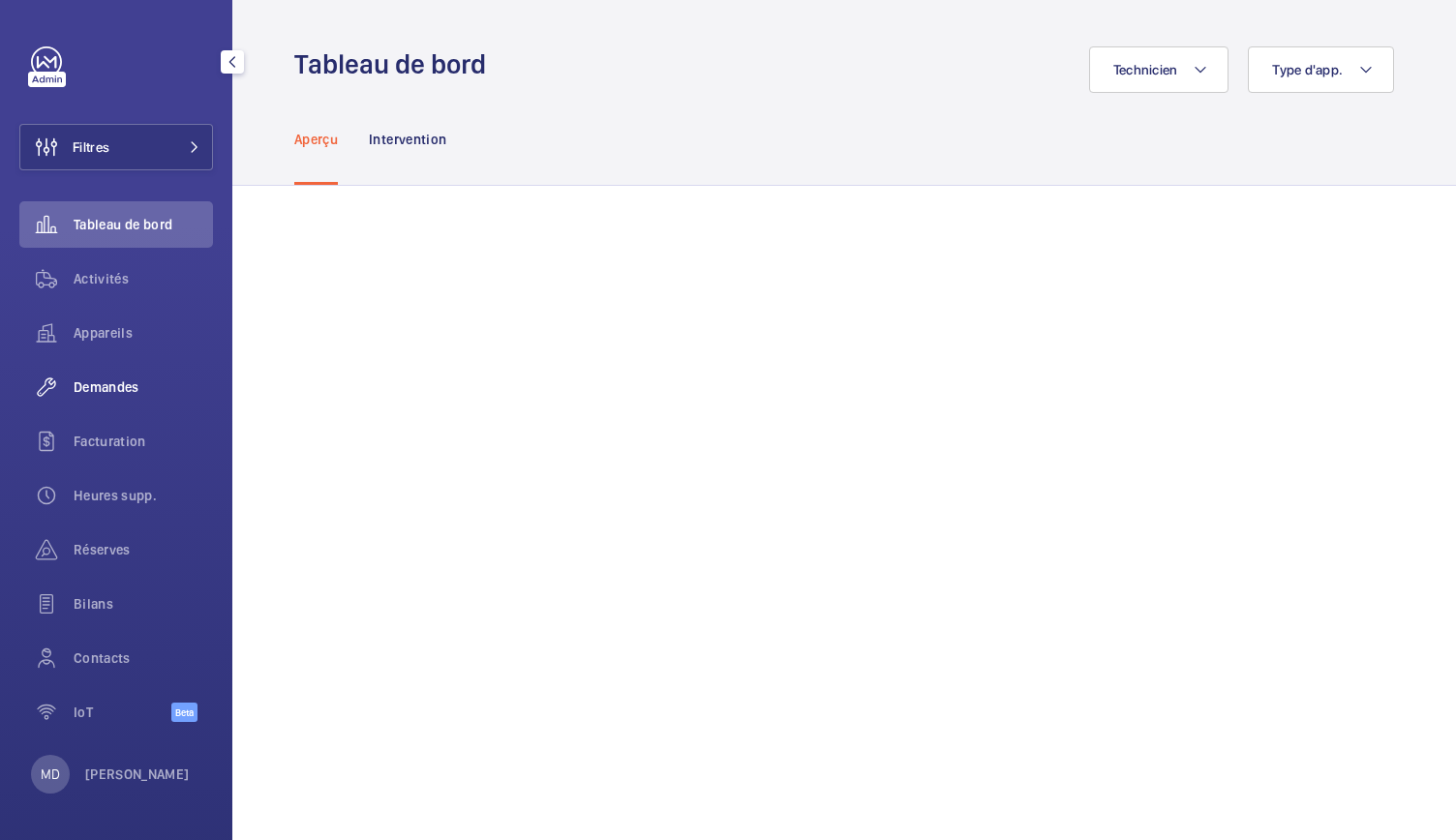
click at [116, 398] on div "Demandes" at bounding box center [116, 387] width 194 height 47
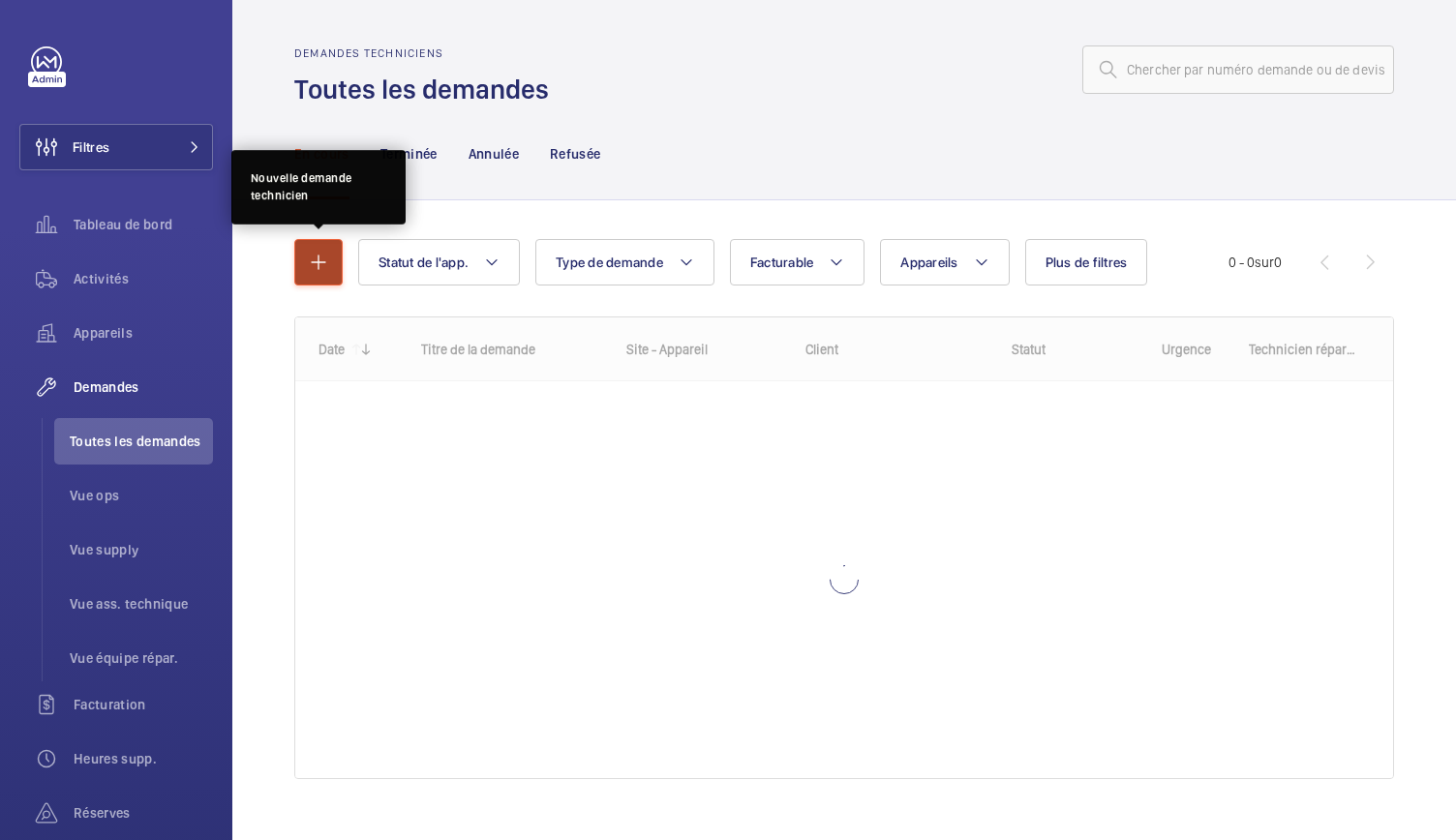
click at [320, 264] on mat-icon "button" at bounding box center [319, 262] width 23 height 23
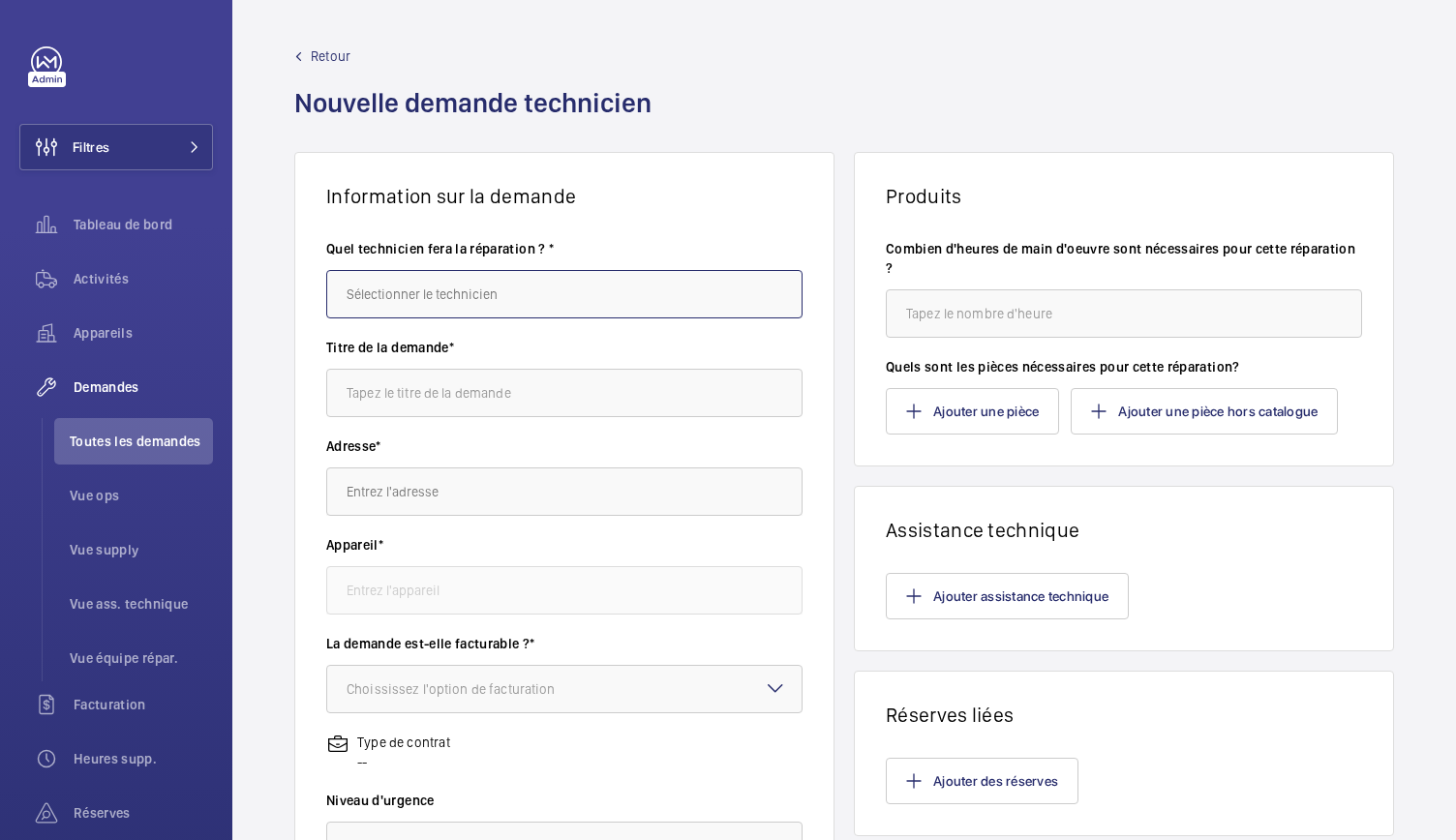
click at [458, 297] on input "text" at bounding box center [564, 294] width 476 height 49
type input "S"
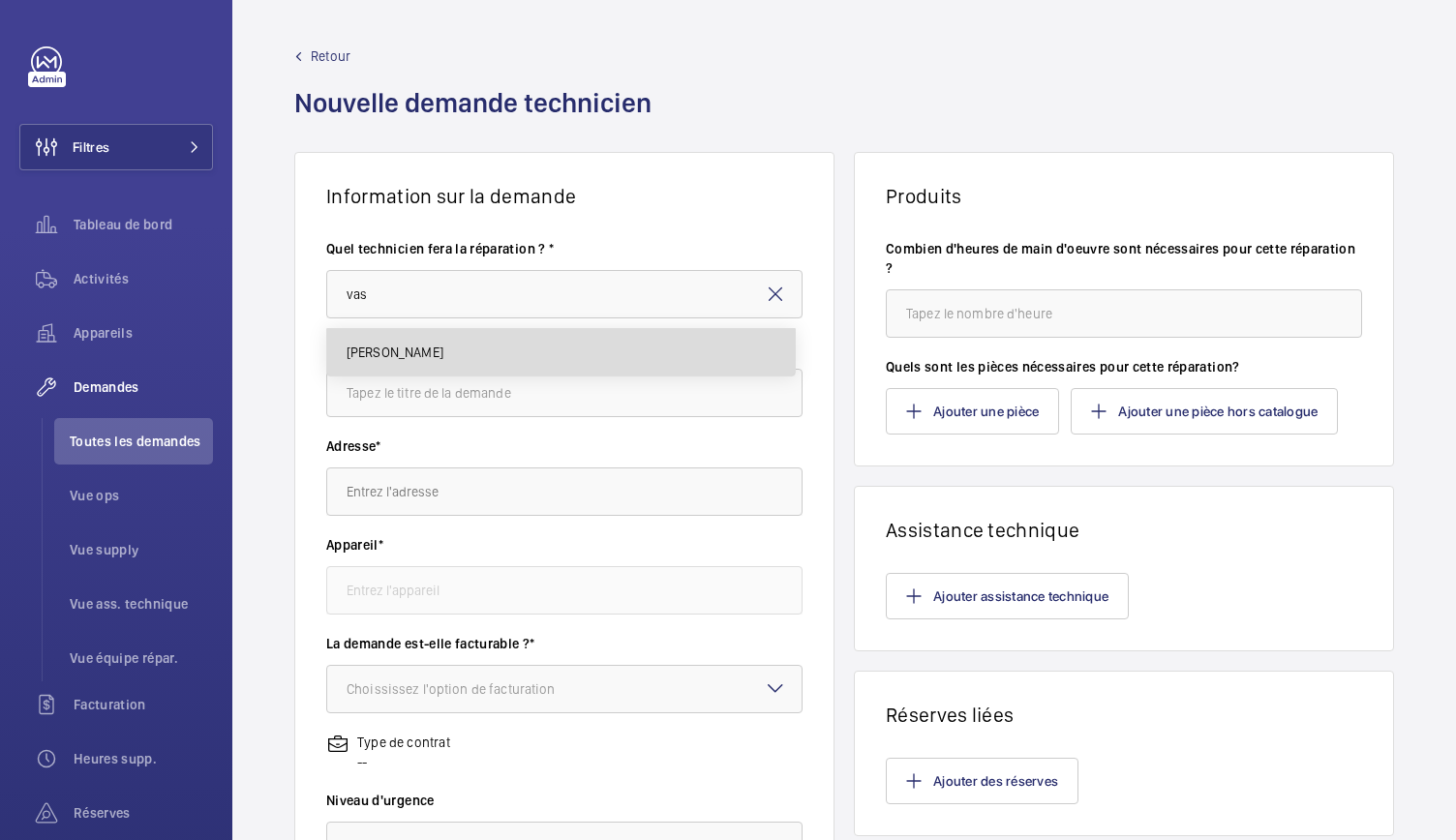
click at [441, 336] on mat-option "[PERSON_NAME]" at bounding box center [561, 353] width 467 height 47
type input "[PERSON_NAME]"
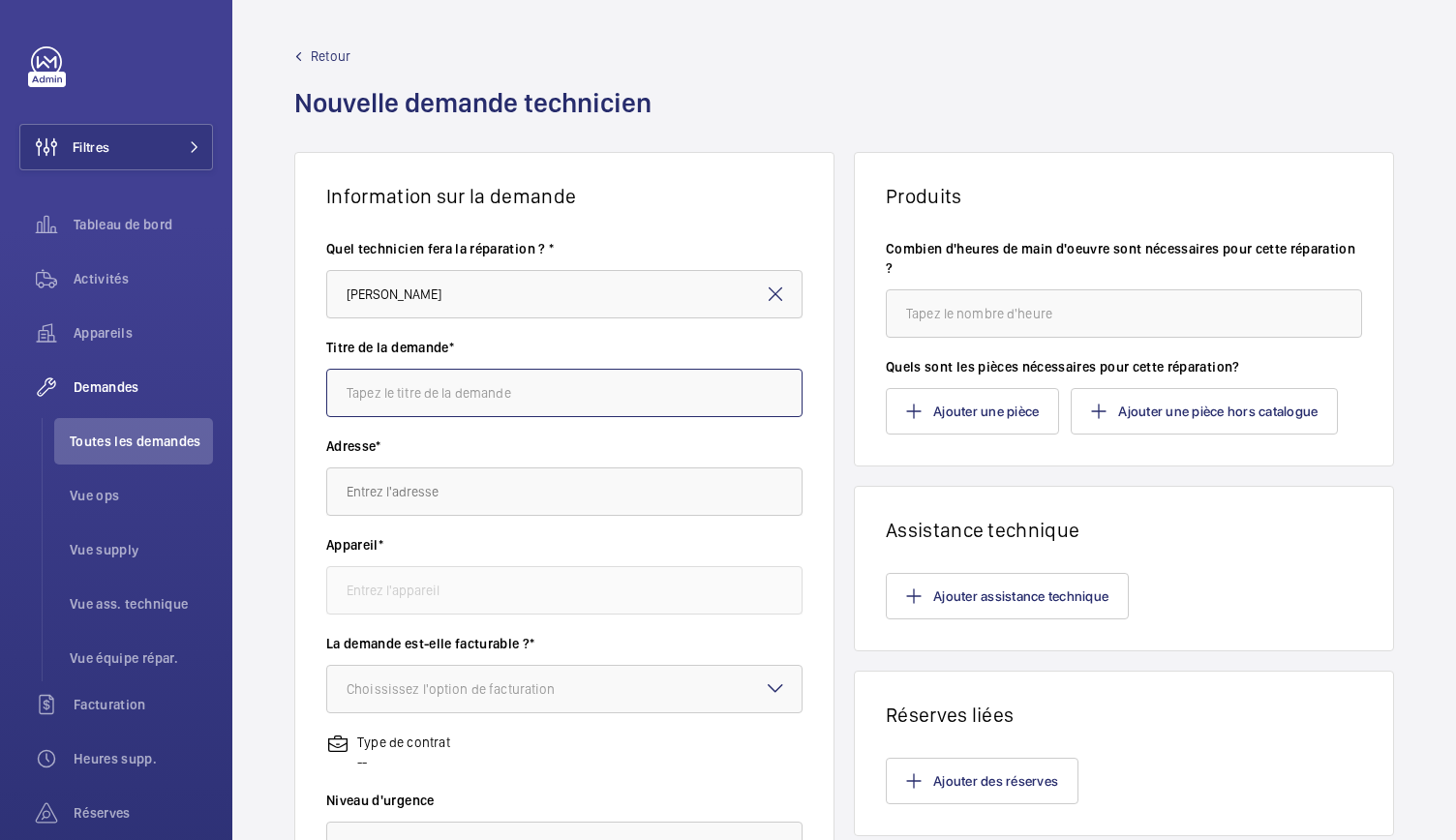
click at [504, 395] on input "text" at bounding box center [564, 393] width 476 height 49
paste input "Refection câblages"
type input "Refection câblages"
click at [402, 501] on input "text" at bounding box center [564, 492] width 476 height 49
paste input "60 Av. [PERSON_NAME]"
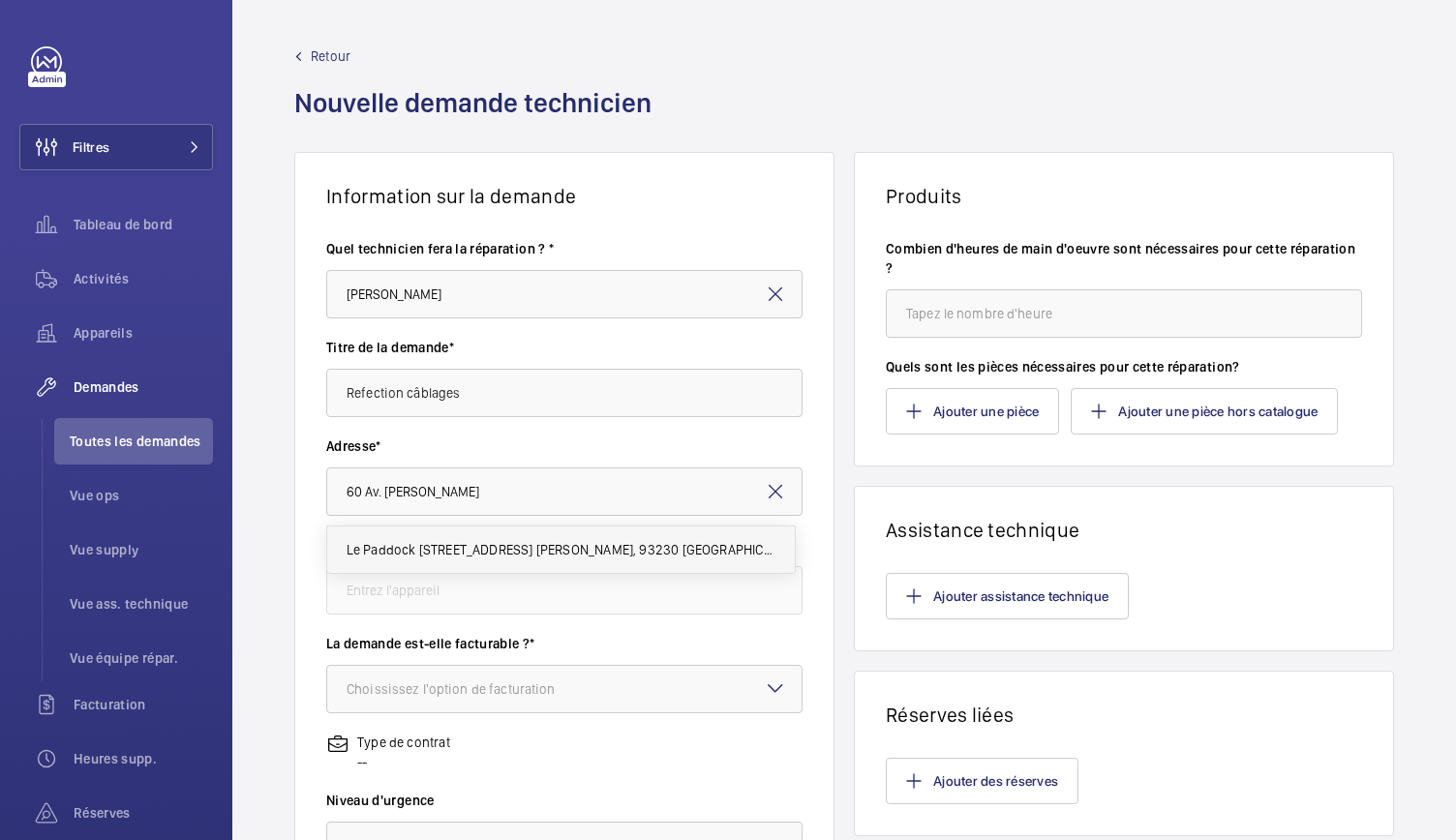
click at [453, 558] on span "Le Paddock [STREET_ADDRESS] [PERSON_NAME], 93230 [GEOGRAPHIC_DATA]" at bounding box center [560, 550] width 429 height 20
type input "Le Paddock [STREET_ADDRESS] [PERSON_NAME], 93230 [GEOGRAPHIC_DATA]"
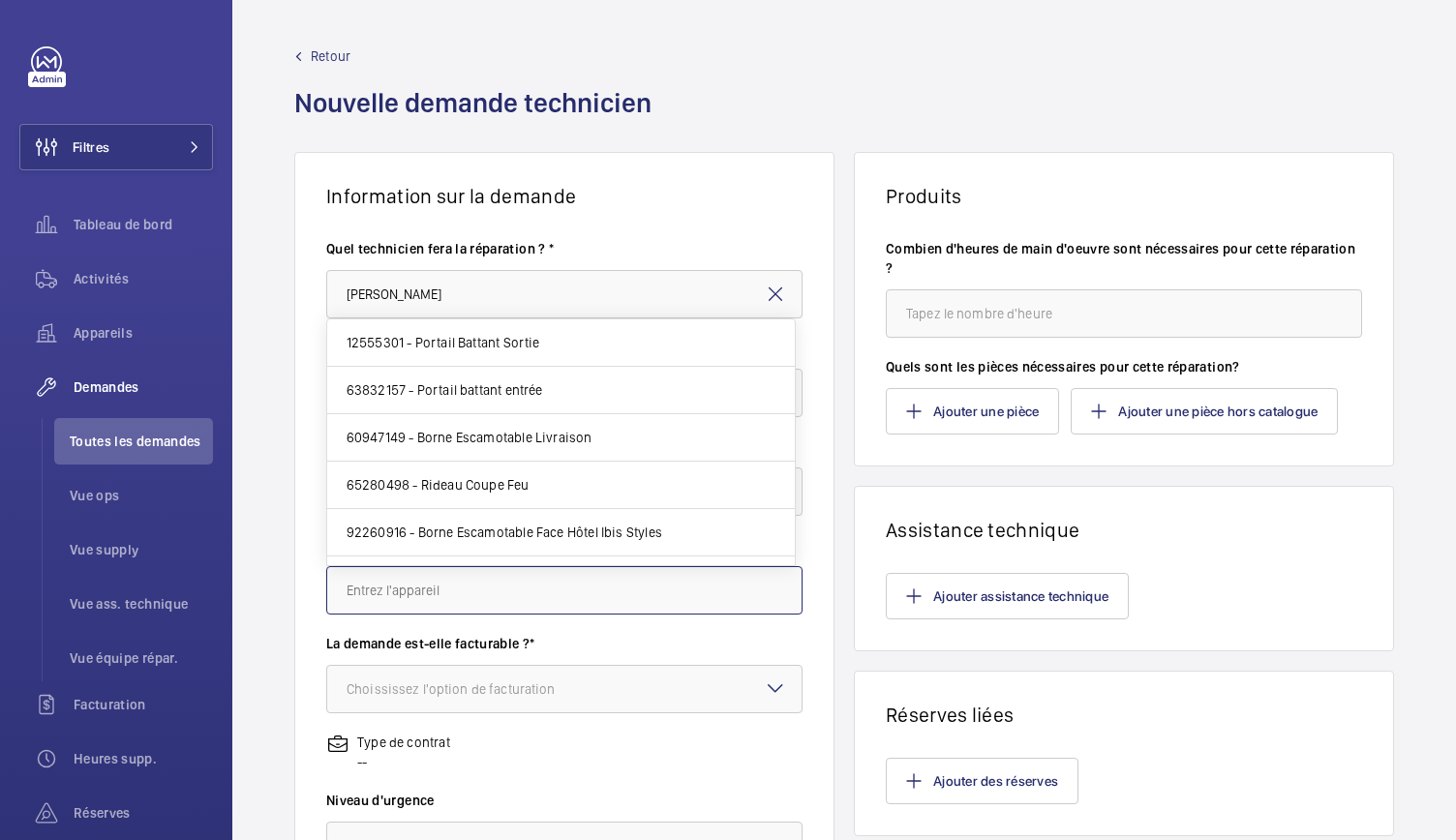
click at [451, 594] on input "text" at bounding box center [564, 591] width 476 height 49
click at [463, 447] on mat-option "60947149 - Borne Escamotable Livraison" at bounding box center [561, 438] width 467 height 48
type input "60947149 - Borne Escamotable Livraison"
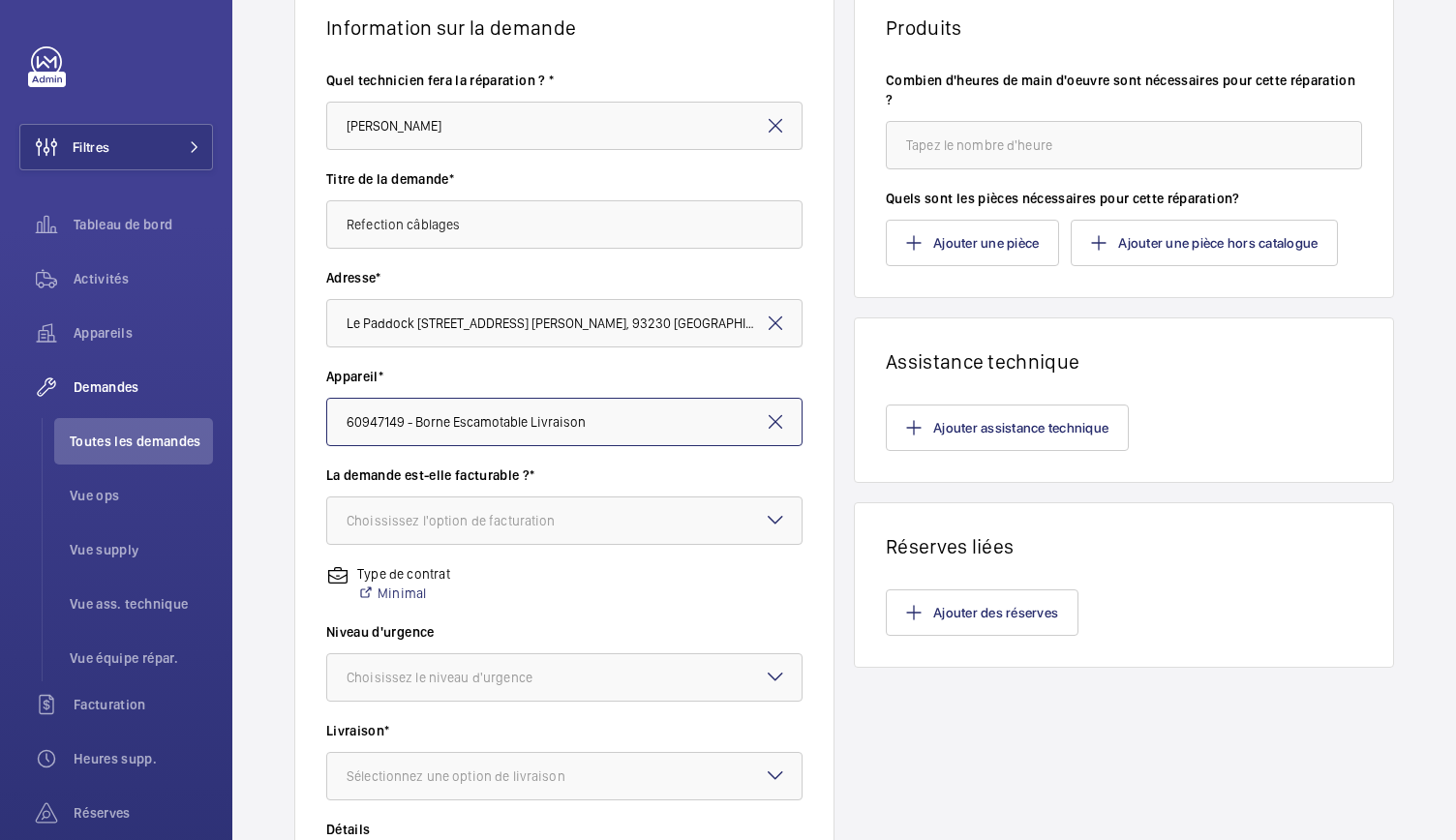
scroll to position [184, 0]
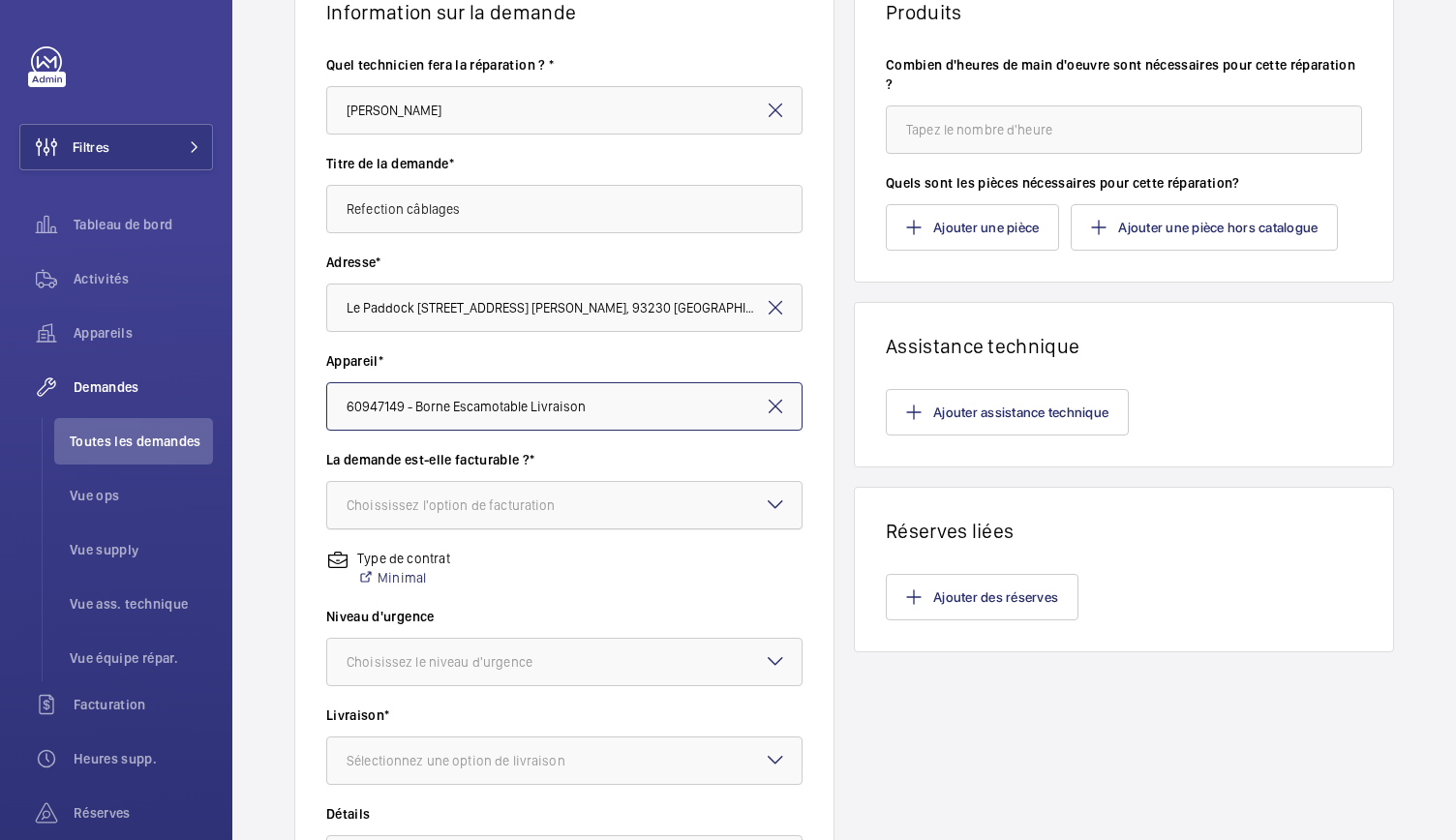
click at [622, 493] on div at bounding box center [564, 506] width 474 height 47
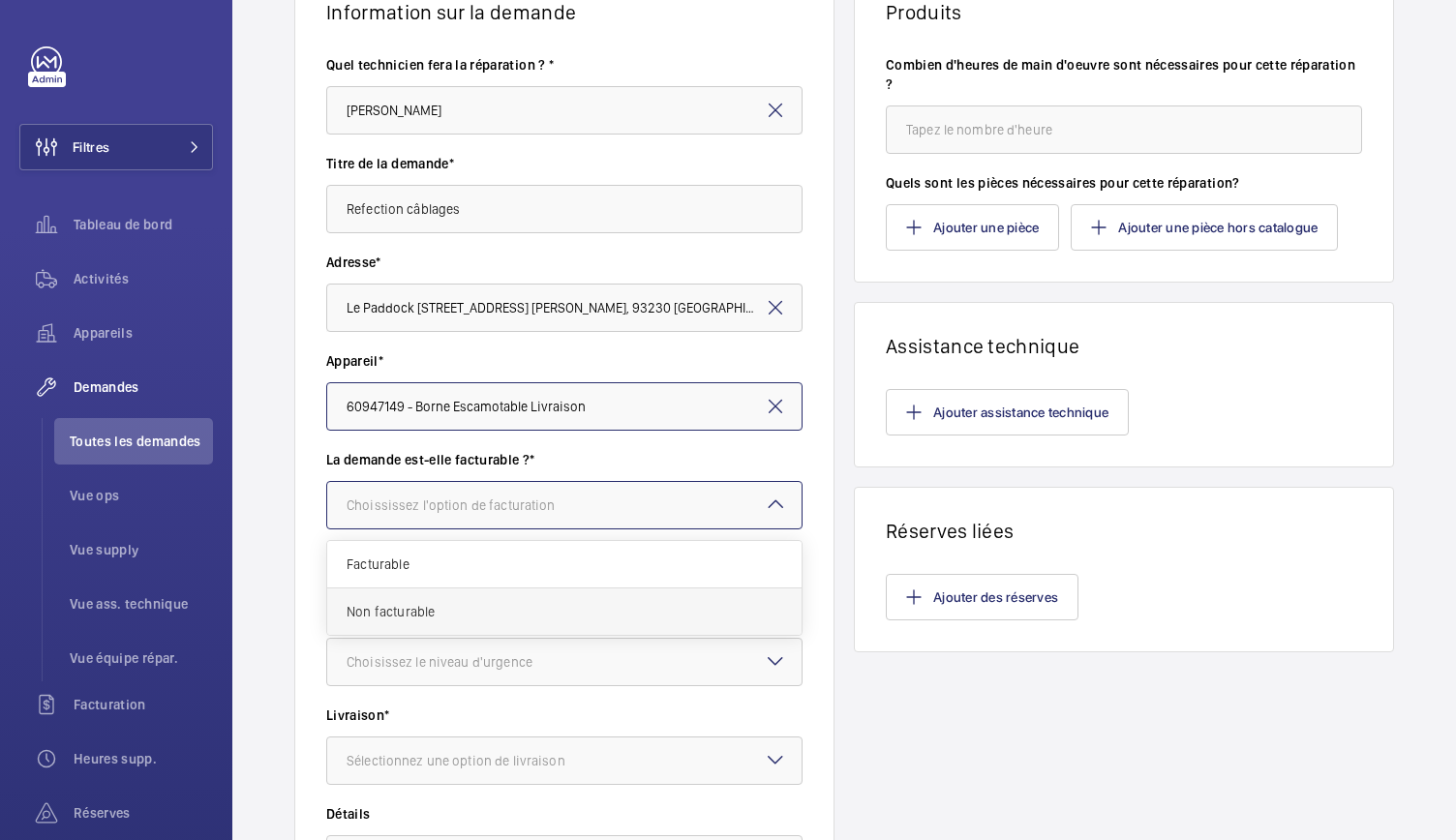
click at [404, 605] on span "Non facturable" at bounding box center [564, 612] width 436 height 20
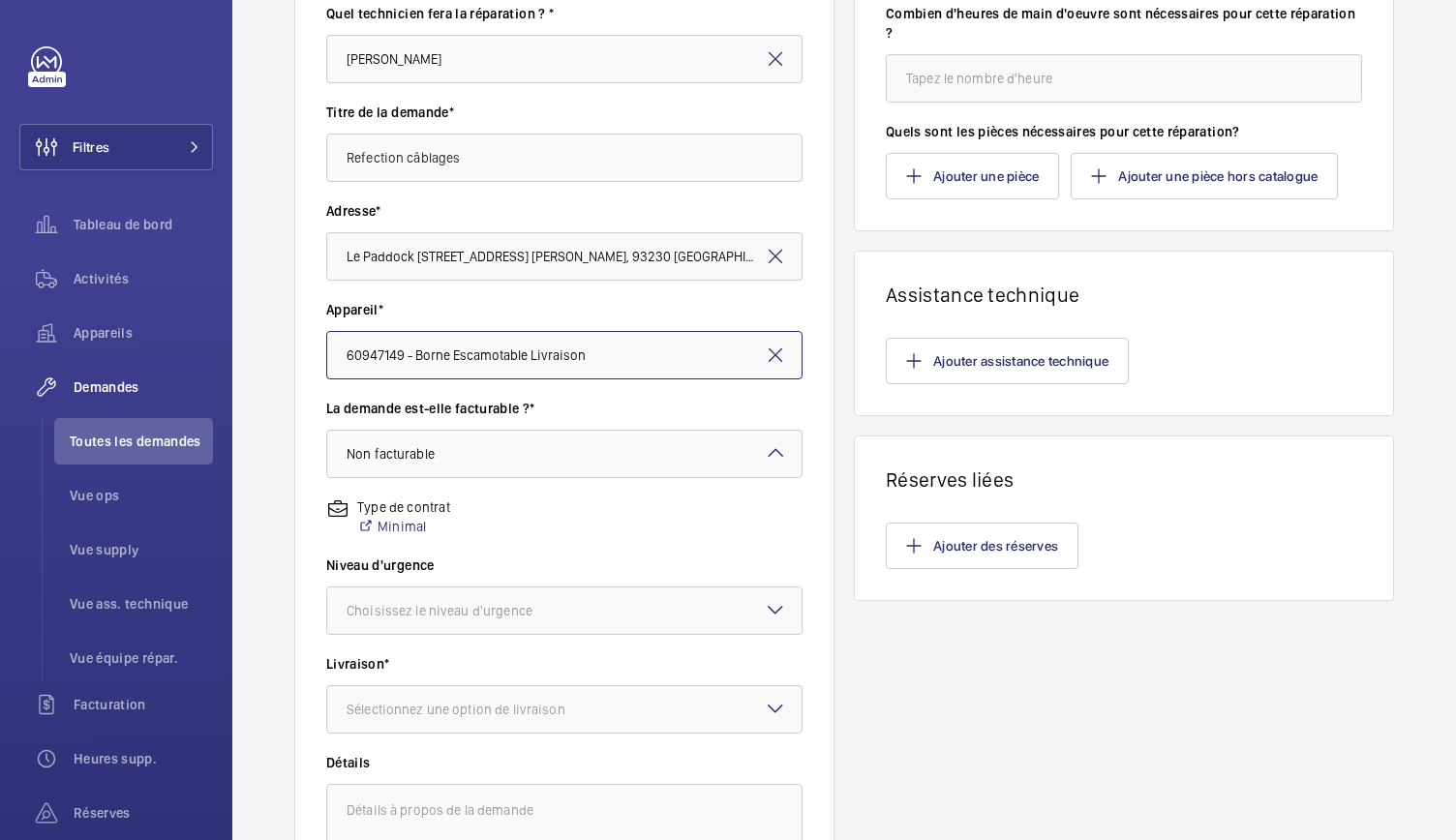
scroll to position [410, 0]
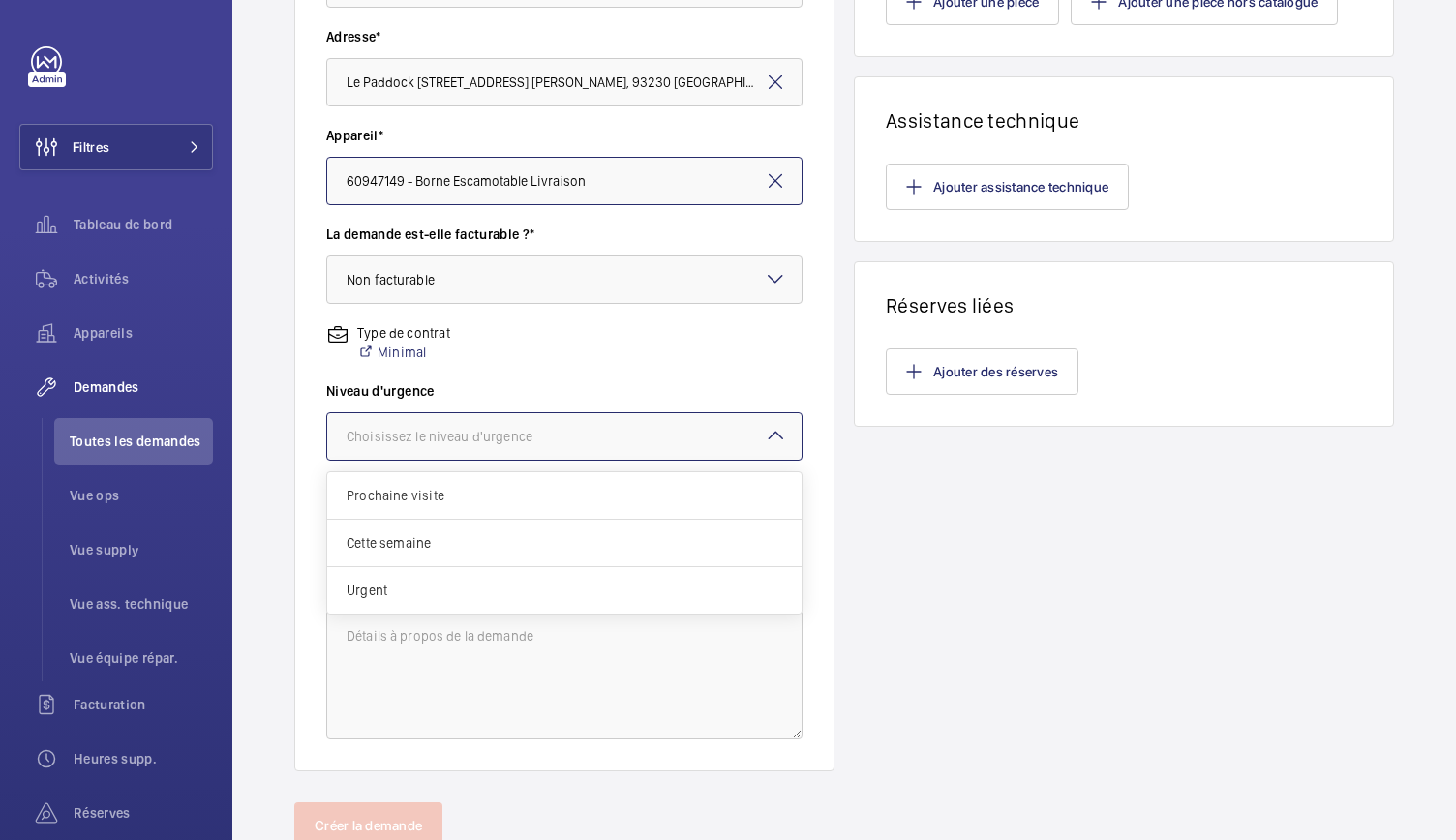
click at [556, 449] on div at bounding box center [564, 437] width 474 height 47
click at [421, 584] on span "Urgent" at bounding box center [564, 591] width 436 height 20
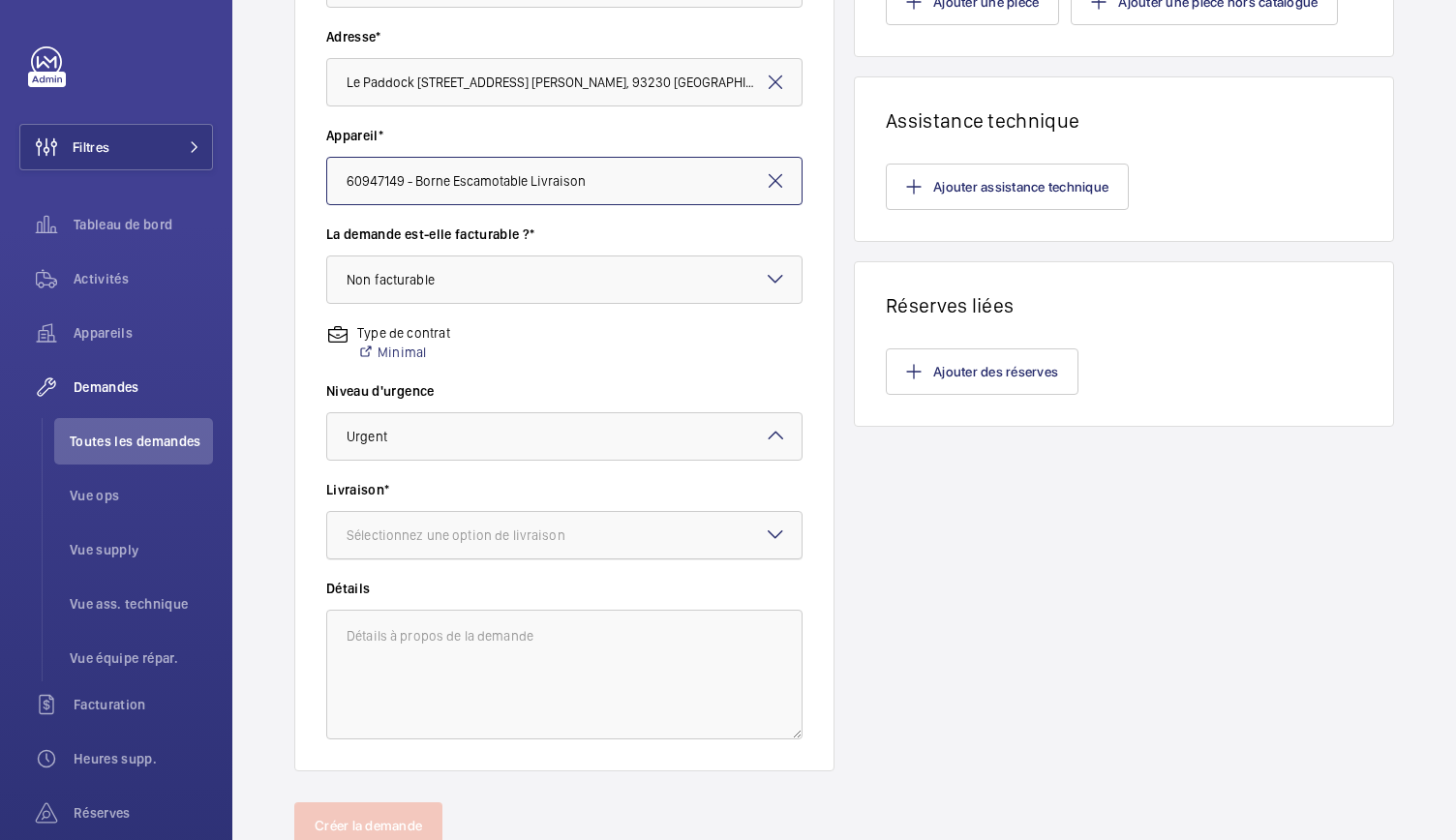
click at [485, 533] on div "Sélectionnez une option de livraison" at bounding box center [479, 536] width 267 height 20
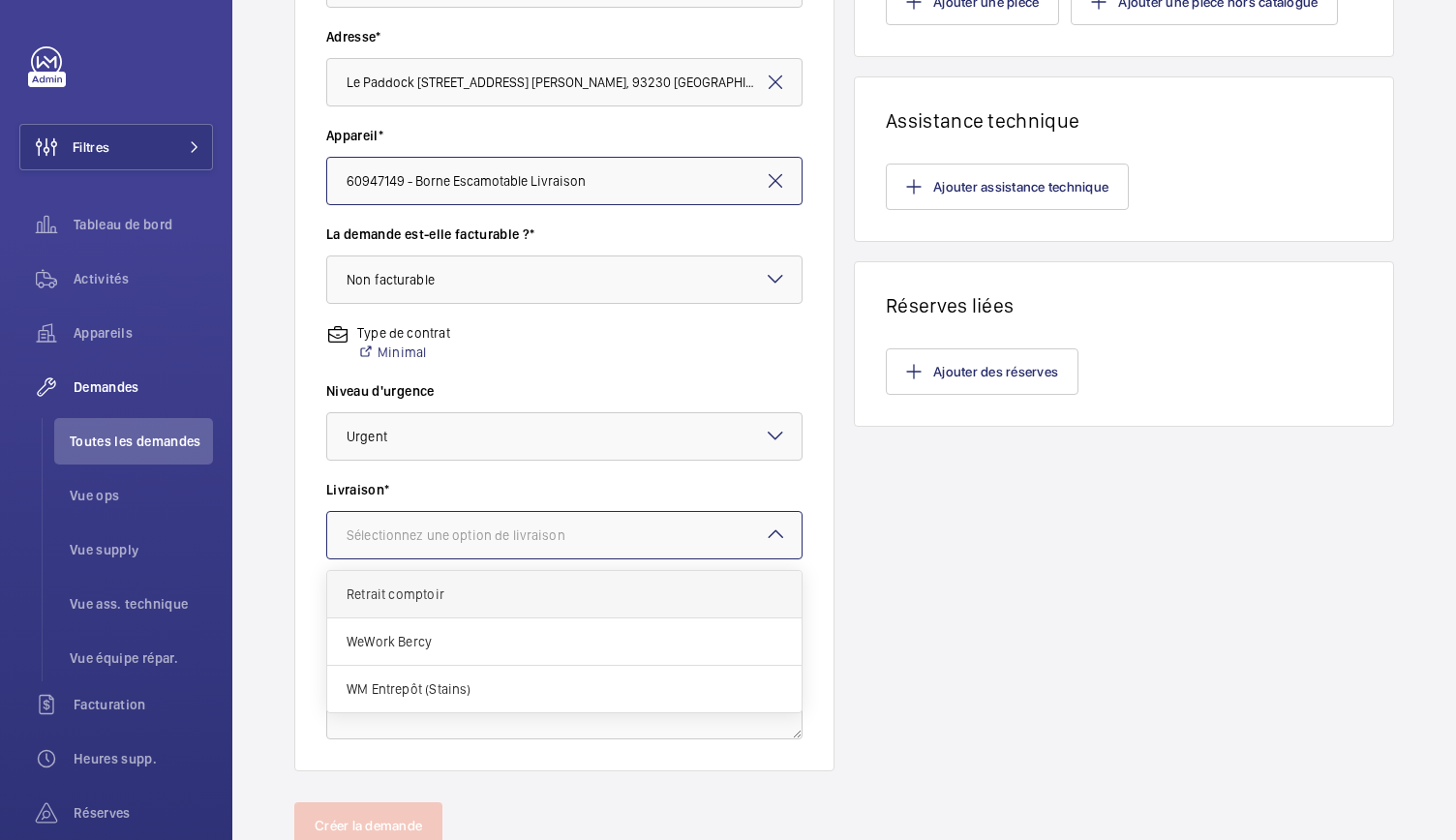
click at [437, 596] on span "Retrait comptoir" at bounding box center [564, 595] width 436 height 20
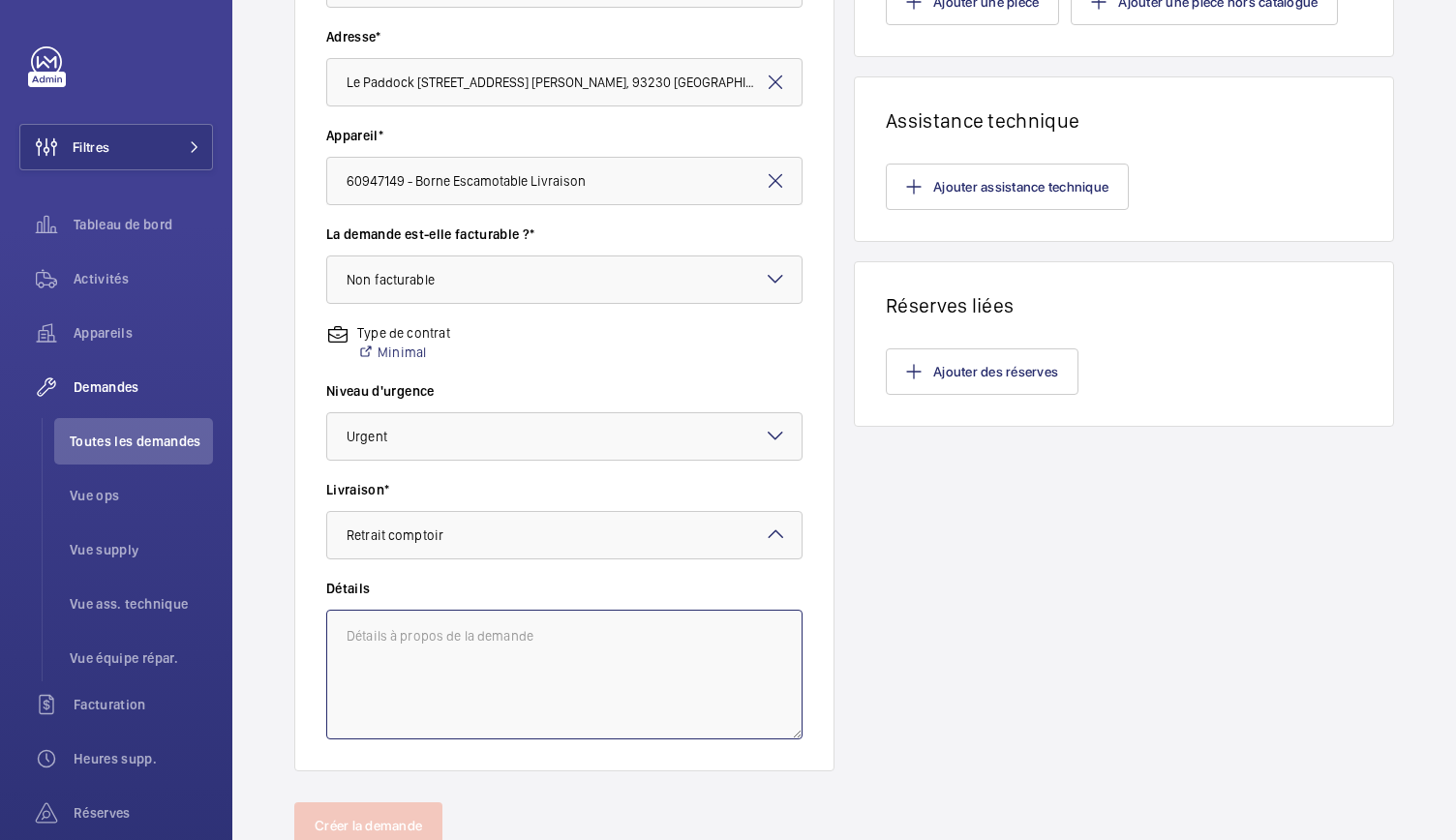
click at [453, 647] on textarea at bounding box center [564, 675] width 476 height 130
click at [372, 640] on textarea "DT a rattacher au devis GDV" at bounding box center [564, 675] width 476 height 130
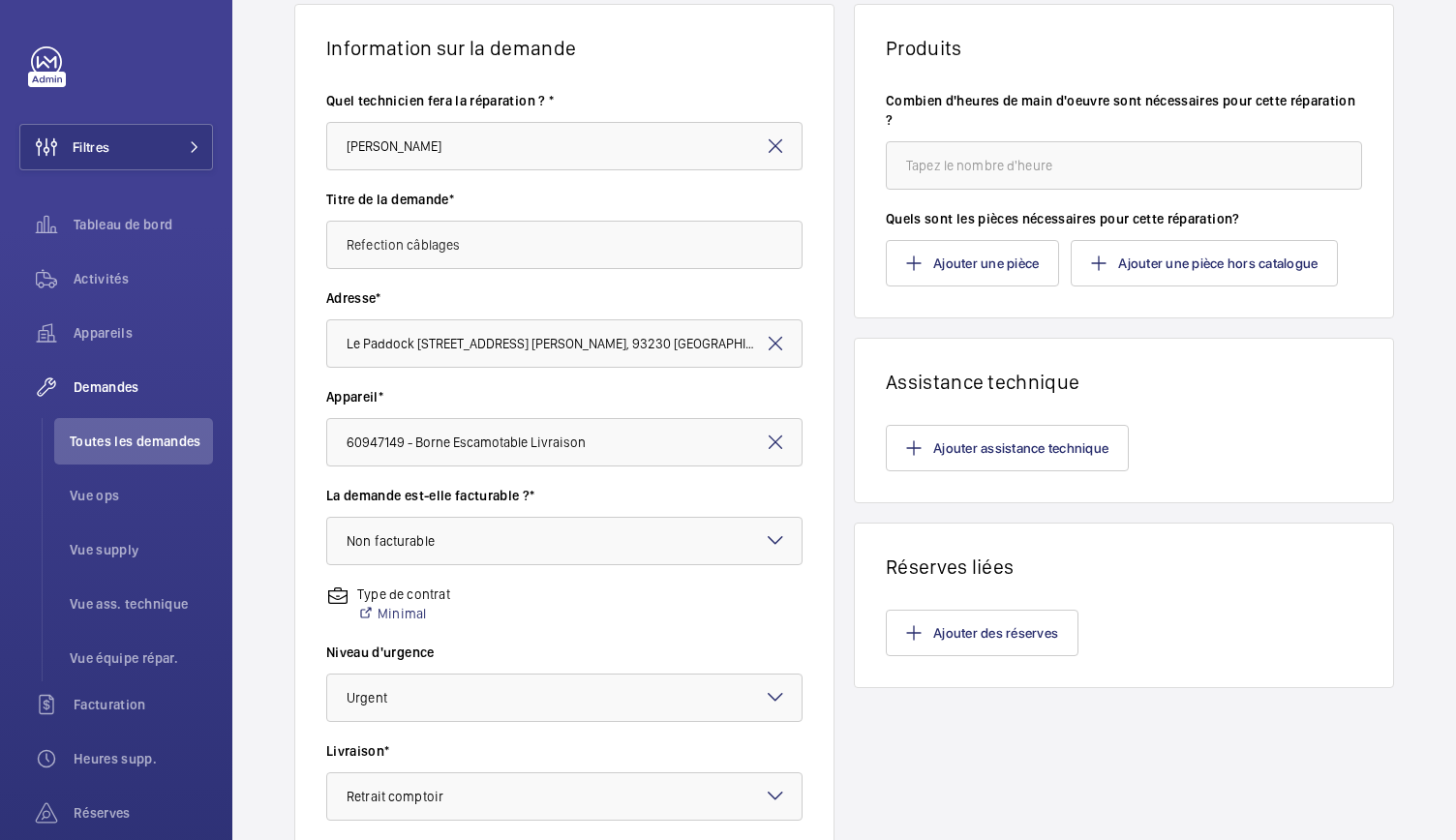
scroll to position [0, 0]
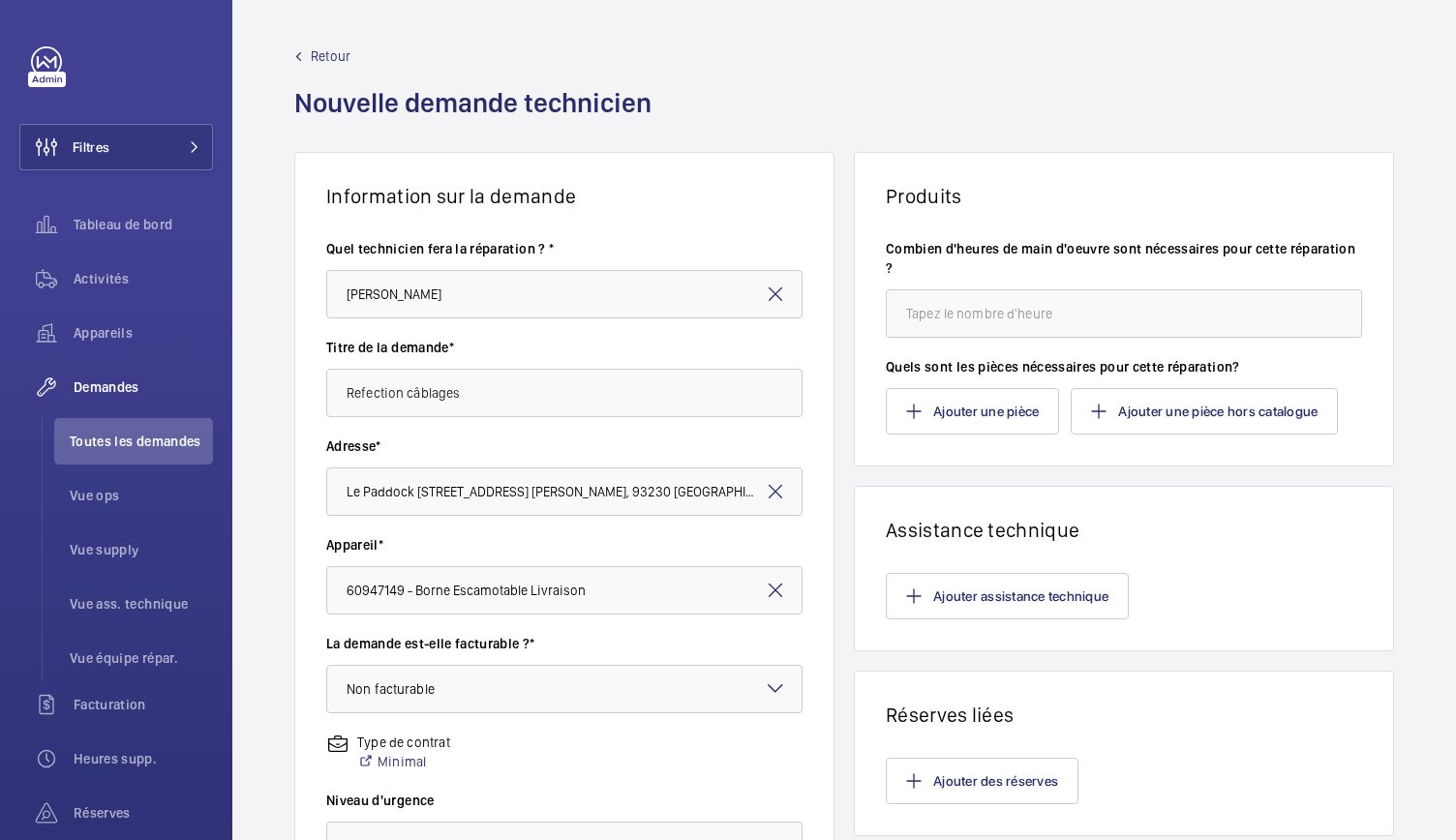
type textarea "DT à rattacher au devis GDV"
click at [914, 326] on input "number" at bounding box center [1124, 314] width 476 height 49
type input "1"
click at [1125, 412] on button "Ajouter une pièce hors catalogue" at bounding box center [1204, 412] width 267 height 47
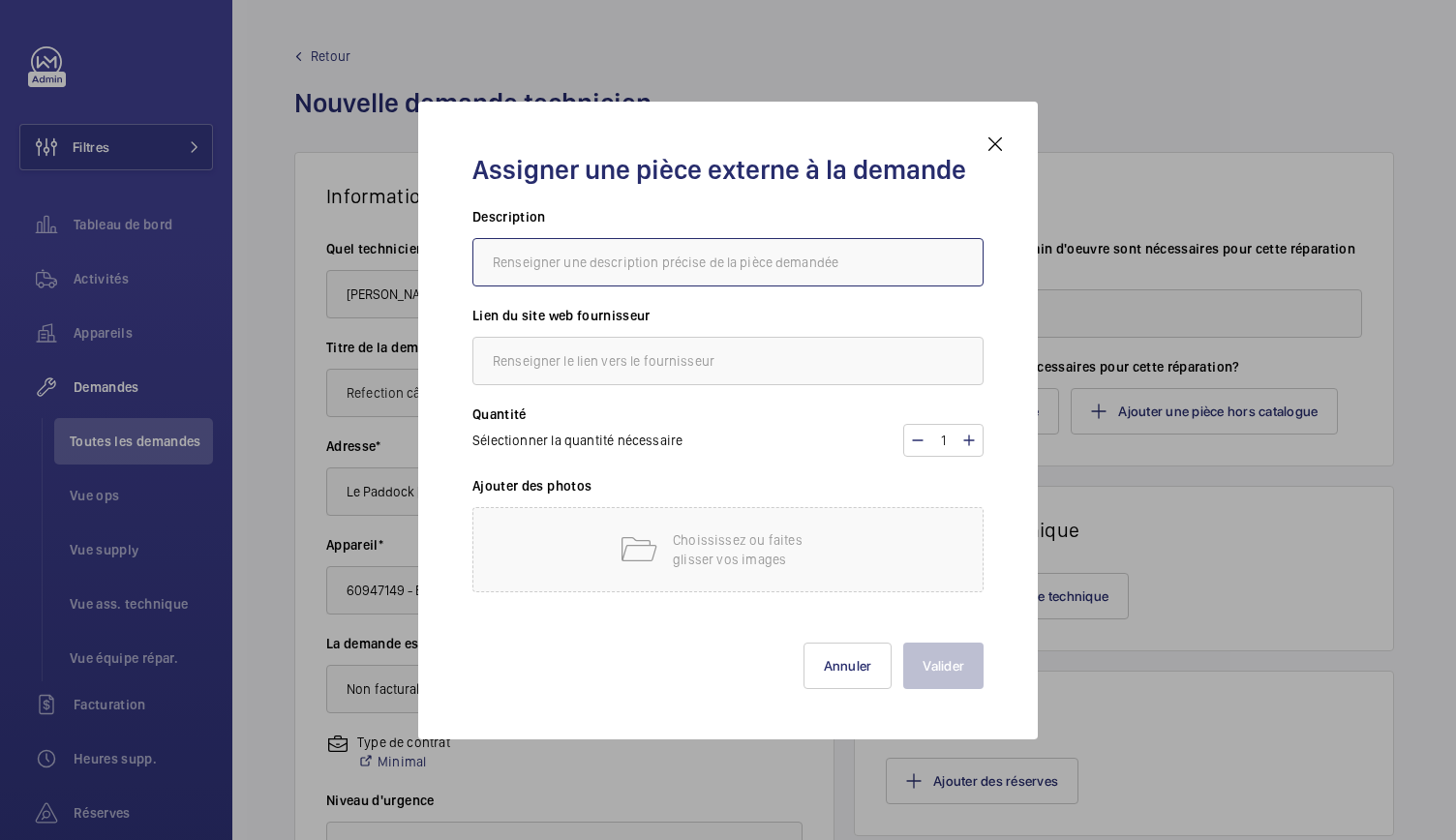
click at [552, 267] on input "text" at bounding box center [728, 263] width 511 height 49
paste input "FINDER 40.52 - Relais Ci 2Rt 8A 230Ac Agni - FID-230VAC2RT"
type input "FINDER 40.52 - Relais Ci 2Rt 8A 230Ac Agni - FID-230VAC2RT"
click at [639, 362] on input "text" at bounding box center [728, 362] width 511 height 49
paste input "[URL][DOMAIN_NAME]"
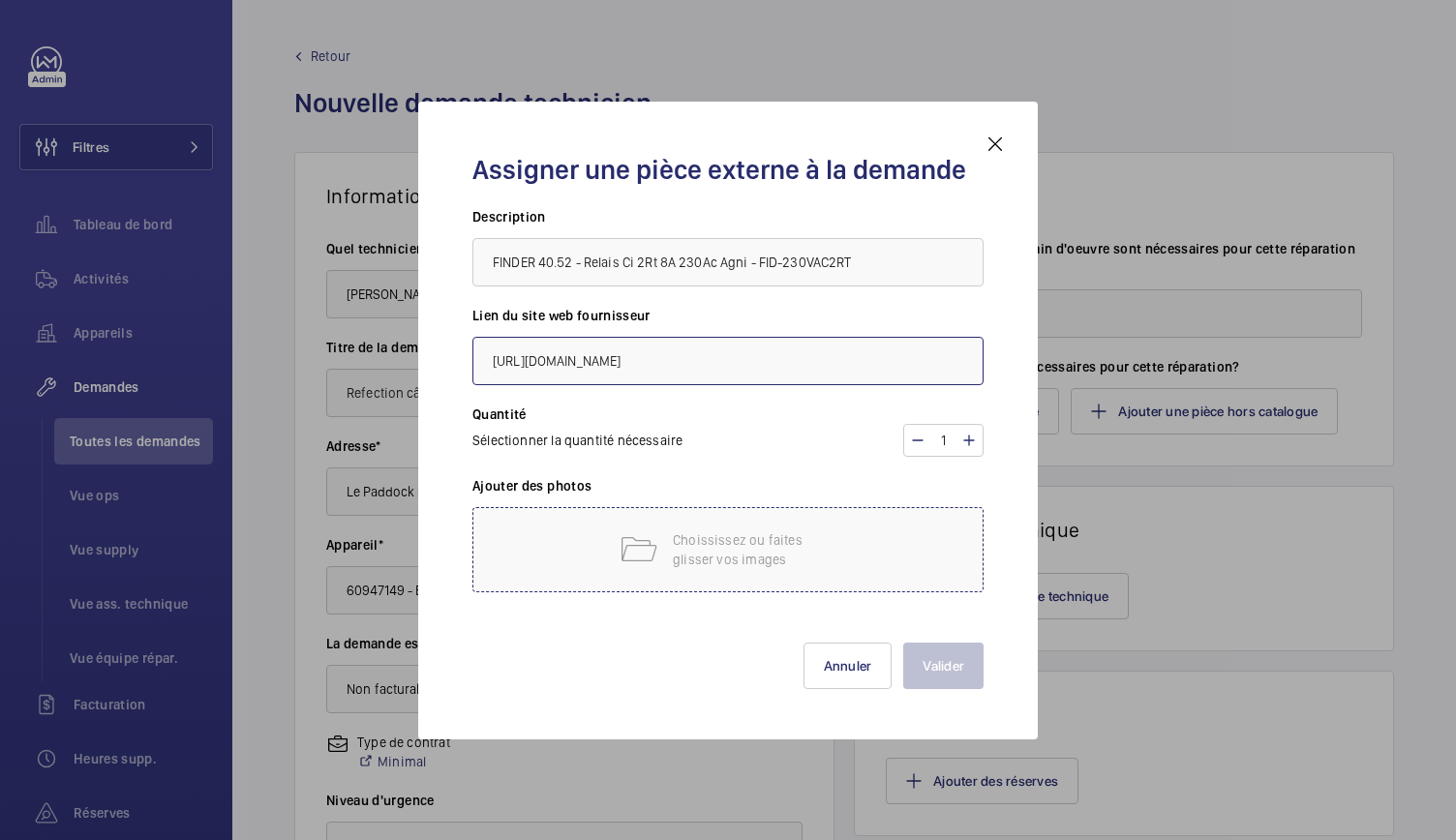
type input "[URL][DOMAIN_NAME]"
click at [529, 535] on div "Choississez ou faites glisser vos images" at bounding box center [728, 550] width 511 height 85
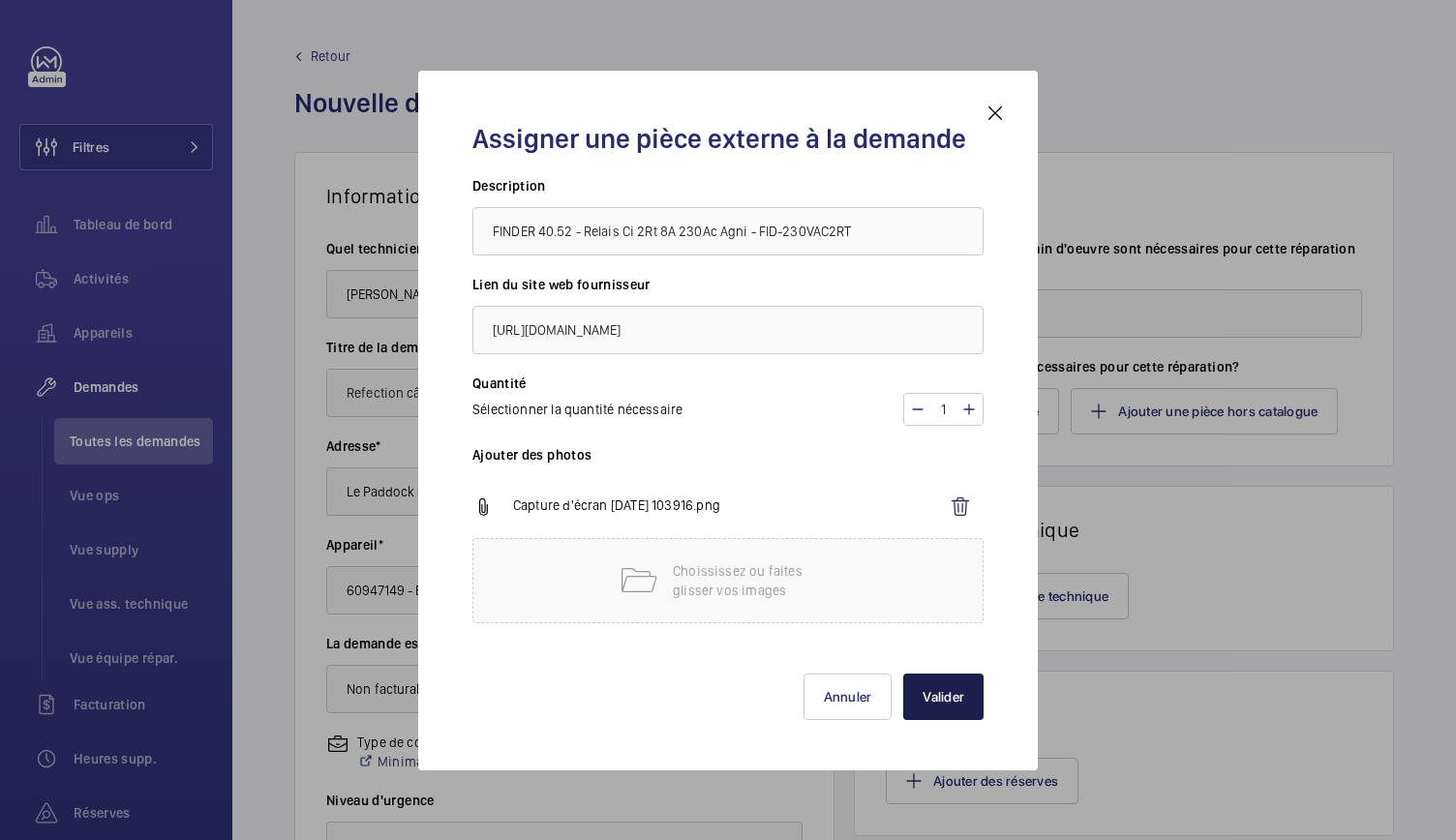
click at [962, 694] on button "Valider" at bounding box center [944, 697] width 80 height 47
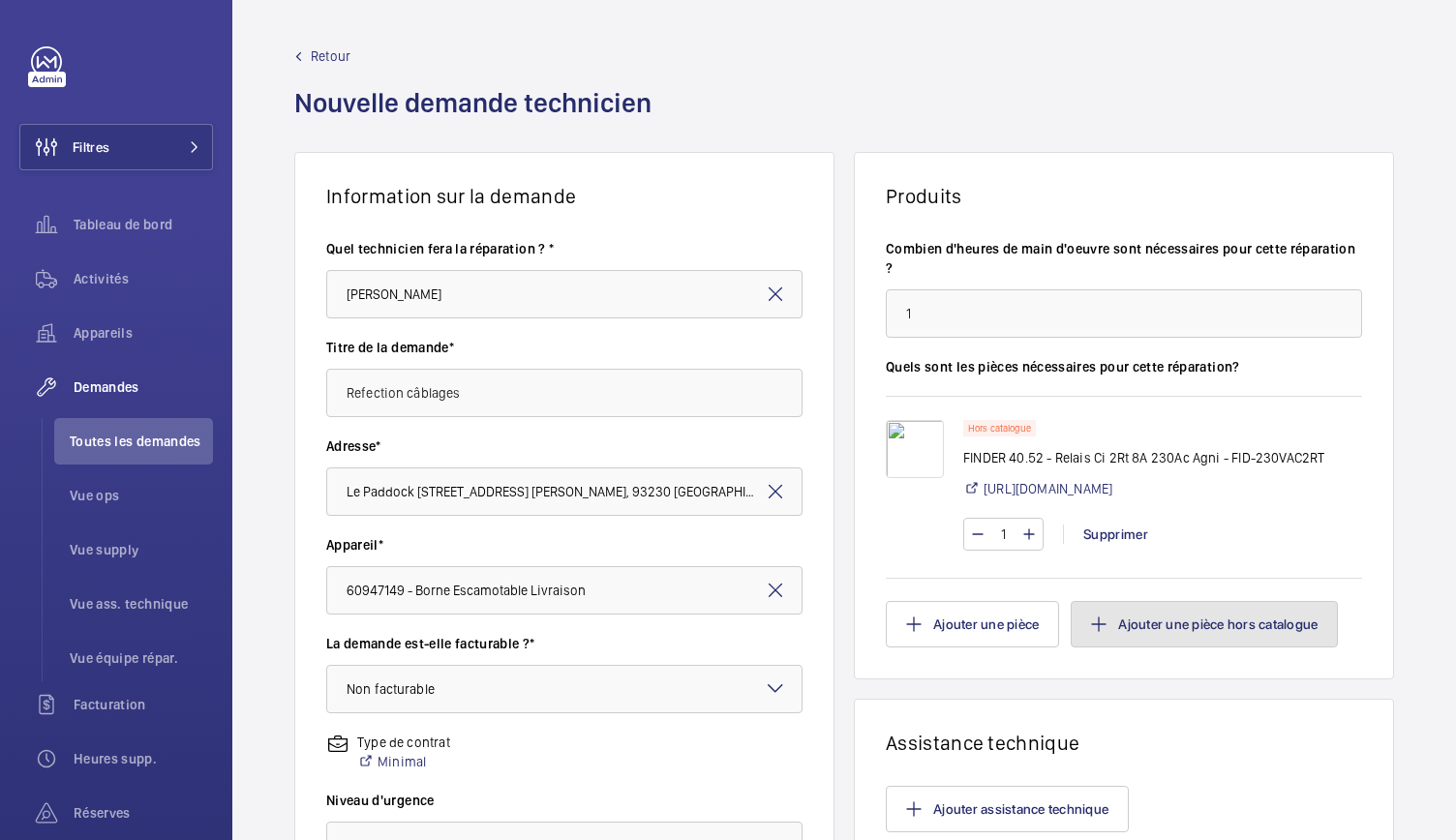
click at [1158, 647] on button "Ajouter une pièce hors catalogue" at bounding box center [1204, 625] width 267 height 47
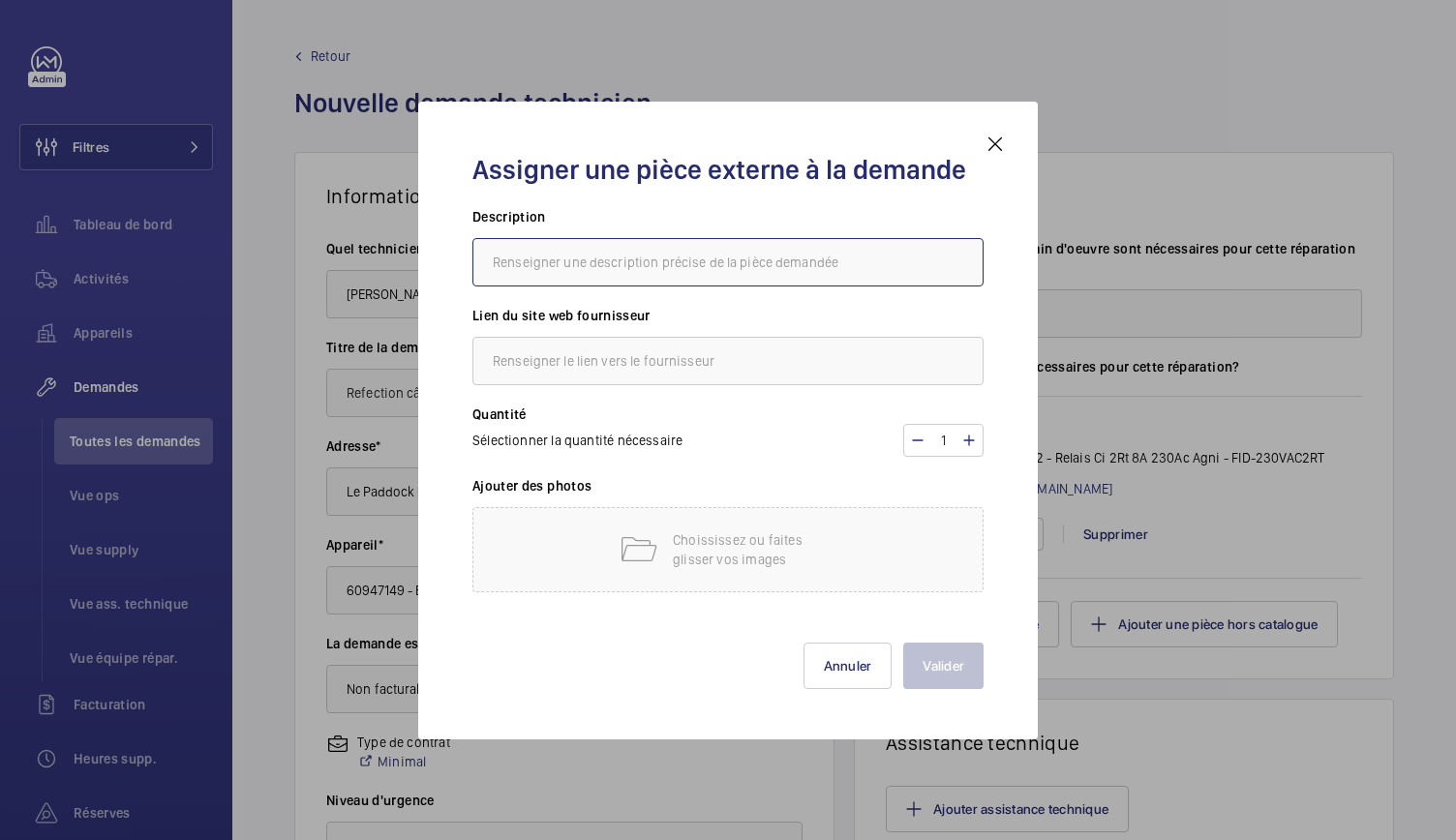
click at [597, 272] on input "text" at bounding box center [728, 263] width 511 height 49
paste input "FINDER 95.05 - Support 10A 250V Séries 40.51/52/61 - FID-9505SMA"
type input "FINDER 95.05 - Support 10A 250V Séries 40.51/52/61 - FID-9505SMA"
click at [596, 371] on input "text" at bounding box center [728, 362] width 511 height 49
paste input "[URL][DOMAIN_NAME]"
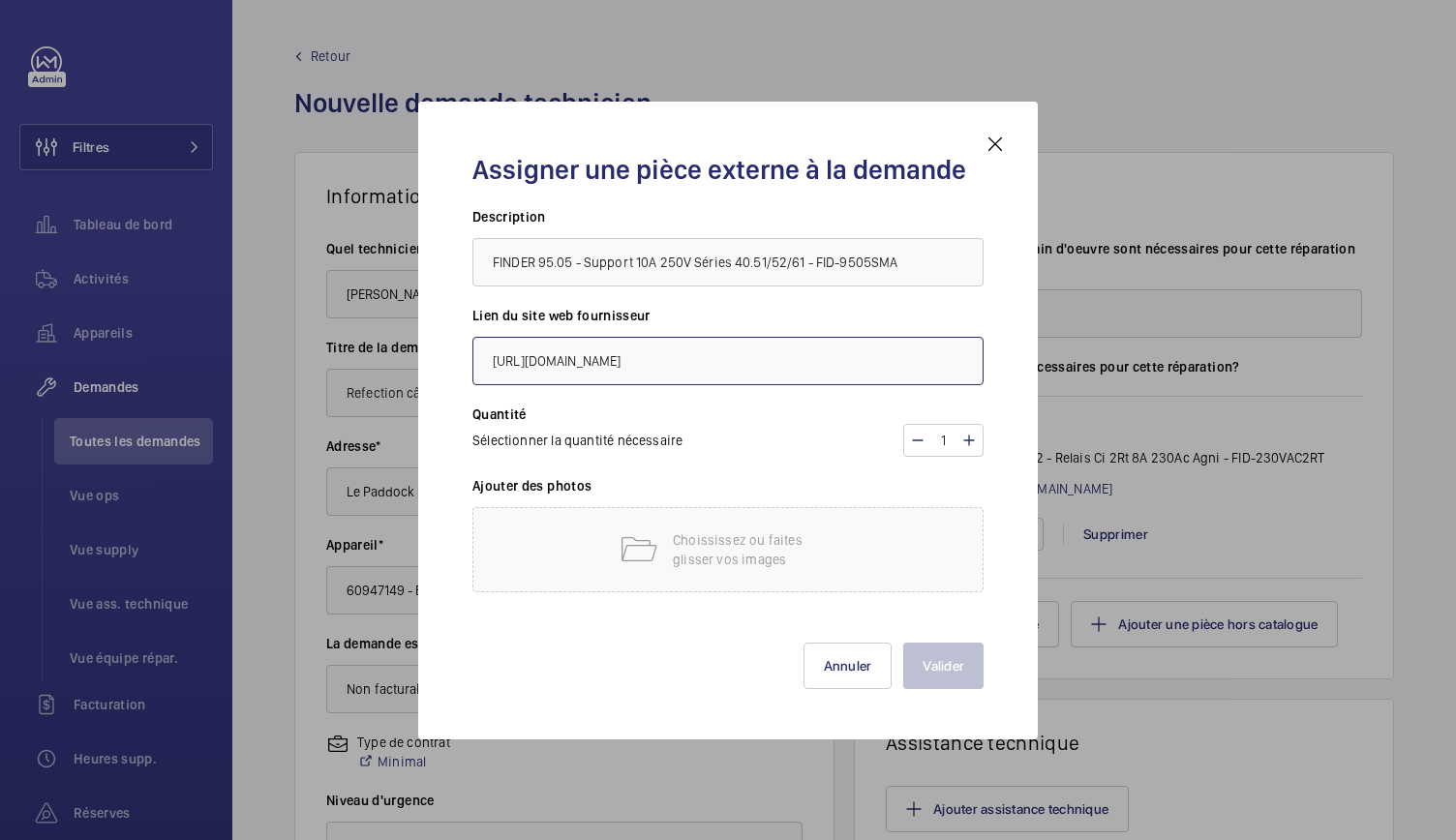
scroll to position [0, 88]
type input "[URL][DOMAIN_NAME]"
click at [791, 549] on p "Choississez ou faites glisser vos images" at bounding box center [755, 551] width 164 height 39
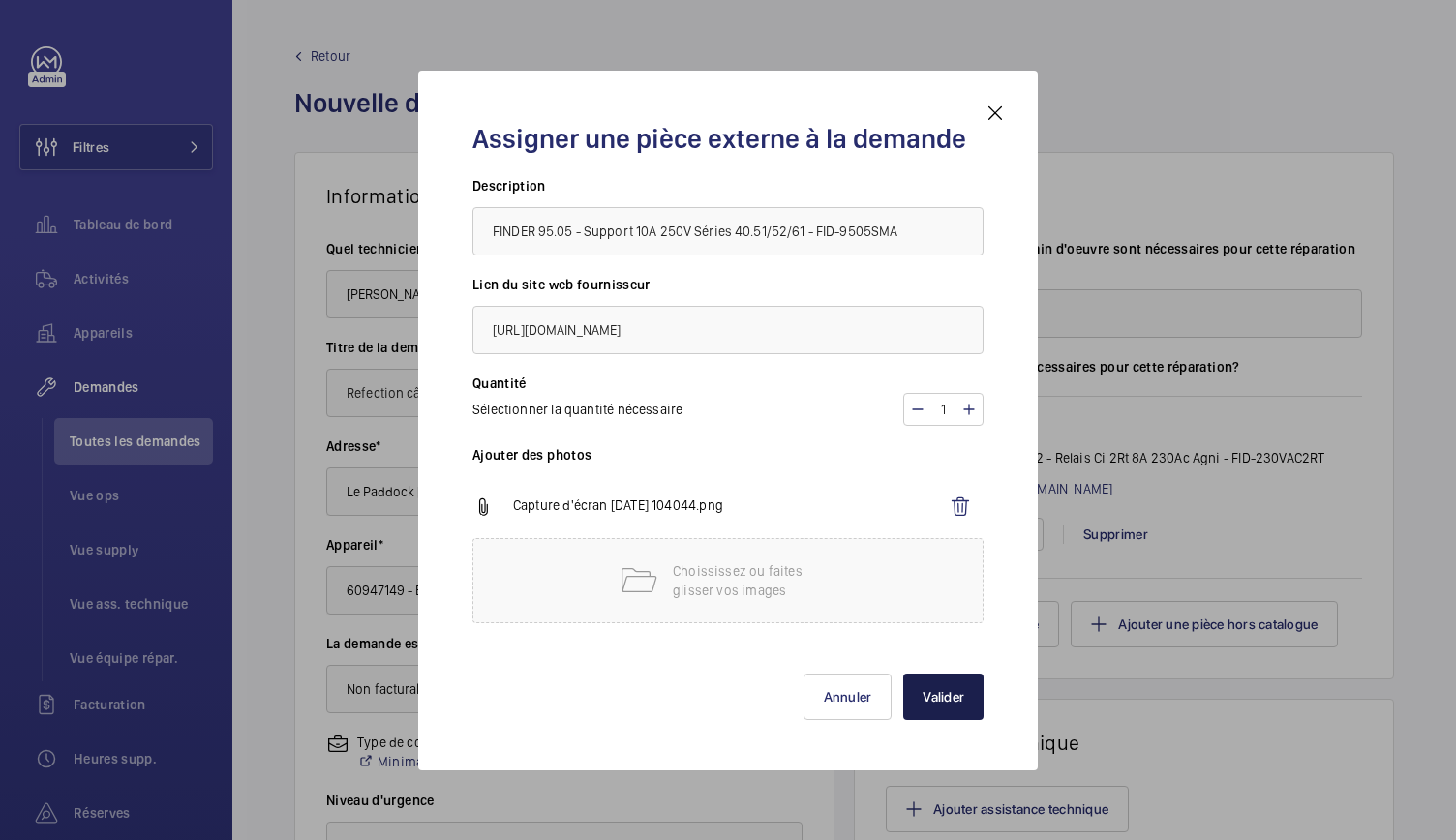
click at [955, 702] on button "Valider" at bounding box center [944, 697] width 80 height 47
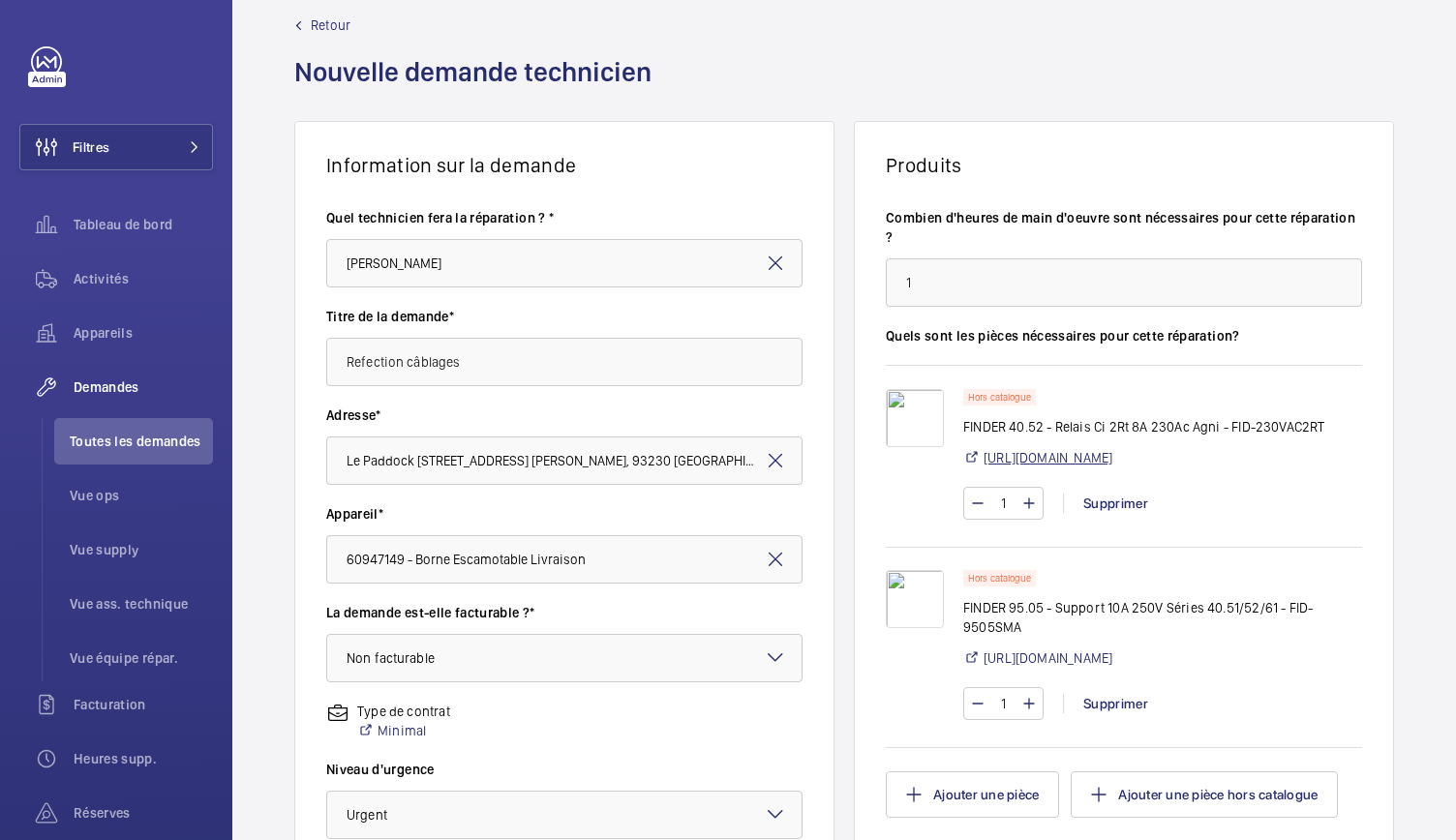
scroll to position [369, 0]
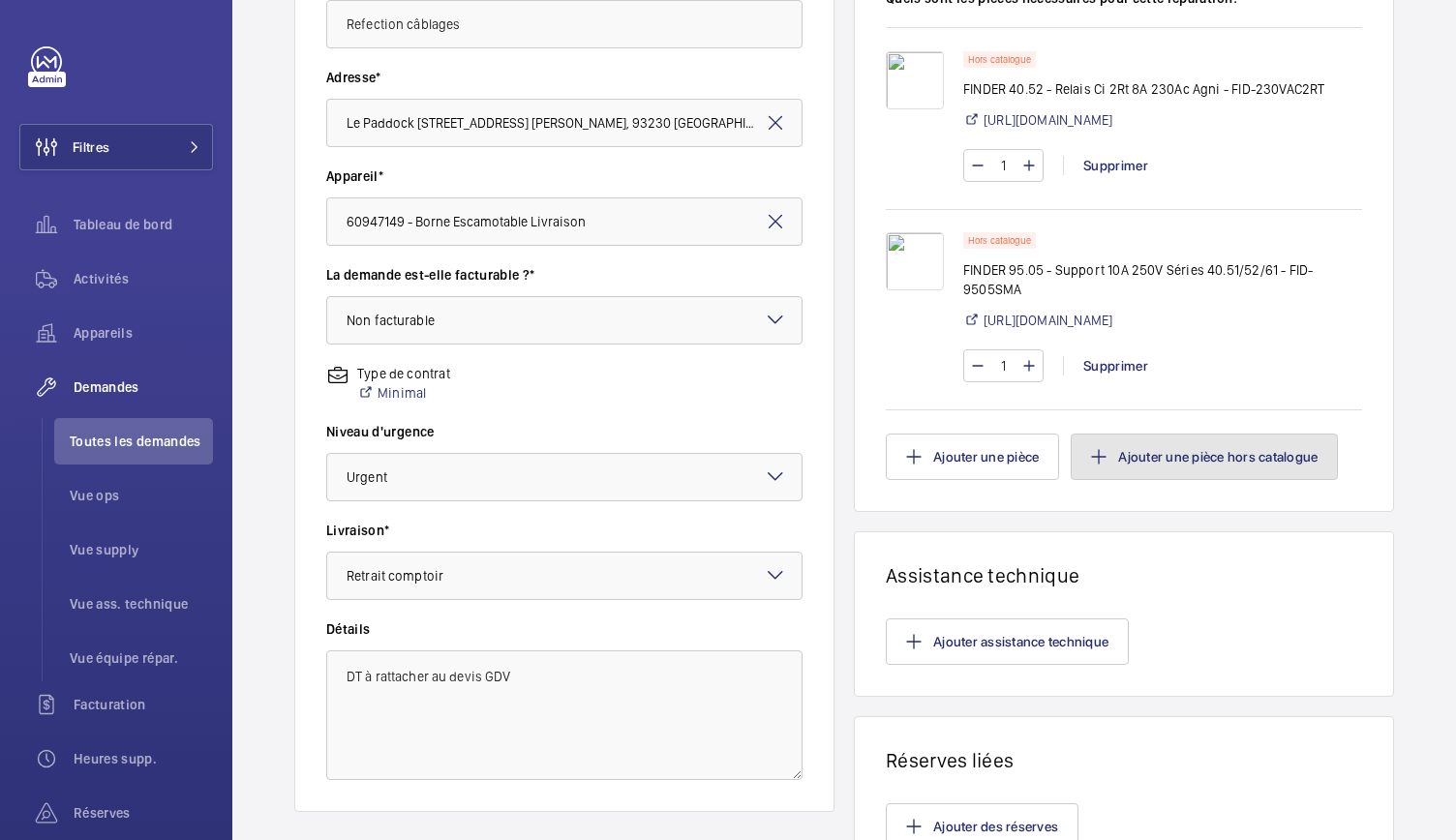
click at [1148, 480] on button "Ajouter une pièce hors catalogue" at bounding box center [1204, 458] width 267 height 47
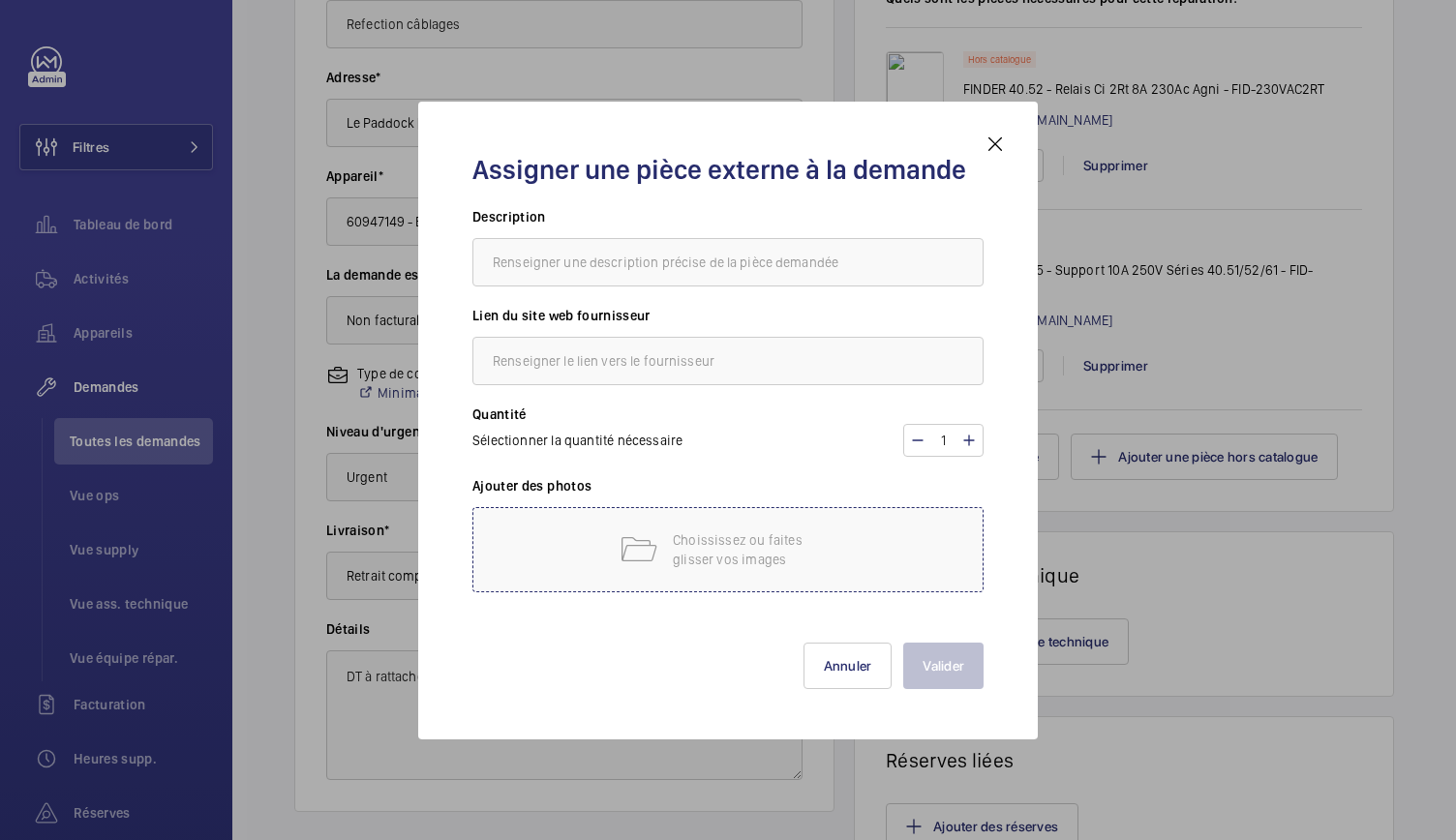
click at [660, 559] on div "Choississez ou faites glisser vos images" at bounding box center [728, 550] width 511 height 85
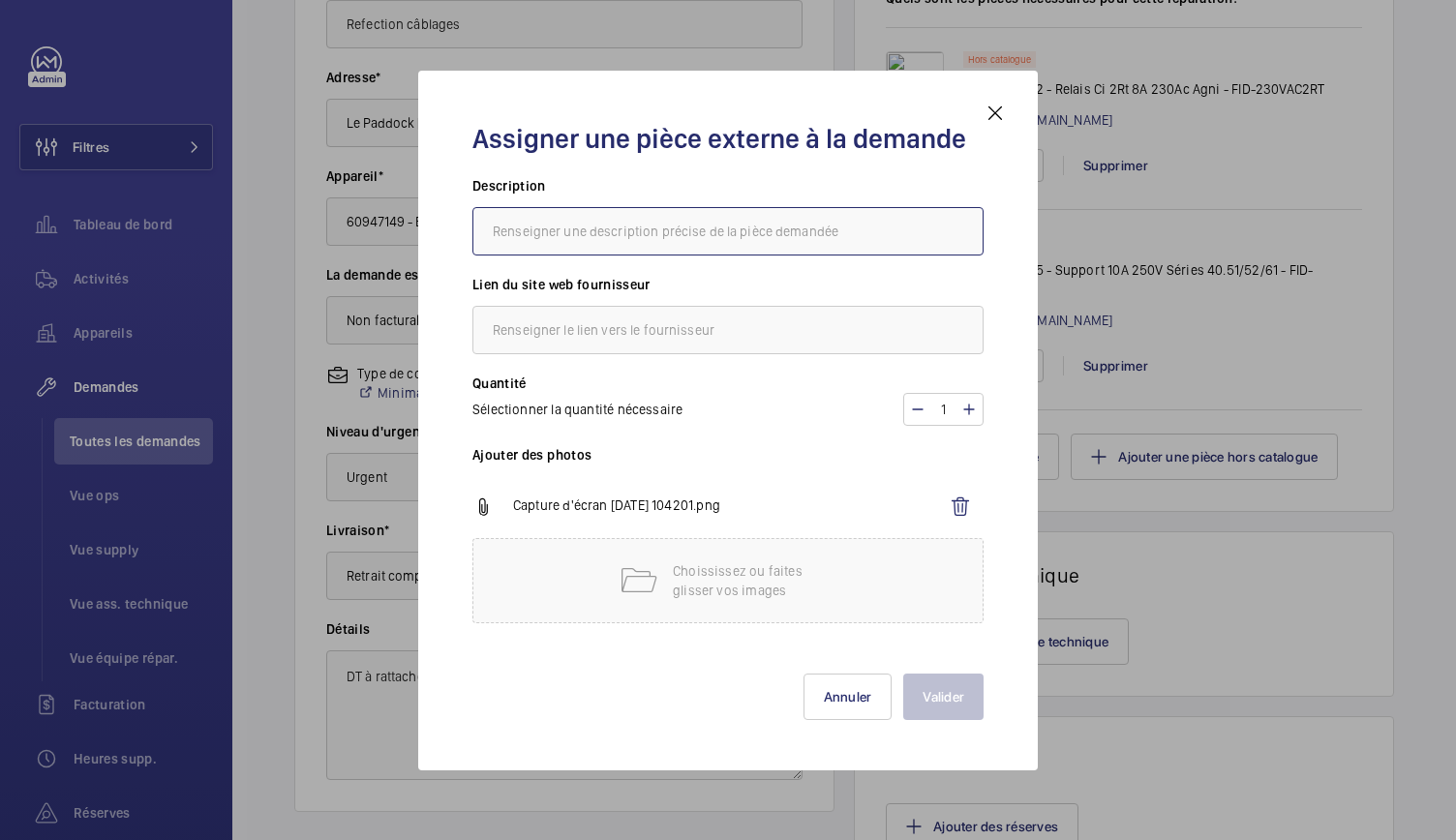
click at [646, 242] on input "text" at bounding box center [728, 232] width 511 height 49
paste input "BLM - 100 Bornes de connexion étanche Basse Tension 3 fils - 401302"
type input "BLM - 100 Bornes de connexion étanche Basse Tension 3 fils - 401302"
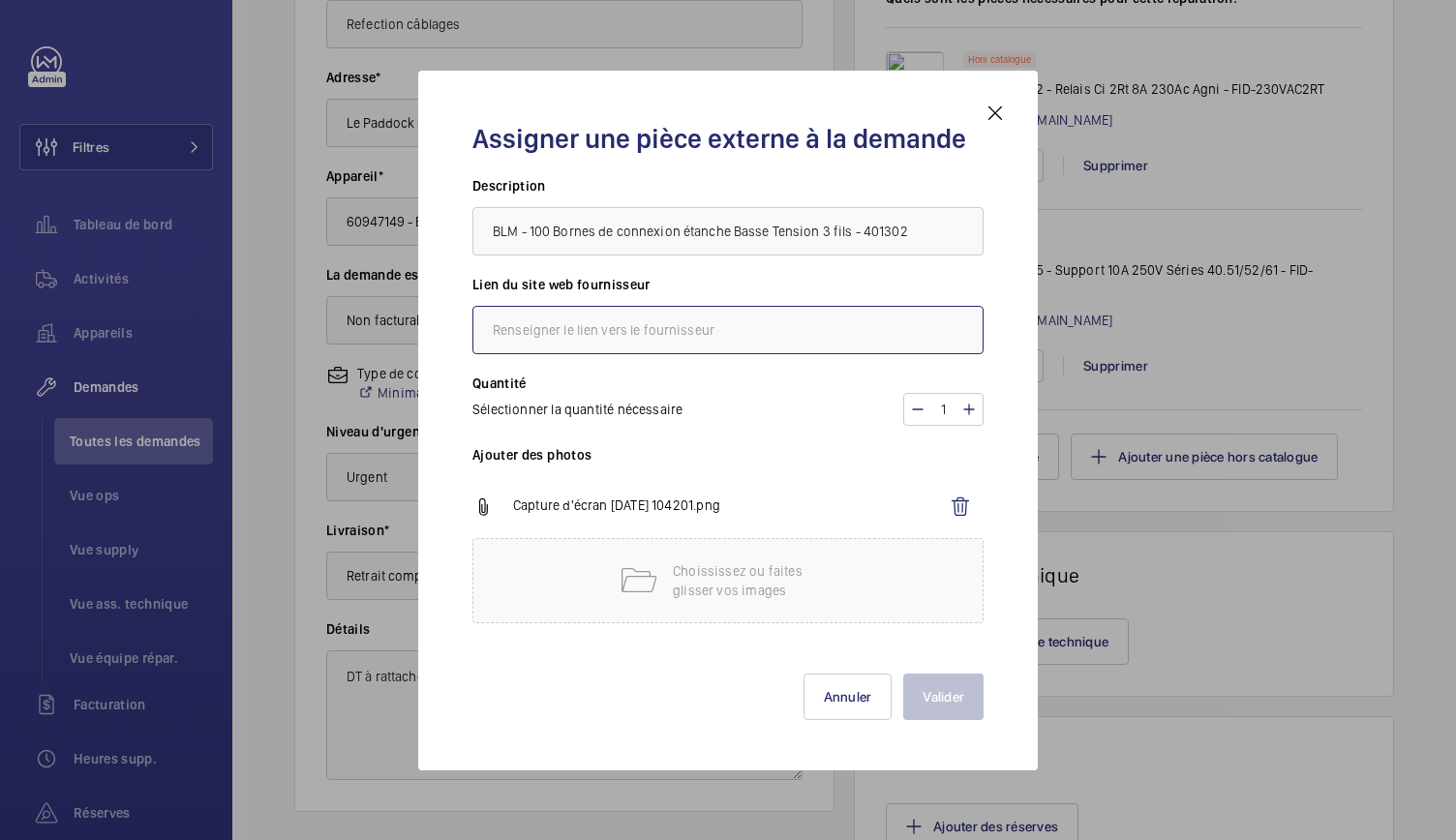
click at [515, 336] on input "text" at bounding box center [728, 331] width 511 height 49
paste input "[URL][DOMAIN_NAME]"
type input "[URL][DOMAIN_NAME]"
click at [715, 576] on p "Choississez ou faites glisser vos images" at bounding box center [755, 581] width 164 height 39
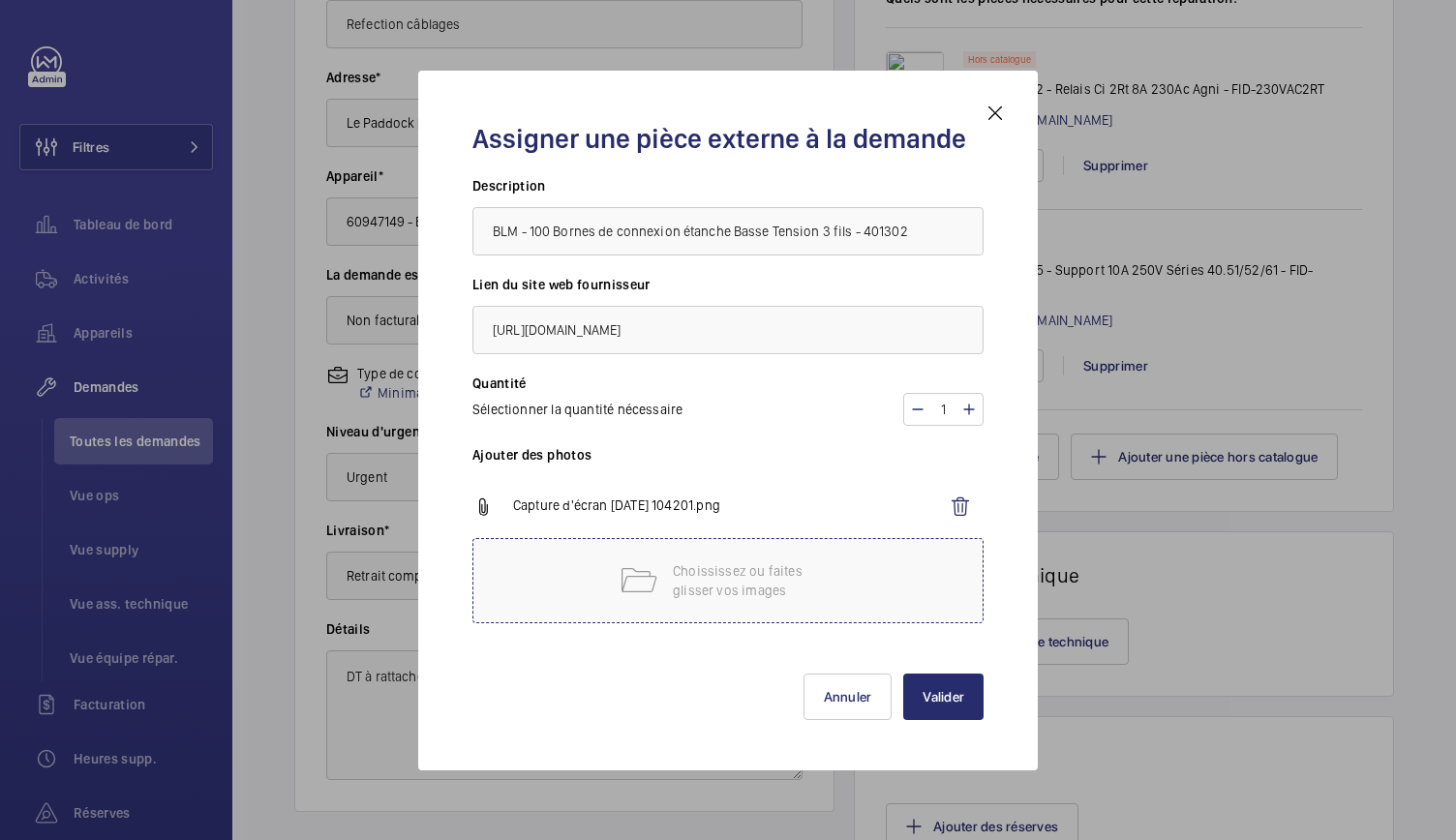
scroll to position [0, 0]
click at [943, 696] on button "Valider" at bounding box center [944, 697] width 80 height 47
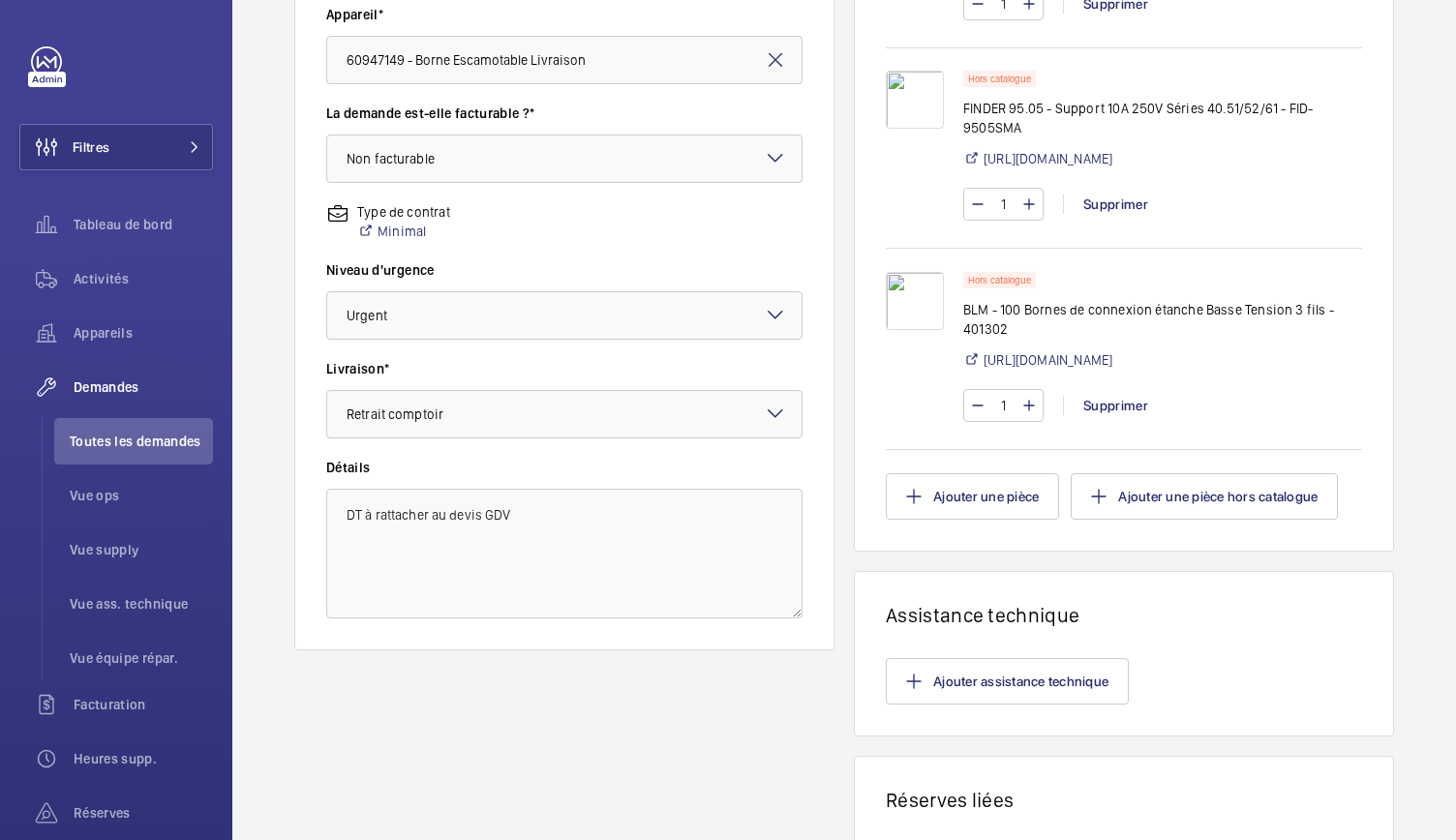
scroll to position [806, 0]
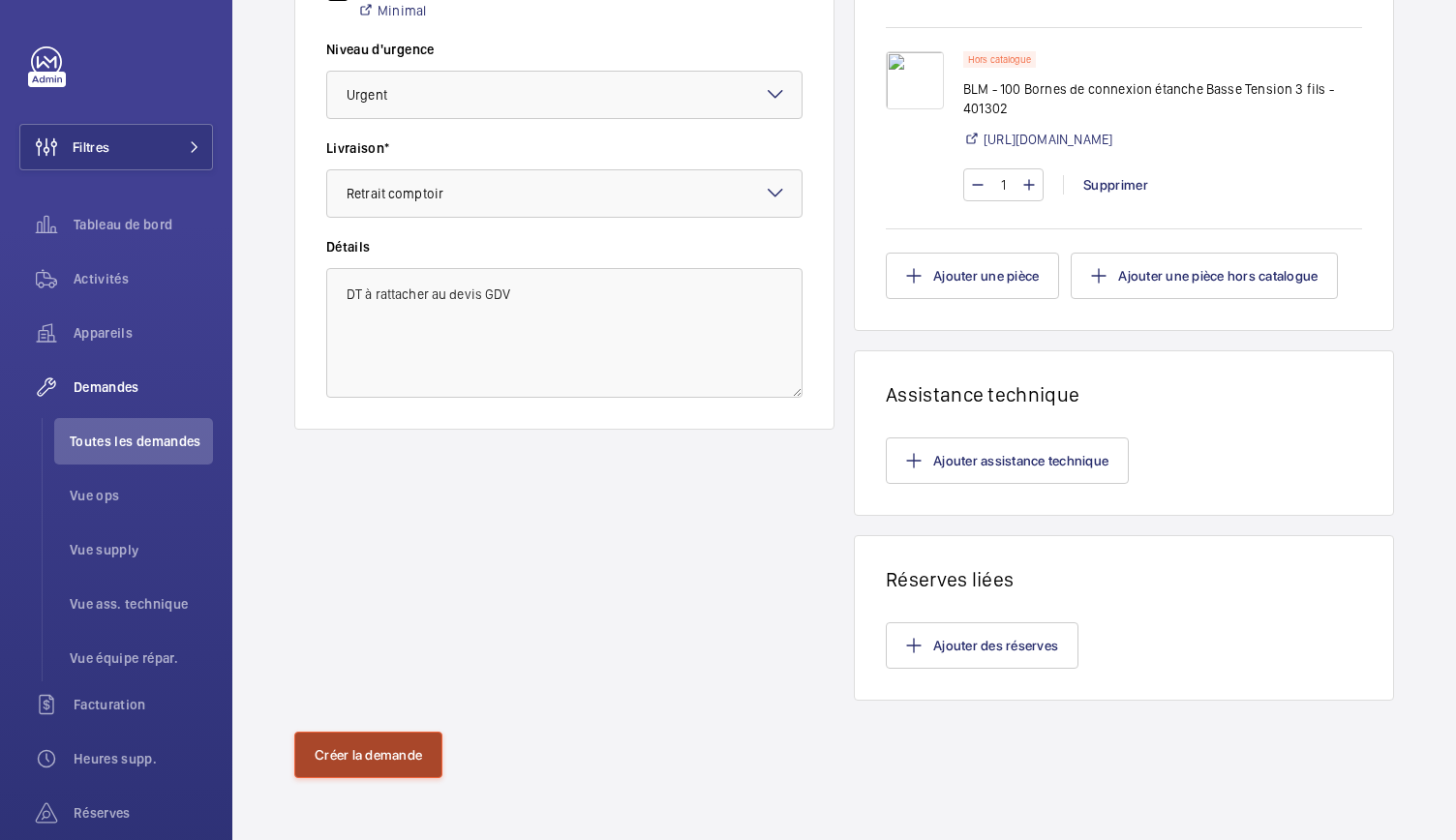
click at [366, 755] on button "Créer la demande" at bounding box center [368, 755] width 148 height 47
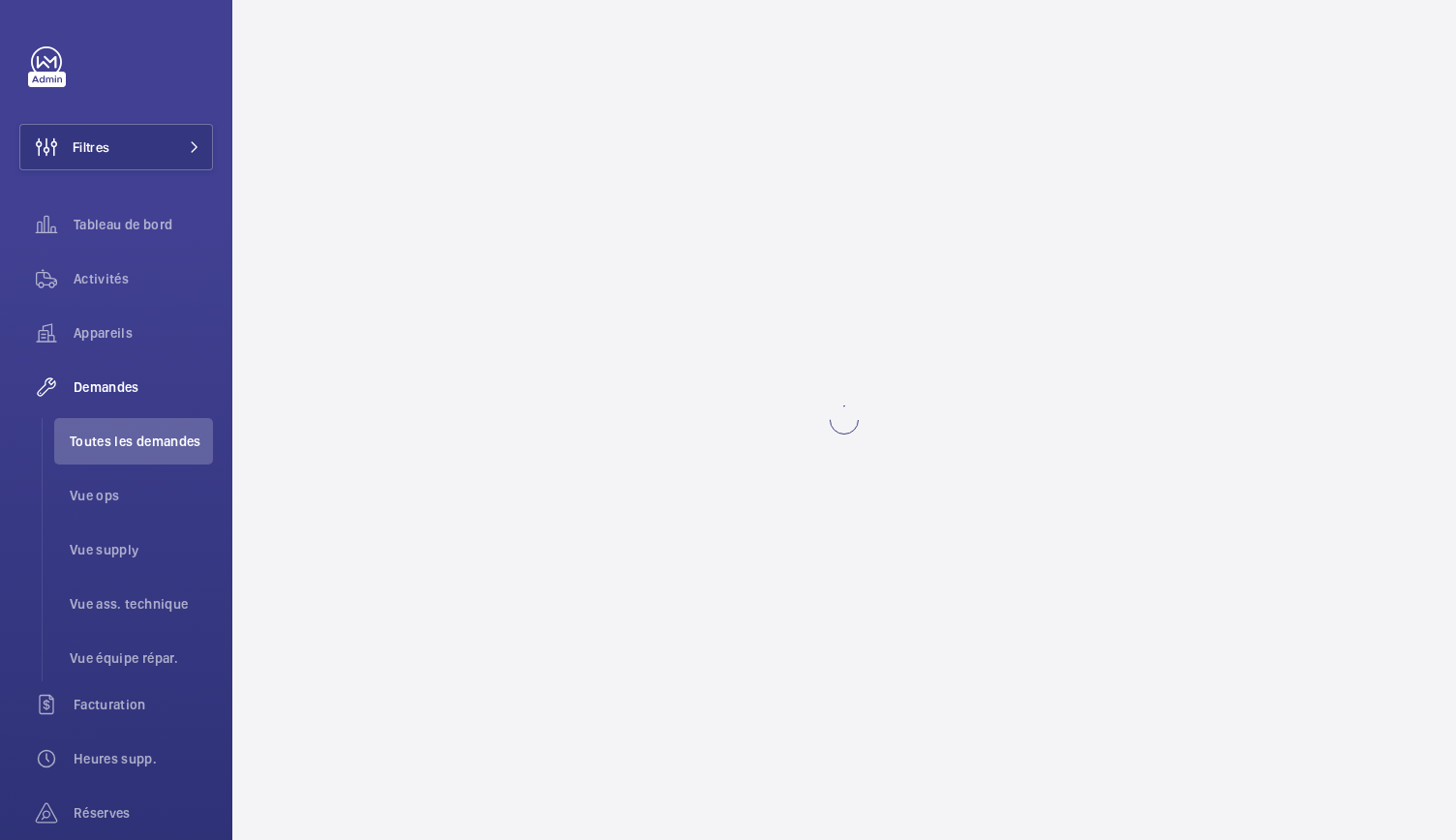
scroll to position [0, 0]
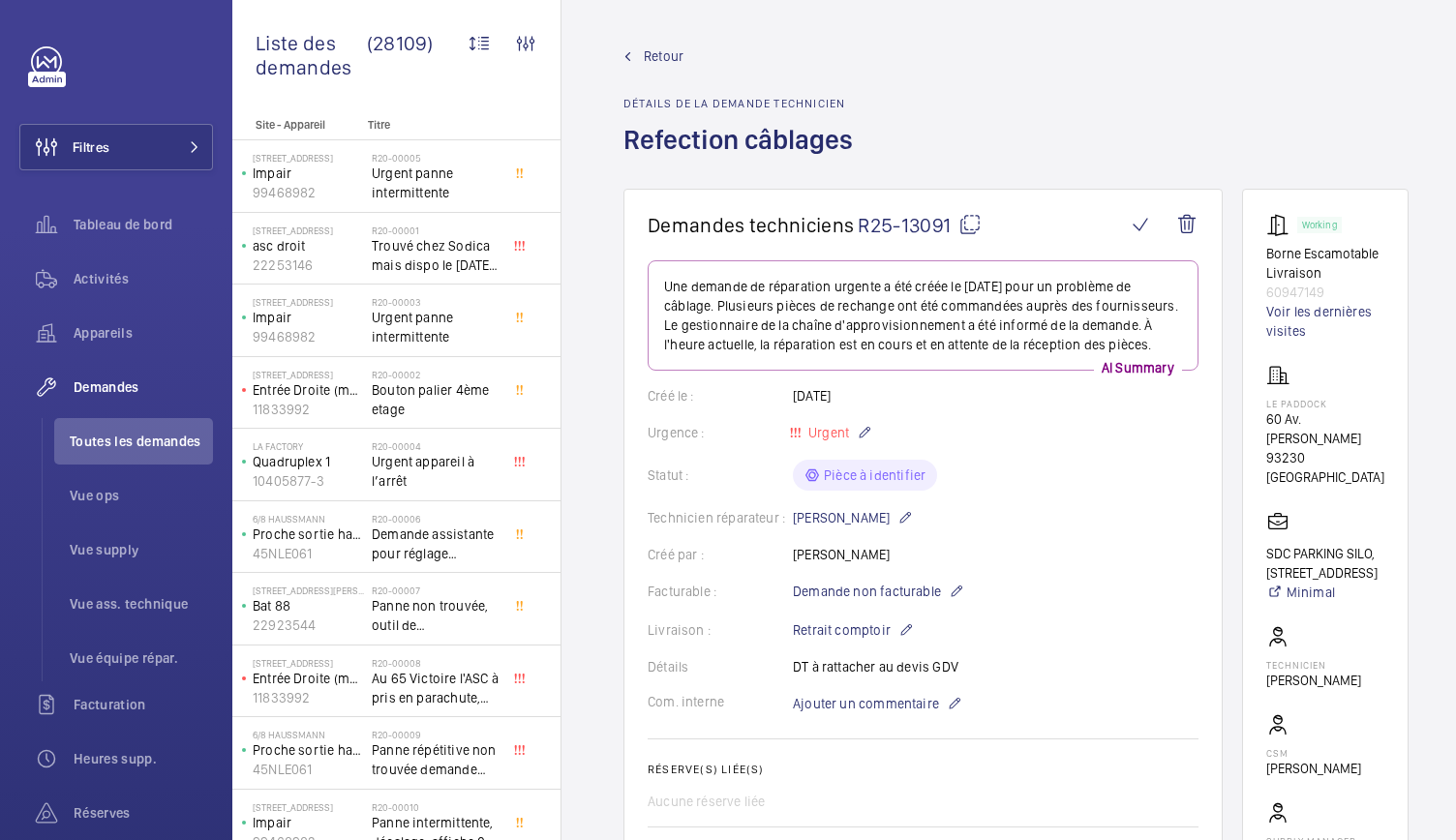
click at [973, 228] on mat-icon at bounding box center [970, 225] width 23 height 23
click at [153, 437] on span "Toutes les demandes" at bounding box center [141, 442] width 144 height 20
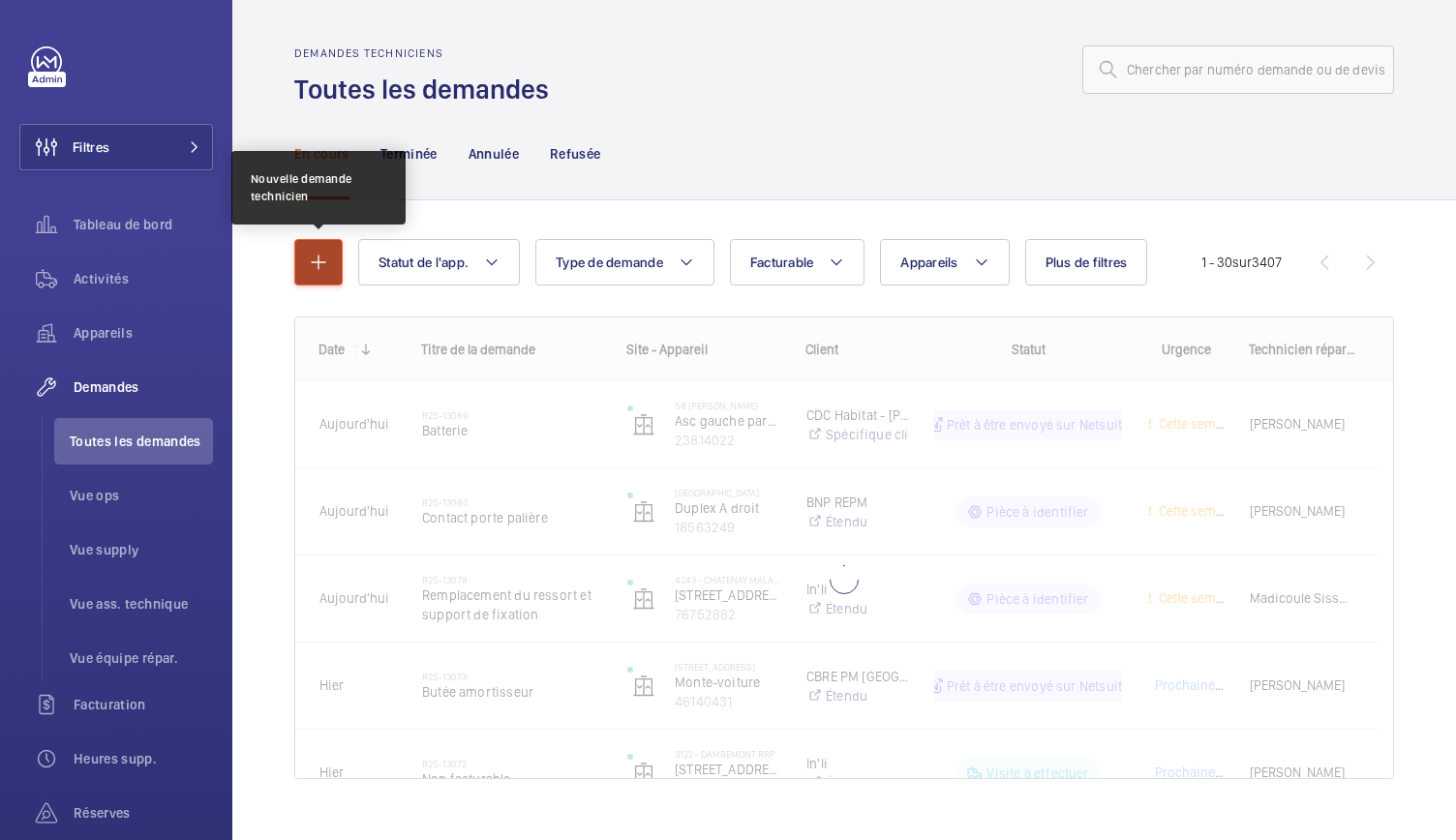
click at [315, 243] on button "button" at bounding box center [319, 263] width 49 height 47
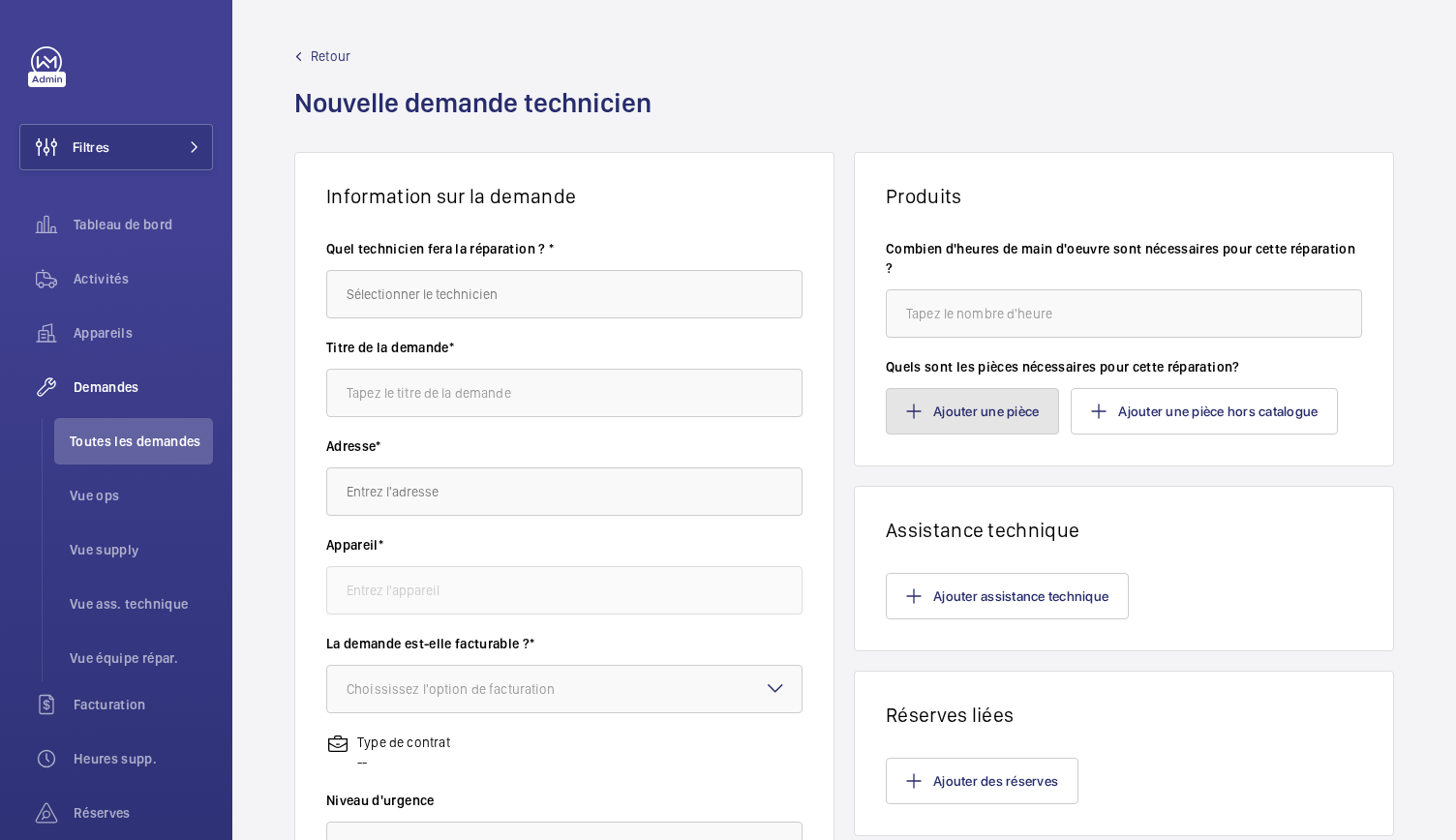
click at [949, 395] on button "Ajouter une pièce" at bounding box center [972, 412] width 173 height 47
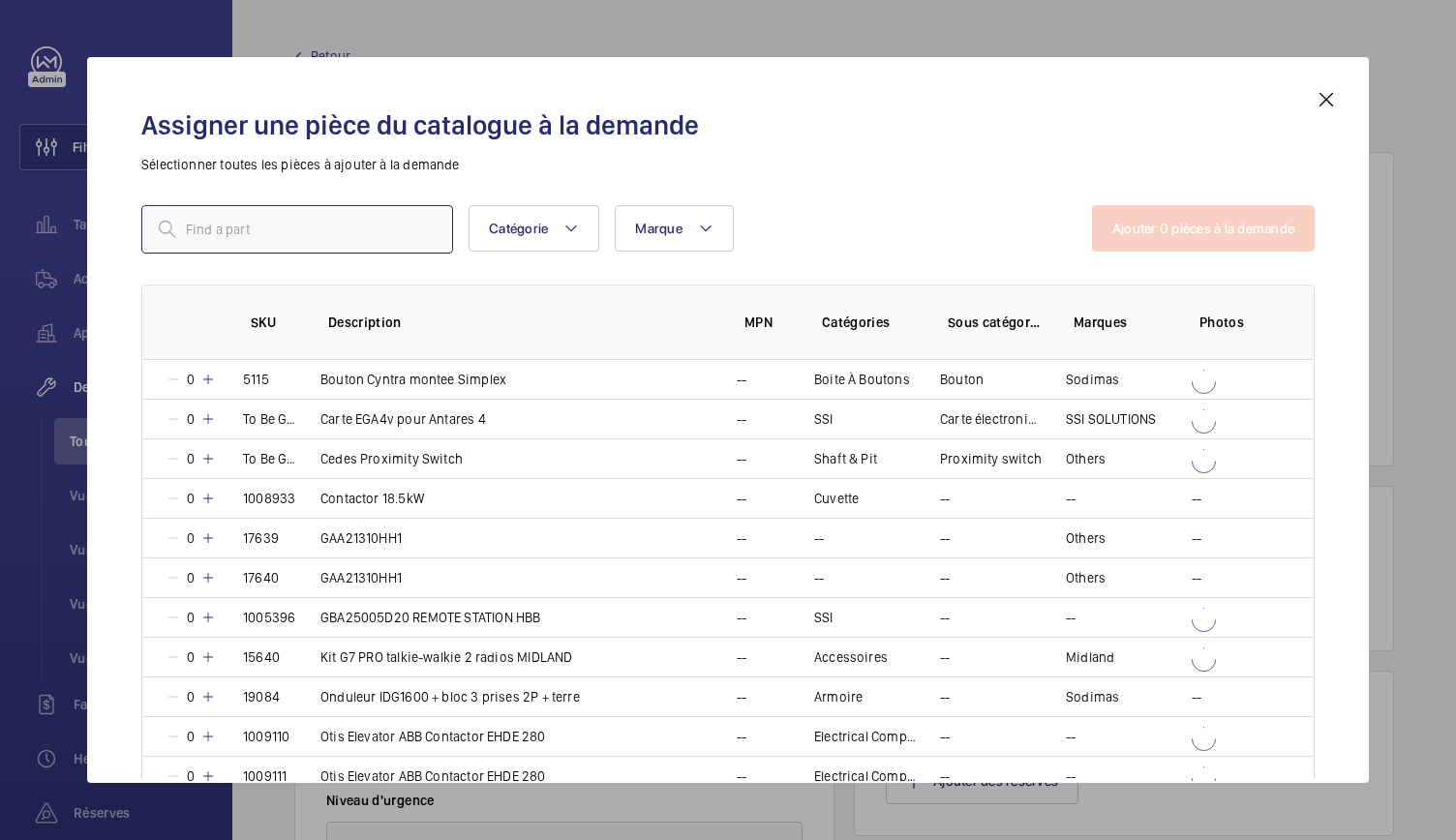
click at [368, 240] on input "text" at bounding box center [297, 230] width 312 height 49
paste input "KM946246G02"
type input "KM946246G02"
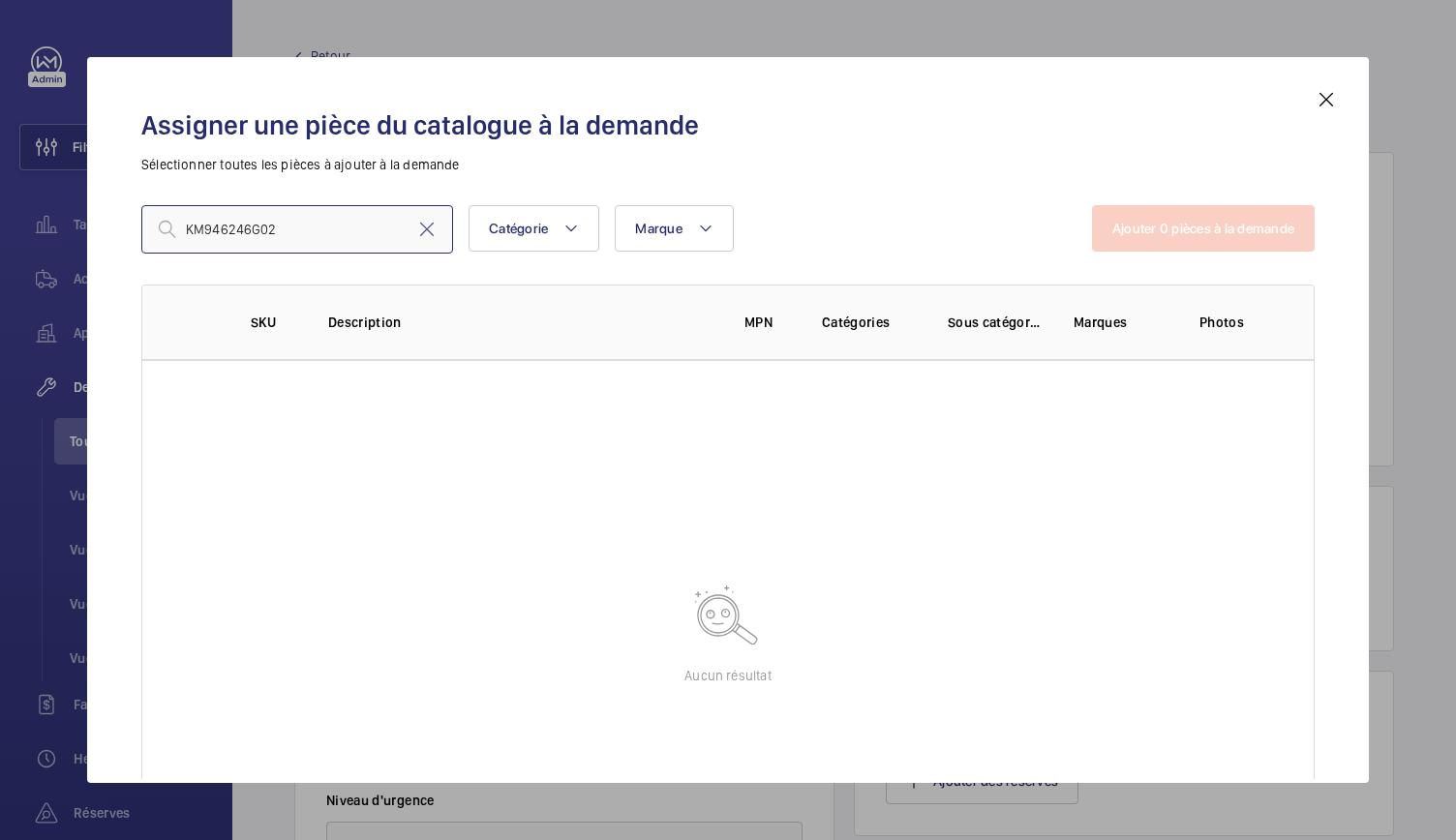
drag, startPoint x: 306, startPoint y: 238, endPoint x: 122, endPoint y: 219, distance: 185.0
click at [122, 219] on div "Assigner une pièce du catalogue à la demande Sélectionner toutes les pièces à a…" at bounding box center [728, 435] width 1219 height 695
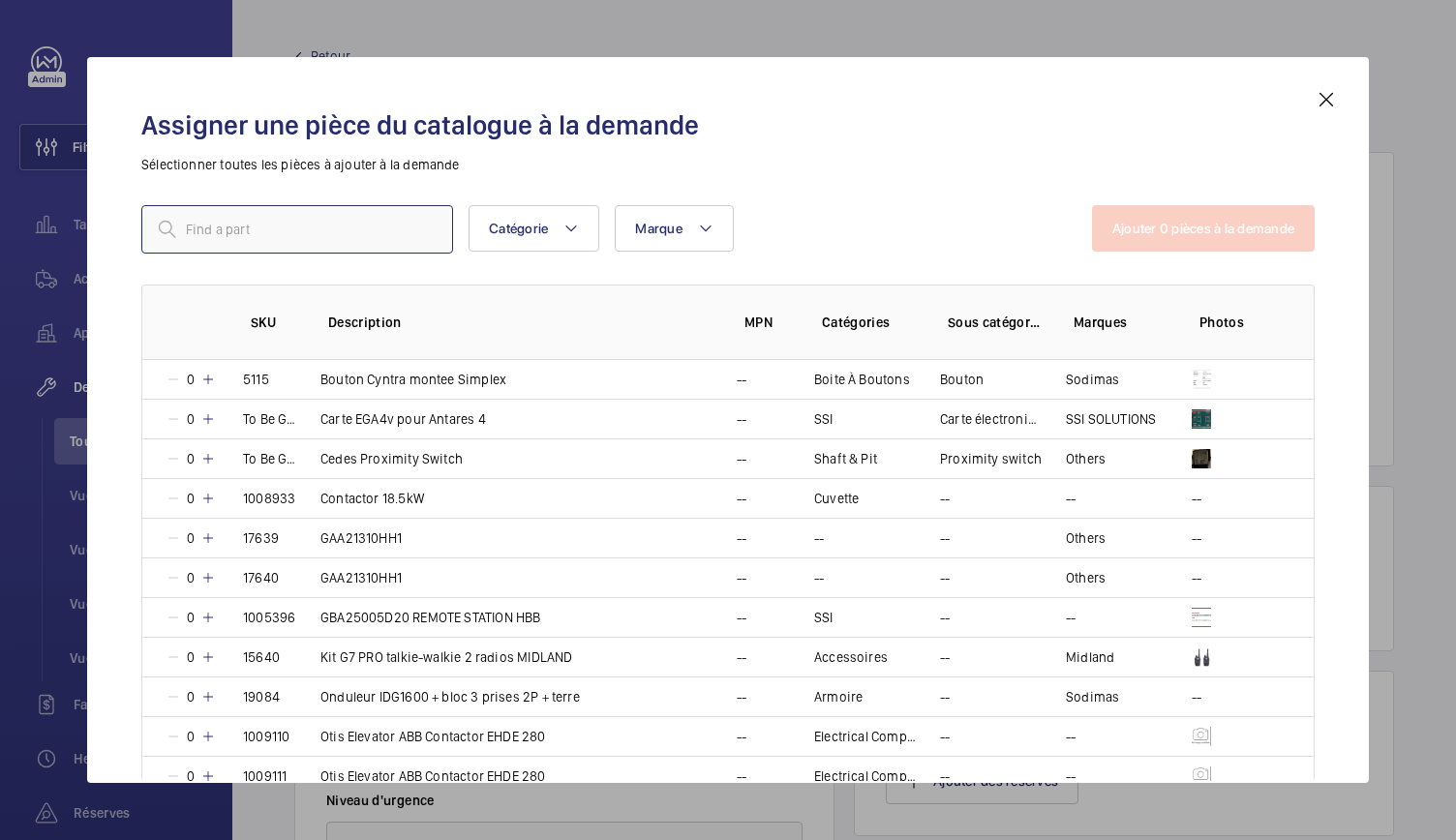
paste input "KM51004000V002"
type input "KM51004000V002"
